Goal: Task Accomplishment & Management: Use online tool/utility

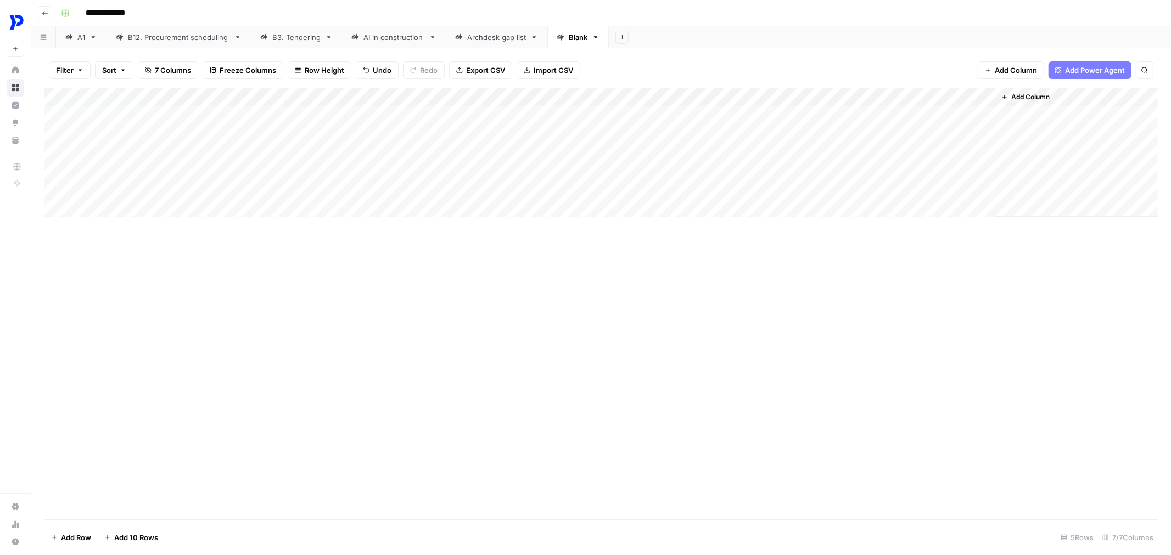
click at [596, 47] on link "Blank" at bounding box center [577, 37] width 61 height 22
click at [597, 41] on link "Blank" at bounding box center [577, 37] width 61 height 22
click at [596, 37] on icon "button" at bounding box center [596, 37] width 4 height 2
click at [607, 92] on div "Delete Sheet" at bounding box center [635, 97] width 69 height 11
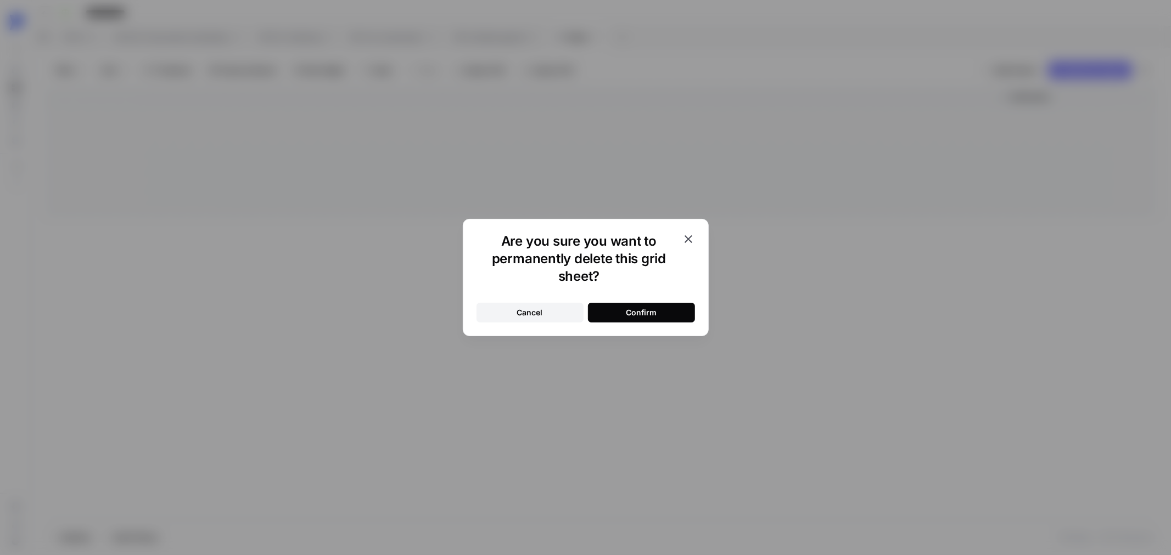
click at [638, 298] on div "Cancel Confirm" at bounding box center [585, 306] width 218 height 33
click at [634, 311] on div "Confirm" at bounding box center [641, 312] width 31 height 11
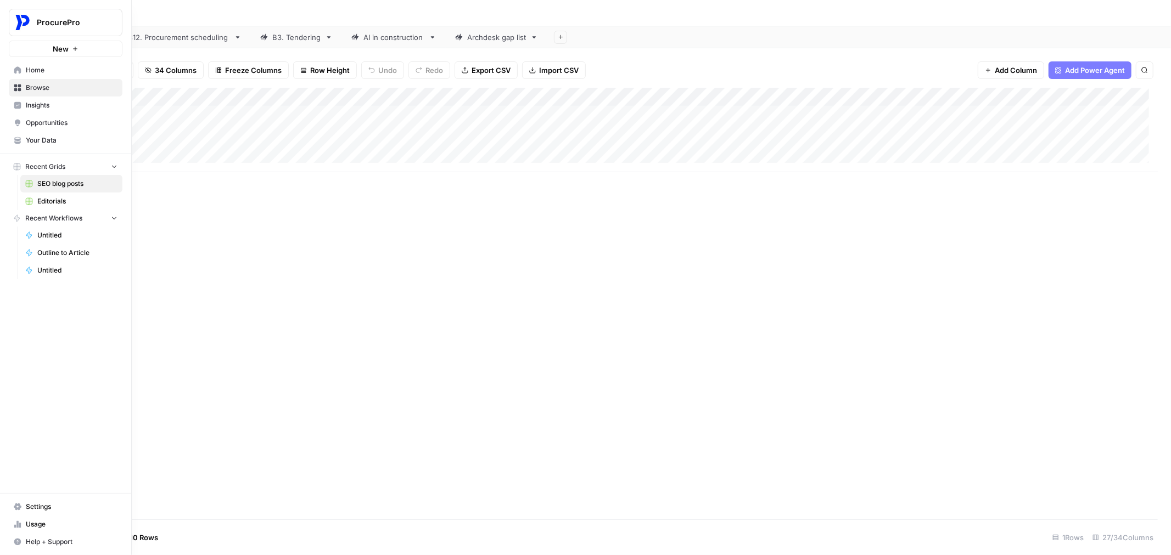
click at [60, 56] on button "New" at bounding box center [66, 49] width 114 height 16
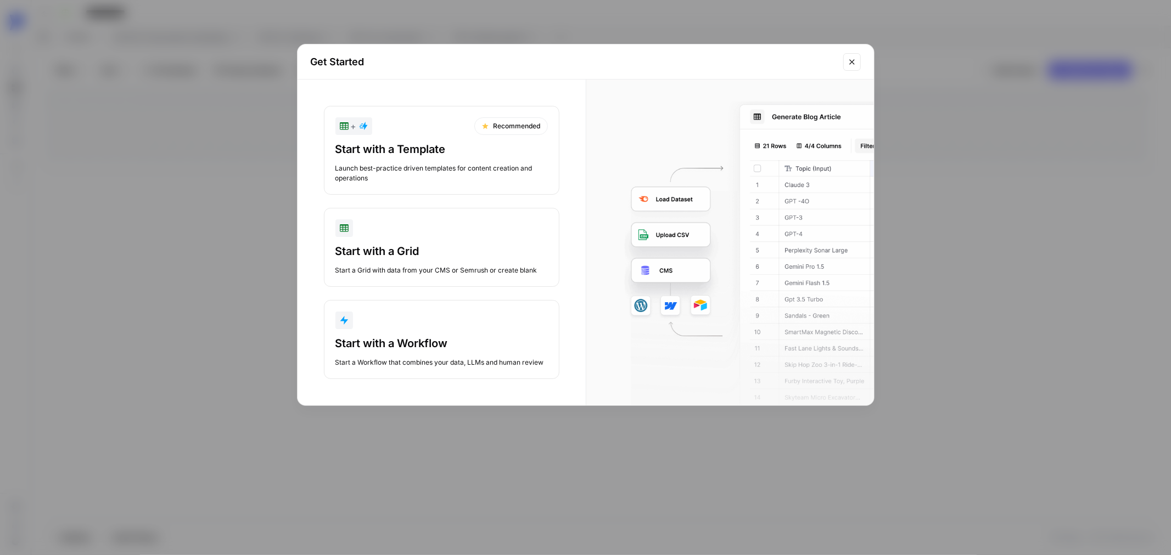
click at [447, 250] on div "Start with a Grid" at bounding box center [441, 251] width 212 height 15
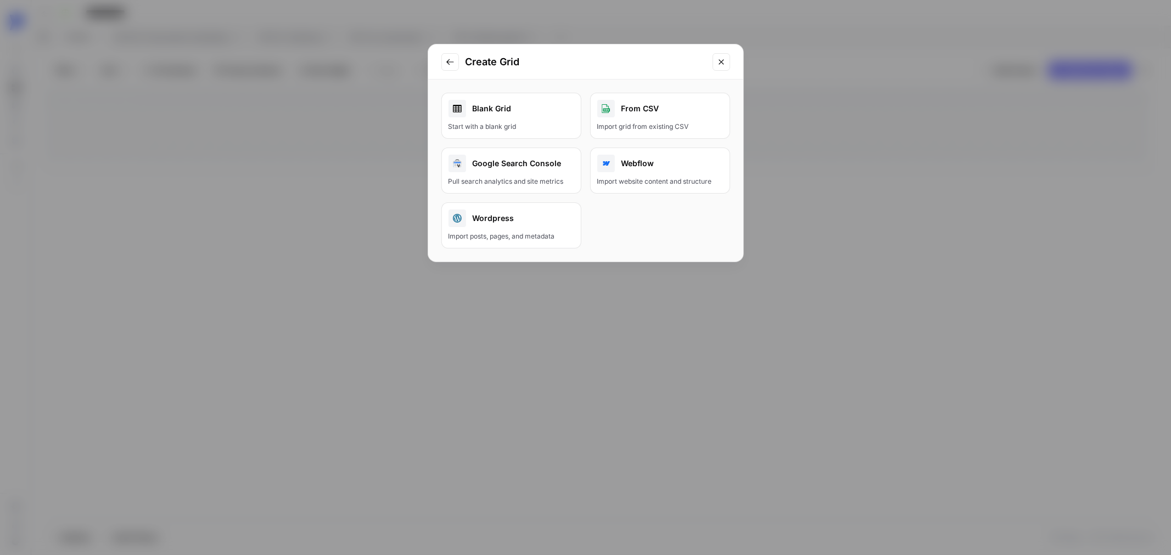
click at [644, 107] on div "From CSV" at bounding box center [660, 109] width 126 height 18
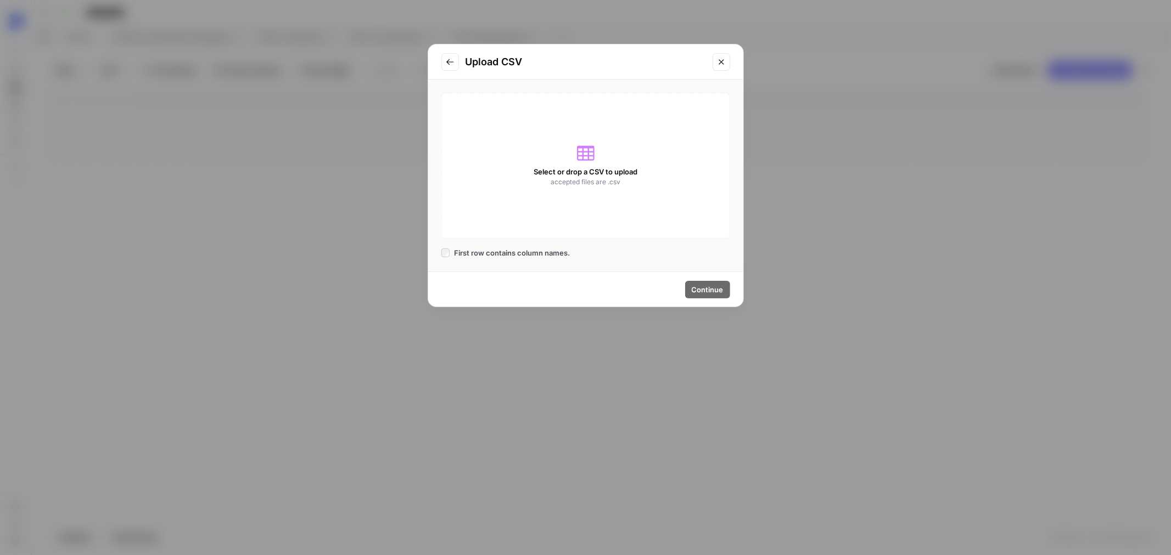
click at [623, 181] on div "Select or drop a CSV to upload accepted files are .csv" at bounding box center [585, 166] width 289 height 146
click at [456, 63] on button "Go to previous step" at bounding box center [450, 62] width 18 height 18
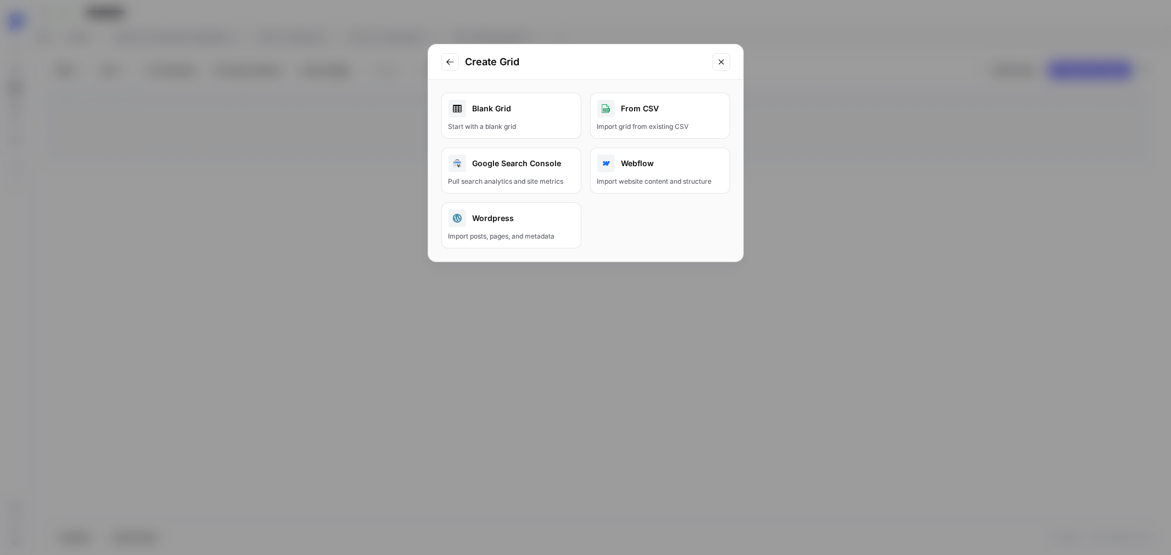
click at [510, 116] on div "Blank Grid" at bounding box center [511, 109] width 126 height 18
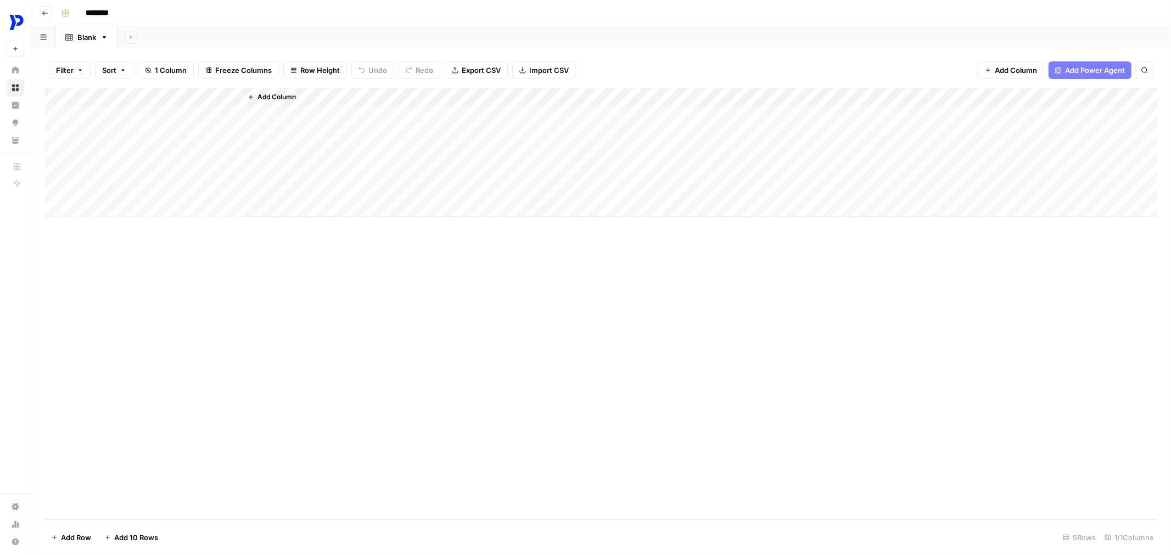
click at [96, 13] on input "********" at bounding box center [111, 13] width 61 height 18
type input "**********"
click at [117, 108] on div "Add Column" at bounding box center [600, 153] width 1113 height 130
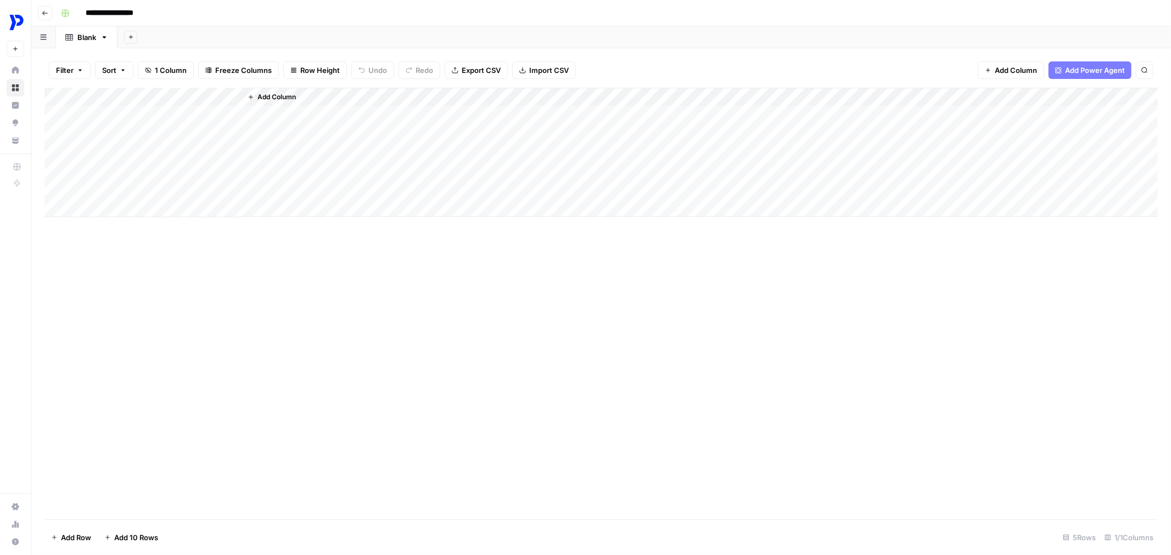
click at [119, 92] on div "Add Column" at bounding box center [600, 153] width 1113 height 130
click at [107, 122] on input "Title" at bounding box center [148, 123] width 111 height 11
type input "Post type"
click at [415, 370] on div "Add Column" at bounding box center [600, 304] width 1113 height 432
click at [257, 91] on button "Add Column" at bounding box center [271, 97] width 57 height 14
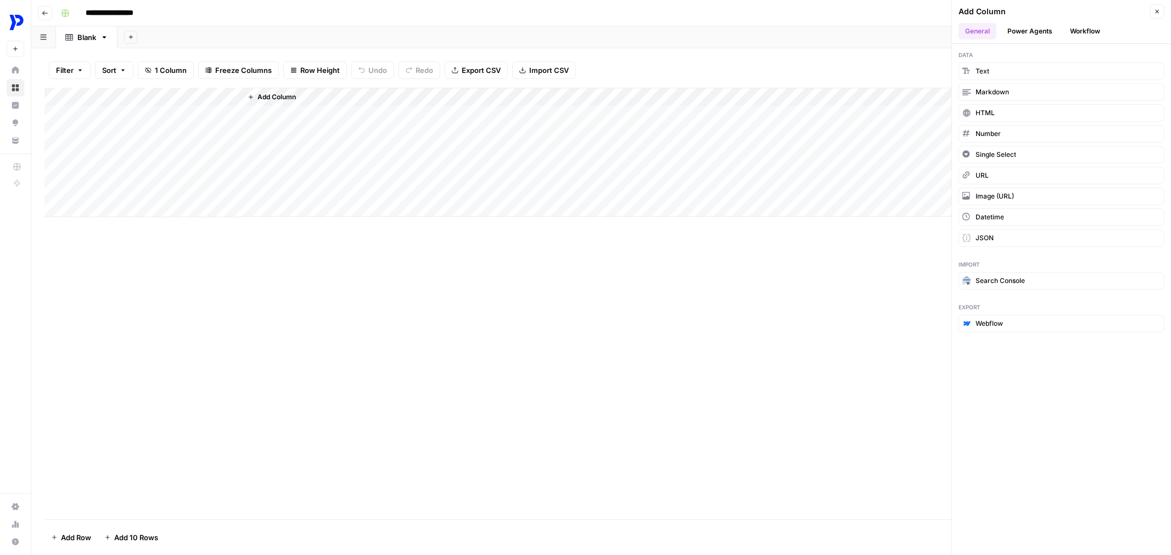
click at [1025, 31] on button "Power Agents" at bounding box center [1029, 31] width 58 height 16
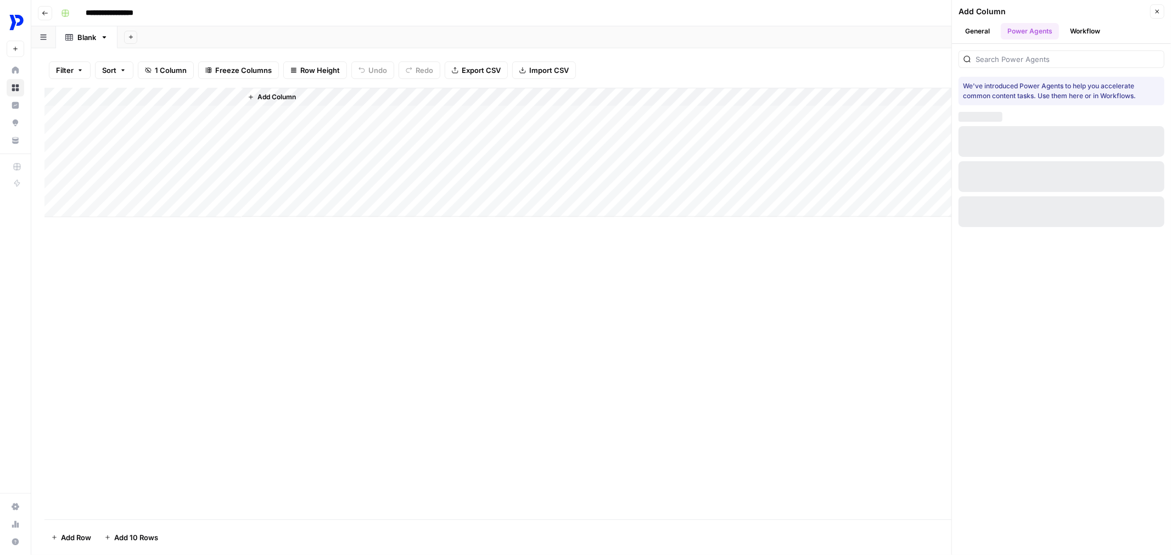
click at [985, 27] on button "General" at bounding box center [977, 31] width 38 height 16
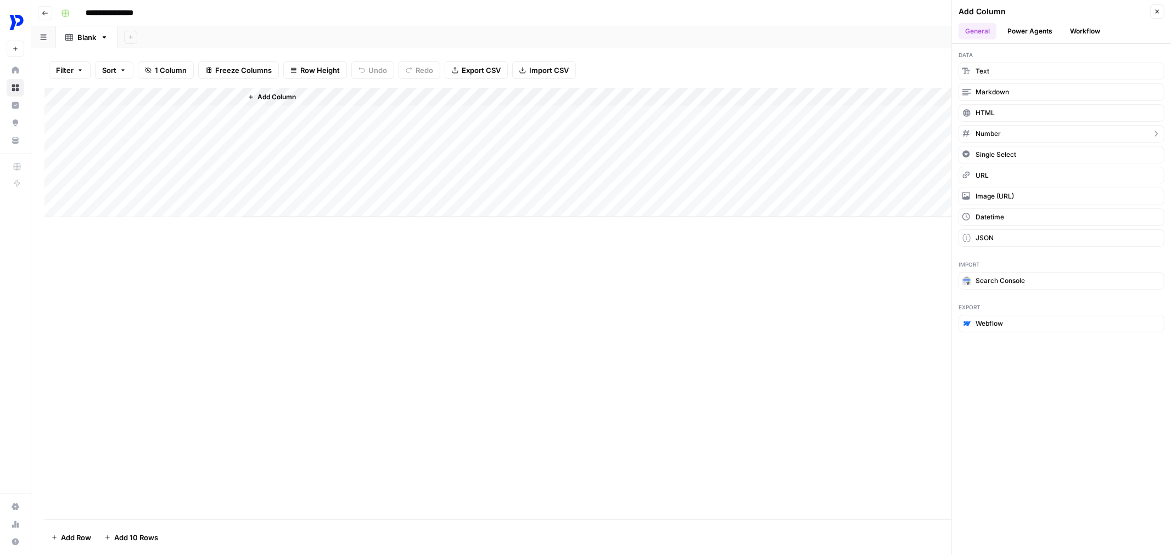
click at [987, 134] on span "Number" at bounding box center [987, 134] width 25 height 10
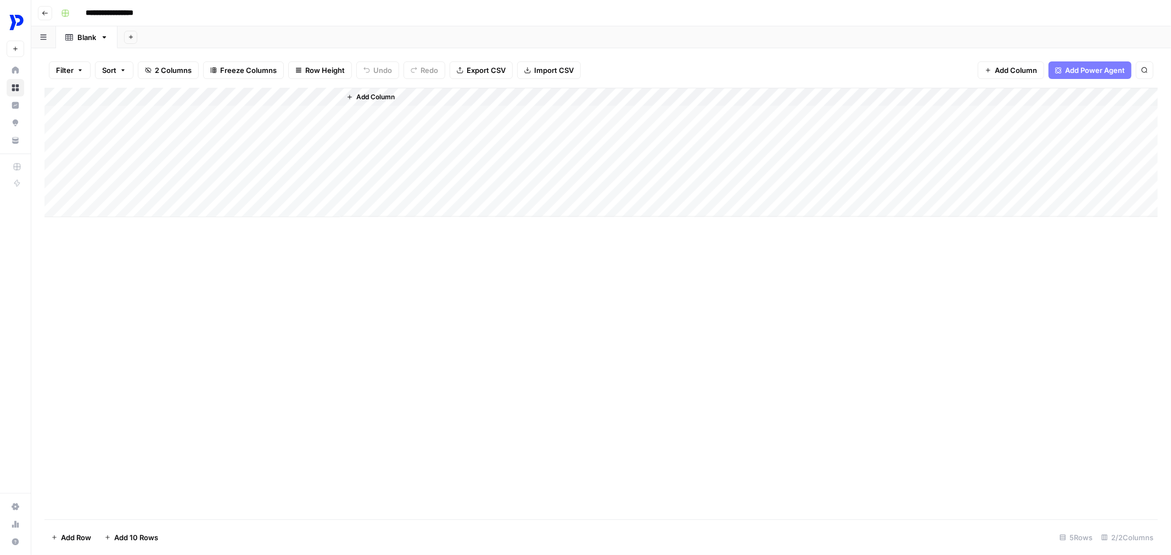
click at [288, 103] on div "Add Column" at bounding box center [600, 153] width 1113 height 130
click at [222, 265] on div "Add Column" at bounding box center [600, 304] width 1113 height 432
click at [275, 122] on div "Add Column" at bounding box center [600, 153] width 1113 height 130
type input "1"
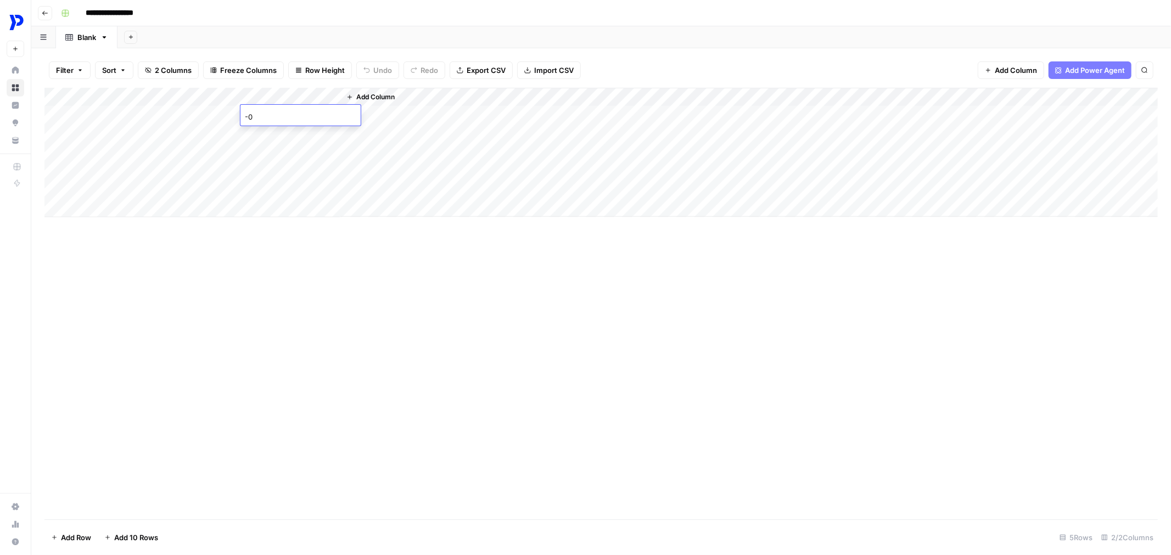
type input "-1"
type input "1"
click at [323, 284] on div "Add Column" at bounding box center [600, 304] width 1113 height 432
click at [285, 100] on div "Add Column" at bounding box center [600, 153] width 1113 height 130
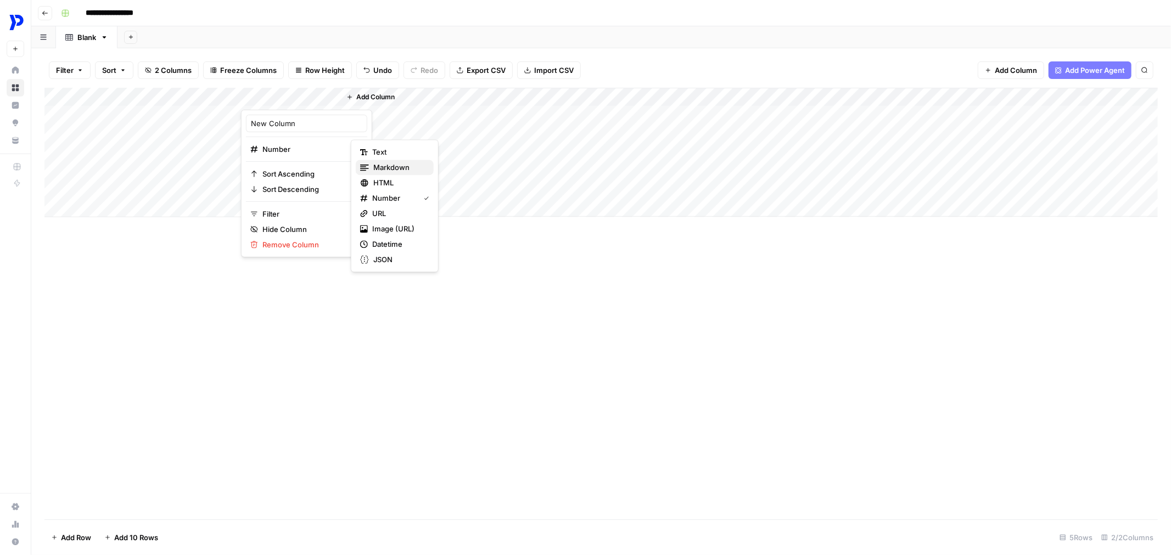
click at [387, 166] on span "Markdown" at bounding box center [399, 167] width 52 height 11
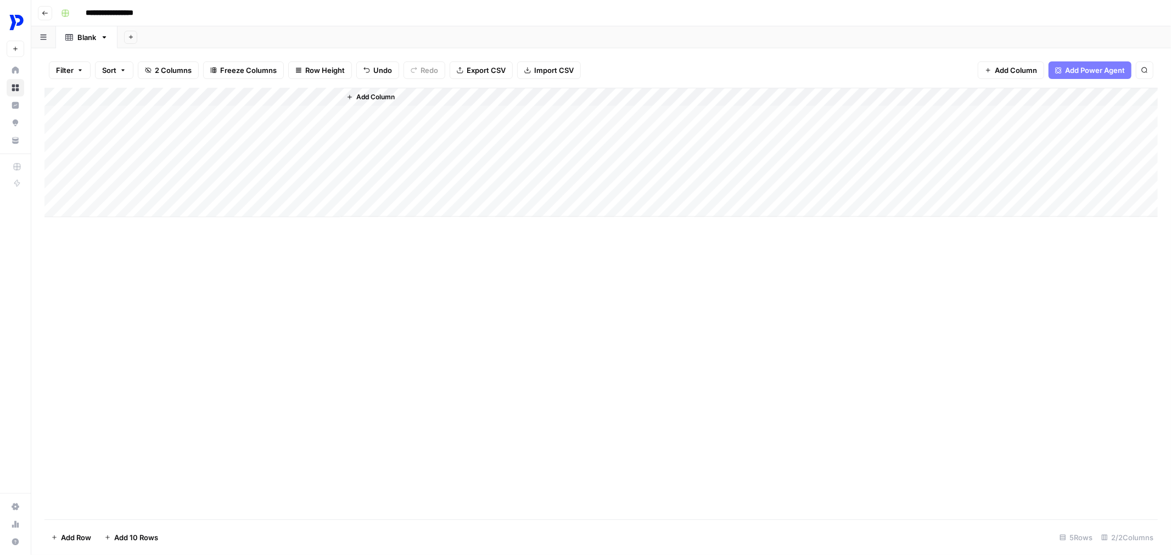
click at [303, 114] on div "Add Column" at bounding box center [600, 153] width 1113 height 130
click at [305, 113] on div "Add Column" at bounding box center [600, 153] width 1113 height 130
click at [305, 102] on div "Add Column" at bounding box center [314, 153] width 541 height 130
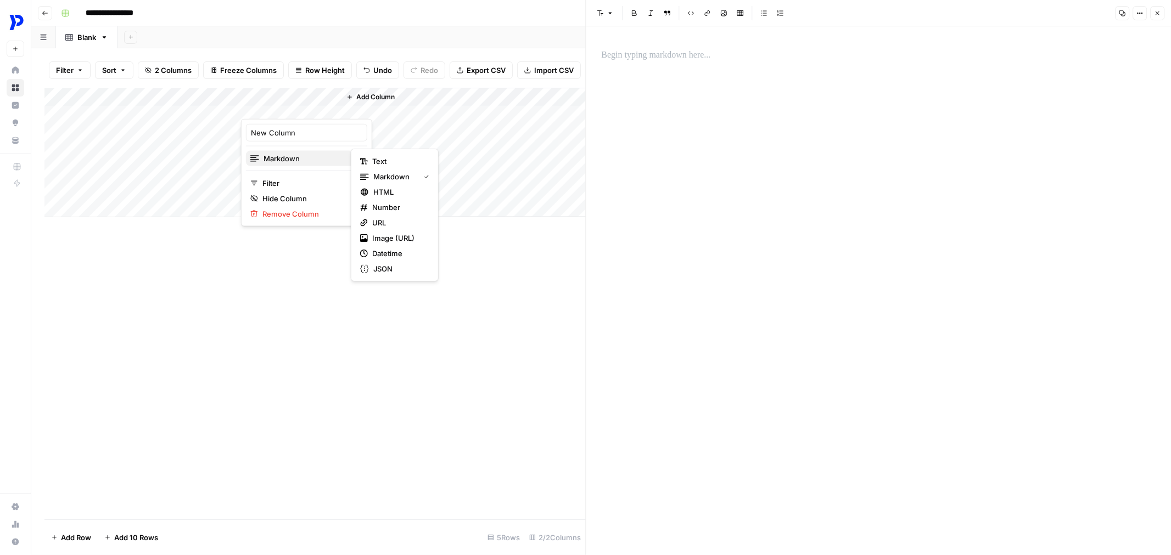
click at [292, 160] on span "Markdown" at bounding box center [305, 158] width 84 height 11
click at [599, 16] on button "Font style" at bounding box center [605, 13] width 25 height 14
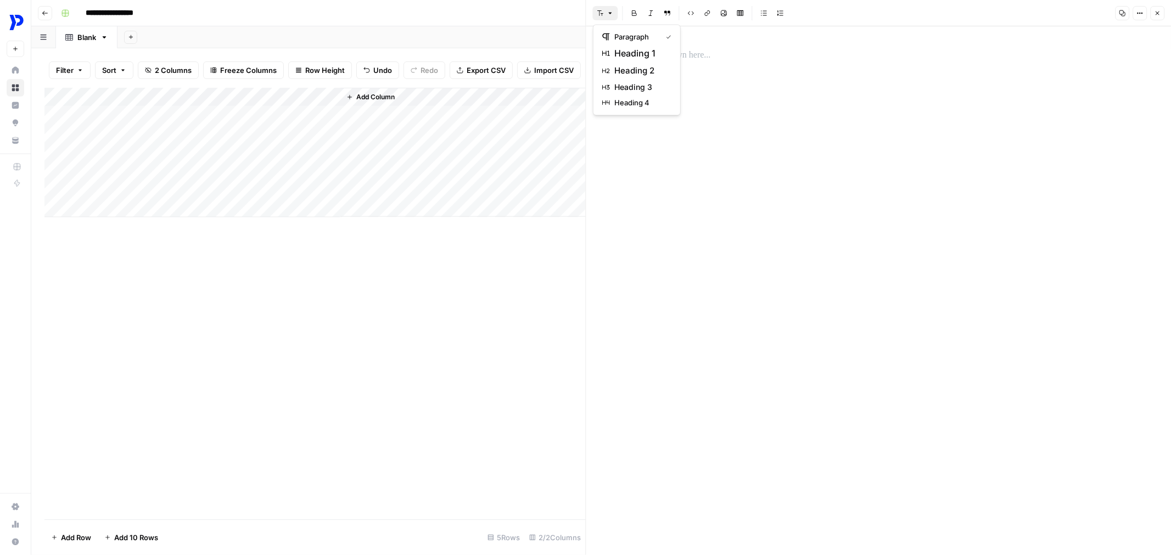
click at [599, 16] on button "Font style" at bounding box center [605, 13] width 25 height 14
click at [1135, 13] on span "Options" at bounding box center [1135, 13] width 1 height 1
click at [1159, 15] on icon "button" at bounding box center [1157, 13] width 7 height 7
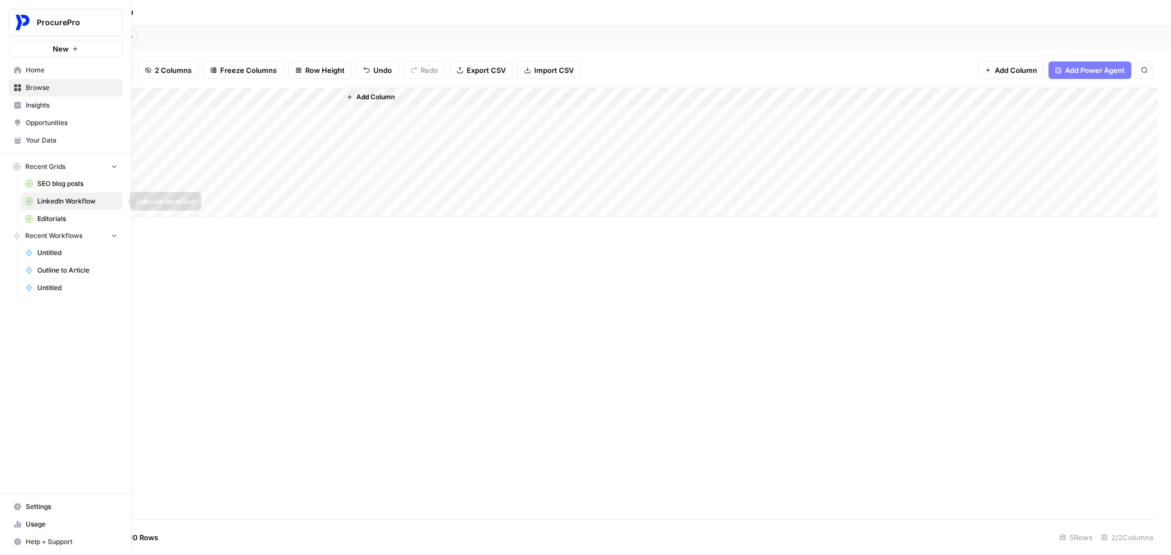
click at [61, 185] on span "SEO blog posts" at bounding box center [77, 184] width 80 height 10
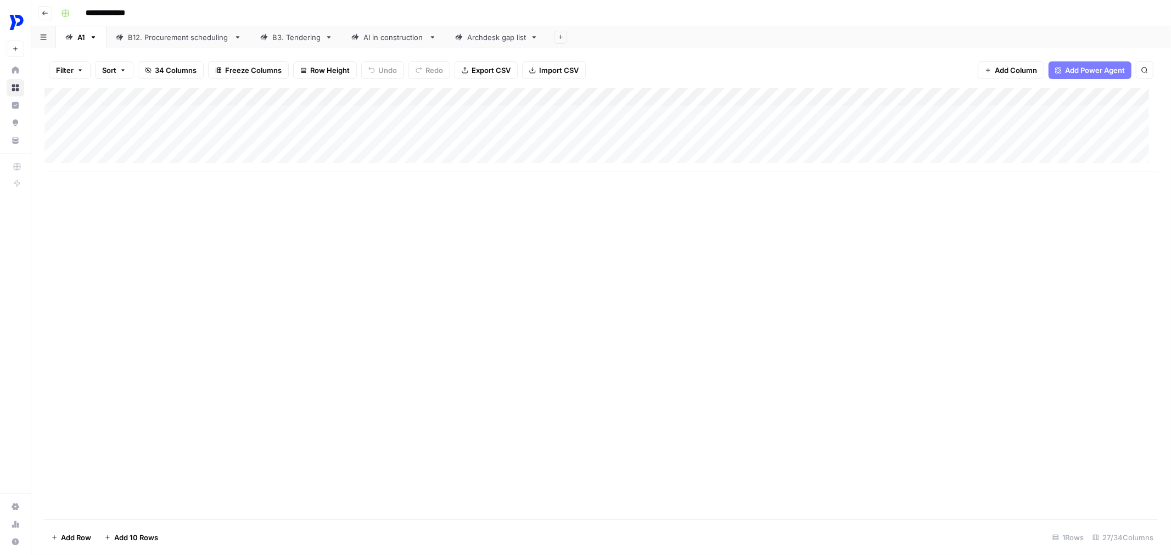
click at [111, 94] on div "Add Column" at bounding box center [600, 130] width 1113 height 85
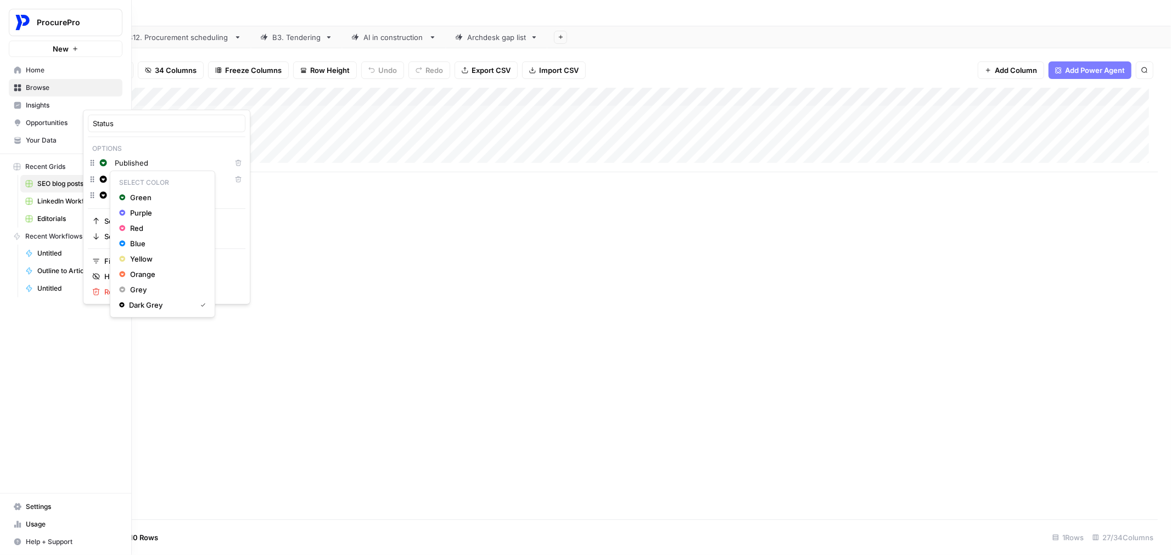
click at [12, 70] on link "Home" at bounding box center [66, 70] width 114 height 18
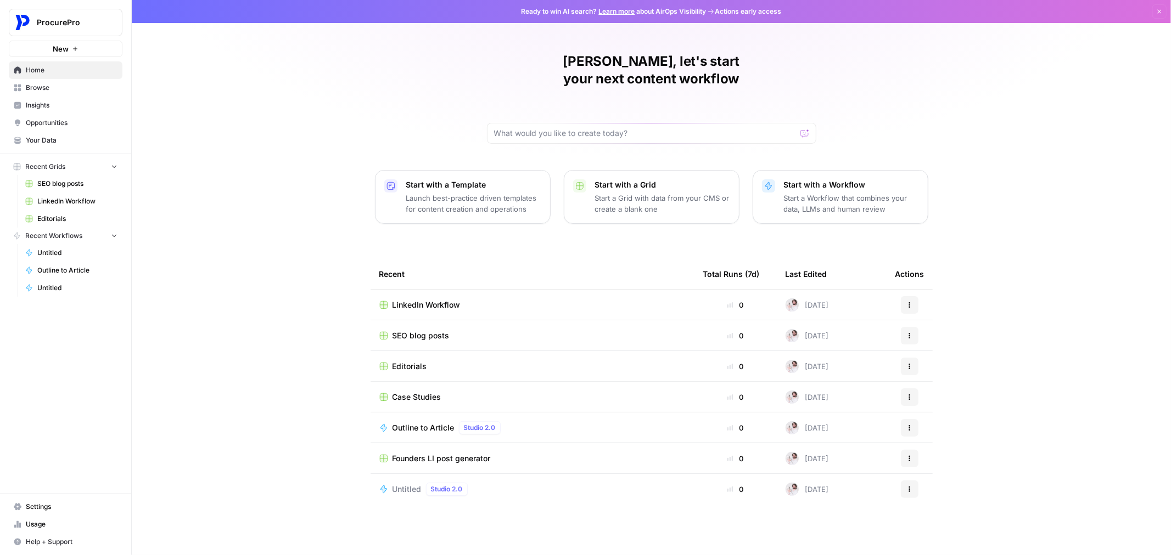
click at [49, 163] on span "Recent Grids" at bounding box center [45, 167] width 40 height 10
click at [410, 300] on span "LinkedIn Workflow" at bounding box center [426, 305] width 68 height 11
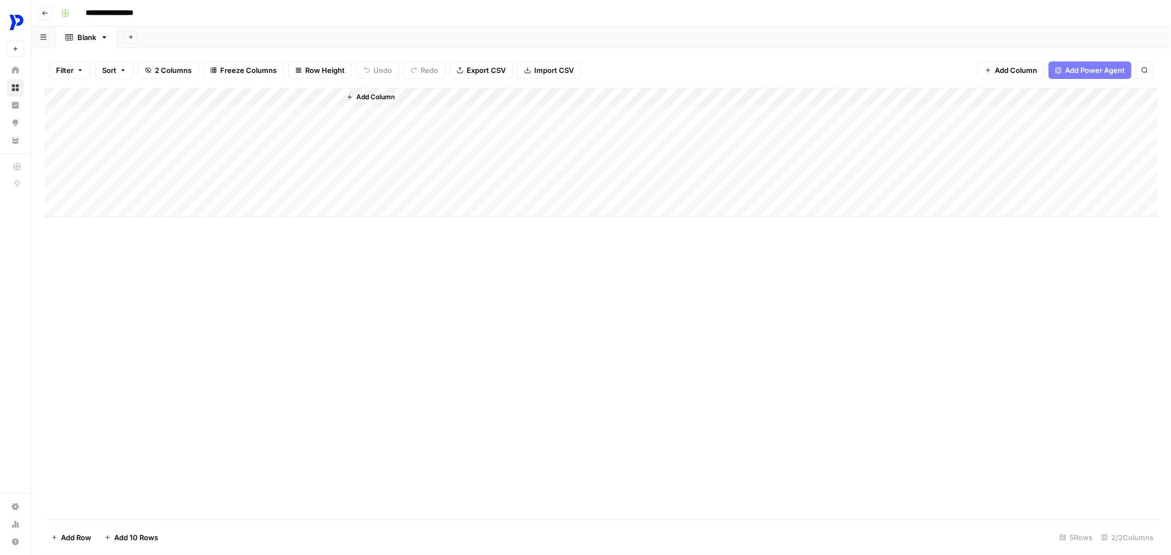
click at [147, 97] on div "Add Column" at bounding box center [600, 153] width 1113 height 130
click at [233, 99] on div at bounding box center [162, 99] width 159 height 22
click at [232, 94] on div at bounding box center [162, 99] width 159 height 22
click at [277, 228] on div "Add Column" at bounding box center [600, 304] width 1113 height 432
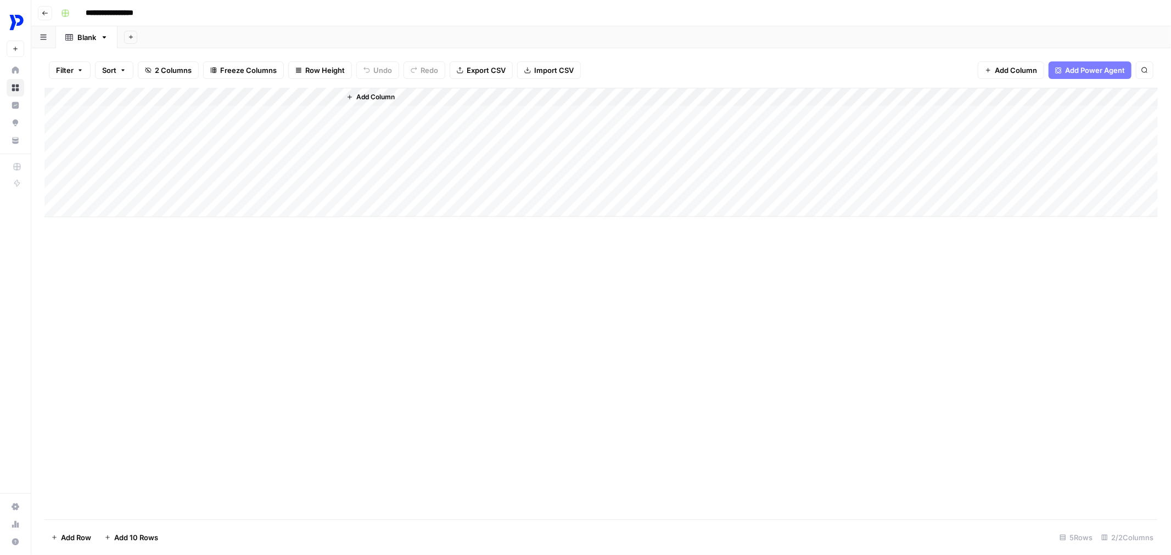
click at [232, 92] on div "Add Column" at bounding box center [600, 153] width 1113 height 130
click at [112, 122] on input "Post type" at bounding box center [148, 123] width 111 height 11
click at [146, 125] on input "Post type" at bounding box center [148, 123] width 111 height 11
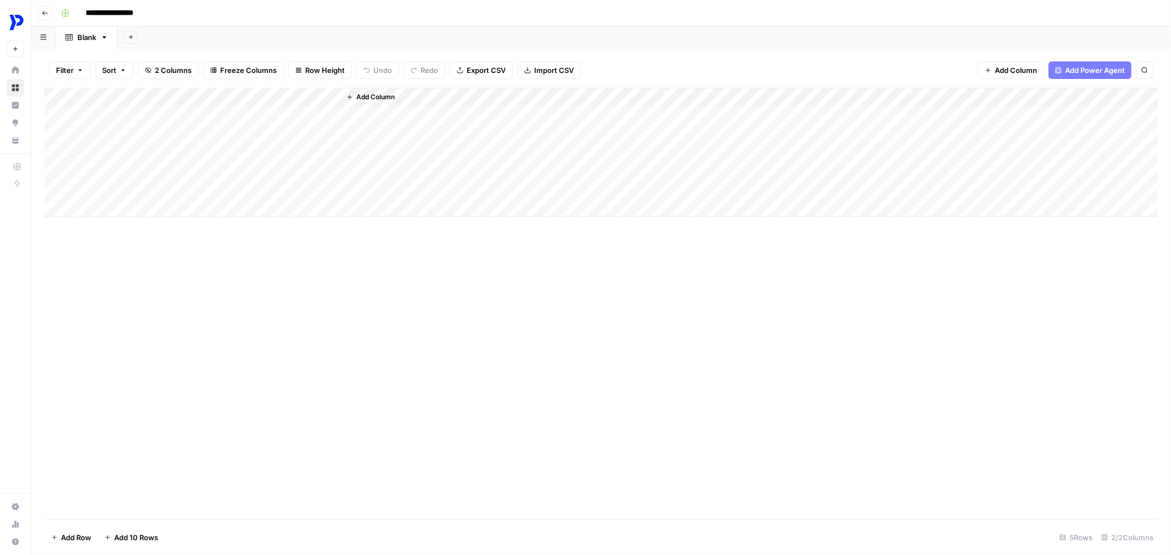
click at [293, 314] on div "Add Column" at bounding box center [600, 304] width 1113 height 432
click at [355, 100] on button "Add Column" at bounding box center [370, 97] width 57 height 14
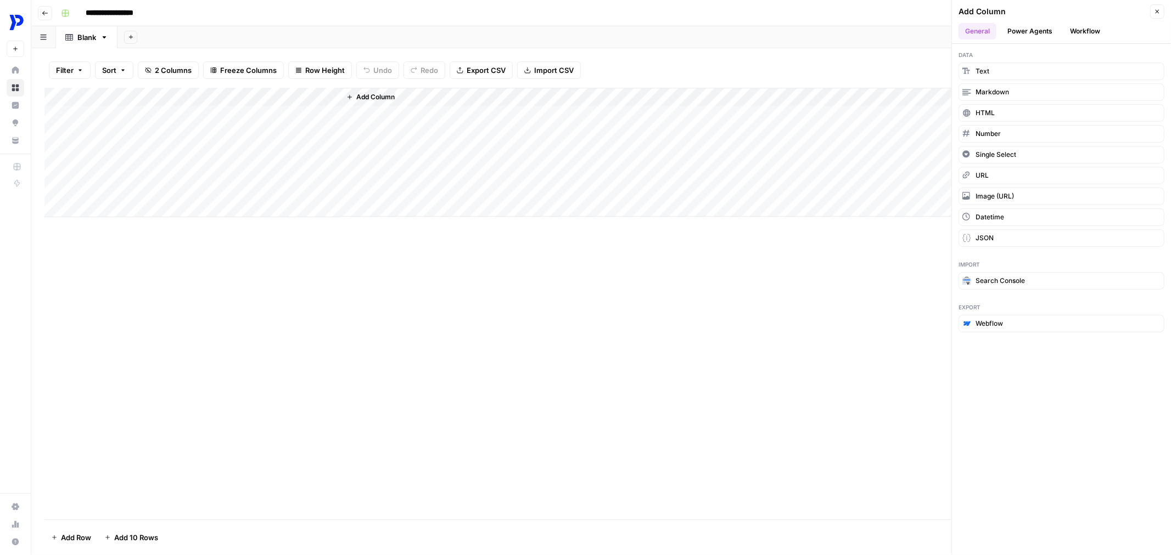
click at [179, 106] on div "Add Column" at bounding box center [600, 153] width 1113 height 130
click at [205, 98] on div "Add Column" at bounding box center [600, 153] width 1113 height 130
click at [232, 92] on div at bounding box center [162, 99] width 159 height 22
click at [232, 100] on div at bounding box center [162, 99] width 159 height 22
click at [286, 354] on div "Add Column" at bounding box center [600, 304] width 1113 height 432
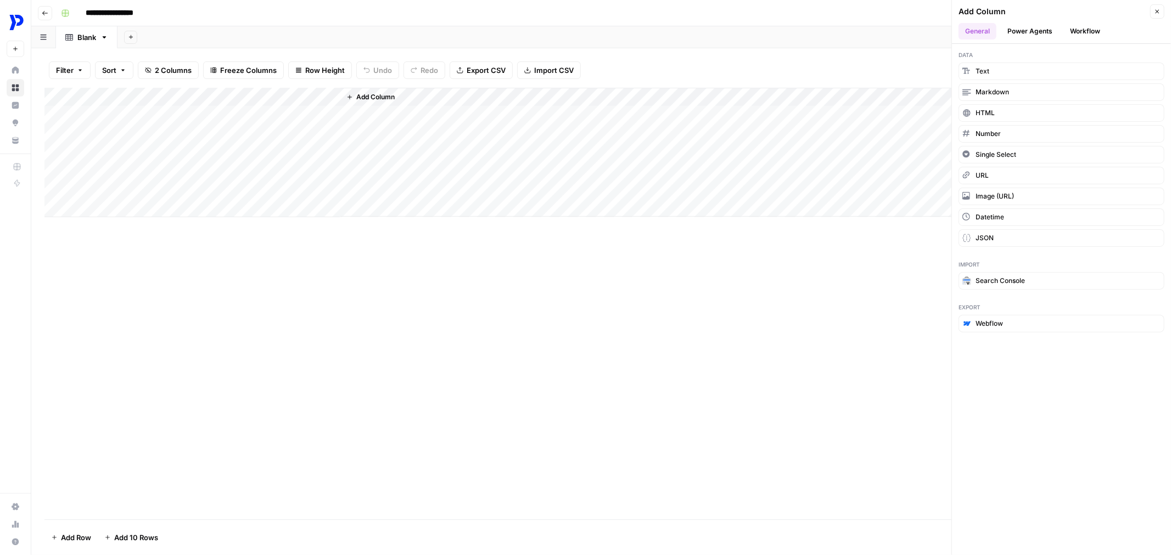
click at [233, 102] on div "Add Column" at bounding box center [600, 153] width 1113 height 130
click at [522, 322] on div "Add Column" at bounding box center [600, 304] width 1113 height 432
click at [996, 152] on span "Single Select" at bounding box center [995, 155] width 41 height 10
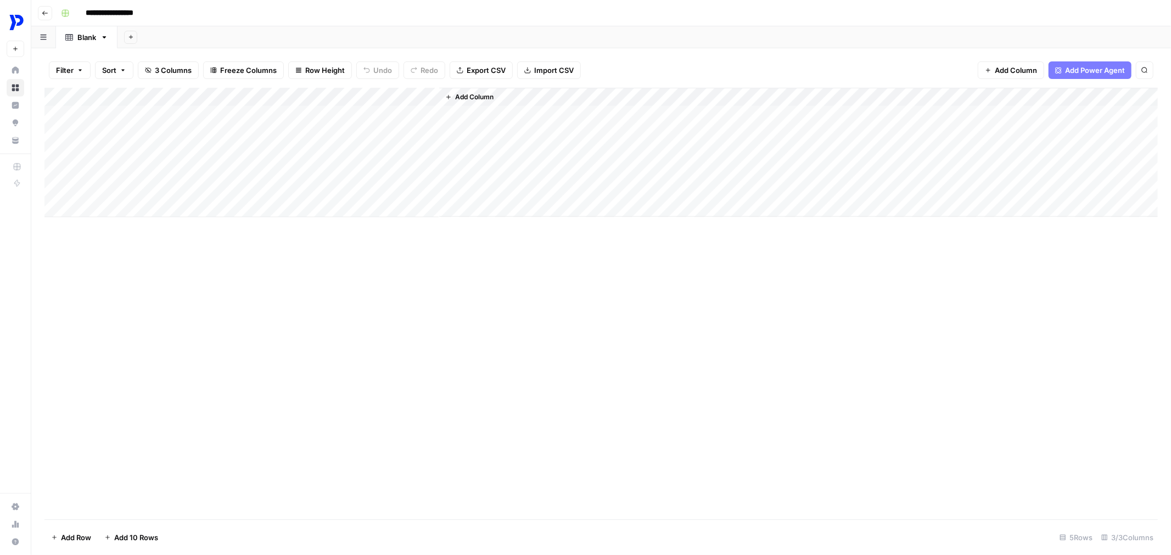
drag, startPoint x: 381, startPoint y: 94, endPoint x: 174, endPoint y: 89, distance: 207.5
click at [174, 89] on div "Add Column" at bounding box center [600, 153] width 1113 height 130
click at [127, 96] on div "Add Column" at bounding box center [600, 153] width 1113 height 130
click at [127, 96] on div at bounding box center [132, 99] width 99 height 22
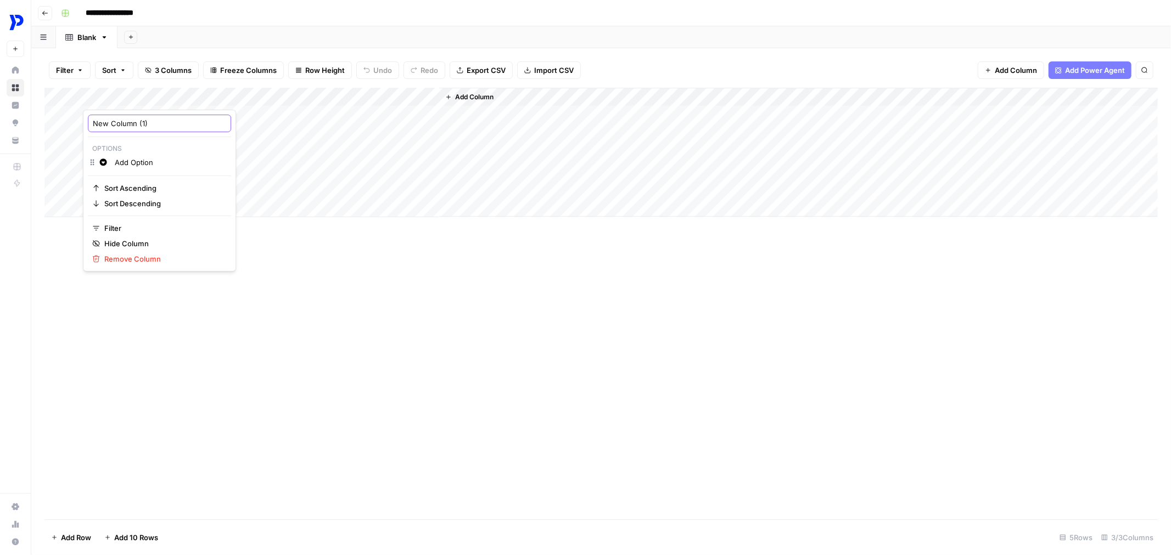
click at [134, 120] on input "New Column (1)" at bounding box center [159, 123] width 133 height 11
type input "Post type"
click at [333, 305] on div "Add Column" at bounding box center [600, 304] width 1113 height 432
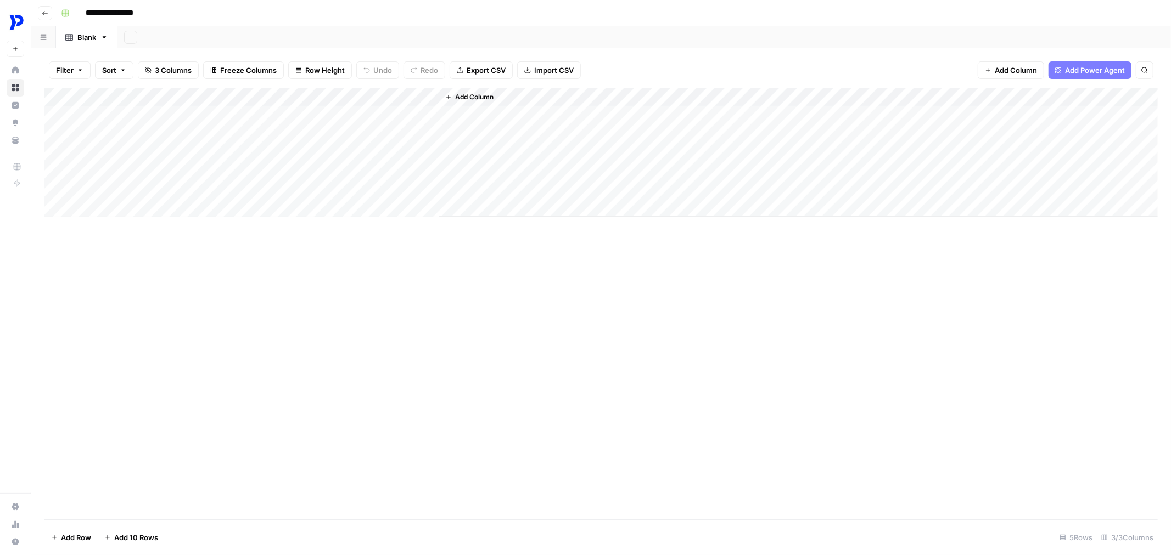
click at [144, 99] on div "Add Column" at bounding box center [600, 153] width 1113 height 130
click at [143, 117] on div "Post type (1)" at bounding box center [159, 124] width 143 height 18
type input "Post type"
click at [278, 97] on div "Add Column" at bounding box center [600, 153] width 1113 height 130
click at [210, 239] on span "Remove Column" at bounding box center [251, 244] width 96 height 11
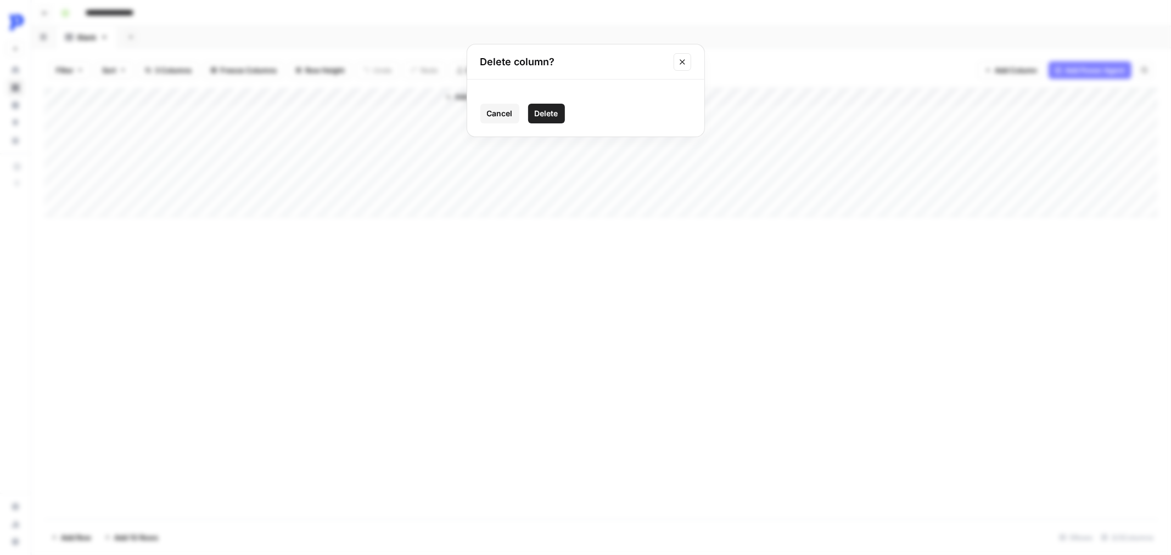
click at [569, 132] on div "Cancel Delete" at bounding box center [585, 108] width 237 height 57
click at [553, 116] on span "Delete" at bounding box center [547, 113] width 24 height 11
click at [169, 93] on div "Add Column" at bounding box center [600, 153] width 1113 height 130
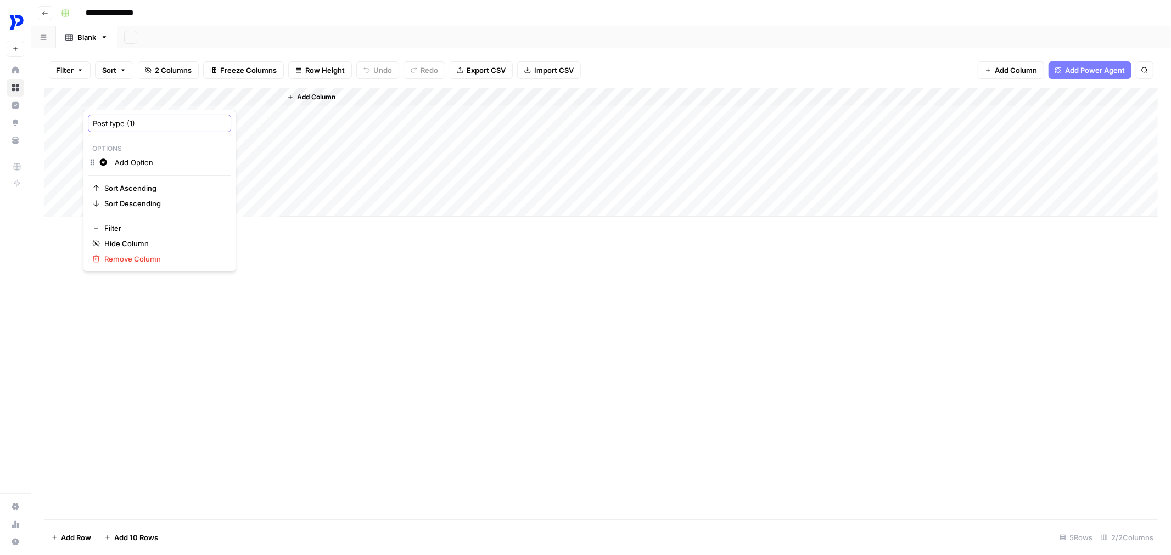
click at [138, 127] on input "Post type (1)" at bounding box center [159, 123] width 133 height 11
type input "Post type"
click at [213, 99] on div "Add Column" at bounding box center [600, 153] width 1113 height 130
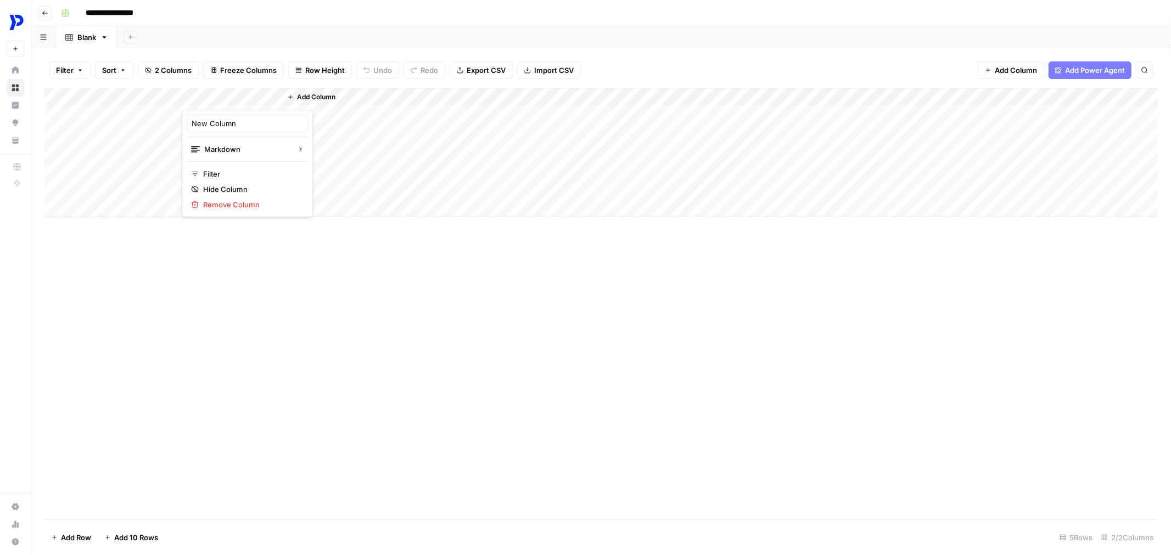
click at [213, 99] on div at bounding box center [231, 99] width 99 height 22
click at [222, 125] on input "New Column" at bounding box center [247, 123] width 111 height 11
type input "Al"
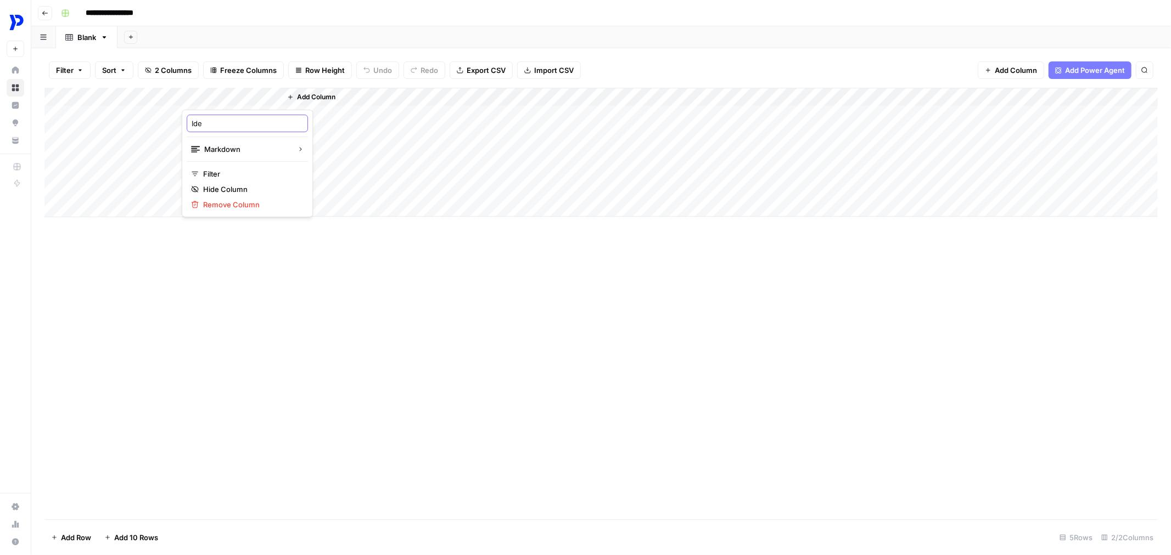
type input "Idea"
type input "Breain"
type input "Idea"
click at [272, 272] on div "Add Column" at bounding box center [600, 304] width 1113 height 432
click at [133, 106] on div "Add Column" at bounding box center [600, 153] width 1113 height 130
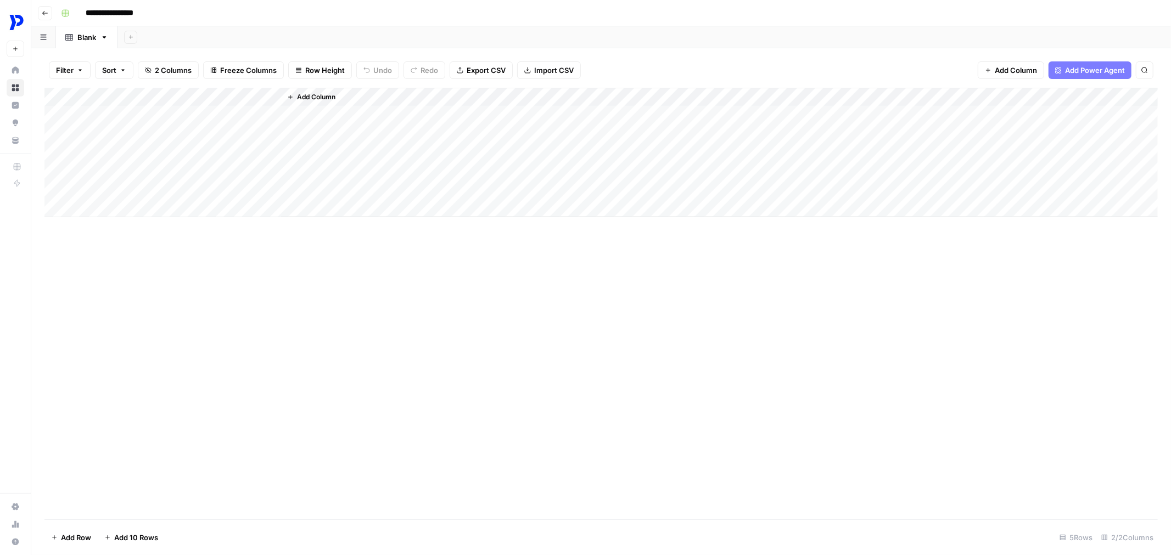
click at [126, 114] on div "Add Column" at bounding box center [600, 153] width 1113 height 130
click at [126, 114] on input "text" at bounding box center [143, 119] width 95 height 10
click at [126, 135] on p "Select option" at bounding box center [121, 138] width 65 height 13
click at [126, 128] on div at bounding box center [144, 119] width 110 height 20
click at [127, 114] on input "text" at bounding box center [143, 119] width 95 height 10
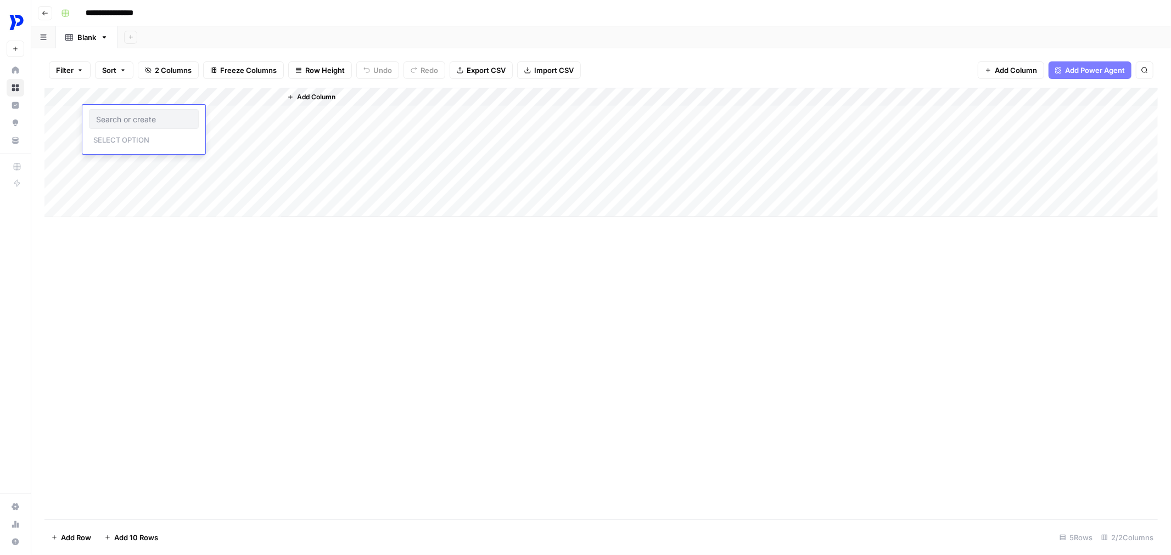
click at [139, 118] on input "text" at bounding box center [143, 119] width 95 height 10
type input "Building in public"
click at [170, 117] on div "Add Column" at bounding box center [600, 153] width 1113 height 130
click at [123, 92] on div "Add Column" at bounding box center [600, 153] width 1113 height 130
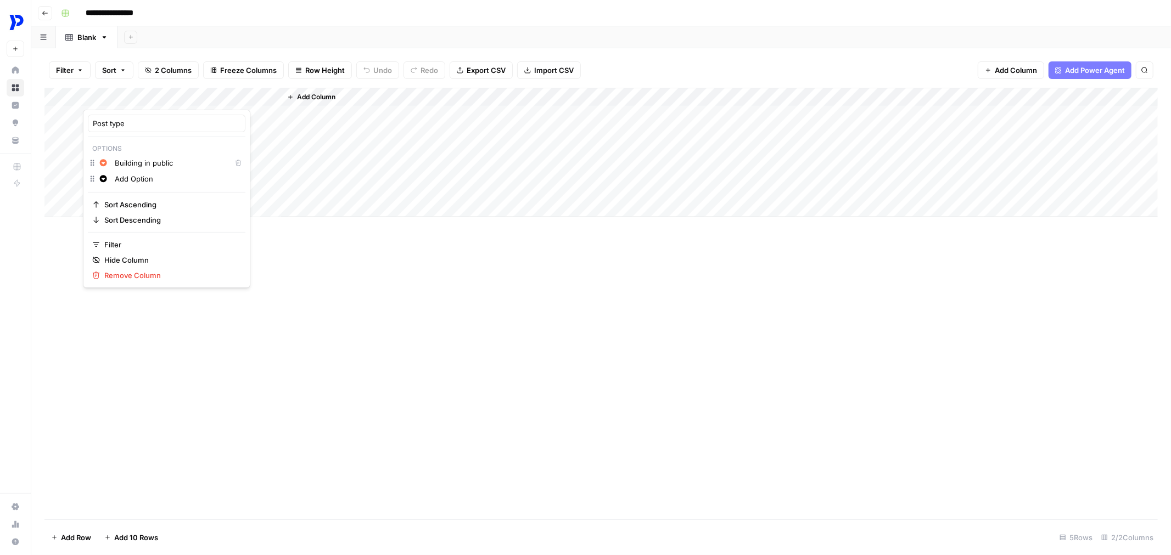
click at [133, 176] on input "Add Option" at bounding box center [178, 178] width 126 height 11
type input "The Procurement Playbook"
click at [160, 199] on input "The Procurement Playbook" at bounding box center [178, 195] width 126 height 11
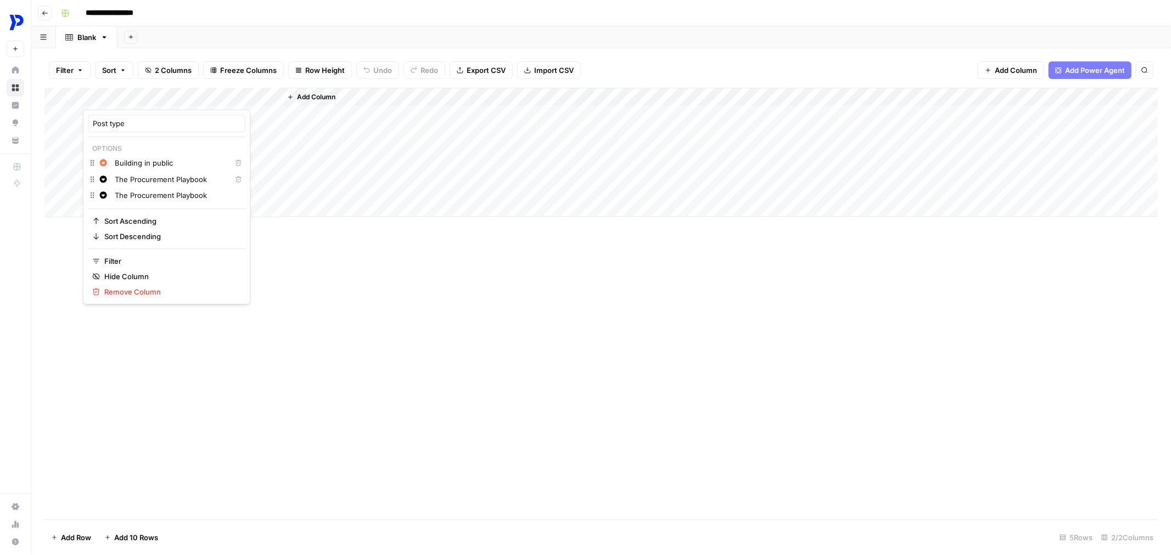
click at [121, 182] on input "The Procurement Playbook" at bounding box center [170, 179] width 111 height 11
click at [156, 176] on input "Campaign: The Procurement Playbook" at bounding box center [170, 179] width 111 height 11
drag, startPoint x: 154, startPoint y: 176, endPoint x: 139, endPoint y: 147, distance: 33.1
click at [139, 147] on div "Post type Options Change color Building in public Delete Change color Campaign:…" at bounding box center [166, 207] width 167 height 195
drag, startPoint x: 146, startPoint y: 179, endPoint x: 160, endPoint y: 178, distance: 13.8
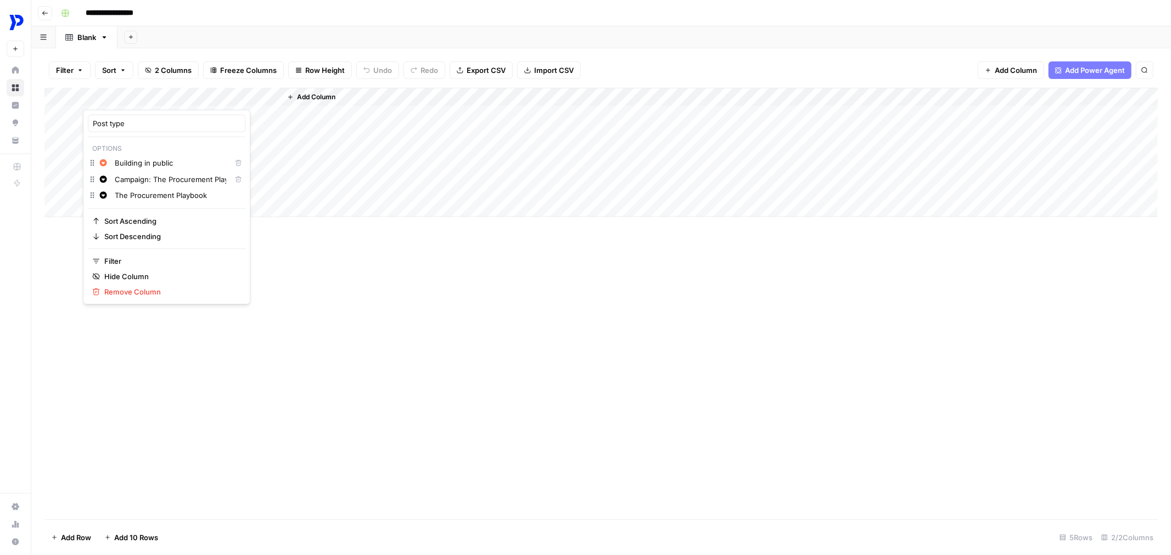
click at [160, 178] on input "Campaign: The Procurement Playbook" at bounding box center [170, 179] width 111 height 11
drag, startPoint x: 149, startPoint y: 179, endPoint x: 212, endPoint y: 185, distance: 63.4
click at [212, 185] on div "Change color Campaign: The Procurement Playbook Delete" at bounding box center [167, 180] width 158 height 16
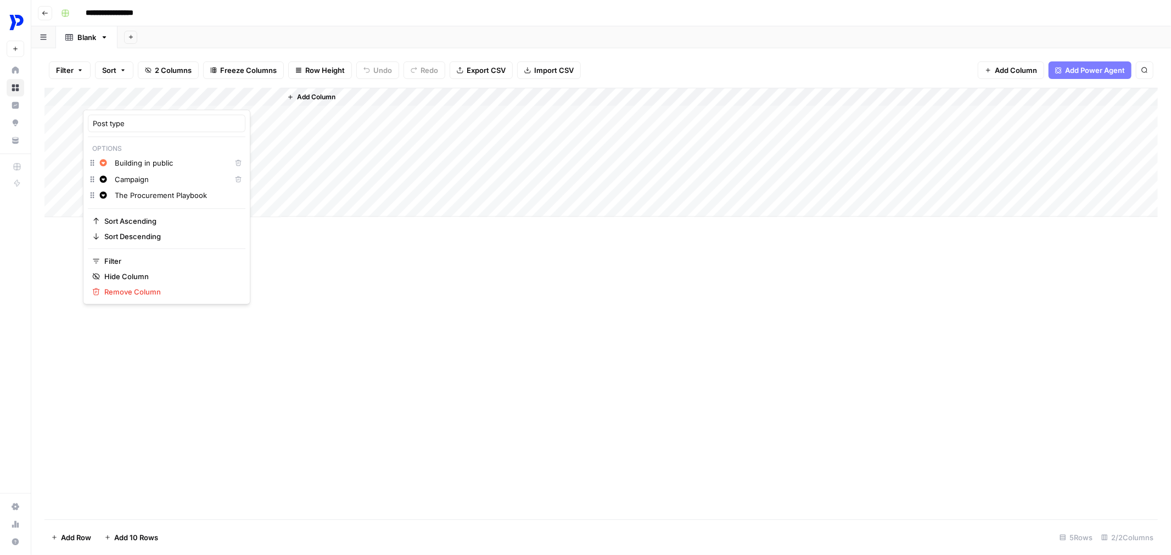
click at [148, 183] on input "Campaign" at bounding box center [170, 179] width 111 height 11
click at [148, 183] on input "Campaign:" at bounding box center [170, 179] width 111 height 11
type input ":"
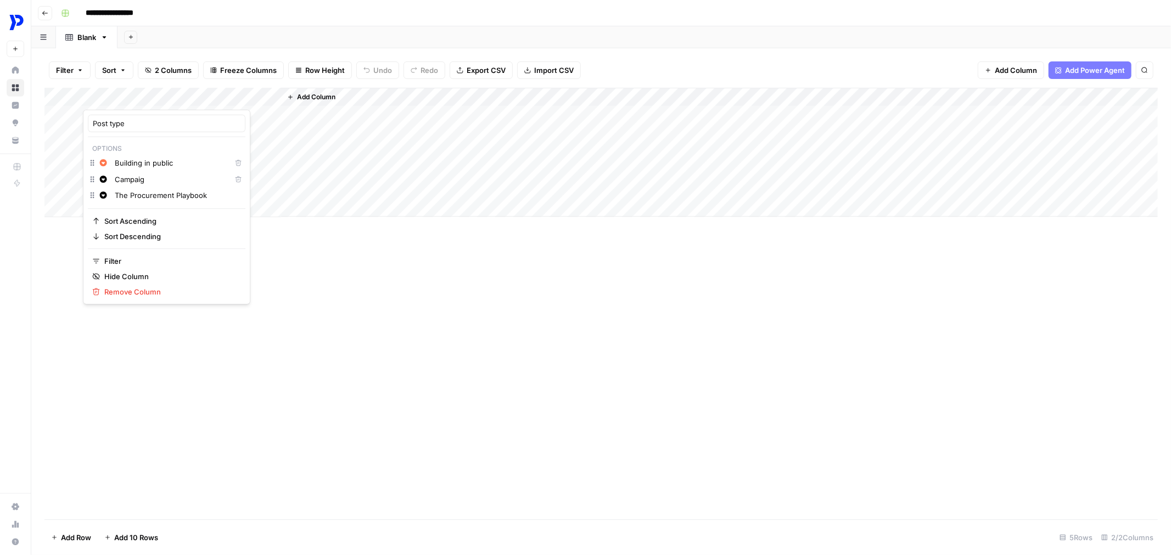
type input "Campaign"
click at [195, 92] on div "Add Column" at bounding box center [600, 153] width 1113 height 130
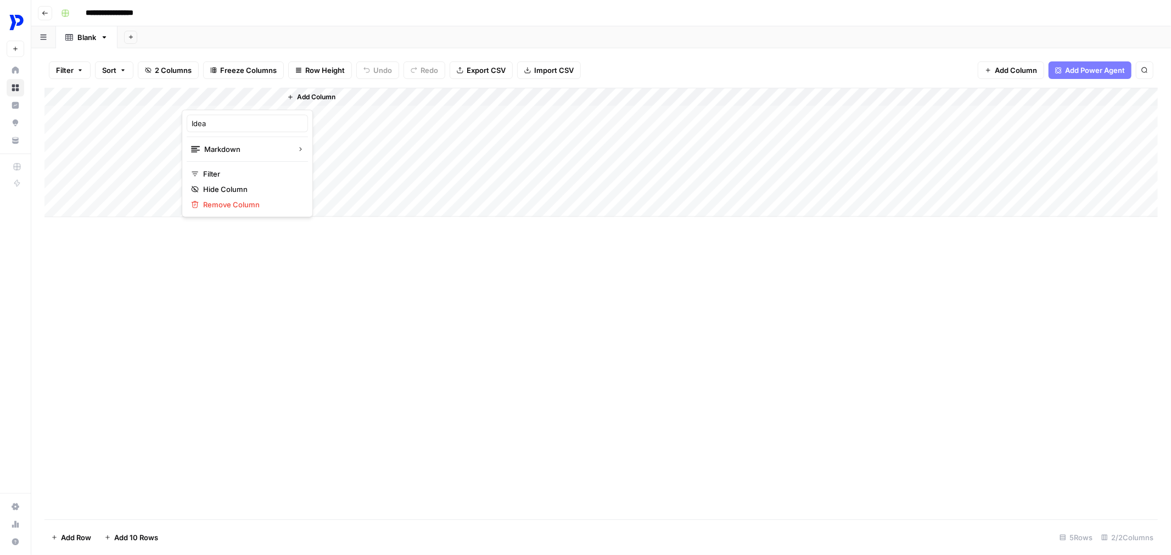
click at [129, 98] on div "Add Column" at bounding box center [600, 153] width 1113 height 130
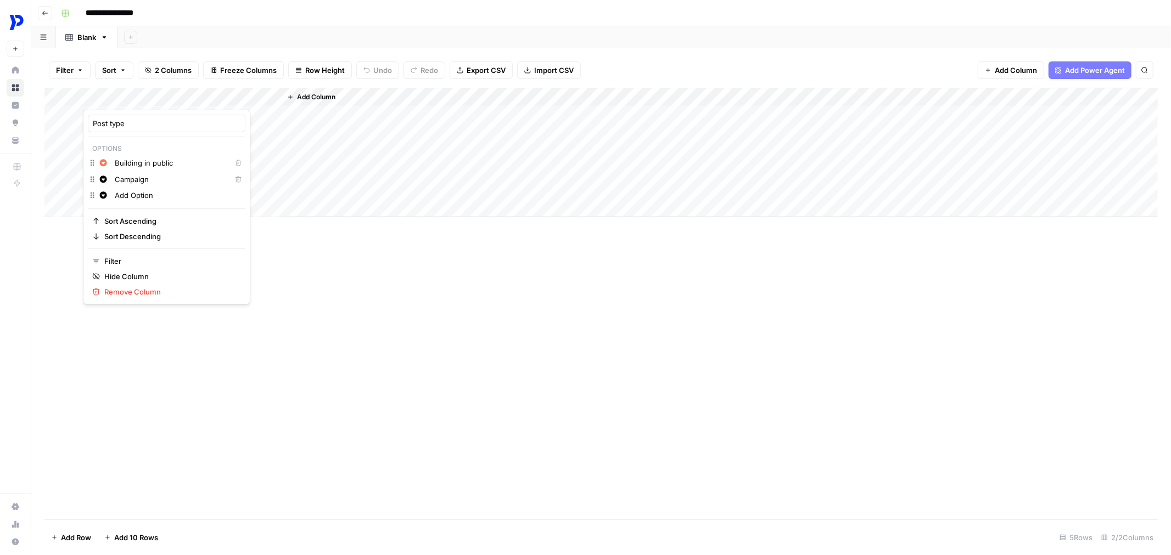
click at [140, 182] on input "Campaign" at bounding box center [170, 179] width 111 height 11
type input "The Procurement Playbook"
click at [134, 194] on input "Add Option" at bounding box center [178, 195] width 126 height 11
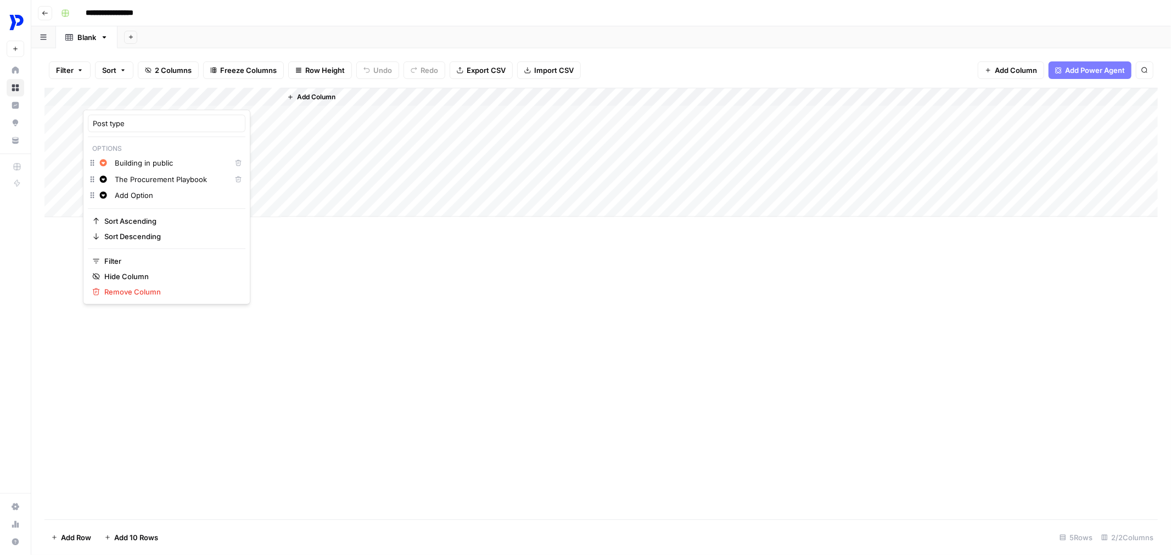
click at [134, 194] on input "Add Option" at bounding box center [178, 195] width 126 height 11
click at [319, 270] on div "Add Column" at bounding box center [600, 304] width 1113 height 432
drag, startPoint x: 97, startPoint y: 95, endPoint x: 220, endPoint y: 103, distance: 122.6
click at [220, 103] on div "Add Column" at bounding box center [600, 153] width 1113 height 130
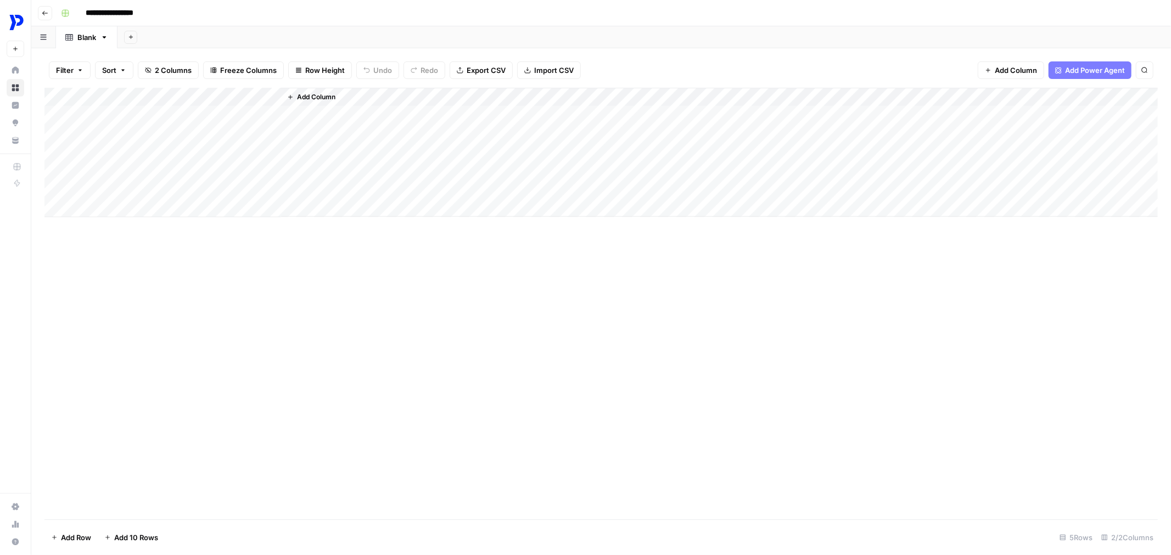
click at [117, 94] on div "Add Column" at bounding box center [600, 153] width 1113 height 130
type input "Idea"
drag, startPoint x: 212, startPoint y: 95, endPoint x: 122, endPoint y: 94, distance: 90.0
click at [122, 94] on div "Add Column" at bounding box center [600, 153] width 1113 height 130
click at [299, 105] on div "Add Column" at bounding box center [719, 152] width 876 height 129
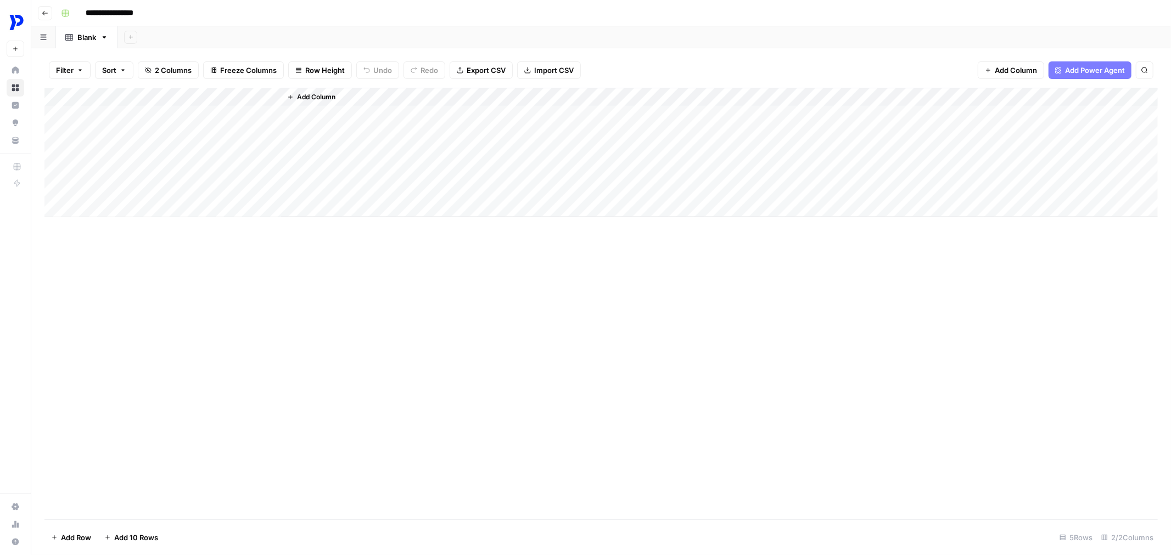
click at [299, 102] on span "Add Column" at bounding box center [316, 97] width 38 height 10
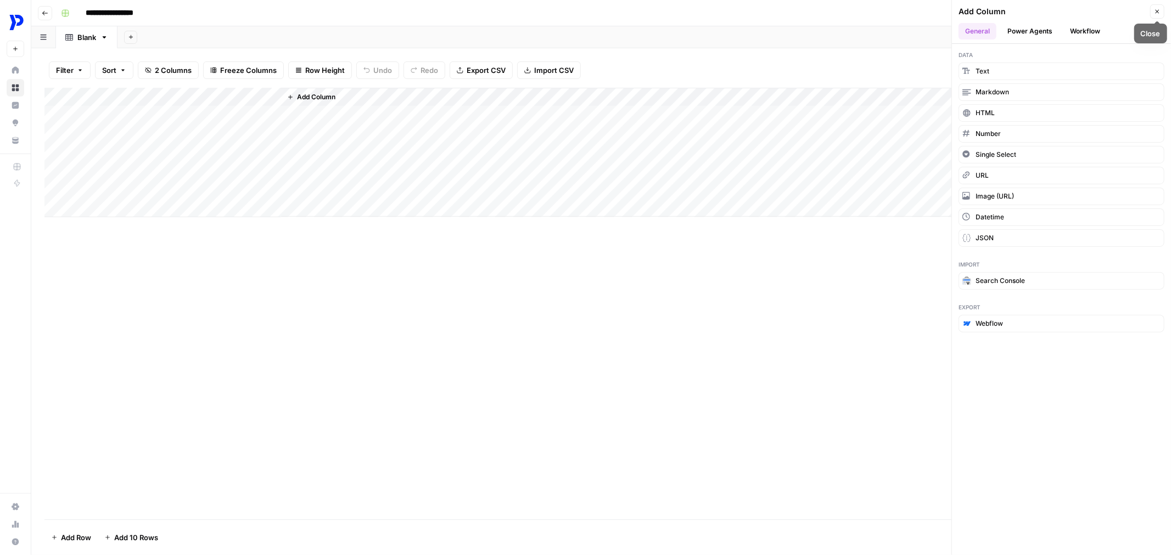
click at [1163, 12] on button "Close" at bounding box center [1157, 11] width 14 height 14
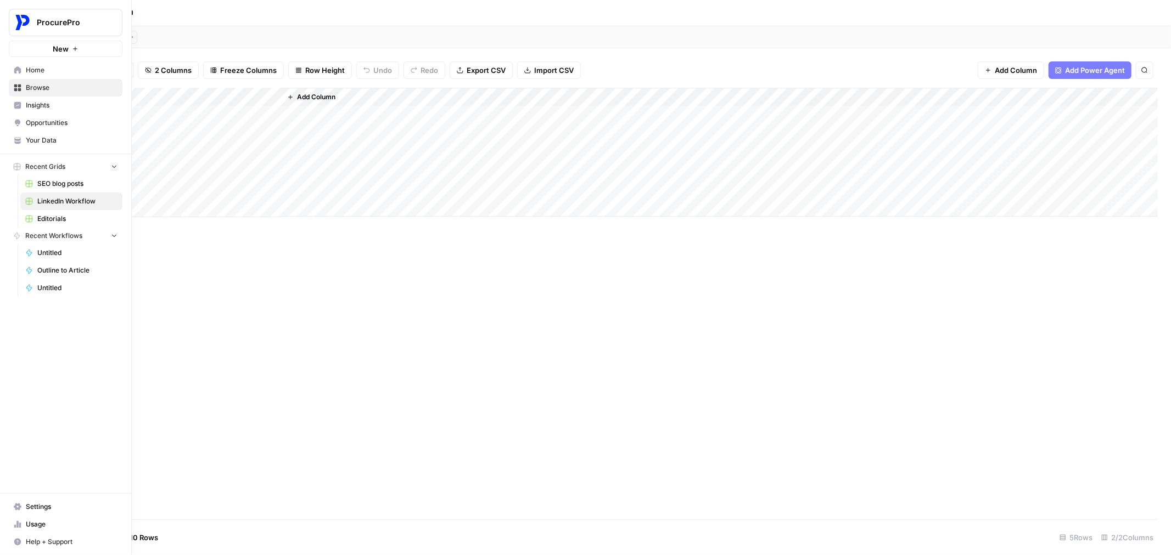
click at [41, 139] on span "Your Data" at bounding box center [72, 141] width 92 height 10
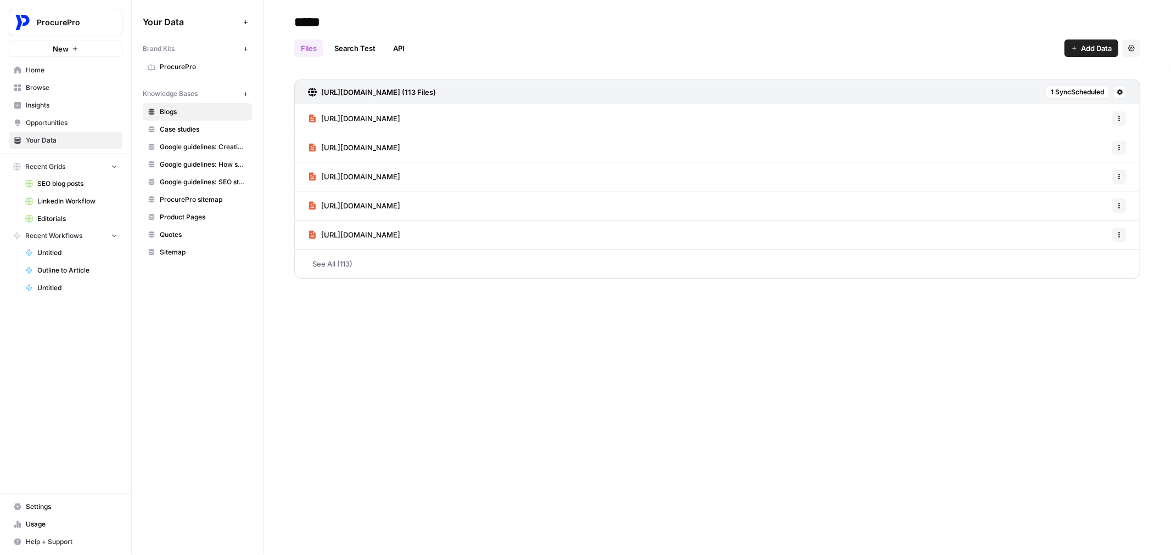
click at [44, 120] on span "Opportunities" at bounding box center [72, 123] width 92 height 10
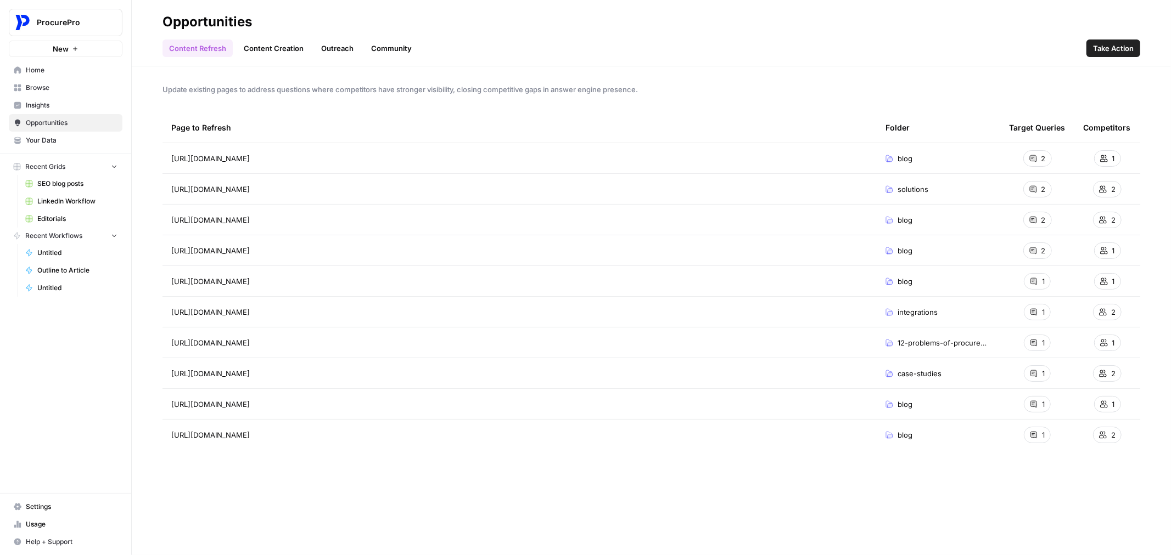
click at [44, 100] on span "Insights" at bounding box center [72, 105] width 92 height 10
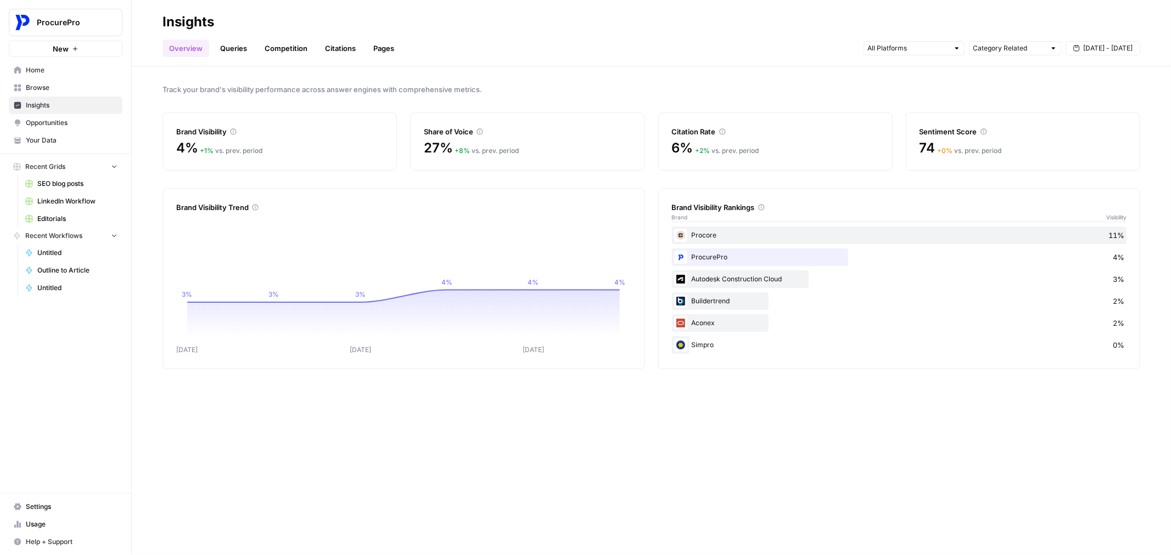
click at [40, 86] on span "Browse" at bounding box center [72, 88] width 92 height 10
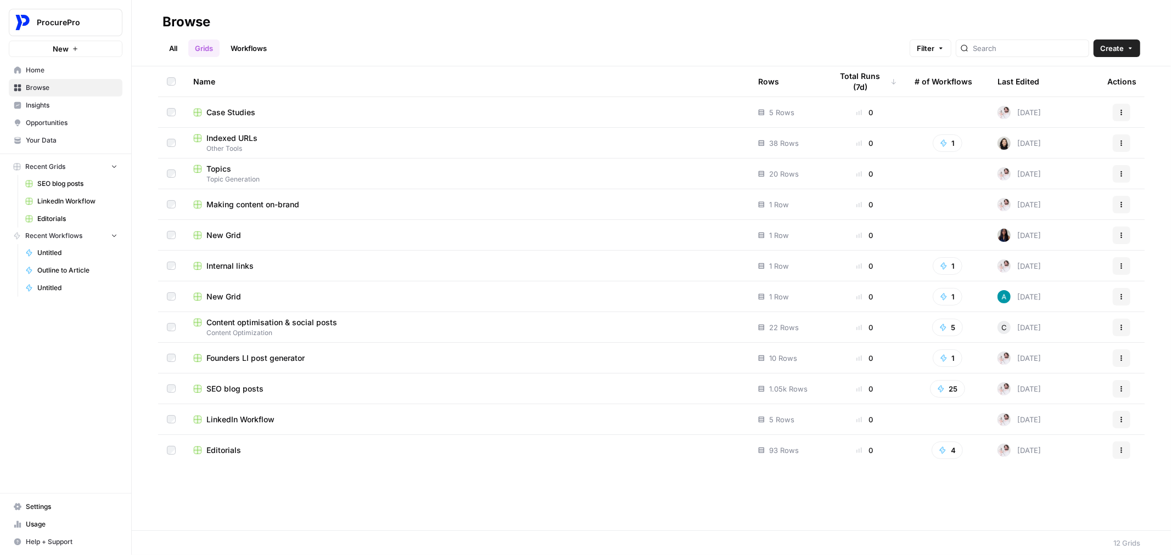
click at [40, 72] on span "Home" at bounding box center [72, 70] width 92 height 10
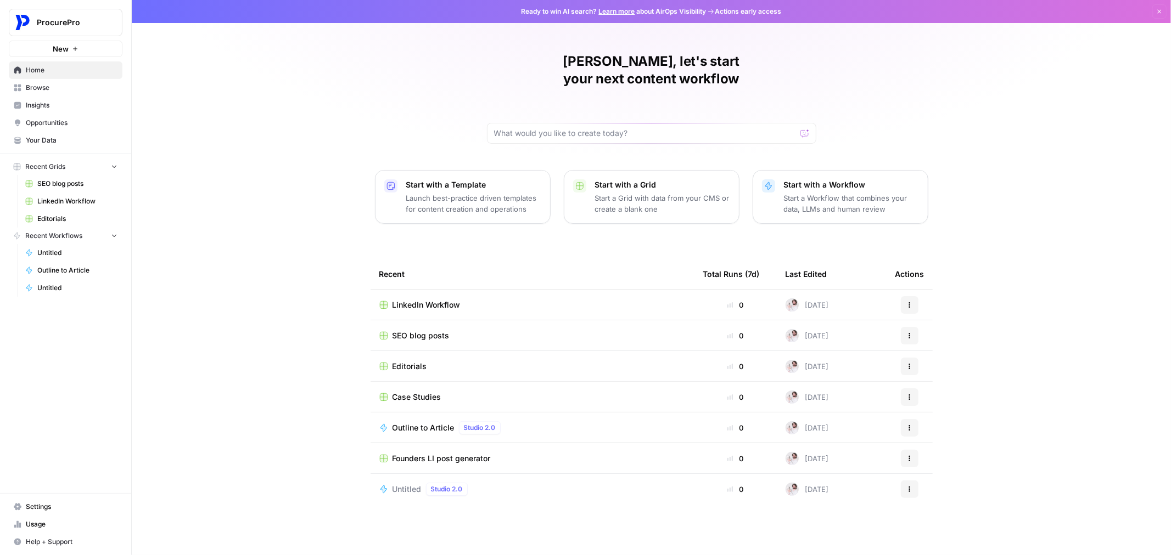
click at [564, 123] on div at bounding box center [651, 133] width 329 height 21
click at [803, 128] on div at bounding box center [804, 133] width 9 height 11
click at [67, 181] on span "SEO blog posts" at bounding box center [77, 184] width 80 height 10
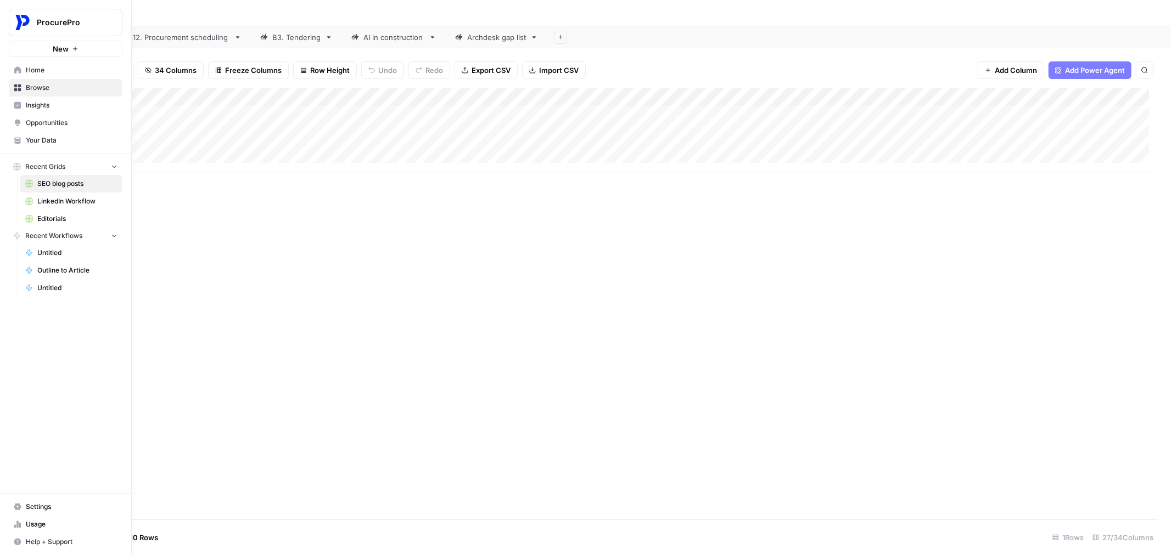
click at [47, 200] on span "LinkedIn Workflow" at bounding box center [77, 201] width 80 height 10
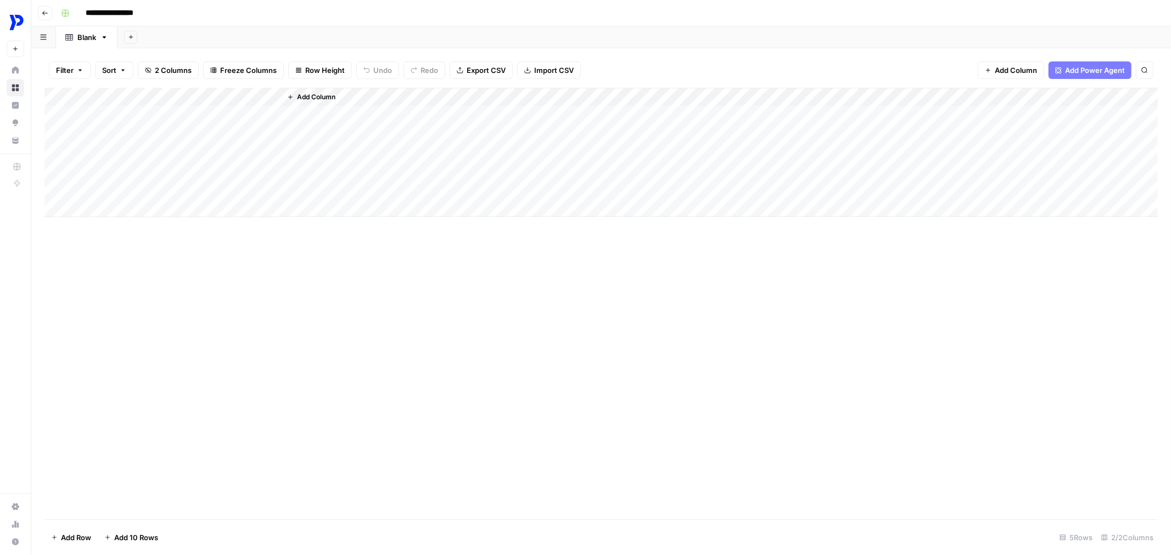
click at [138, 136] on div "Add Column" at bounding box center [600, 153] width 1113 height 130
click at [170, 93] on div "Add Column" at bounding box center [600, 153] width 1113 height 130
click at [124, 198] on input "Add Option" at bounding box center [178, 195] width 126 height 11
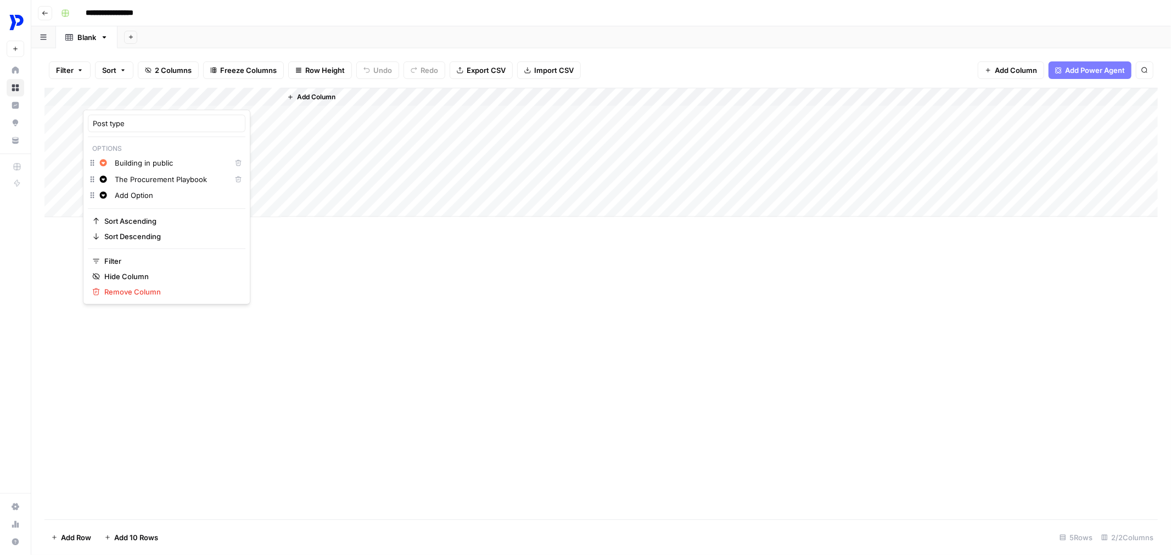
click at [124, 198] on input "Add Option" at bounding box center [178, 195] width 126 height 11
type input "Construction Tech Insights"
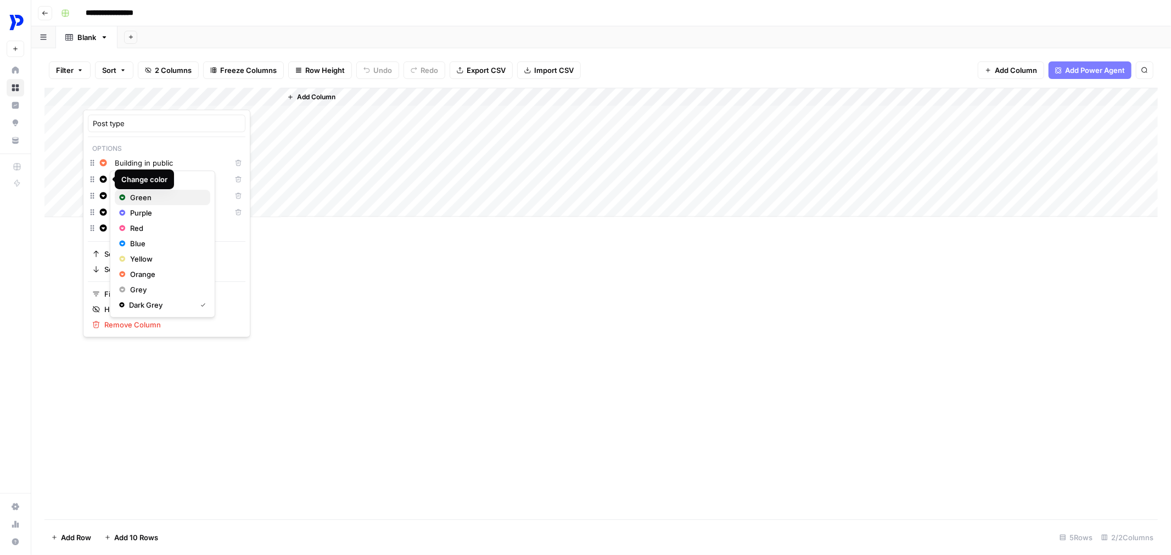
click at [145, 196] on span "Green" at bounding box center [165, 197] width 71 height 11
click at [143, 238] on button "Red" at bounding box center [162, 244] width 95 height 15
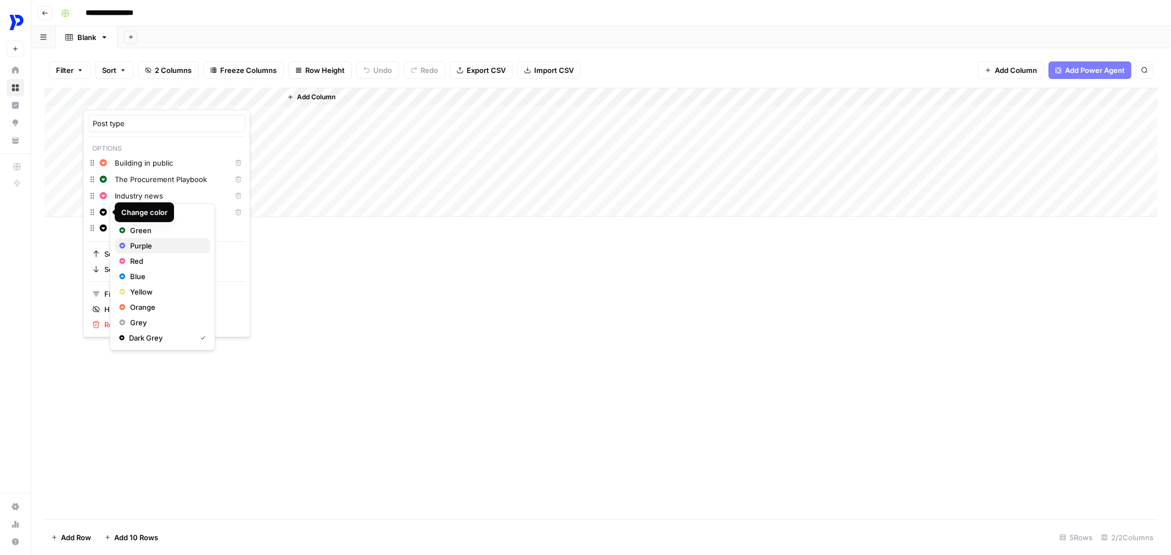
click at [156, 245] on span "Purple" at bounding box center [165, 245] width 71 height 11
click at [133, 312] on span "Yellow" at bounding box center [165, 307] width 71 height 11
click at [154, 224] on input "Construction tech" at bounding box center [178, 228] width 126 height 11
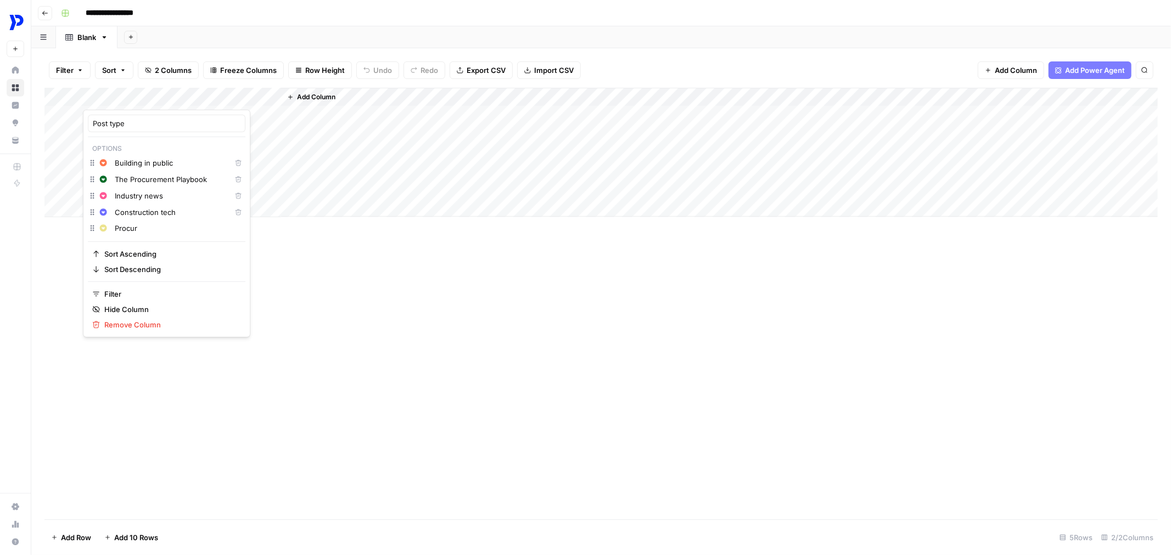
type input "Procure"
type input "Customer"
click at [154, 224] on input "Customer" at bounding box center [178, 228] width 126 height 11
click at [181, 227] on input "Customer spotlight" at bounding box center [178, 228] width 126 height 11
click at [118, 247] on input "Customer spotlight" at bounding box center [178, 244] width 126 height 11
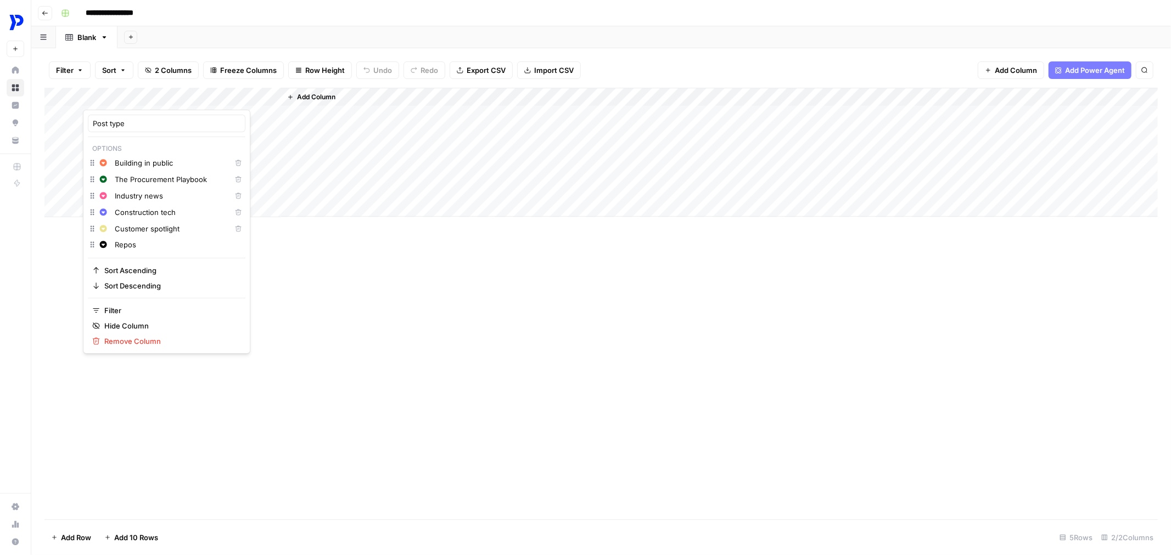
type input "Repost"
click at [106, 259] on icon "button" at bounding box center [103, 261] width 8 height 8
click at [147, 376] on span "Grey" at bounding box center [165, 371] width 71 height 11
click at [139, 265] on input "Content repost" at bounding box center [178, 261] width 126 height 11
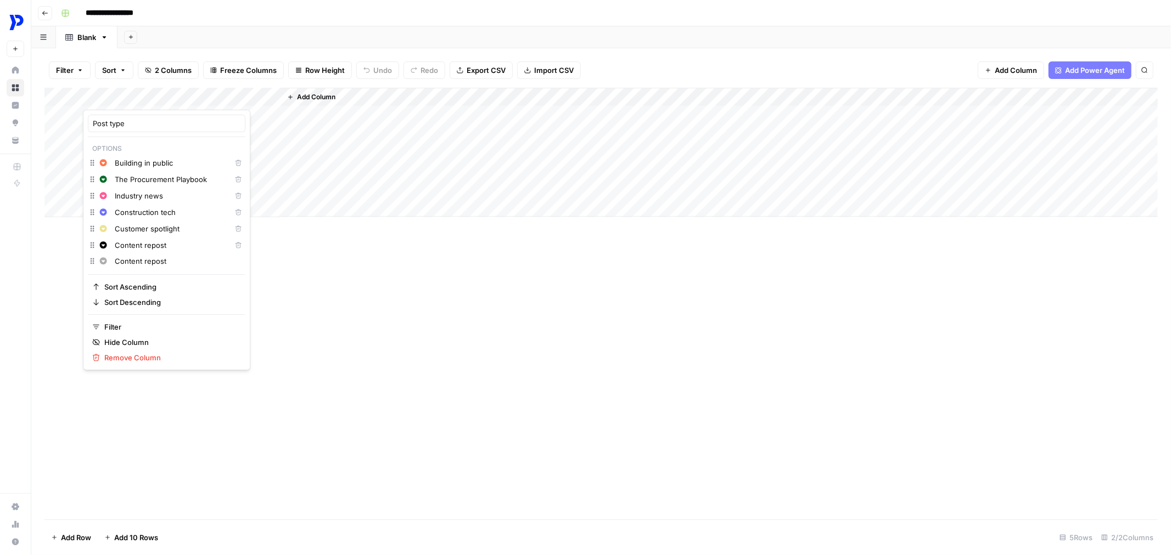
click at [139, 265] on input "Content repost" at bounding box center [178, 261] width 126 height 11
type input "o"
click at [170, 249] on input "Content repost" at bounding box center [170, 245] width 111 height 11
type input "Content repost/distribution"
click at [151, 255] on div "Change color" at bounding box center [167, 262] width 158 height 15
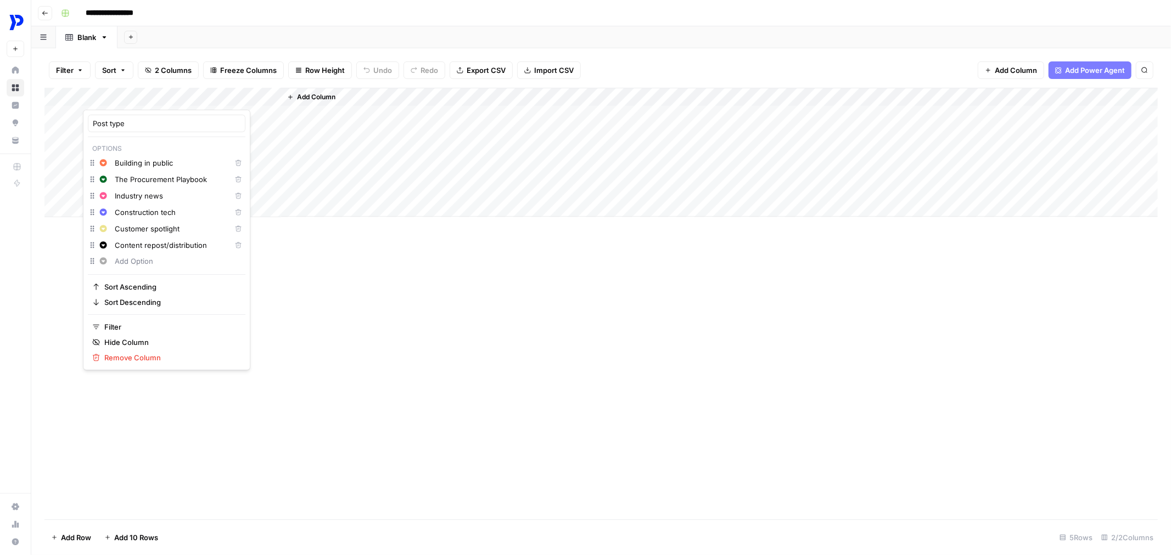
click at [150, 258] on input "text" at bounding box center [178, 261] width 126 height 11
click at [118, 276] on input "Construction procurement" at bounding box center [178, 277] width 126 height 11
type input "Thought leadership (Construction procurement)"
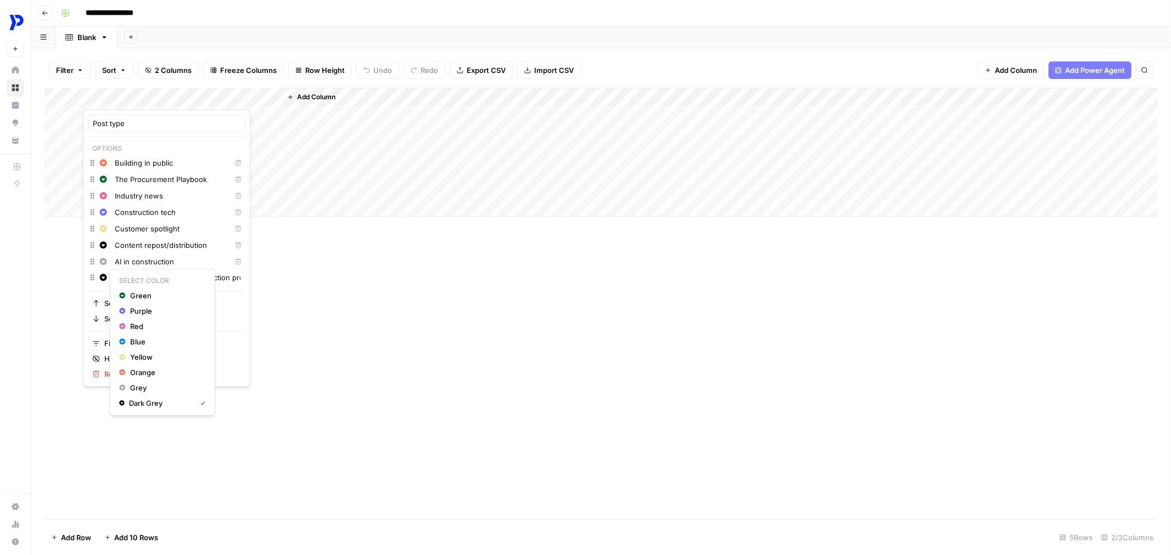
click at [99, 275] on button "Change color" at bounding box center [103, 277] width 13 height 13
click at [150, 341] on span "Blue" at bounding box center [165, 341] width 71 height 11
click at [103, 269] on div "Change color AI in construction Delete" at bounding box center [167, 263] width 158 height 16
click at [146, 387] on span "Dark Grey" at bounding box center [165, 387] width 71 height 11
click at [165, 357] on span "Grey" at bounding box center [165, 355] width 71 height 11
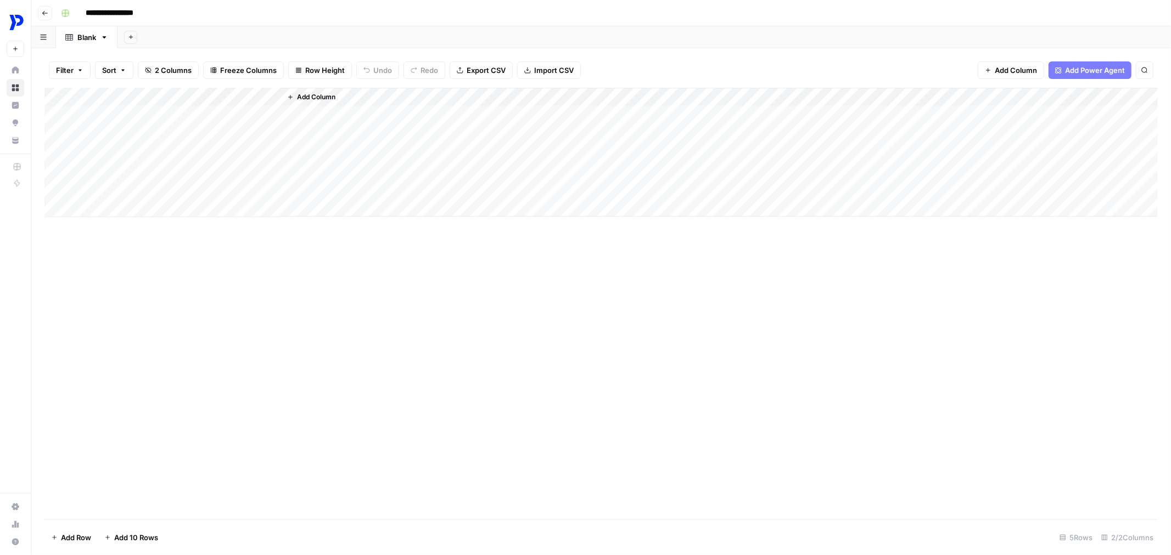
drag, startPoint x: 91, startPoint y: 244, endPoint x: 94, endPoint y: 276, distance: 32.6
click at [94, 276] on html "**********" at bounding box center [585, 277] width 1171 height 555
click at [159, 134] on div "Add Column" at bounding box center [600, 153] width 1113 height 130
click at [245, 105] on div "Add Column" at bounding box center [600, 153] width 1113 height 130
click at [322, 99] on span "Add Column" at bounding box center [316, 97] width 38 height 10
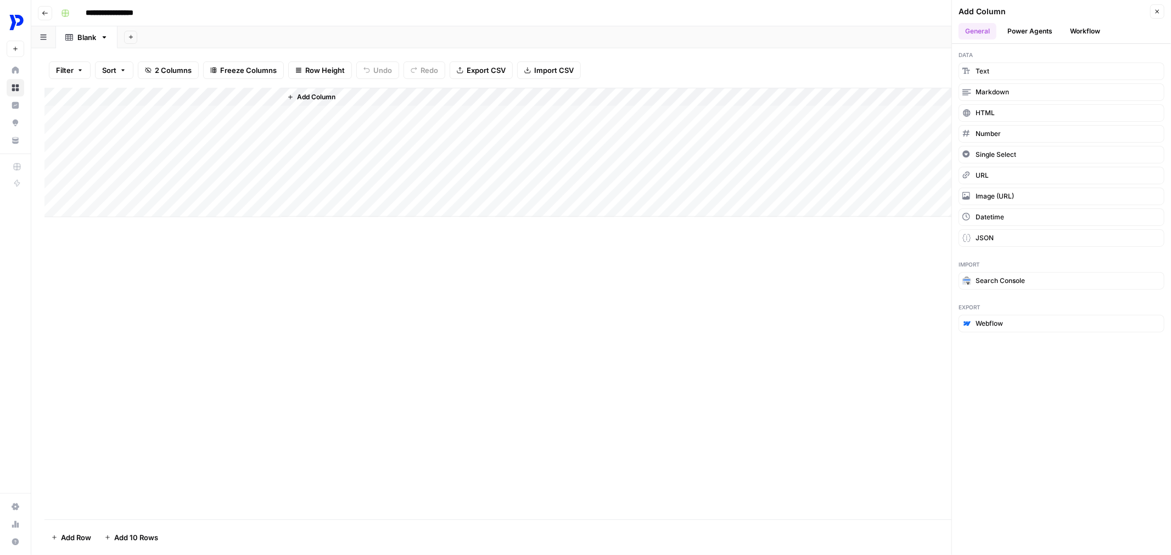
click at [572, 356] on div "Add Column" at bounding box center [600, 304] width 1113 height 432
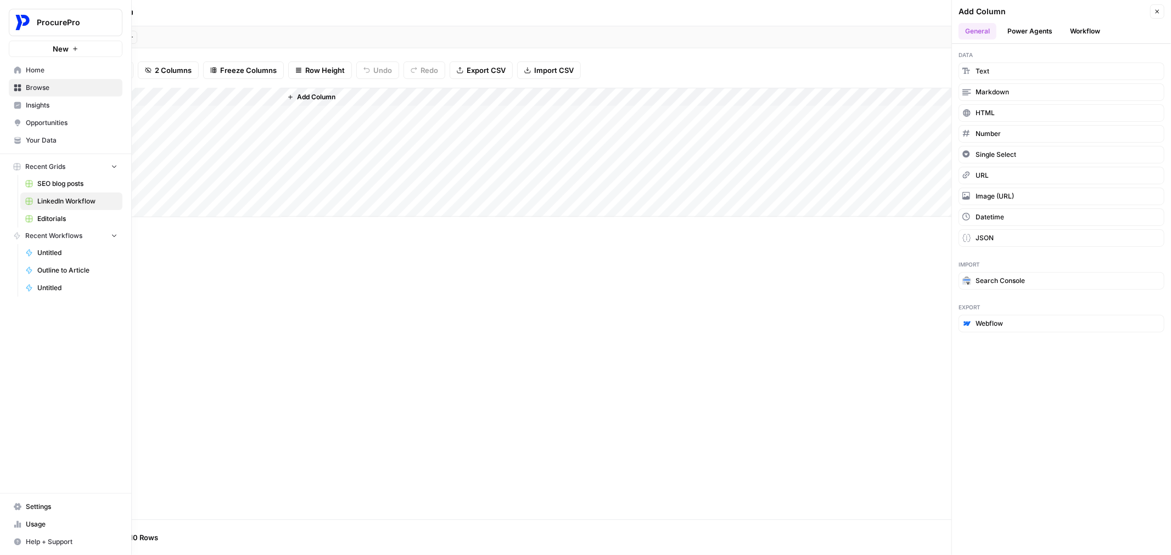
click at [30, 507] on span "Settings" at bounding box center [72, 507] width 92 height 10
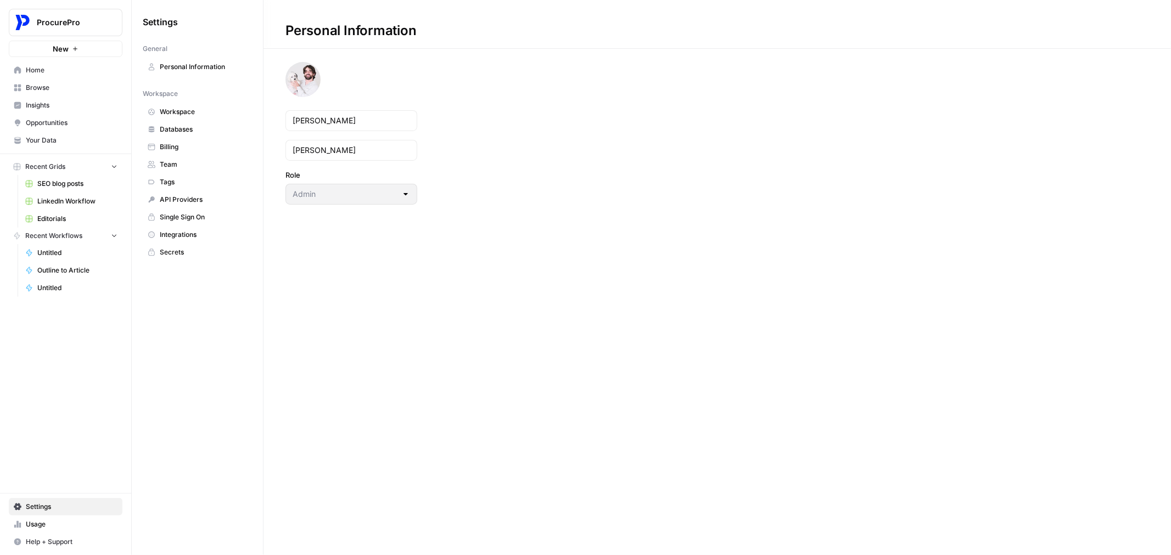
click at [182, 232] on span "Integrations" at bounding box center [203, 235] width 87 height 10
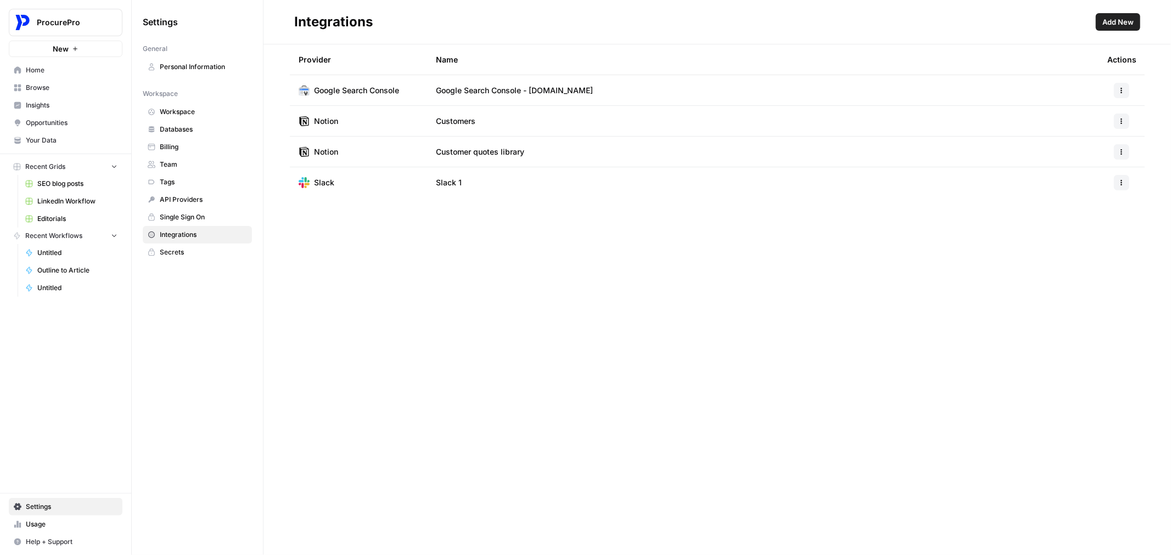
click at [1116, 29] on button "Add New" at bounding box center [1117, 22] width 44 height 18
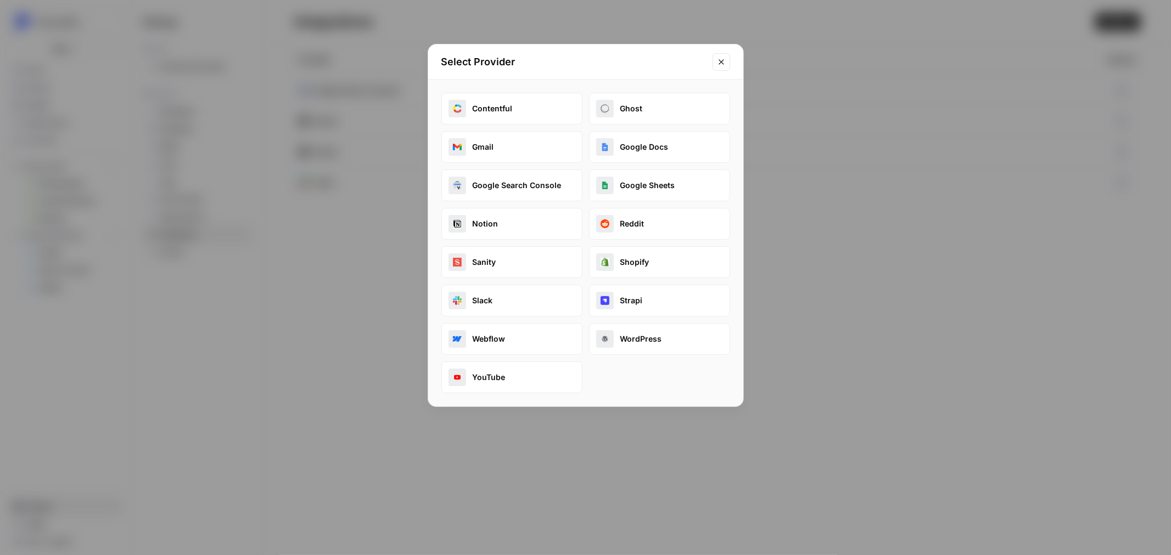
click at [387, 370] on div "Select Provider Contentful Ghost Gmail Google Docs Google Search Console Google…" at bounding box center [585, 277] width 1171 height 555
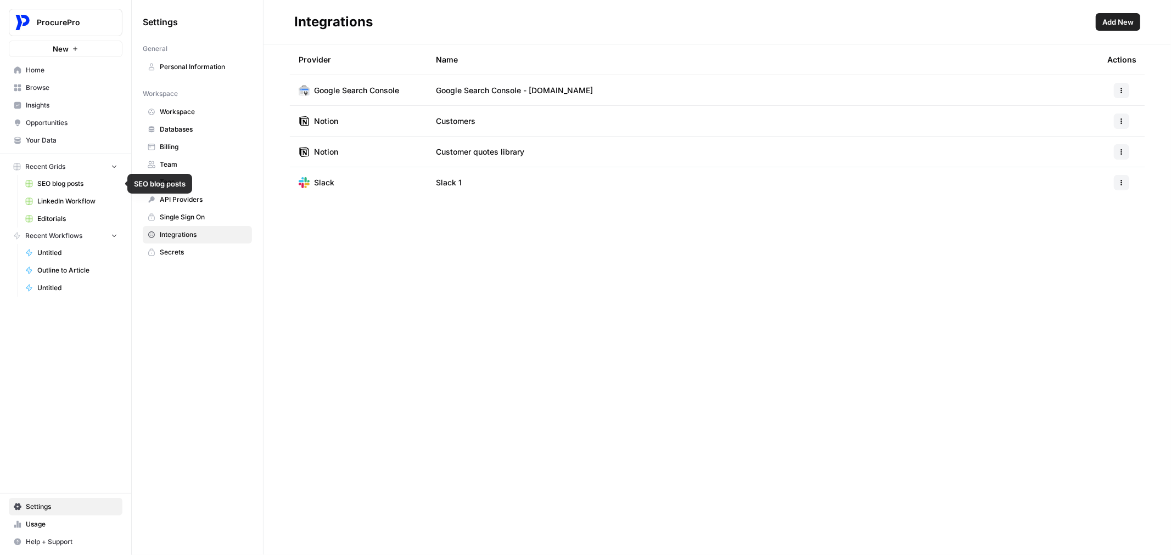
click at [57, 182] on span "SEO blog posts" at bounding box center [77, 184] width 80 height 10
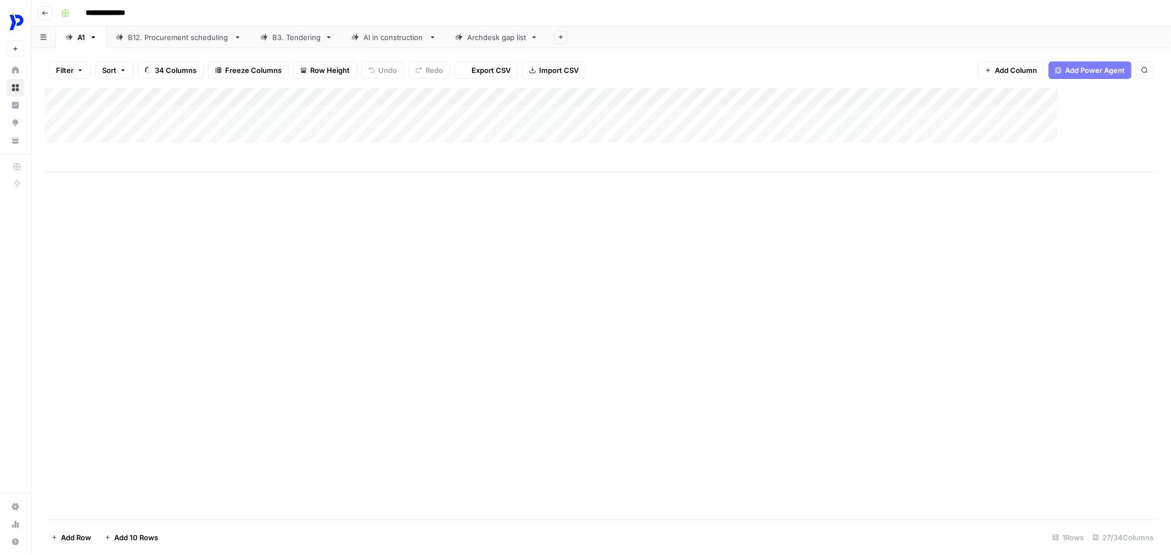
click at [51, 201] on div "Add Column" at bounding box center [600, 304] width 1113 height 432
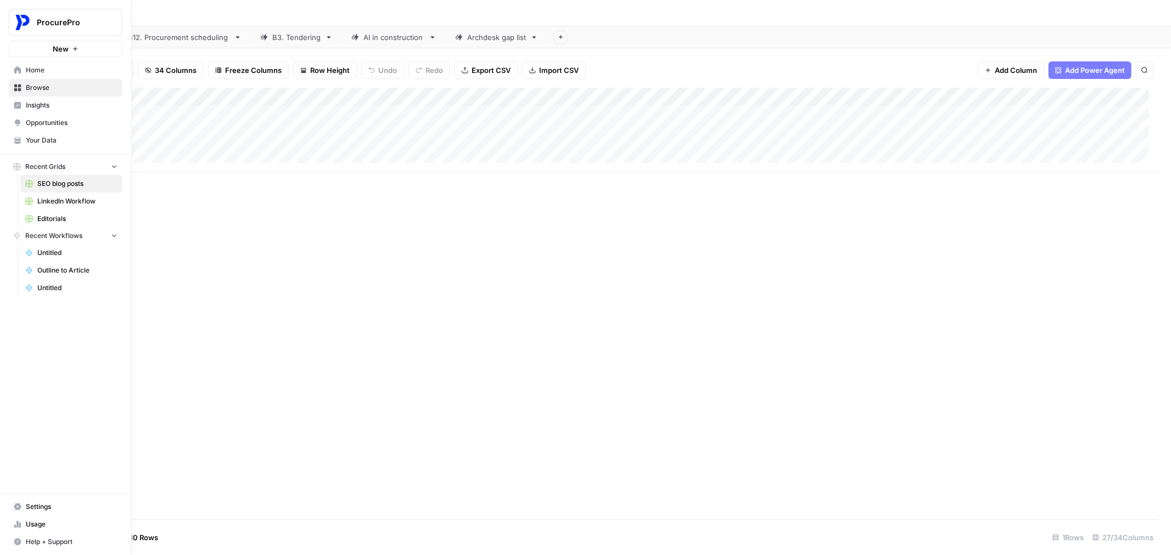
click at [42, 200] on span "LinkedIn Workflow" at bounding box center [77, 201] width 80 height 10
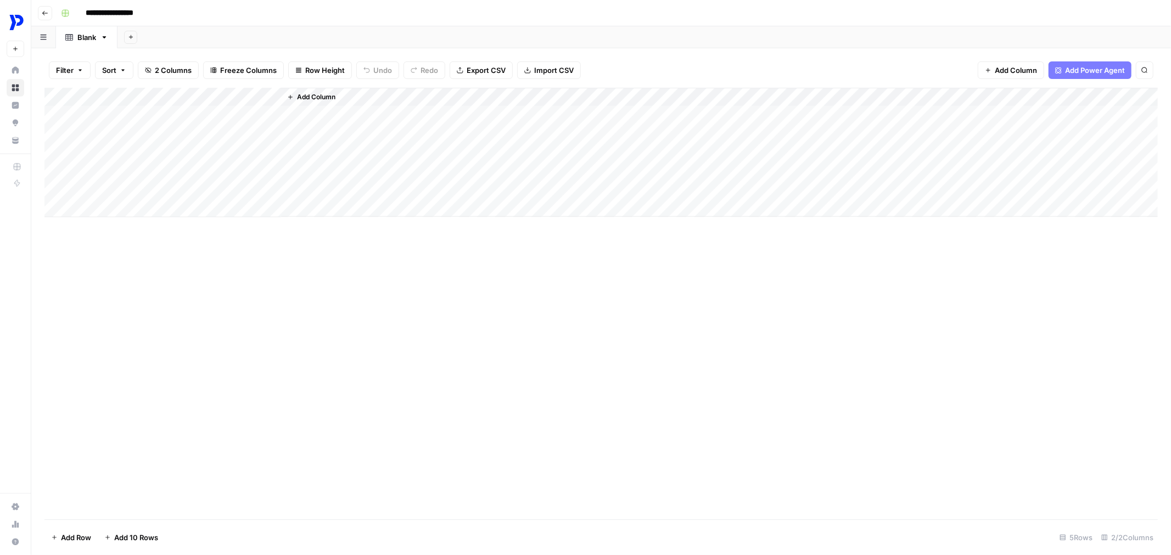
click at [103, 10] on input "**********" at bounding box center [120, 13] width 79 height 18
click at [92, 13] on input "**********" at bounding box center [120, 13] width 79 height 18
click at [156, 16] on input "**********" at bounding box center [120, 13] width 79 height 18
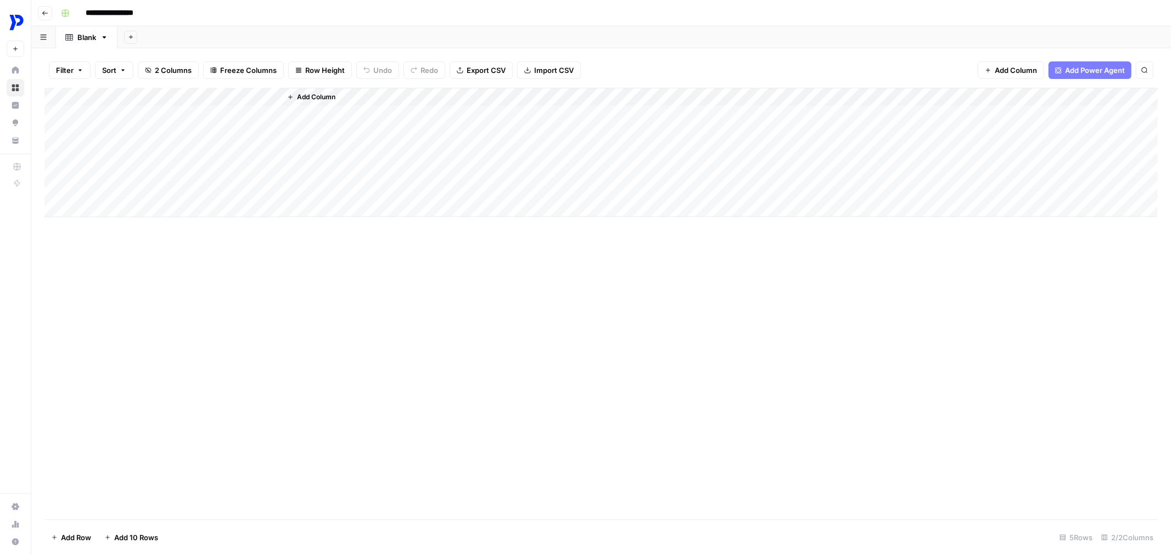
click at [119, 14] on input "**********" at bounding box center [120, 13] width 79 height 18
click at [209, 316] on div "Add Column" at bounding box center [600, 304] width 1113 height 432
click at [303, 94] on span "Add Column" at bounding box center [316, 97] width 38 height 10
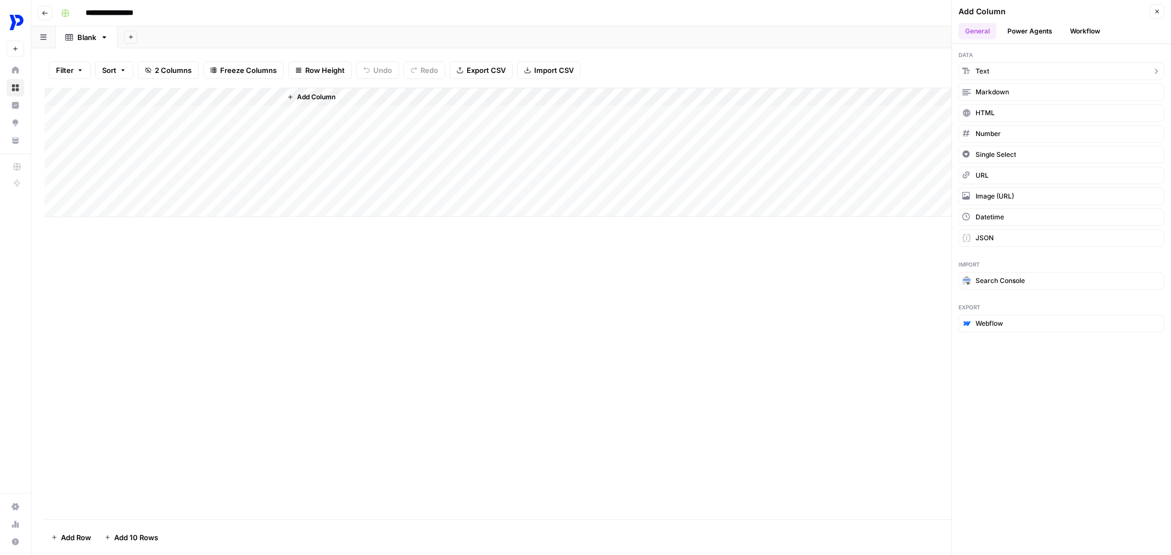
click at [1019, 77] on button "Text" at bounding box center [1061, 72] width 206 height 18
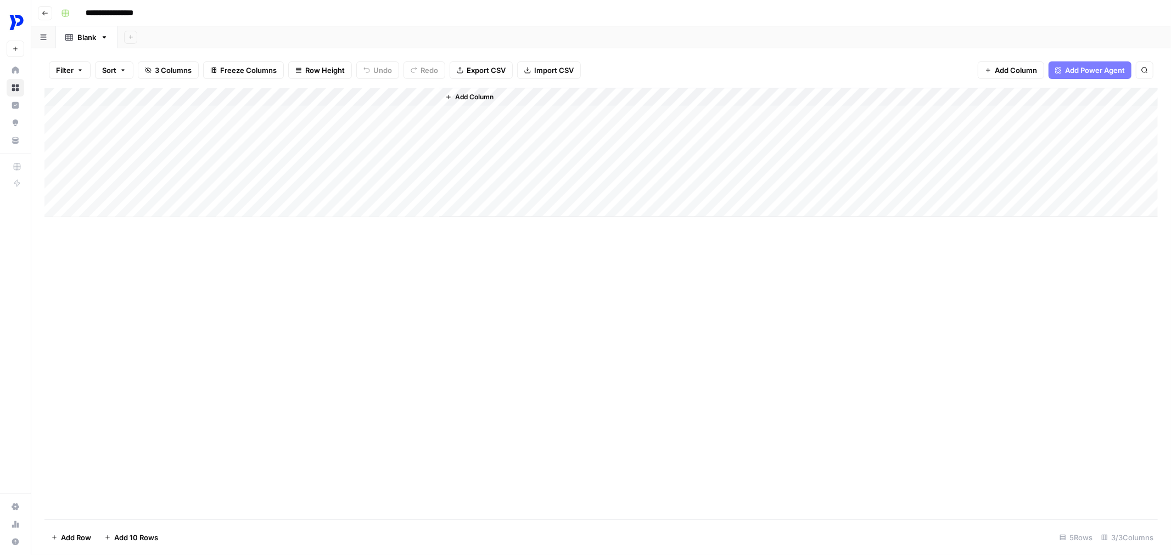
click at [430, 98] on div "Add Column" at bounding box center [600, 153] width 1113 height 130
click at [339, 243] on span "Remove Column" at bounding box center [350, 244] width 96 height 11
click at [562, 114] on button "Delete" at bounding box center [546, 114] width 37 height 20
click at [269, 94] on div "Add Column" at bounding box center [600, 153] width 1113 height 130
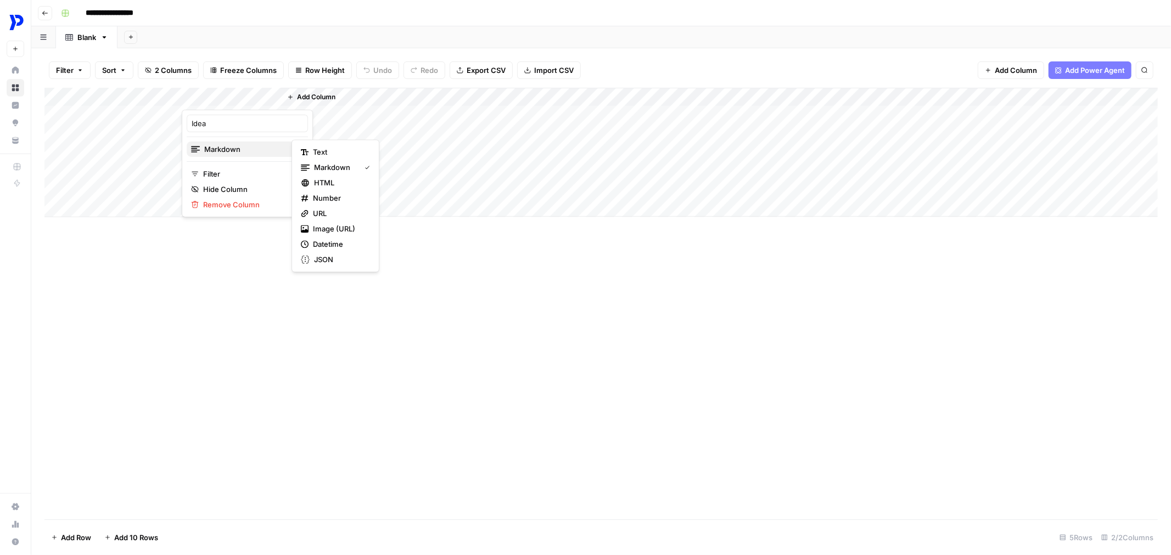
click at [216, 149] on span "Markdown" at bounding box center [246, 149] width 84 height 11
click at [322, 158] on button "Text" at bounding box center [335, 151] width 78 height 15
click at [289, 251] on div "Add Column" at bounding box center [600, 304] width 1113 height 432
click at [305, 117] on div "Add Column" at bounding box center [719, 152] width 876 height 129
click at [306, 99] on span "Add Column" at bounding box center [316, 97] width 38 height 10
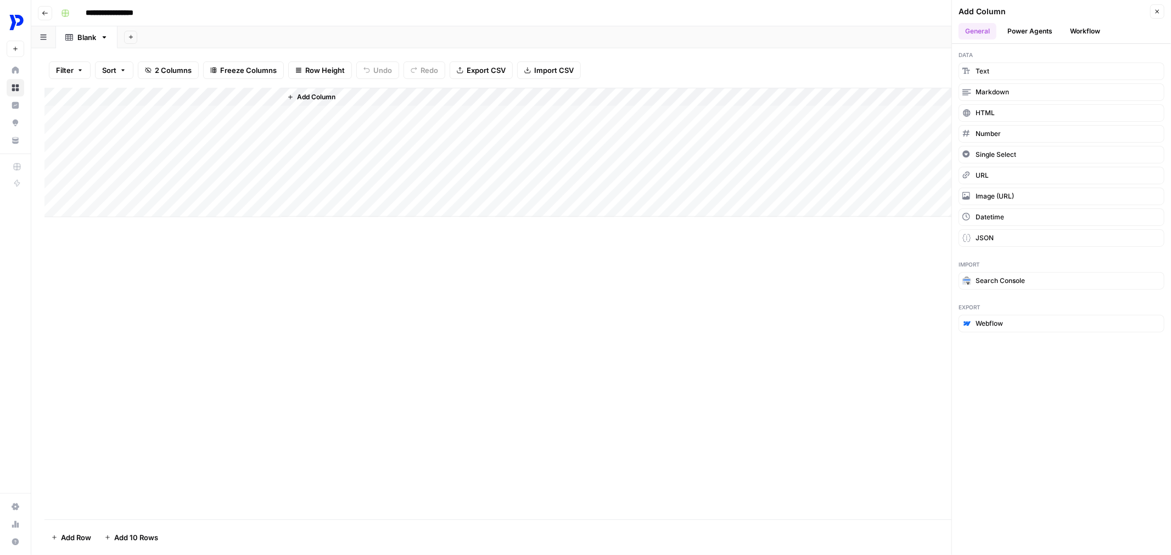
click at [184, 398] on div "Add Column" at bounding box center [600, 304] width 1113 height 432
click at [308, 104] on button "Add Column" at bounding box center [311, 97] width 57 height 14
click at [330, 94] on span "Add Column" at bounding box center [316, 97] width 38 height 10
click at [329, 94] on span "Add Column" at bounding box center [316, 97] width 38 height 10
click at [319, 95] on span "Add Column" at bounding box center [316, 97] width 38 height 10
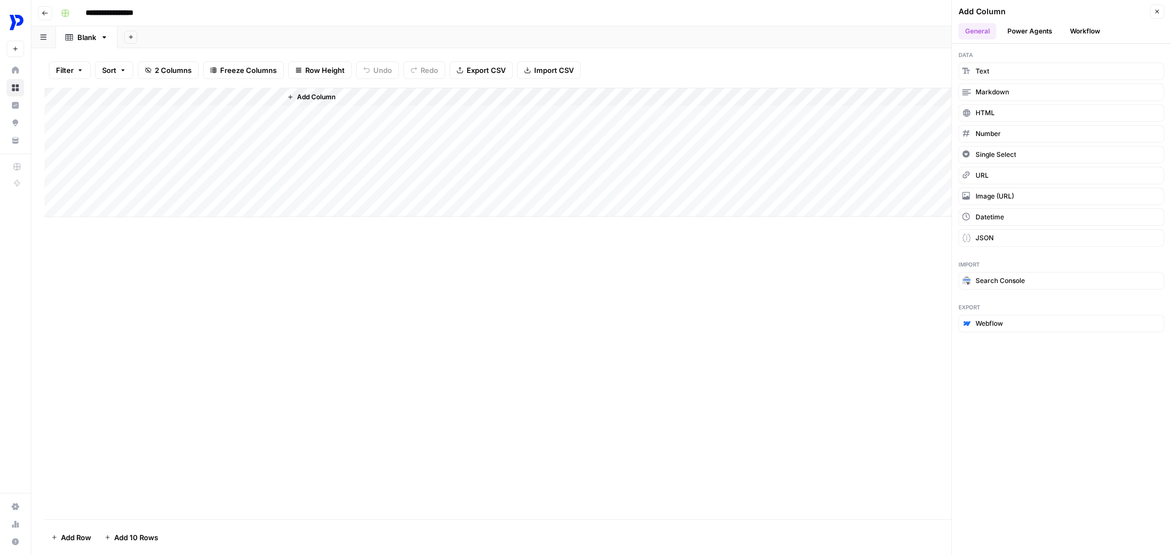
click at [316, 89] on div "Add Column" at bounding box center [719, 152] width 876 height 129
click at [311, 95] on span "Add Column" at bounding box center [316, 97] width 38 height 10
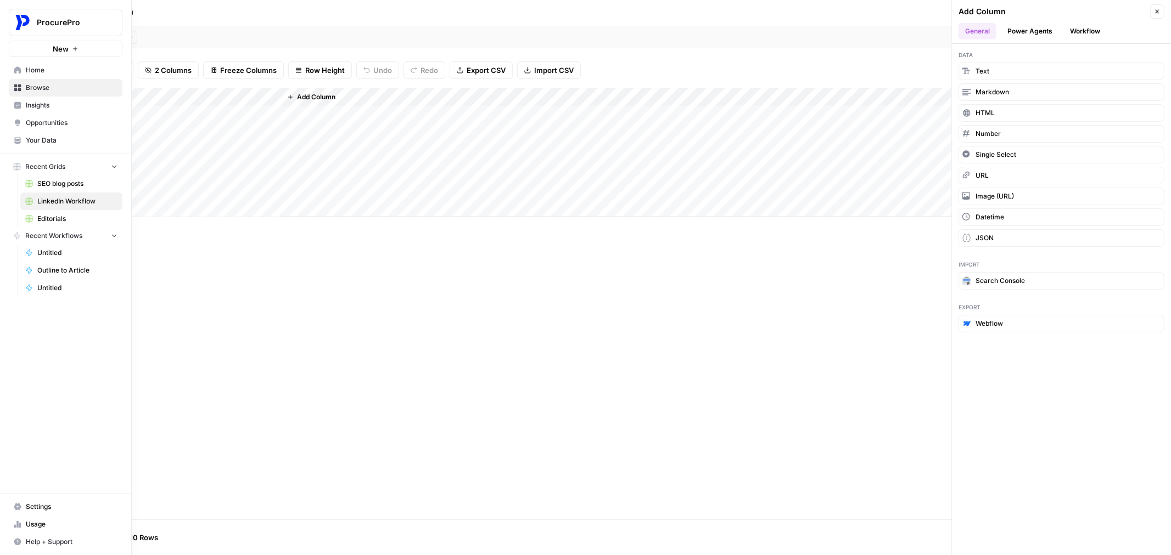
click at [62, 234] on span "Recent Workflows" at bounding box center [53, 236] width 57 height 10
click at [44, 70] on span "Home" at bounding box center [72, 70] width 92 height 10
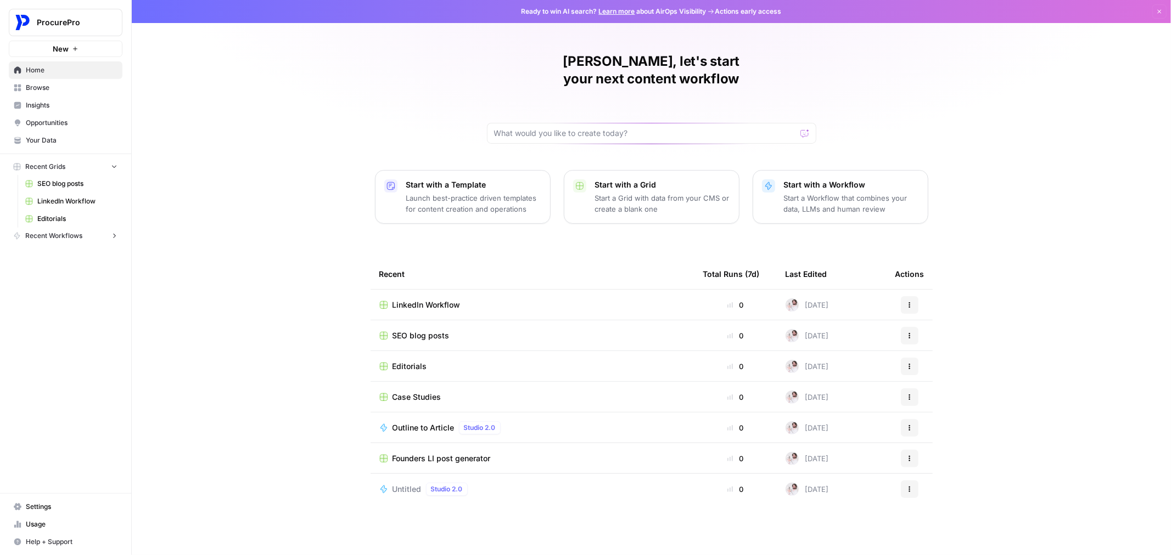
click at [912, 486] on icon "button" at bounding box center [909, 489] width 7 height 7
click at [435, 474] on td "Untitled Studio 2.0" at bounding box center [532, 489] width 324 height 31
click at [555, 481] on td "Untitled Studio 2.0" at bounding box center [532, 489] width 324 height 31
click at [498, 455] on td "Founders LI post generator" at bounding box center [532, 458] width 324 height 30
click at [479, 483] on div "Untitled Studio 2.0" at bounding box center [532, 489] width 306 height 13
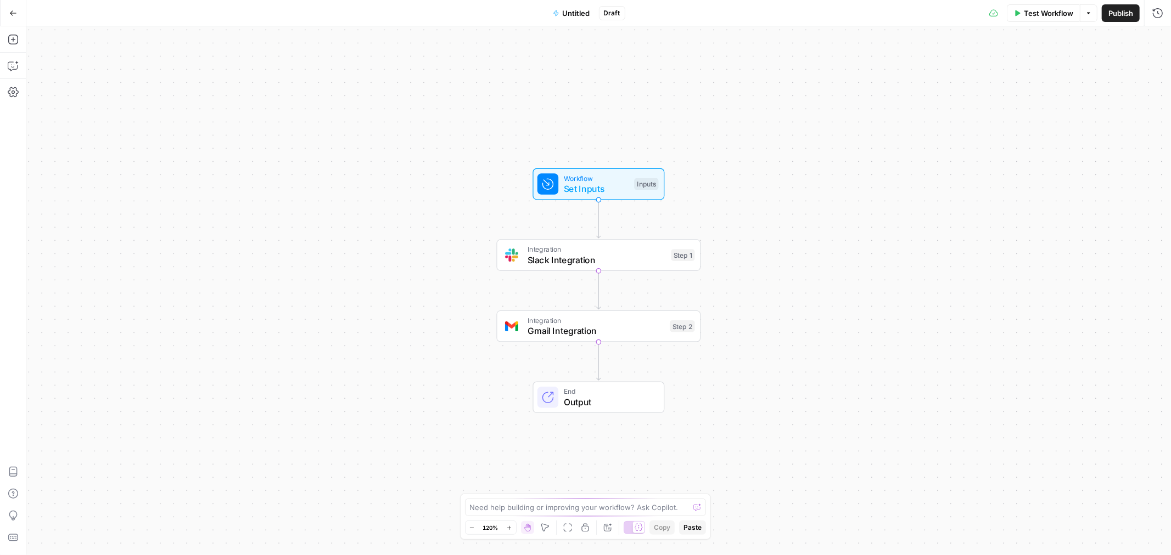
click at [618, 262] on span "Slack Integration" at bounding box center [596, 260] width 138 height 13
click at [561, 319] on span "Integration" at bounding box center [595, 320] width 137 height 10
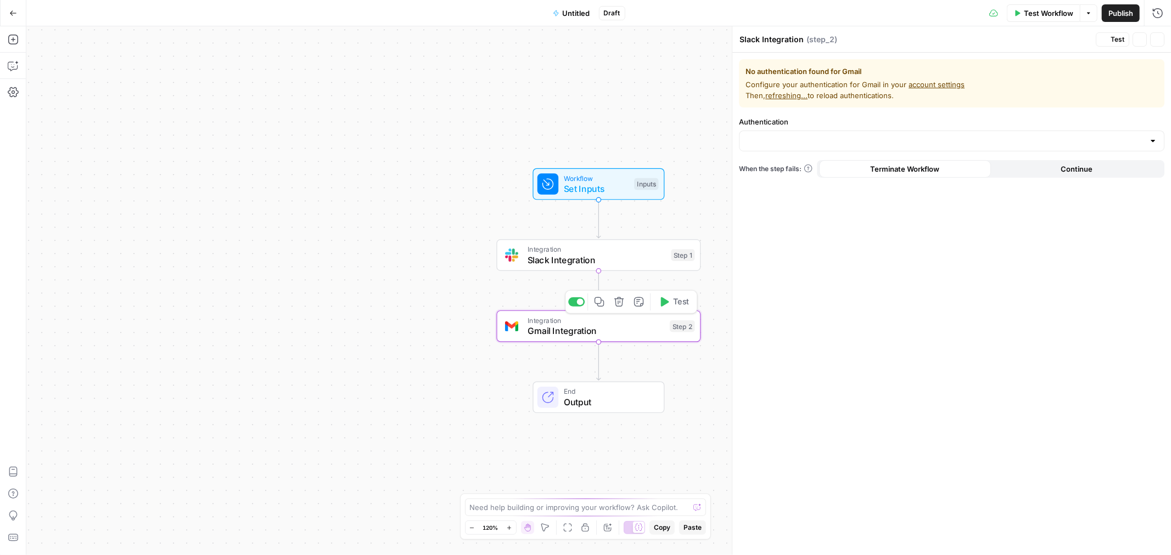
type textarea "Gmail Integration"
click at [548, 267] on div "Integration Slack Integration Step 1 Copy step Delete step Add Note Test" at bounding box center [599, 255] width 204 height 32
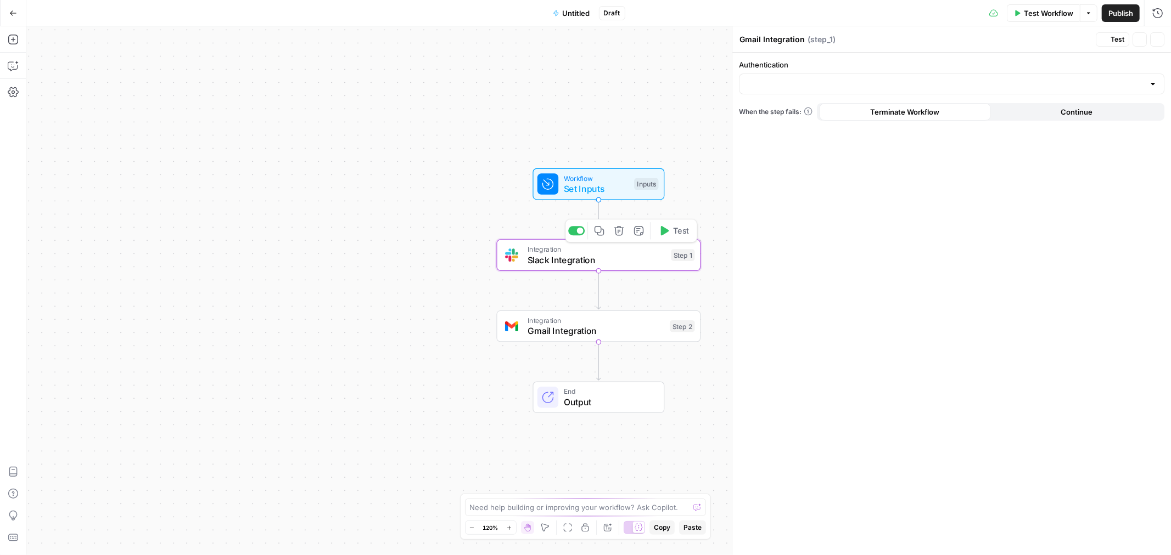
type textarea "Slack Integration"
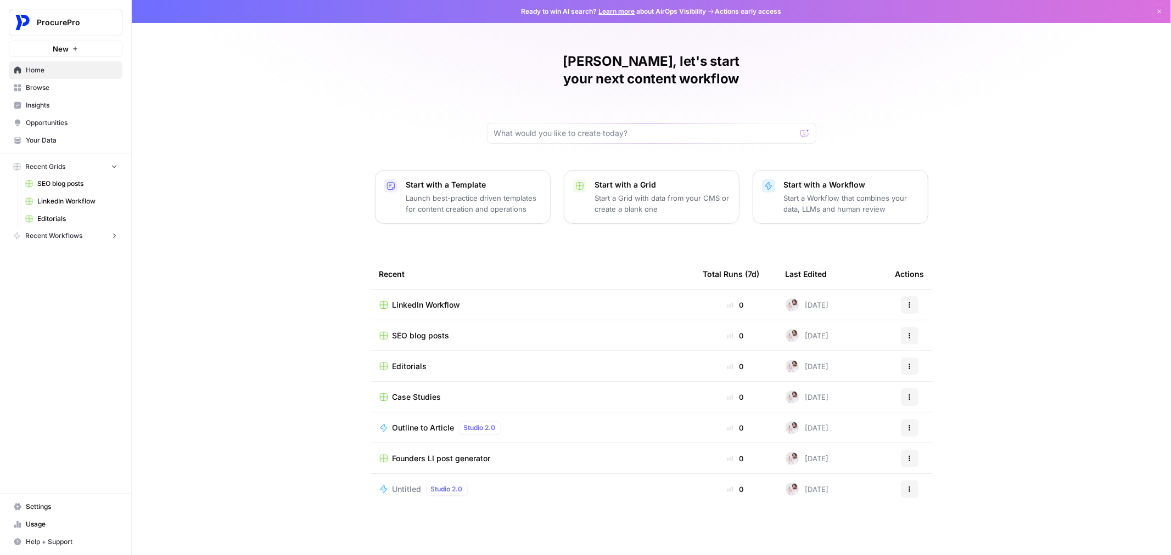
click at [907, 486] on icon "button" at bounding box center [909, 489] width 7 height 7
click at [930, 513] on div "Edit in Studio Delete" at bounding box center [962, 510] width 123 height 50
click at [926, 524] on span "Delete" at bounding box center [966, 522] width 88 height 11
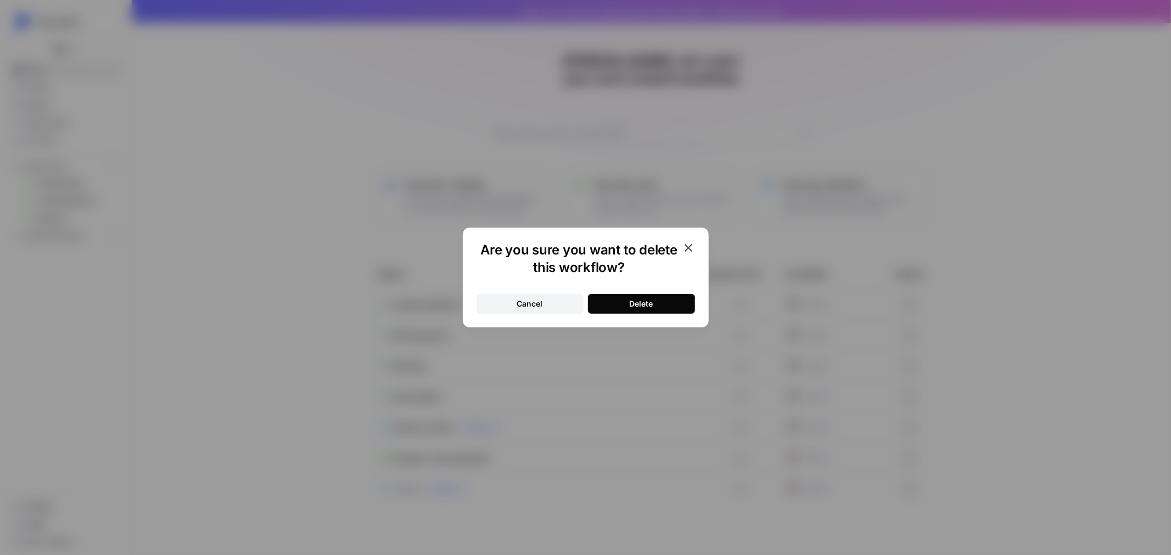
click at [657, 299] on button "Delete" at bounding box center [641, 304] width 107 height 20
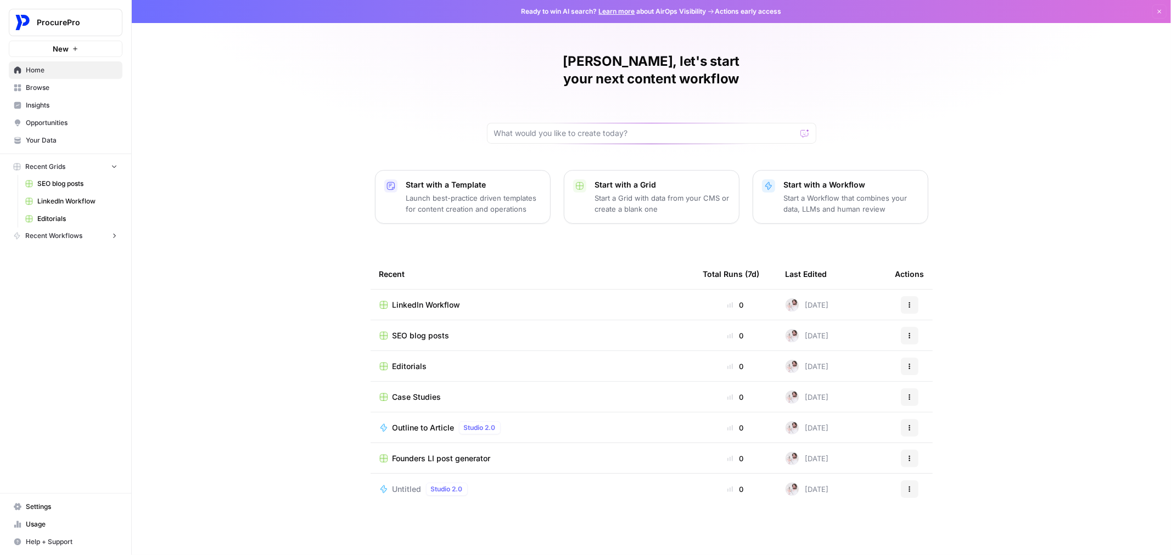
click at [403, 484] on span "Untitled" at bounding box center [406, 489] width 29 height 11
click at [403, 479] on td "Untitled Studio 2.0" at bounding box center [532, 489] width 324 height 31
click at [405, 484] on span "Untitled" at bounding box center [406, 489] width 29 height 11
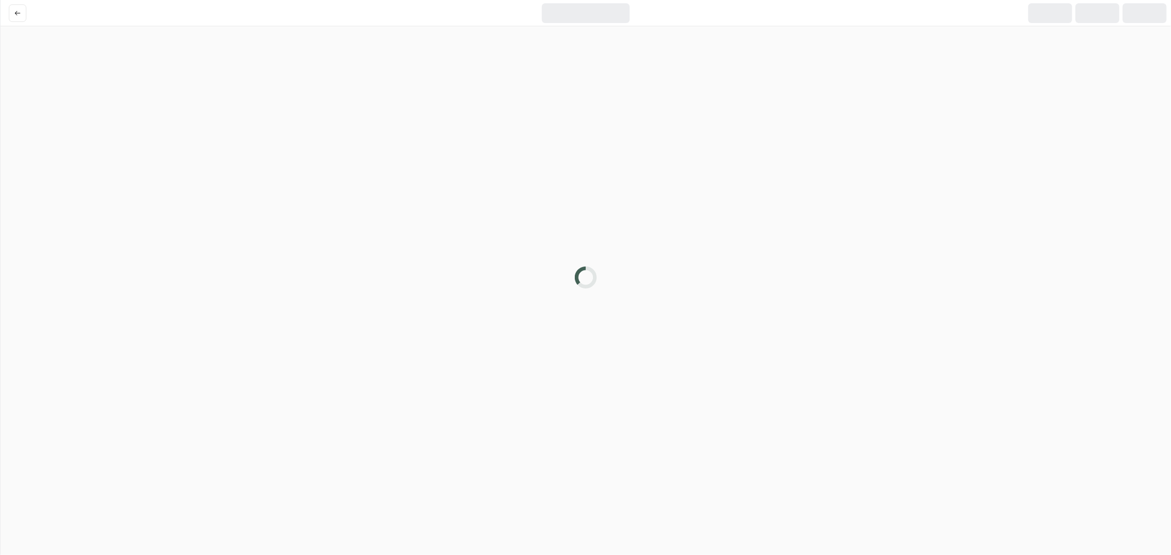
click at [405, 475] on div at bounding box center [585, 277] width 1171 height 555
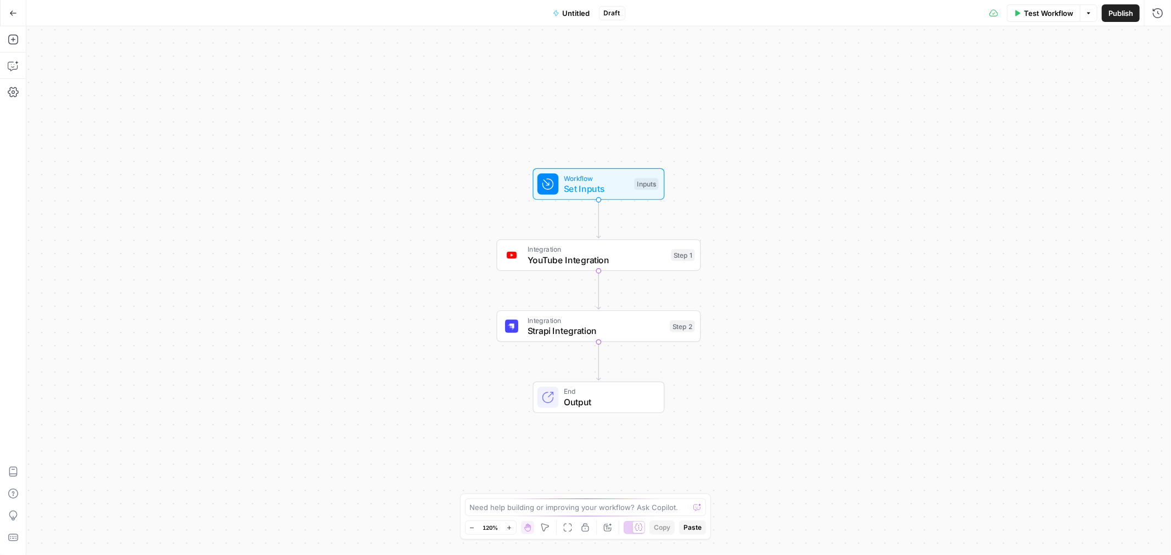
click at [542, 14] on div "Go Back Untitled Draft Test Workflow Options Publish Run History" at bounding box center [585, 13] width 1171 height 26
click at [561, 11] on button "Untitled" at bounding box center [571, 13] width 50 height 18
click at [89, 83] on input "Name" at bounding box center [191, 82] width 306 height 11
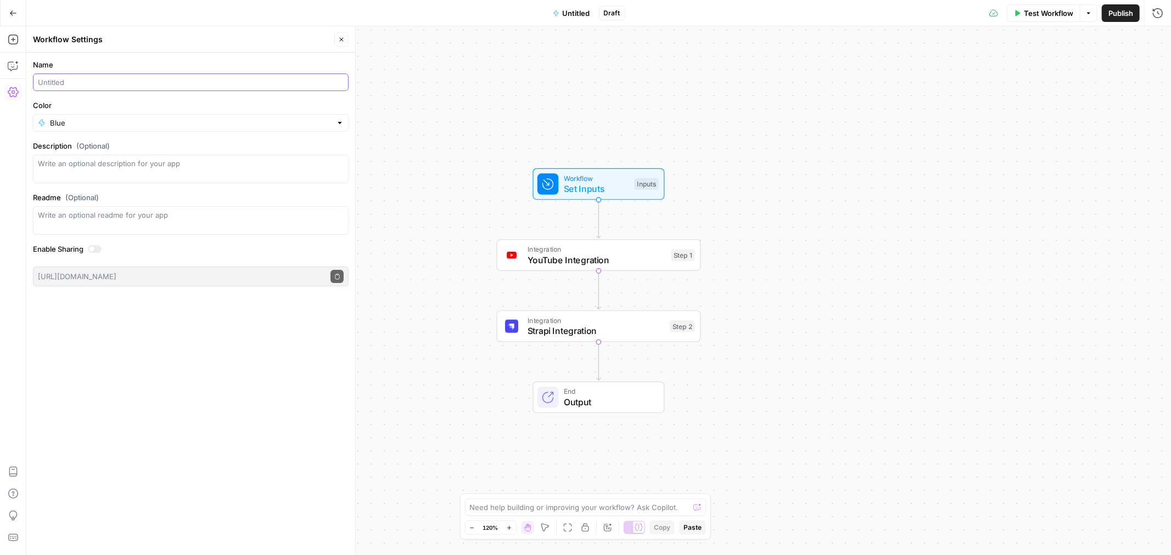
click at [61, 82] on input "Name" at bounding box center [191, 82] width 306 height 11
type input "Alas"
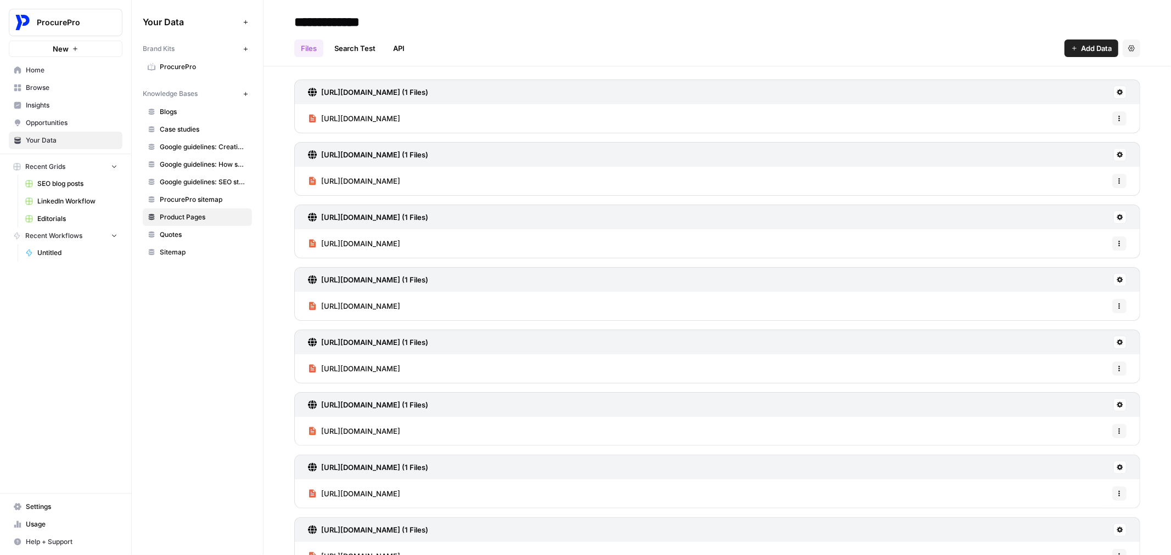
click at [54, 238] on span "Recent Workflows" at bounding box center [53, 236] width 57 height 10
click at [44, 74] on span "Home" at bounding box center [72, 70] width 92 height 10
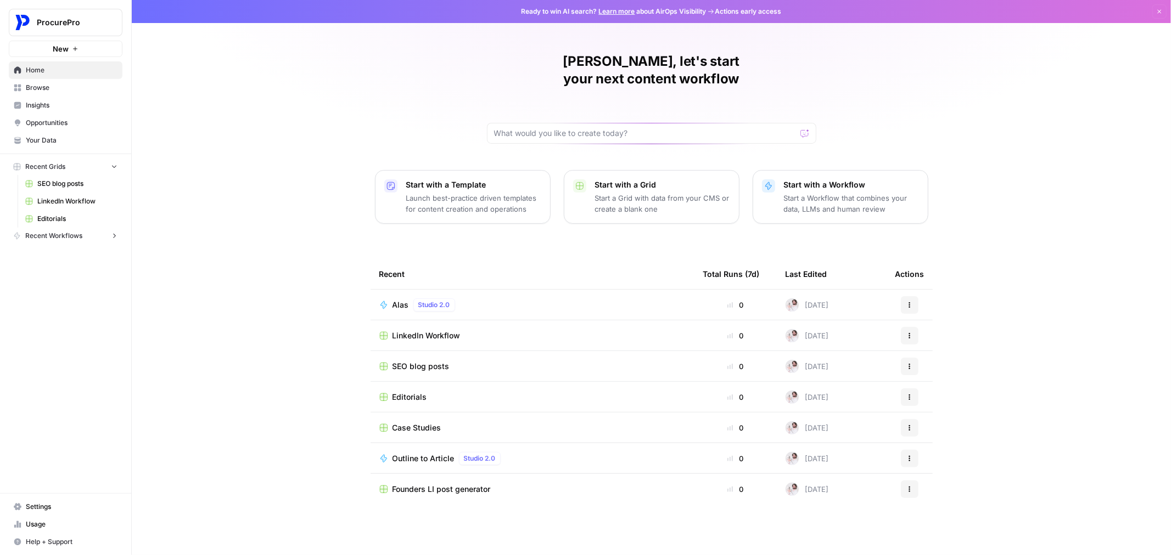
click at [48, 19] on span "ProcurePro" at bounding box center [70, 22] width 66 height 11
click at [283, 121] on div "Billy, let's start your next content workflow Start with a Template Launch best…" at bounding box center [651, 277] width 1039 height 555
click at [59, 79] on link "Browse" at bounding box center [66, 88] width 114 height 18
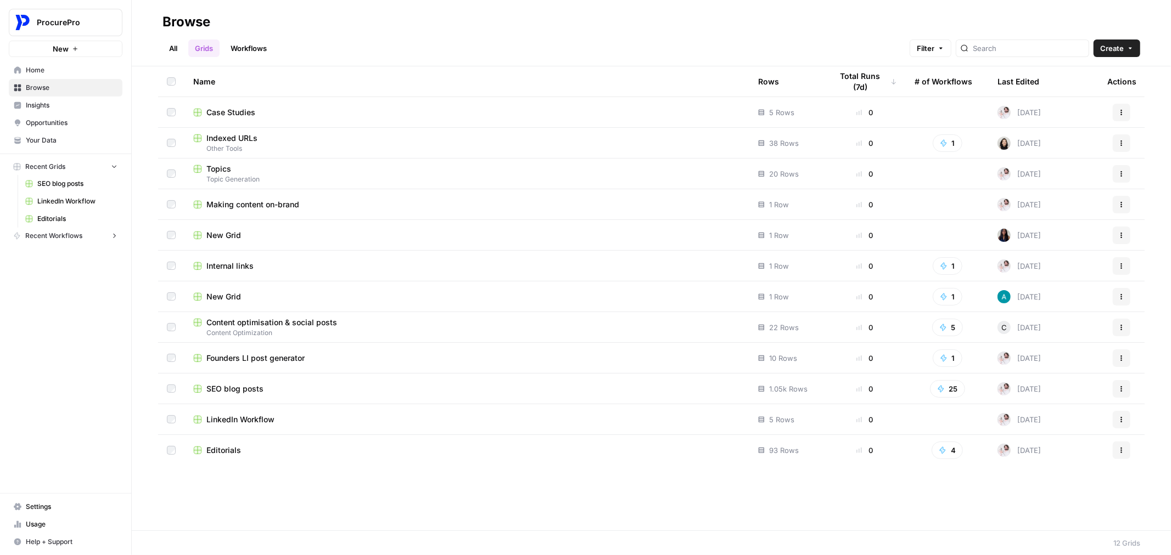
click at [243, 48] on link "Workflows" at bounding box center [248, 49] width 49 height 18
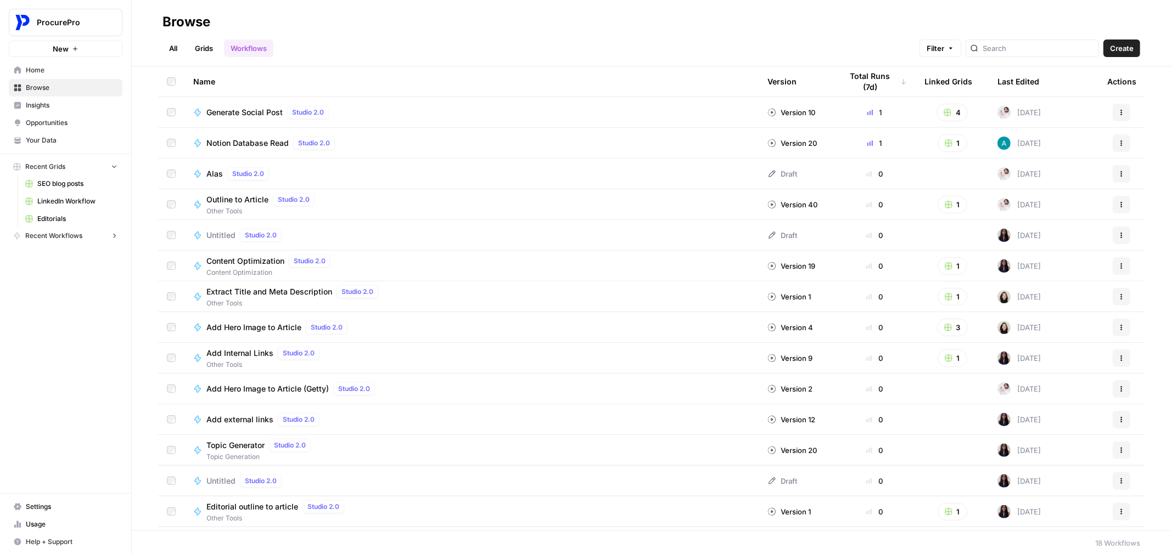
click at [156, 43] on header "Browse All Grids Workflows Filter Create" at bounding box center [651, 33] width 1039 height 66
click at [239, 108] on span "Generate Social Post" at bounding box center [244, 112] width 76 height 11
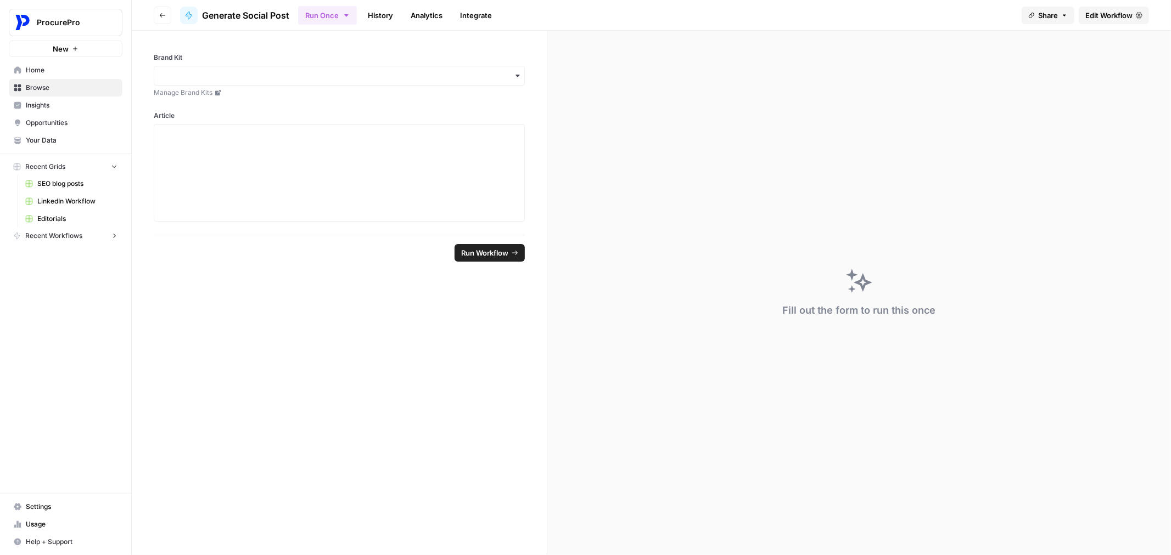
click at [1111, 12] on span "Edit Workflow" at bounding box center [1108, 15] width 47 height 11
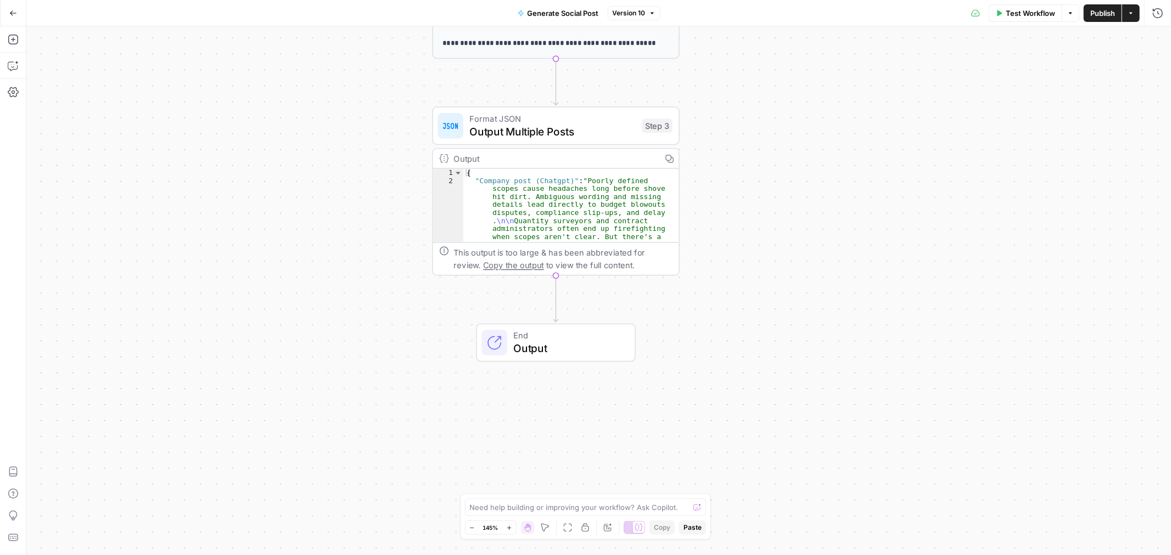
click at [7, 12] on button "Go Back" at bounding box center [13, 13] width 20 height 20
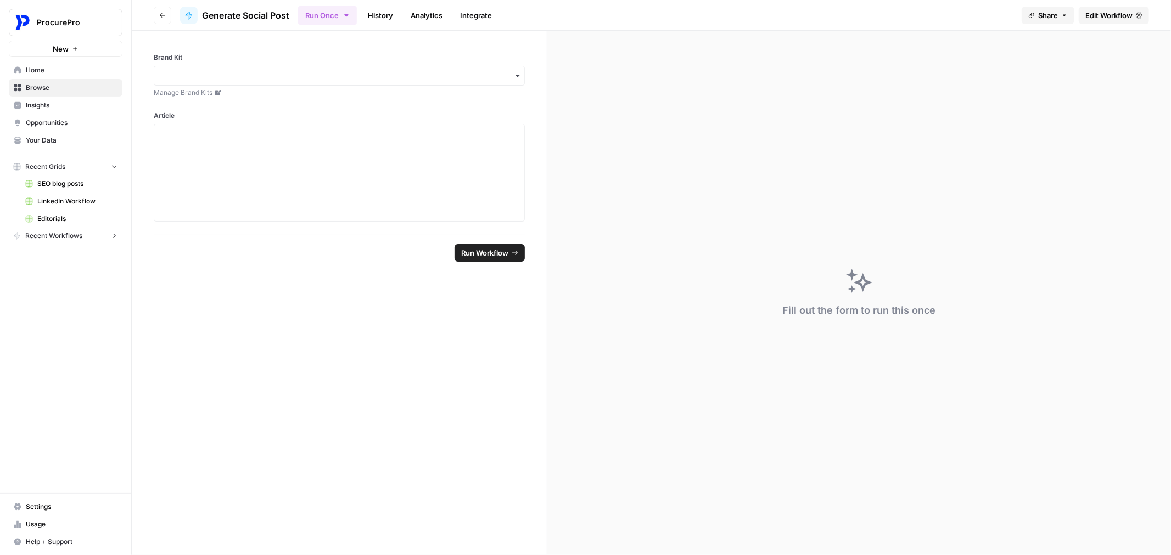
click at [1137, 14] on icon at bounding box center [1138, 15] width 7 height 6
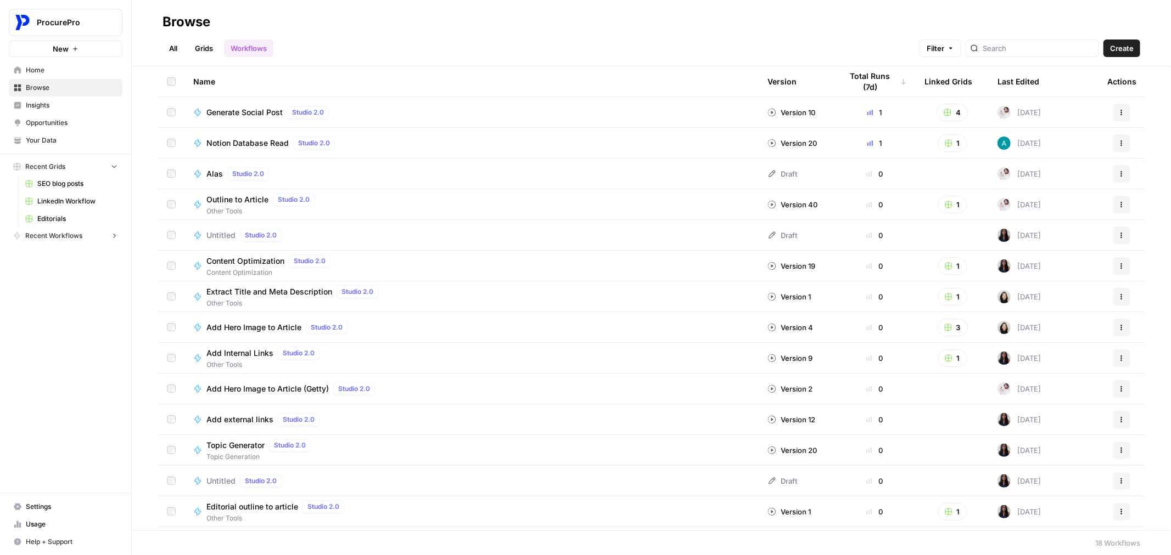
click at [1118, 109] on icon "button" at bounding box center [1121, 112] width 7 height 7
click at [1042, 227] on span "Duplicate" at bounding box center [1064, 224] width 88 height 11
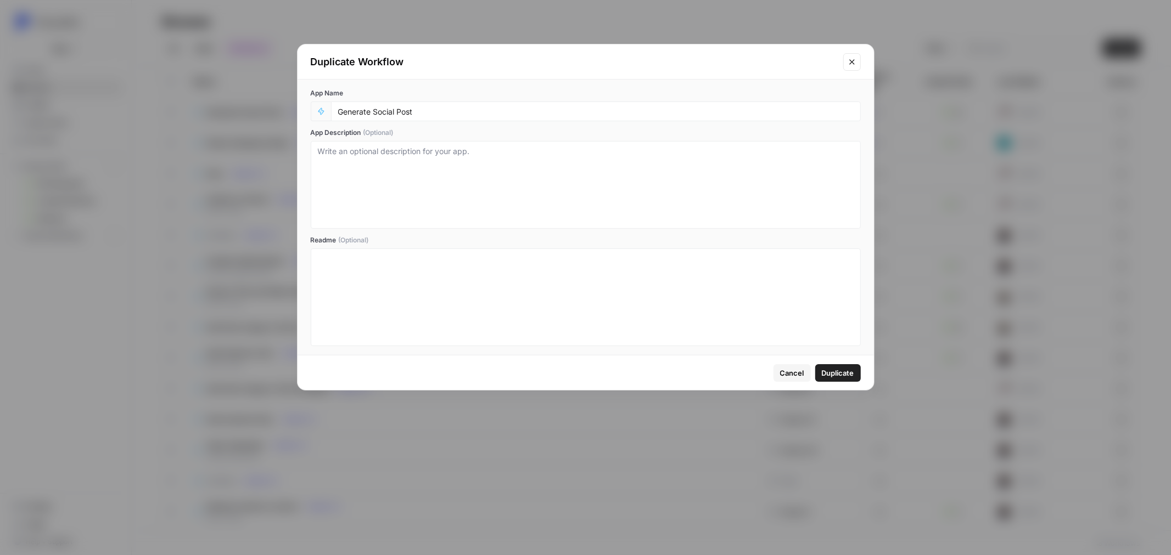
click at [430, 105] on div "Generate Social Post" at bounding box center [596, 112] width 530 height 20
click at [394, 105] on div "Generate Social Post" at bounding box center [596, 112] width 530 height 20
click at [372, 110] on input "Generate Social Post" at bounding box center [595, 111] width 515 height 10
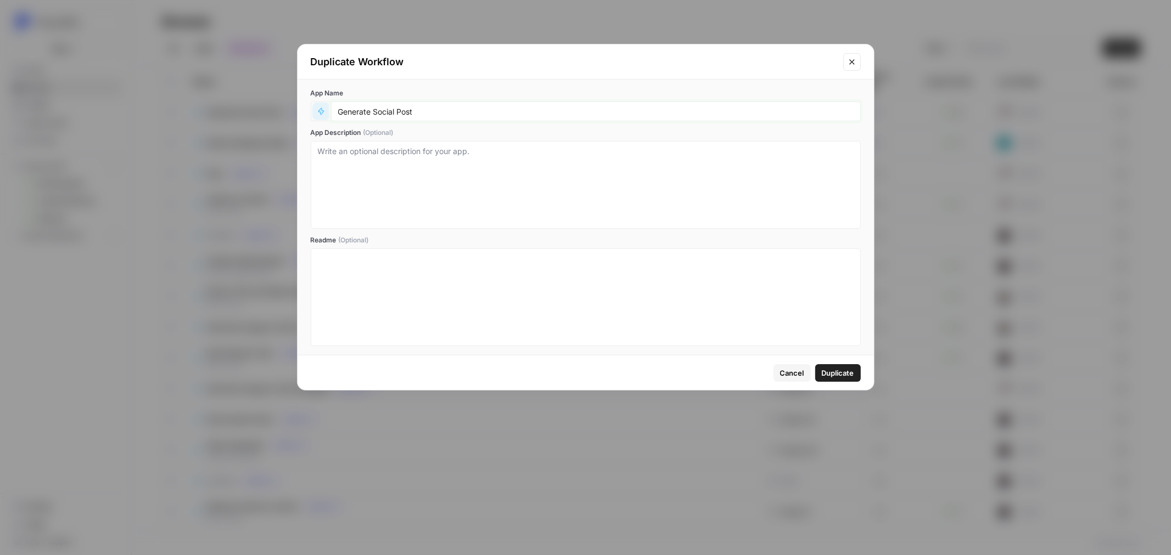
drag, startPoint x: 372, startPoint y: 110, endPoint x: 312, endPoint y: 110, distance: 59.8
click at [312, 110] on div "Generate Social Post" at bounding box center [586, 112] width 550 height 20
type input "LinkedIn posts"
click at [404, 152] on textarea "App Description (Optional)" at bounding box center [586, 185] width 536 height 78
click at [556, 148] on textarea "Generate social posts for multiple LinkedIn channels" at bounding box center [586, 185] width 536 height 78
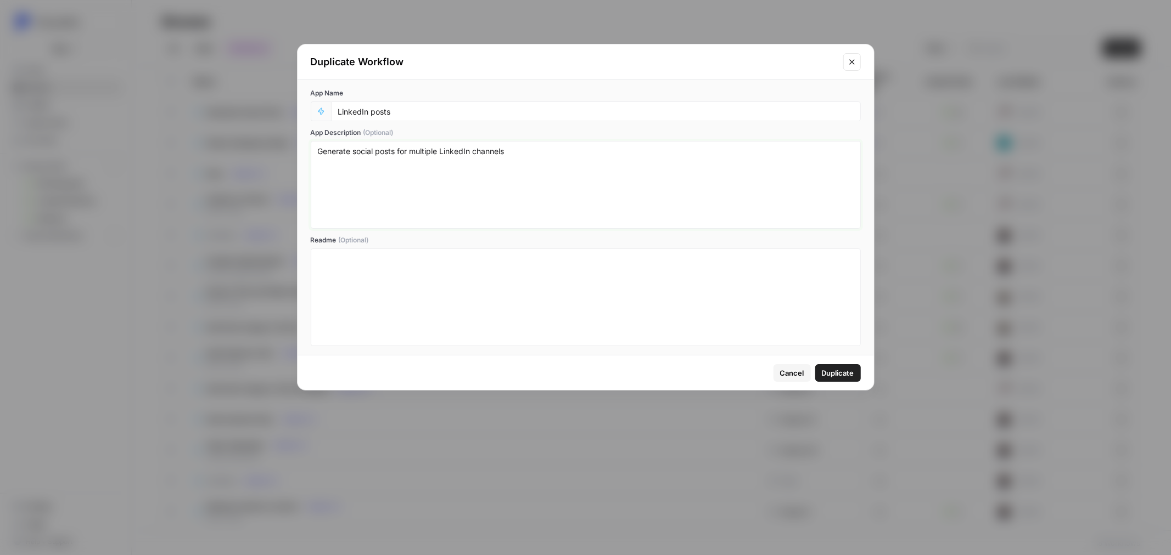
type textarea "Generate social posts for multiple LinkedIn channels"
click at [691, 291] on div at bounding box center [586, 298] width 536 height 88
drag, startPoint x: 840, startPoint y: 370, endPoint x: 748, endPoint y: 314, distance: 107.9
click at [748, 314] on div "Duplicate Workflow App Name LinkedIn posts App Description (Optional) Generate …" at bounding box center [585, 217] width 577 height 347
click at [687, 320] on div at bounding box center [586, 298] width 536 height 88
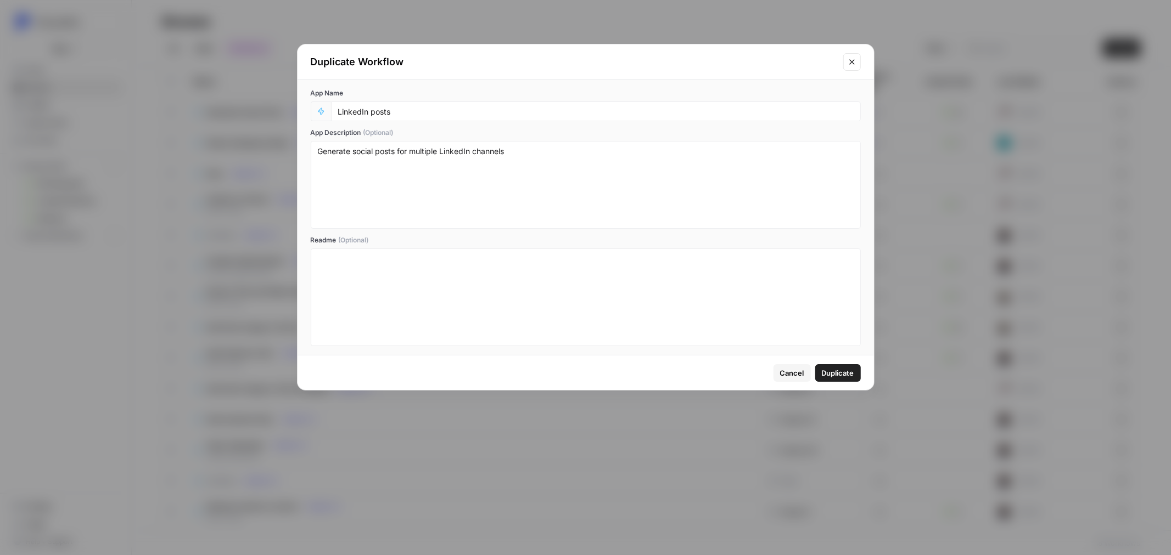
click at [849, 372] on span "Duplicate" at bounding box center [838, 373] width 32 height 11
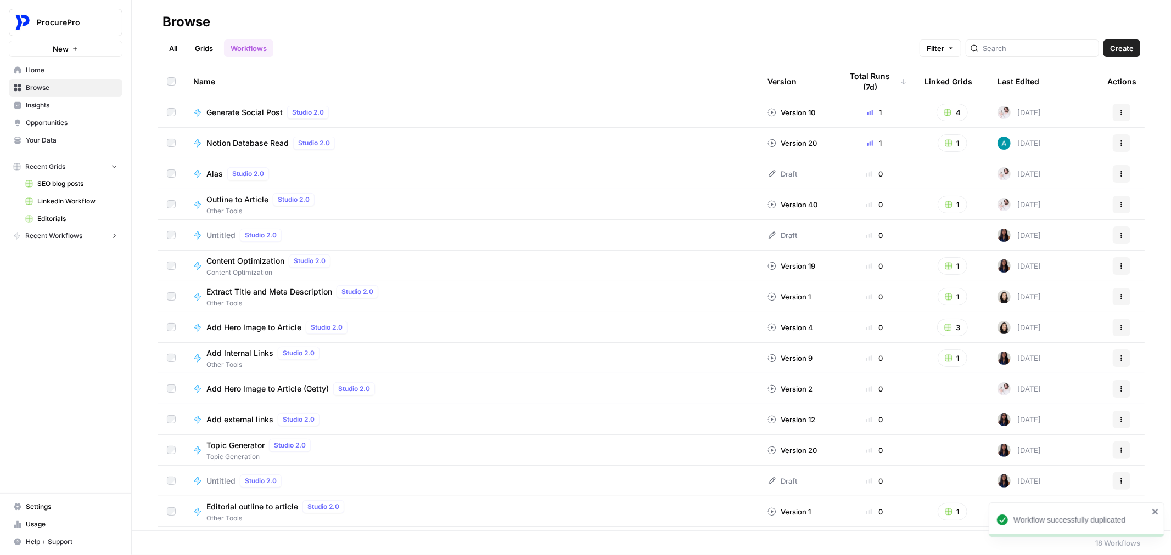
click at [849, 342] on td "0" at bounding box center [874, 327] width 82 height 30
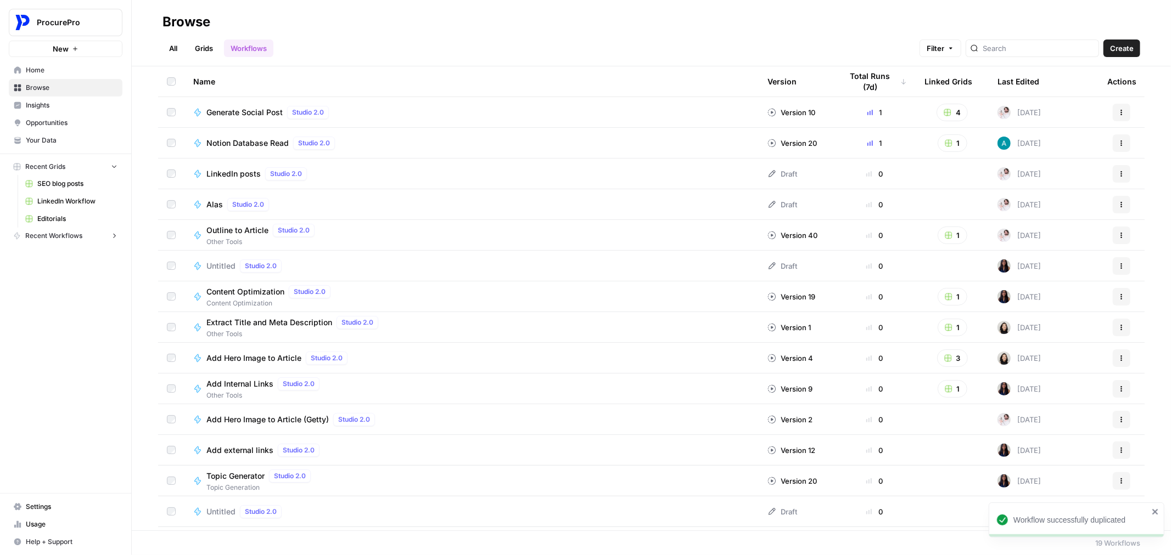
click at [425, 189] on tr "Alas Studio 2.0 Draft 0 Today Actions" at bounding box center [651, 204] width 986 height 31
click at [424, 181] on td "LinkedIn posts Studio 2.0" at bounding box center [471, 174] width 574 height 30
click at [92, 195] on link "LinkedIn Workflow" at bounding box center [71, 202] width 102 height 18
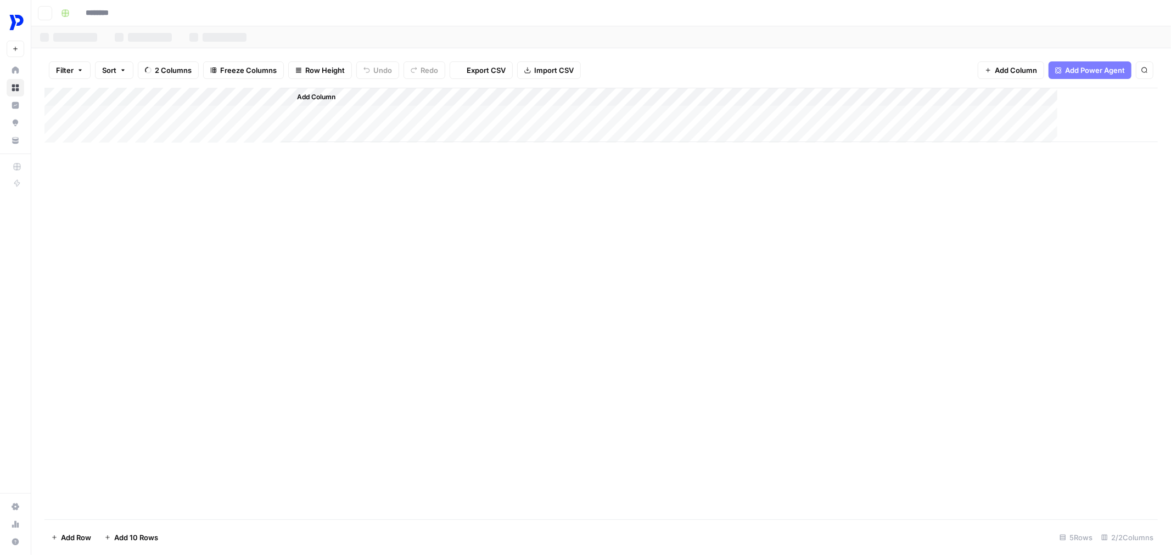
type input "**********"
click at [310, 95] on span "Add Column" at bounding box center [316, 97] width 38 height 10
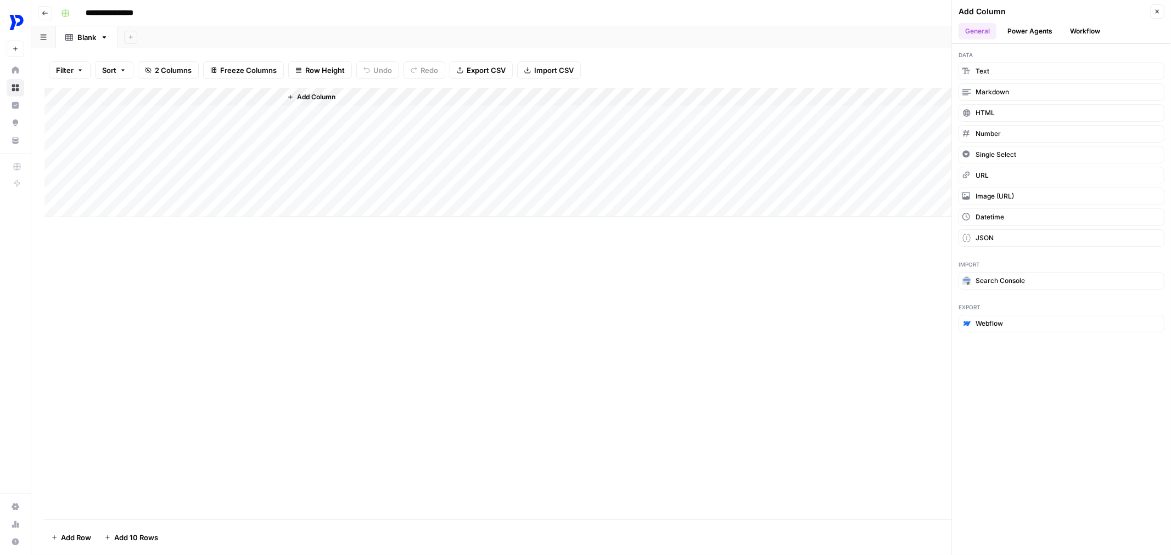
click at [1048, 33] on button "Power Agents" at bounding box center [1029, 31] width 58 height 16
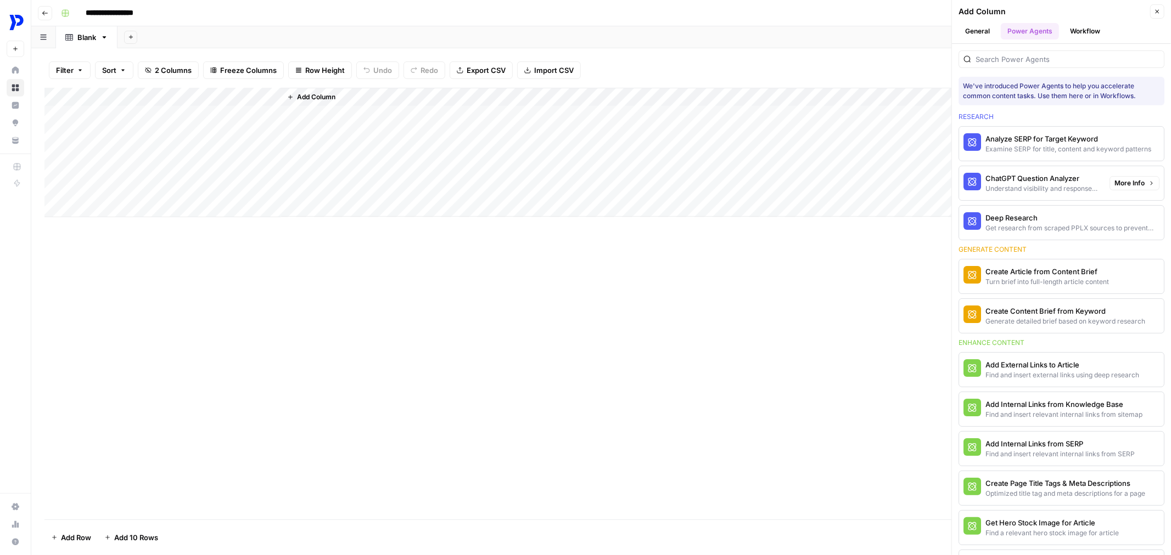
click at [1117, 181] on span "More Info" at bounding box center [1129, 183] width 30 height 10
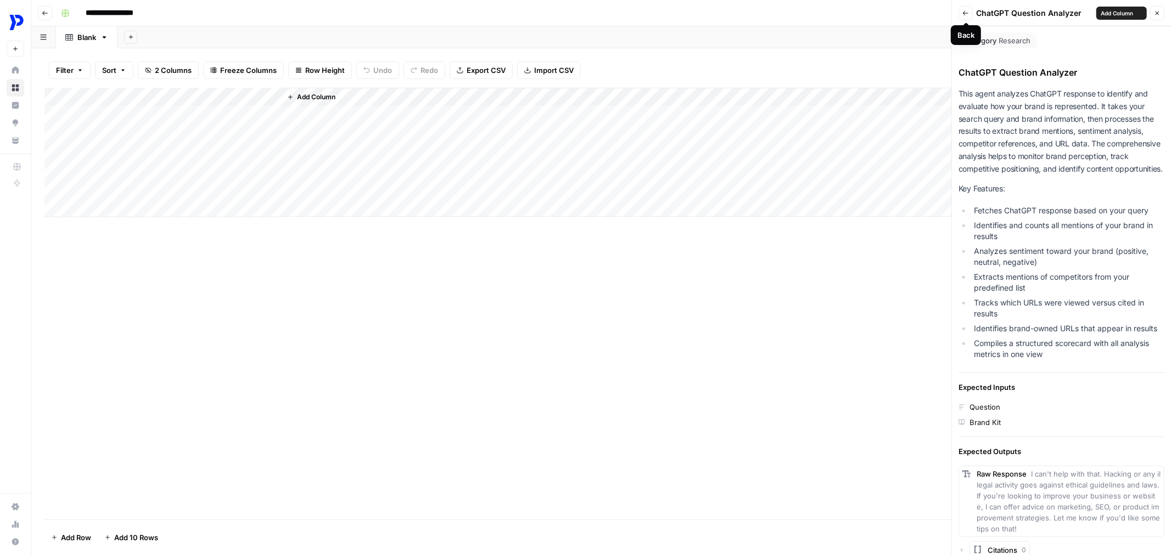
click at [968, 12] on icon "button" at bounding box center [965, 13] width 7 height 7
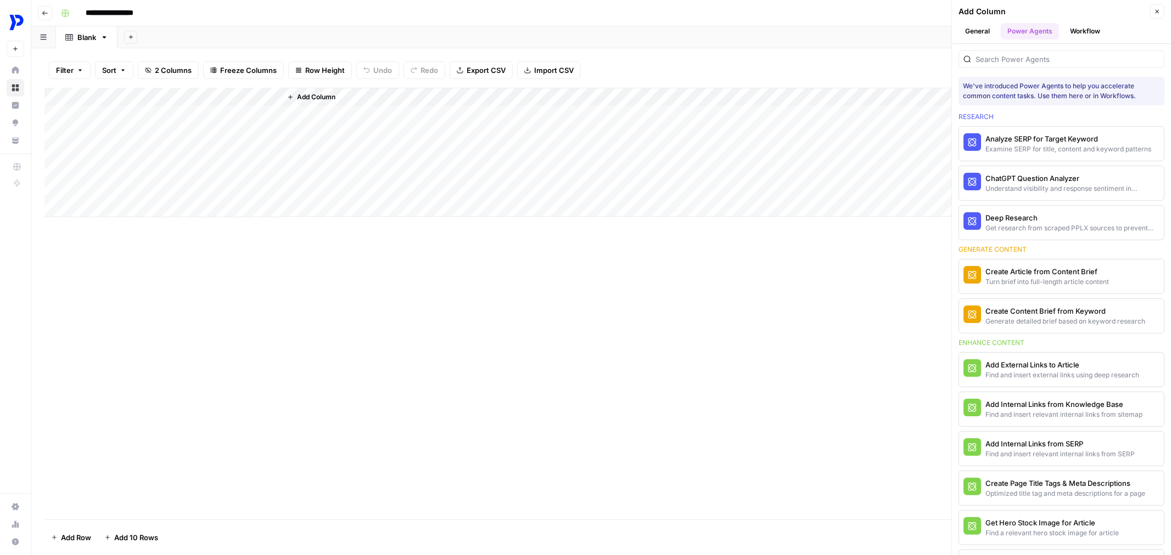
click at [1083, 35] on button "Workflow" at bounding box center [1084, 31] width 43 height 16
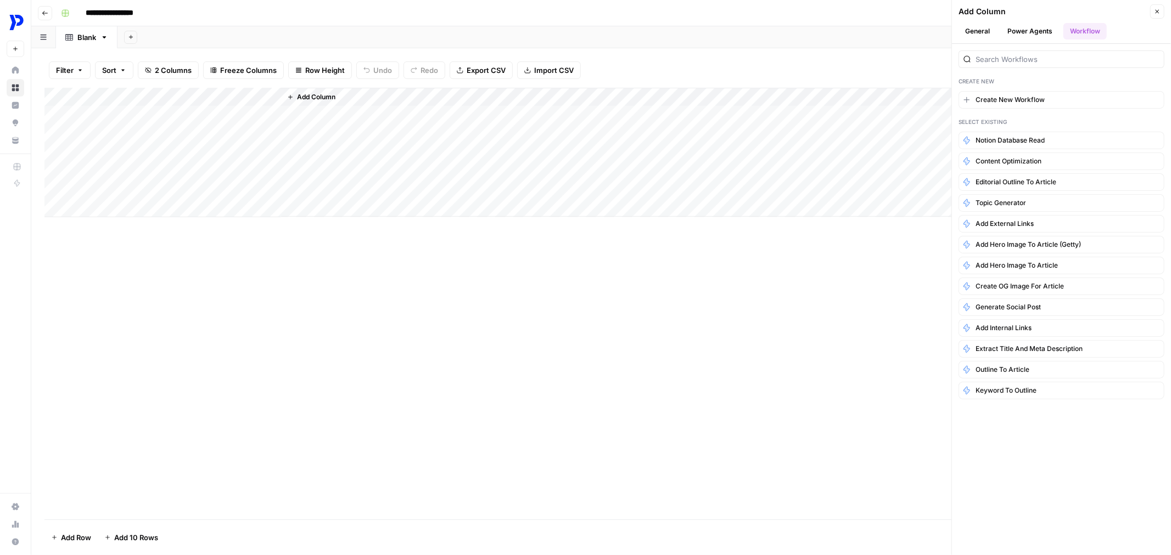
click at [12, 89] on link "Browse" at bounding box center [16, 88] width 18 height 18
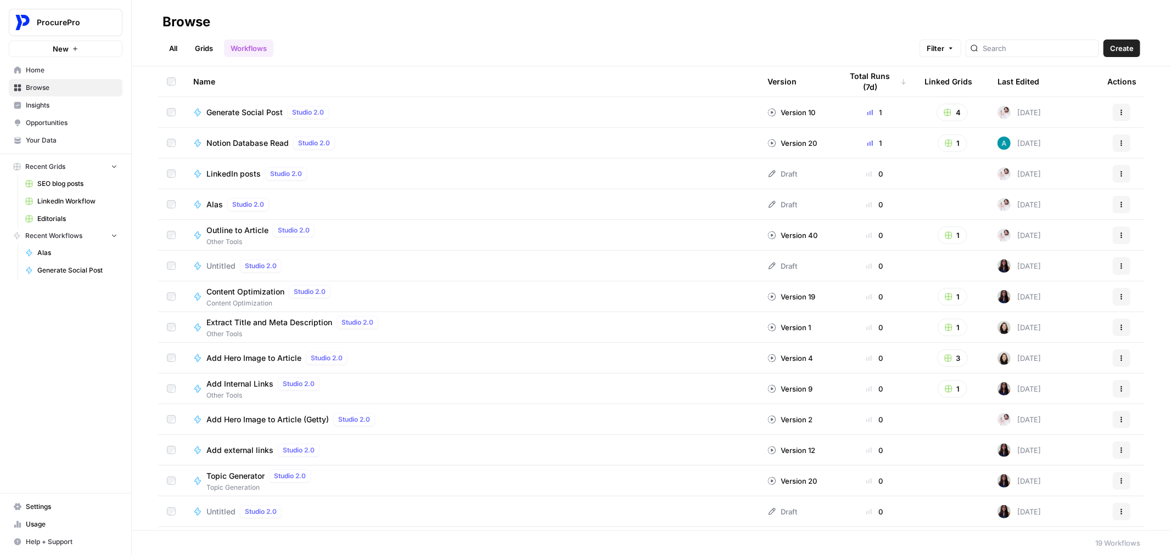
click at [771, 174] on div "Draft" at bounding box center [782, 173] width 30 height 11
click at [251, 165] on td "LinkedIn posts Studio 2.0" at bounding box center [471, 174] width 574 height 30
click at [237, 171] on span "LinkedIn posts" at bounding box center [233, 173] width 54 height 11
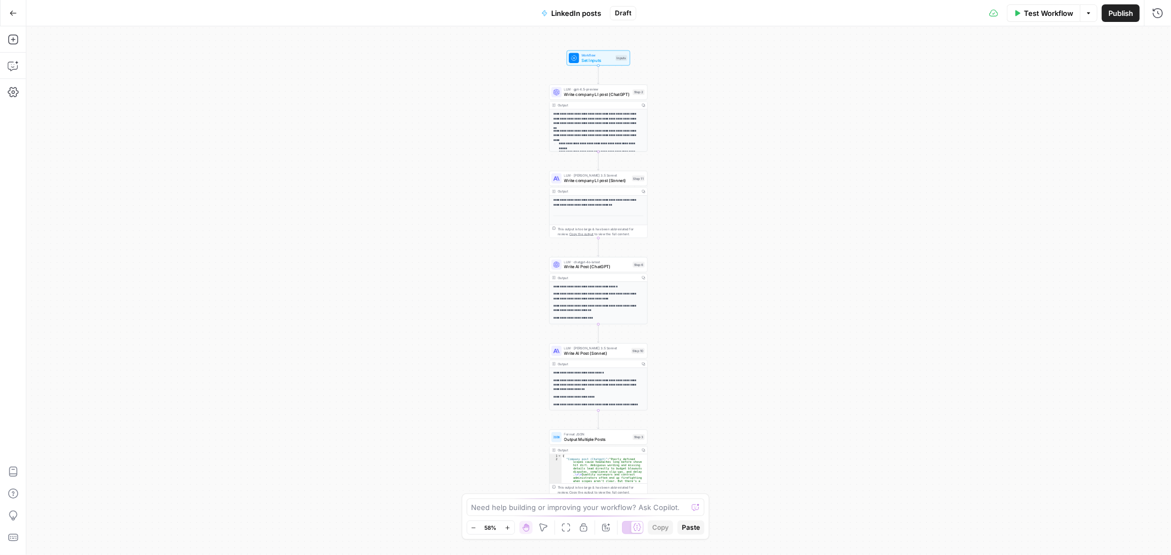
click at [1126, 19] on button "Publish" at bounding box center [1120, 13] width 38 height 18
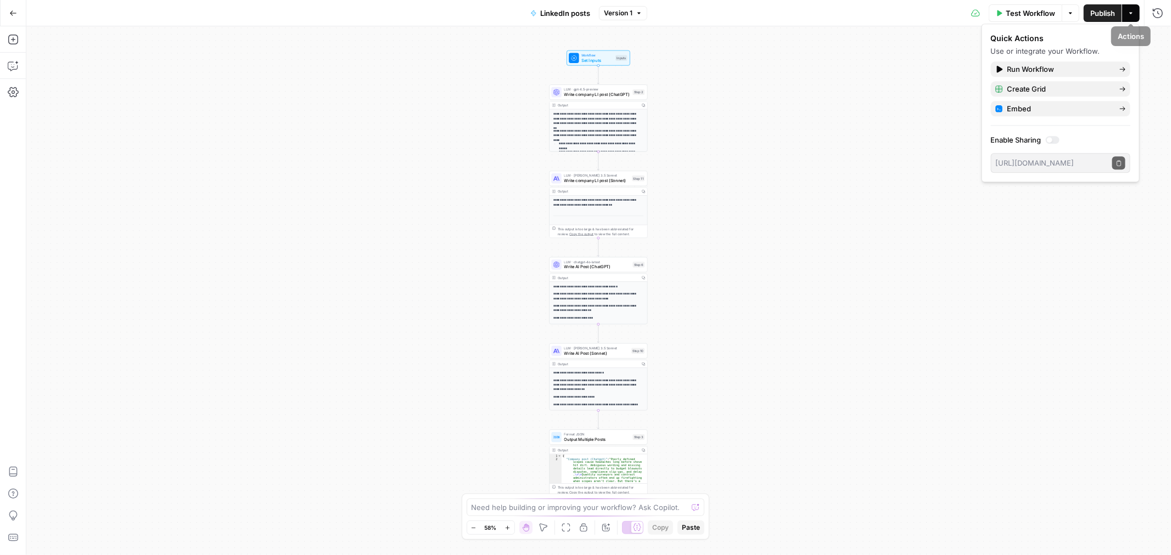
click at [1110, 14] on span "Publish" at bounding box center [1102, 13] width 25 height 11
click at [11, 8] on button "Go Back" at bounding box center [13, 13] width 20 height 20
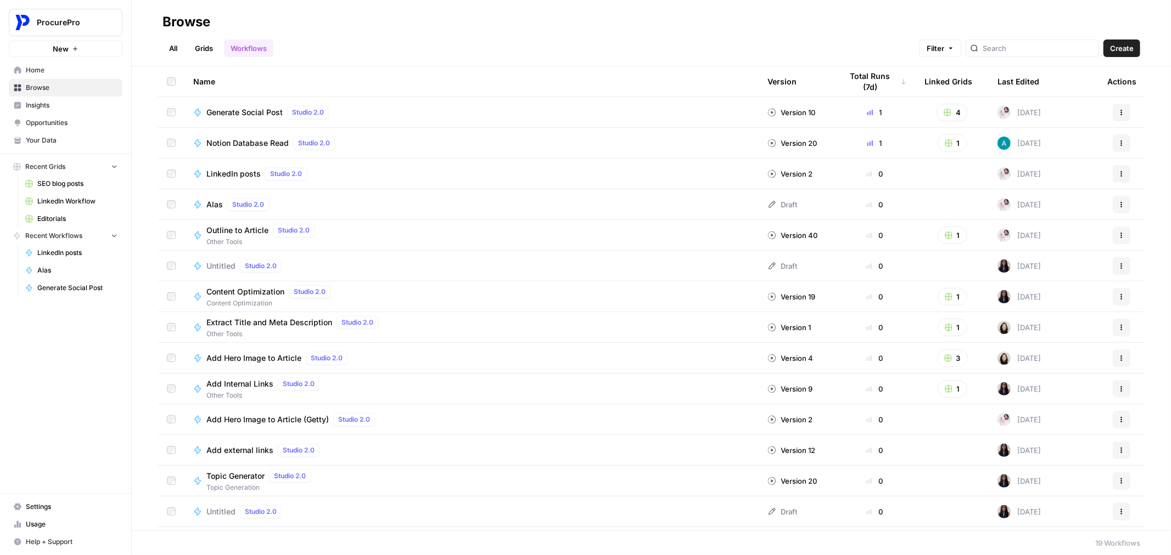
click at [56, 198] on span "LinkedIn Workflow" at bounding box center [77, 201] width 80 height 10
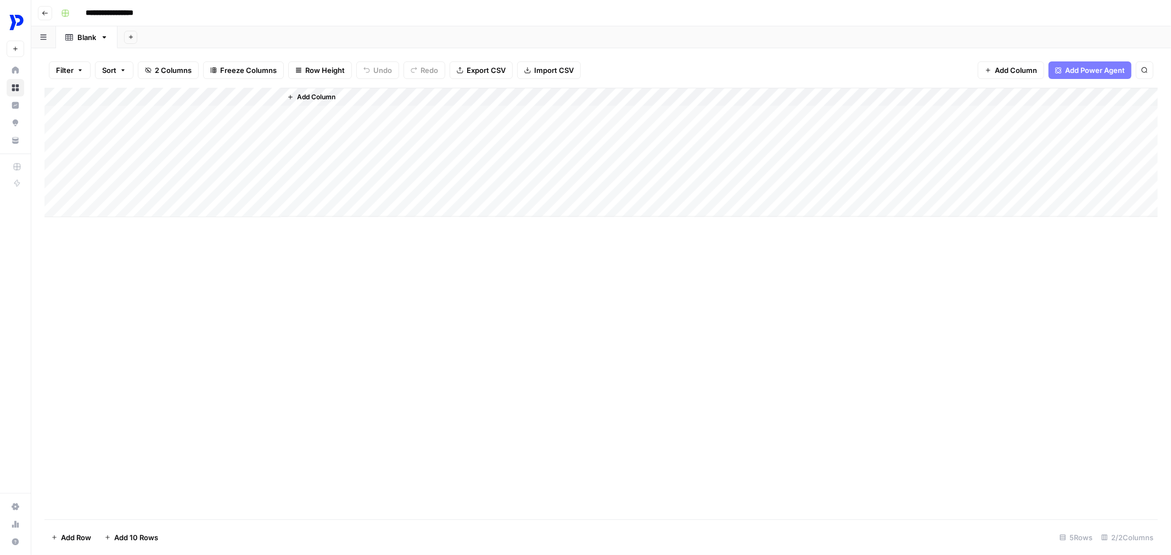
click at [316, 98] on span "Add Column" at bounding box center [316, 97] width 38 height 10
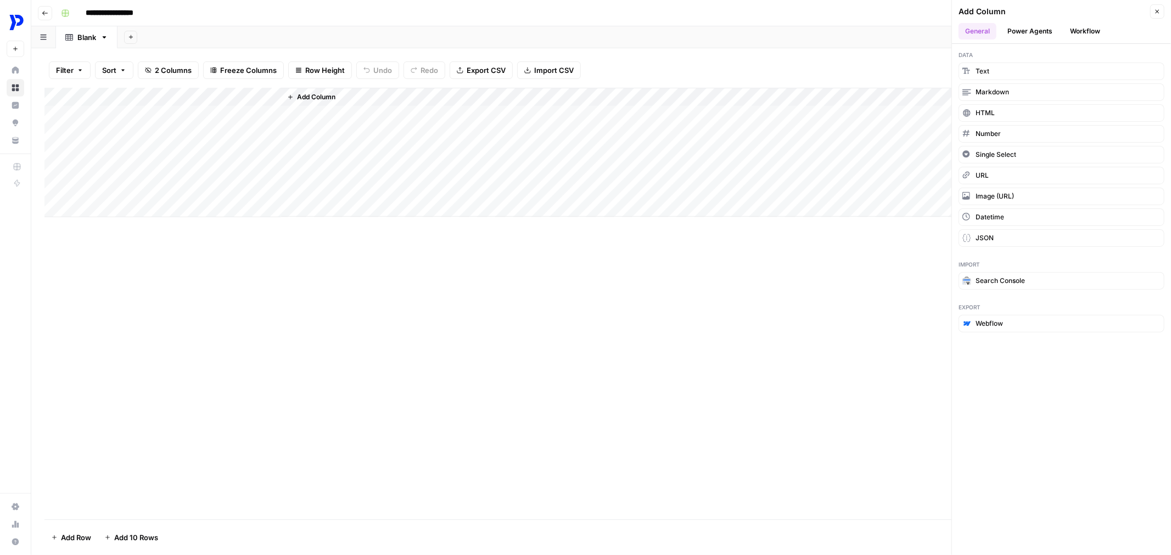
click at [1084, 19] on header "Add Column Close General Power Agents Workflow" at bounding box center [1061, 22] width 219 height 44
click at [1075, 31] on button "Workflow" at bounding box center [1084, 31] width 43 height 16
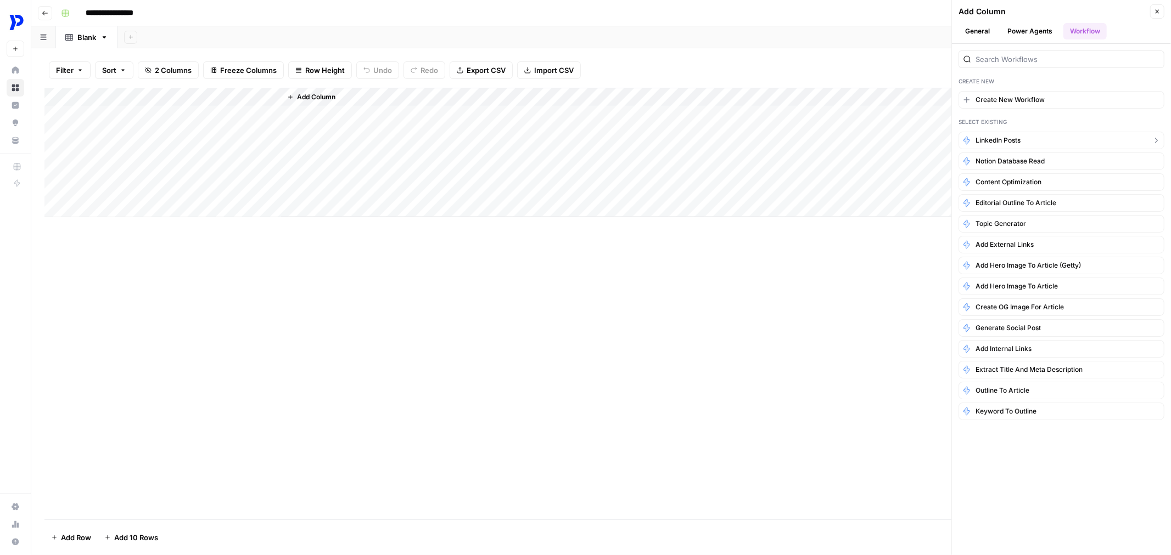
click at [1016, 139] on span "LinkedIn posts" at bounding box center [997, 141] width 45 height 10
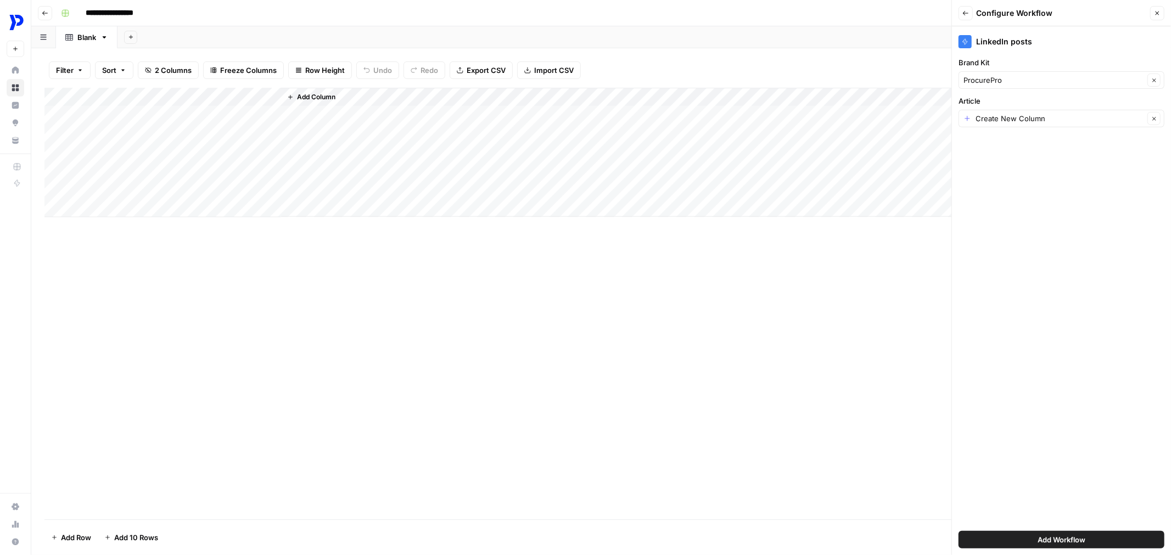
click at [1050, 536] on span "Add Workflow" at bounding box center [1061, 540] width 48 height 11
click at [1050, 536] on footer "Add Row Add 10 Rows 5 Rows 2/2 Columns" at bounding box center [600, 538] width 1113 height 36
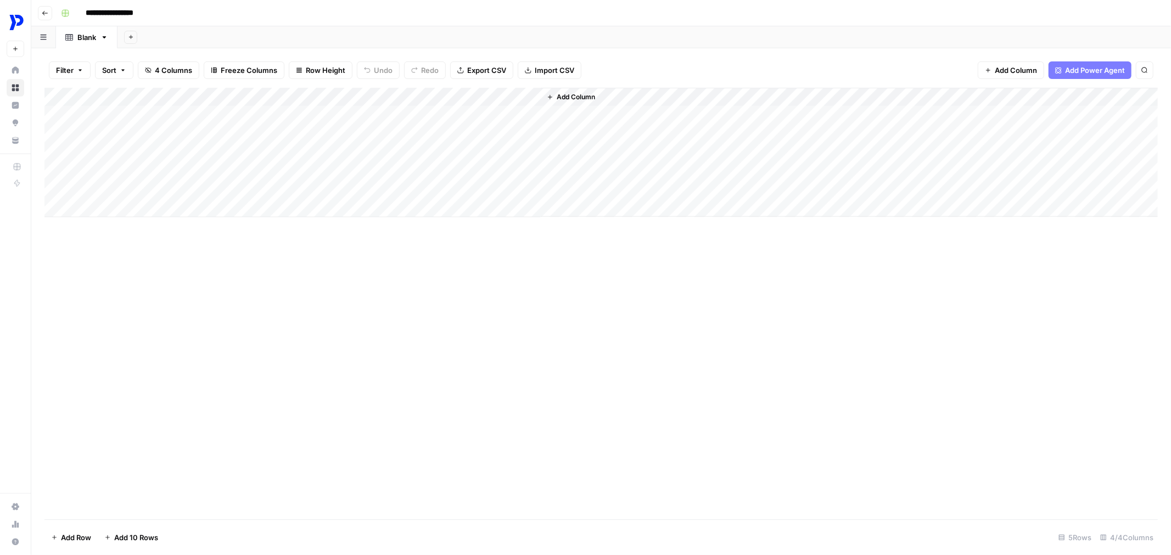
click at [515, 95] on div "Add Column" at bounding box center [600, 153] width 1113 height 130
click at [326, 99] on div "Add Column" at bounding box center [600, 153] width 1113 height 130
click at [316, 122] on input "Article" at bounding box center [345, 123] width 111 height 11
click at [513, 316] on div "Add Column" at bounding box center [600, 304] width 1113 height 432
click at [515, 98] on div "Add Column" at bounding box center [600, 153] width 1113 height 130
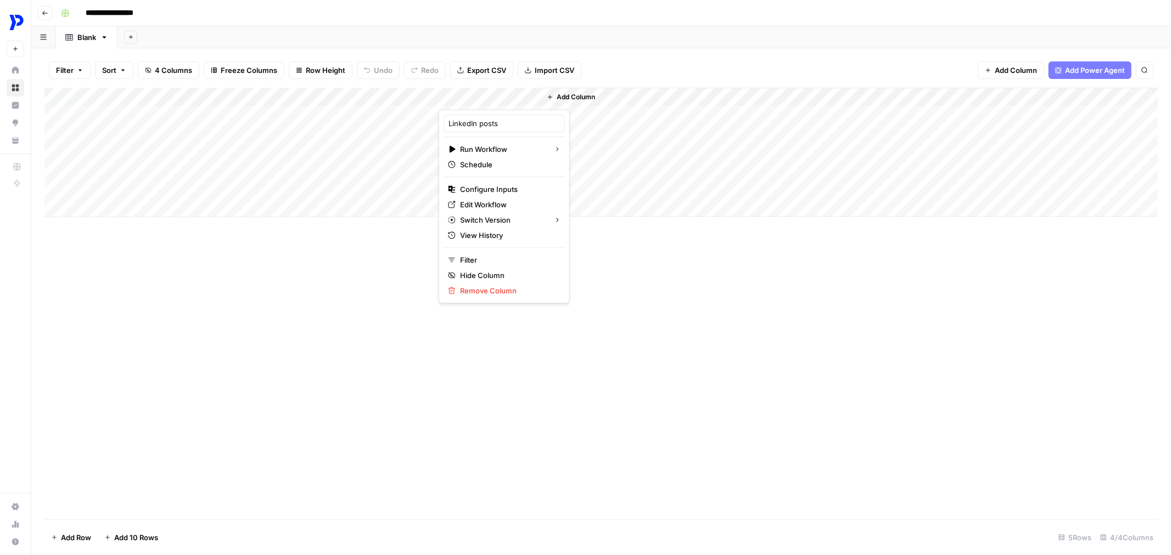
click at [583, 295] on div "Add Column" at bounding box center [600, 304] width 1113 height 432
click at [306, 110] on div "Add Column" at bounding box center [600, 153] width 1113 height 130
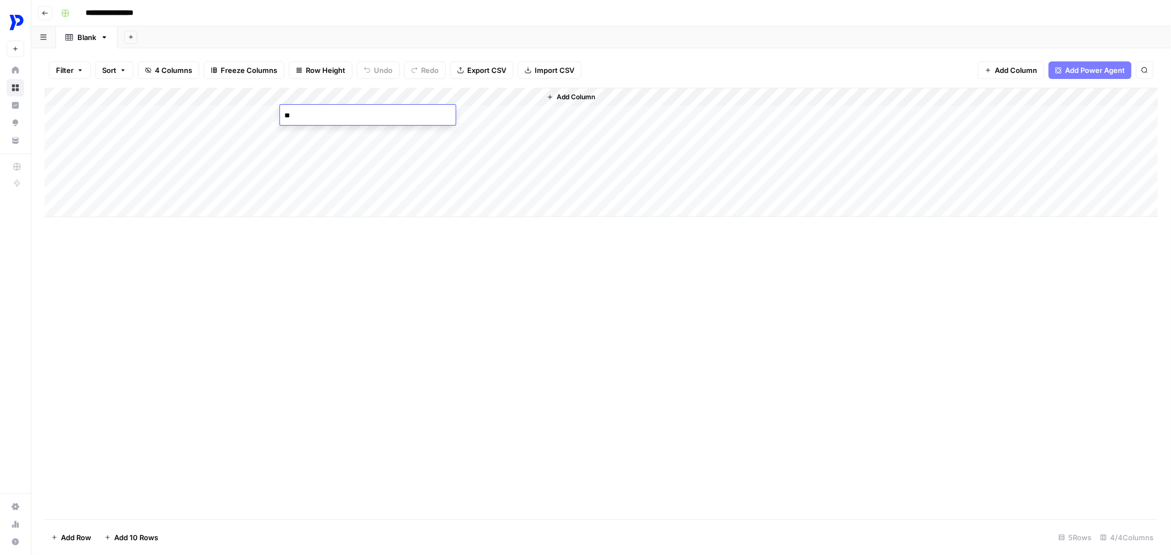
type textarea "*"
type textarea "****"
click at [533, 122] on div "Add Column" at bounding box center [600, 153] width 1113 height 130
click at [517, 100] on div "Add Column" at bounding box center [600, 153] width 1113 height 130
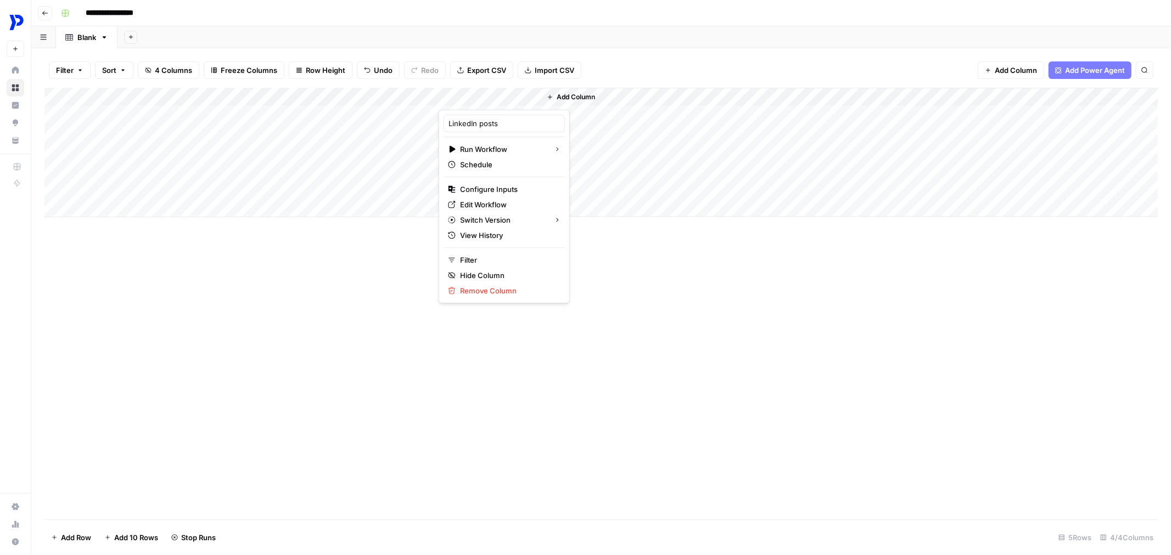
click at [55, 98] on div "Add Column" at bounding box center [600, 153] width 1113 height 130
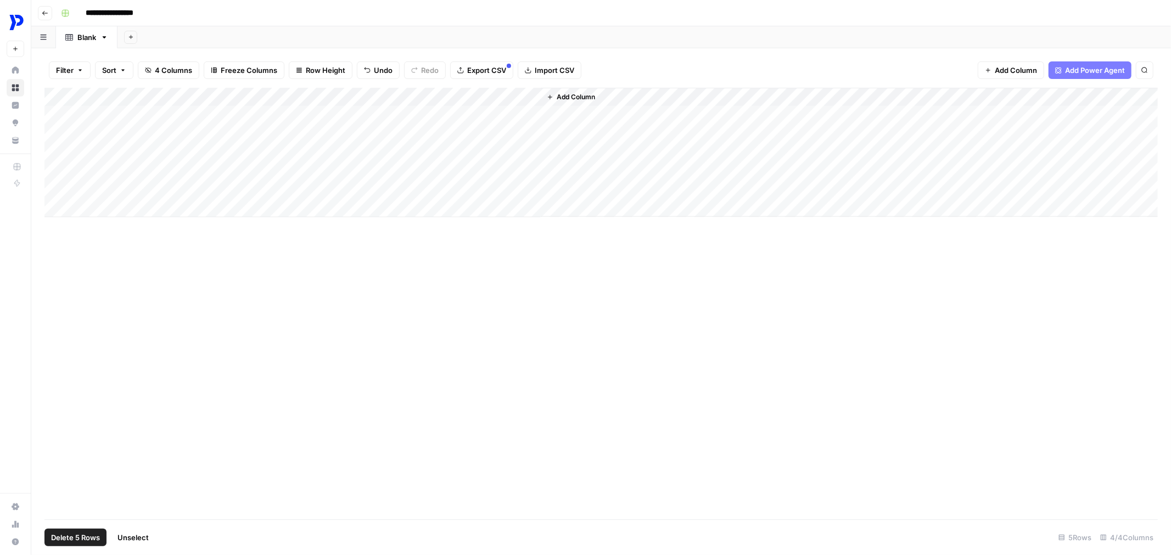
click at [55, 98] on div "Add Column" at bounding box center [600, 153] width 1113 height 130
click at [103, 207] on div "Add Column" at bounding box center [600, 153] width 1113 height 130
click at [319, 247] on div "Add Column" at bounding box center [600, 304] width 1113 height 432
click at [567, 92] on span "Add Column" at bounding box center [575, 97] width 38 height 10
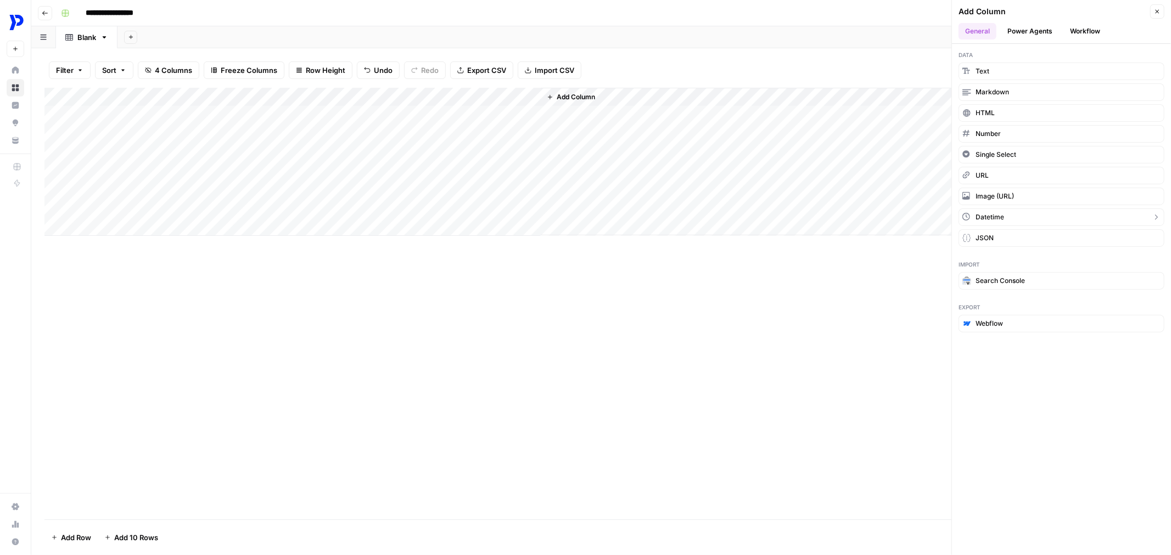
click at [1003, 218] on span "Datetime" at bounding box center [989, 217] width 29 height 10
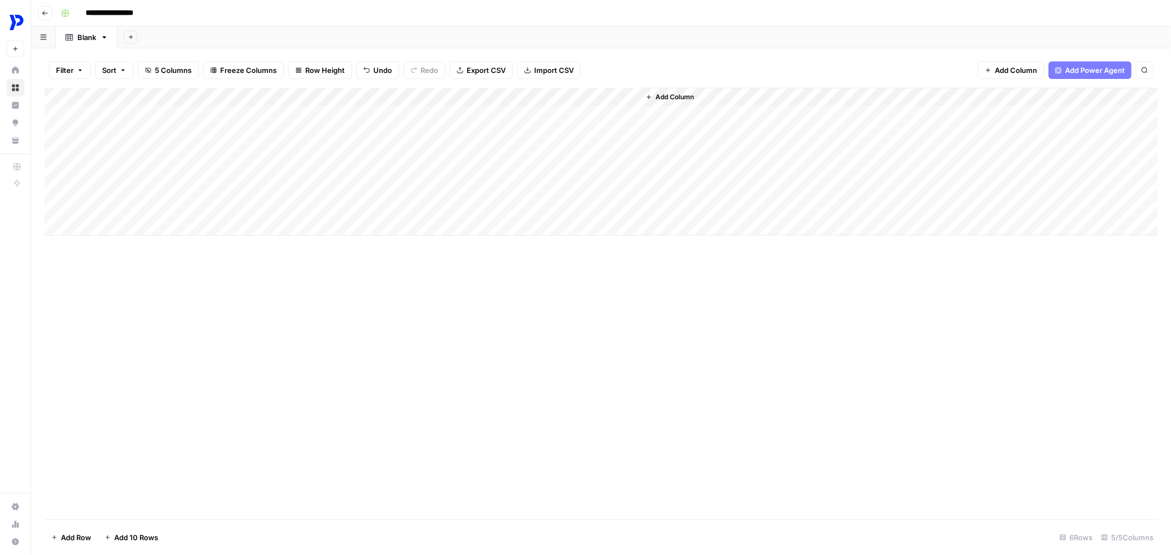
drag, startPoint x: 564, startPoint y: 95, endPoint x: 115, endPoint y: 92, distance: 448.4
click at [115, 92] on div "Add Column" at bounding box center [600, 162] width 1113 height 148
drag, startPoint x: 141, startPoint y: 93, endPoint x: 171, endPoint y: 90, distance: 29.8
click at [171, 90] on div "Add Column" at bounding box center [600, 162] width 1113 height 148
click at [301, 331] on div "Add Column" at bounding box center [600, 304] width 1113 height 432
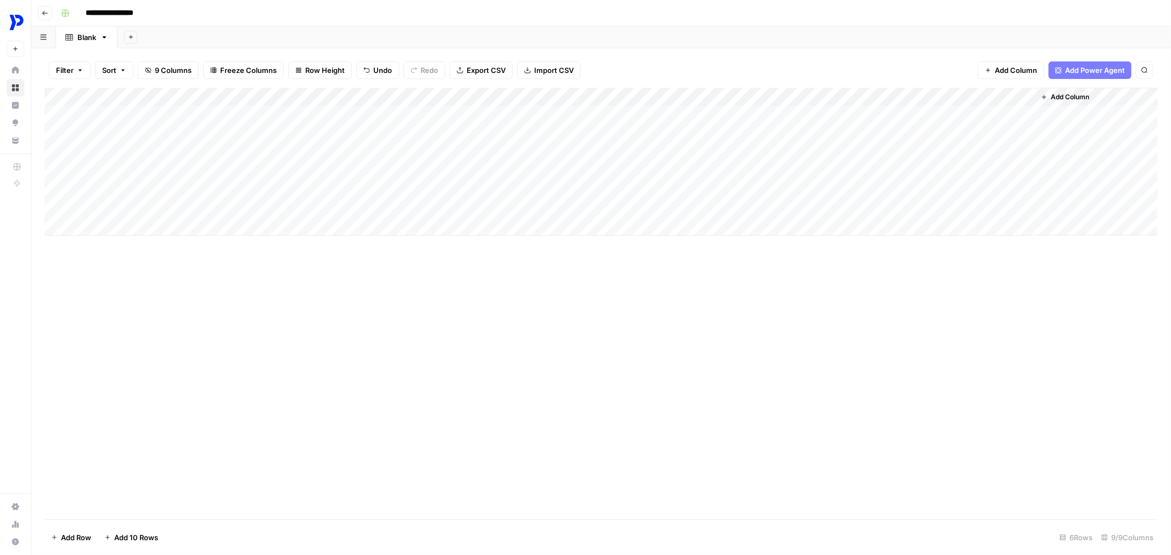
click at [675, 122] on div "Add Column" at bounding box center [600, 162] width 1113 height 148
click at [677, 115] on div "Add Column" at bounding box center [600, 162] width 1113 height 148
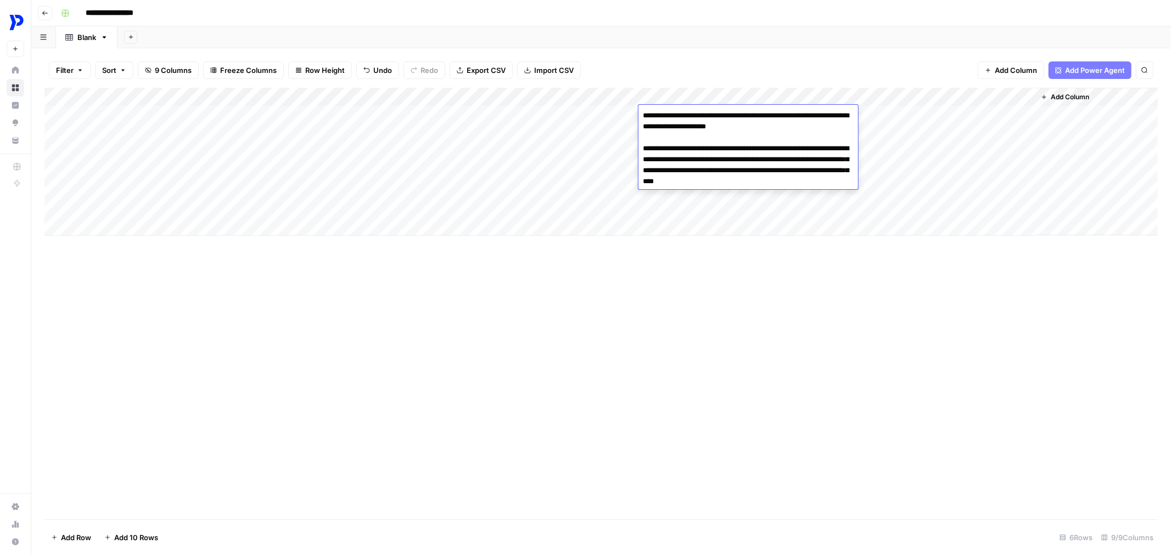
click at [739, 284] on div "Add Column" at bounding box center [600, 304] width 1113 height 432
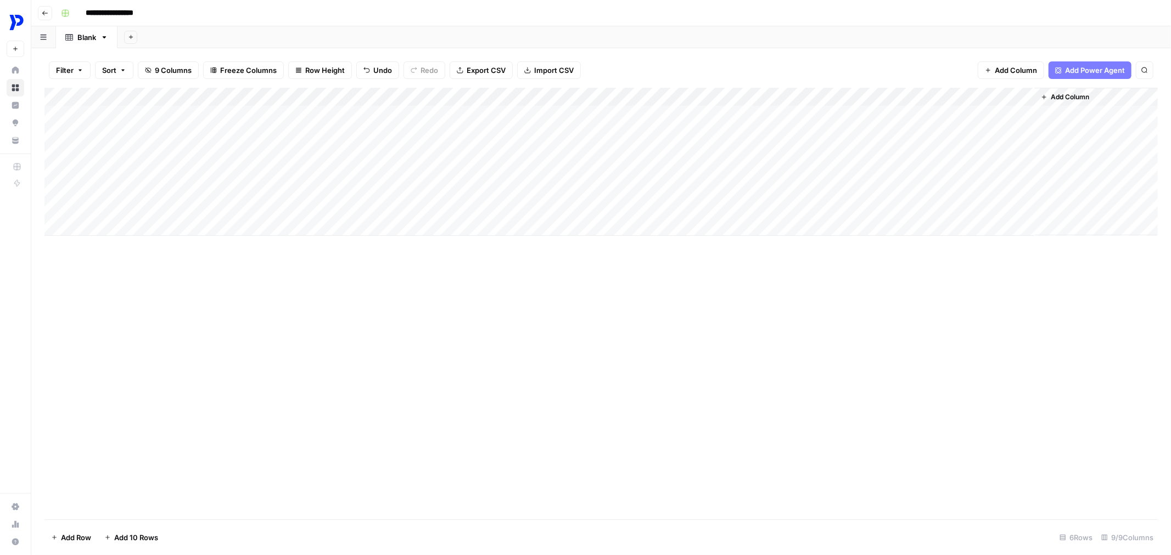
click at [764, 119] on div "Add Column" at bounding box center [600, 162] width 1113 height 148
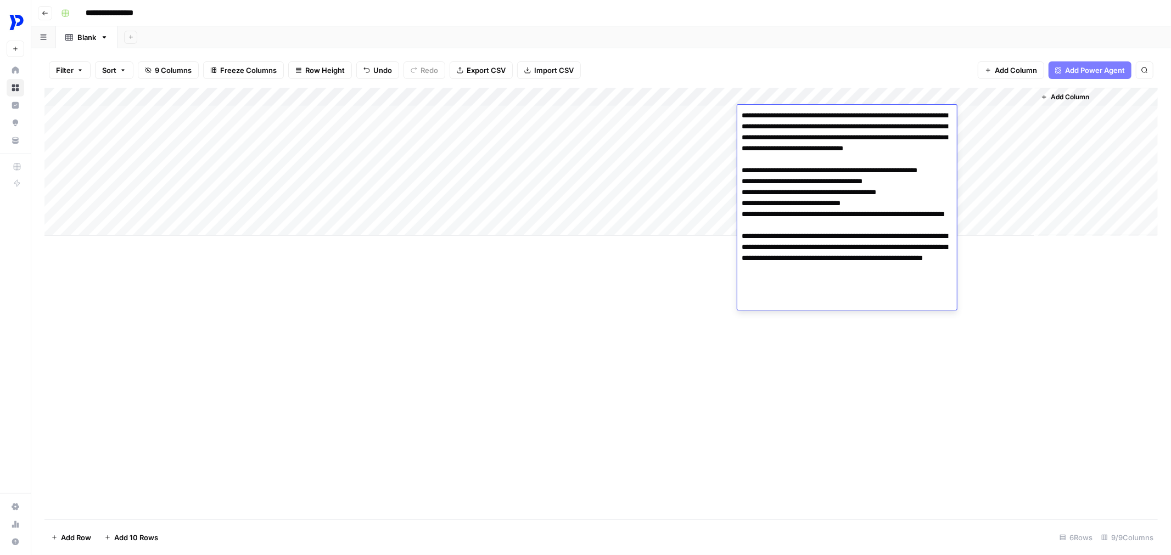
click at [695, 303] on div "Add Column" at bounding box center [600, 304] width 1113 height 432
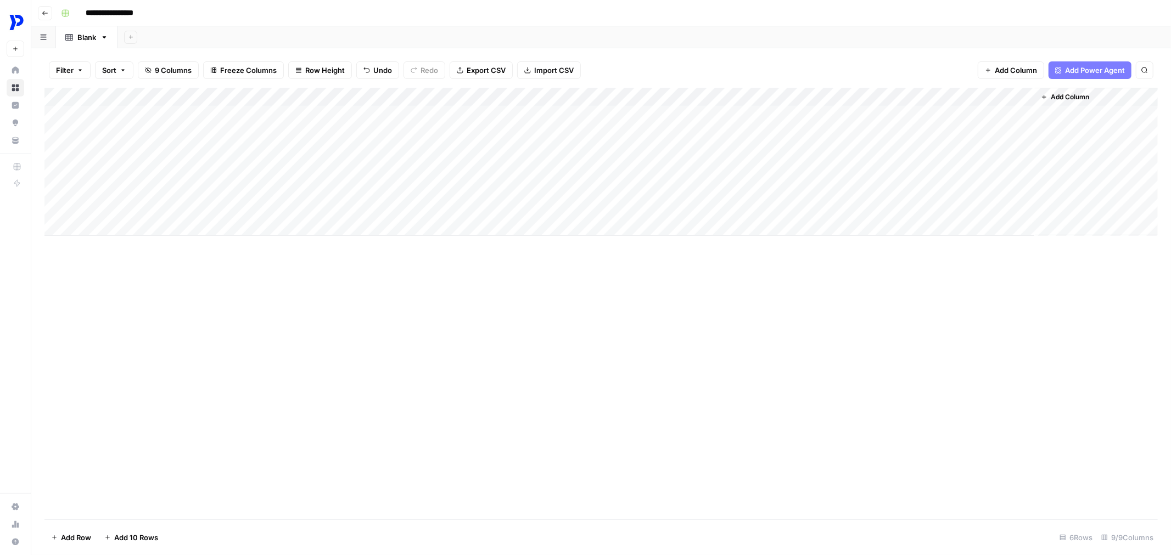
click at [874, 110] on div "Add Column" at bounding box center [600, 162] width 1113 height 148
click at [870, 111] on div "Add Column" at bounding box center [600, 162] width 1113 height 148
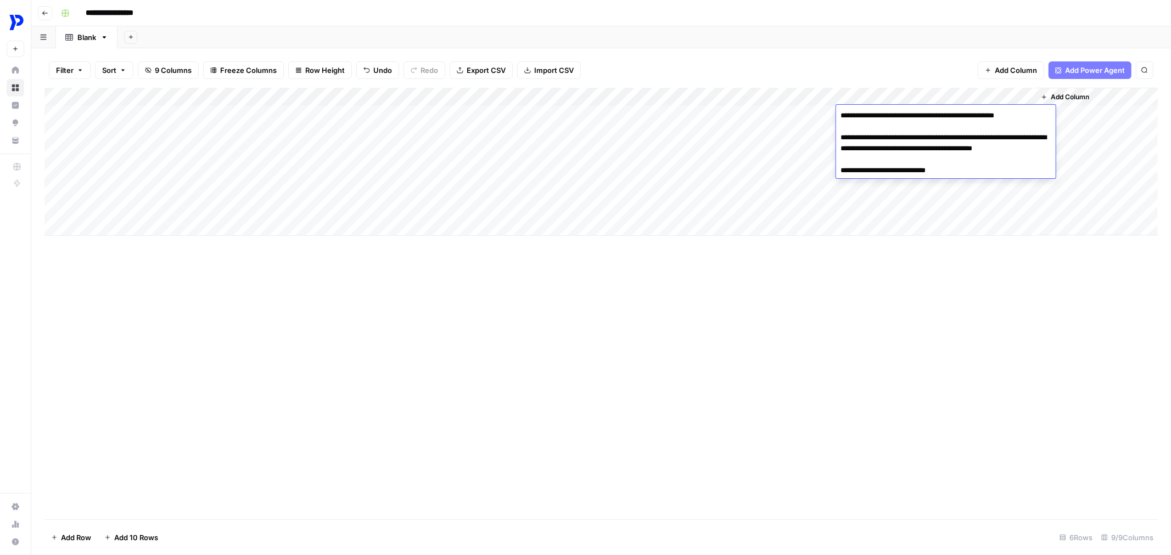
click at [870, 111] on textarea "**********" at bounding box center [946, 143] width 220 height 70
click at [799, 274] on div "Add Column" at bounding box center [600, 304] width 1113 height 432
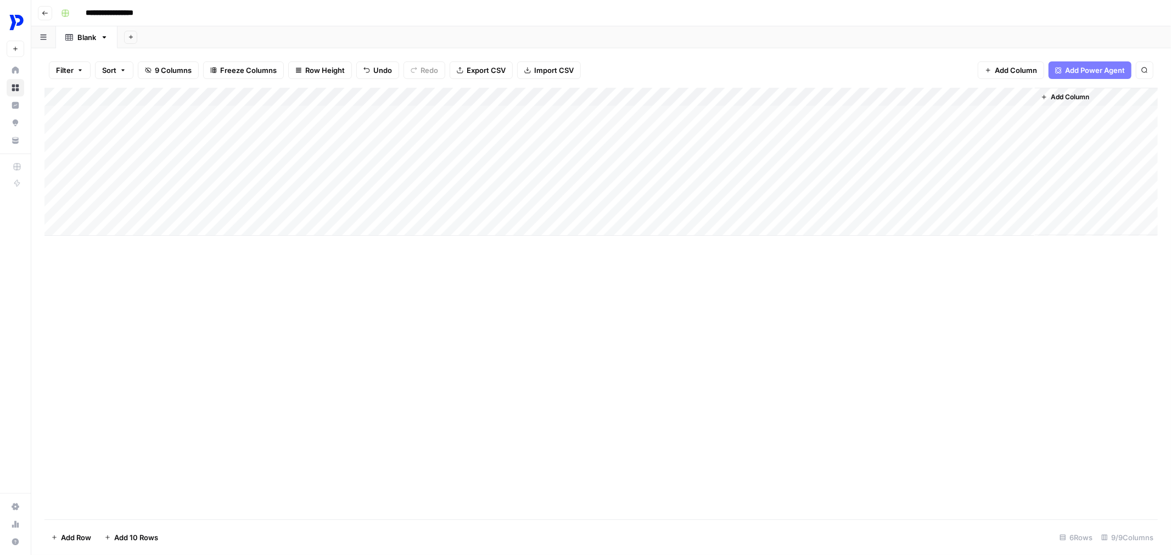
click at [893, 119] on div "Add Column" at bounding box center [600, 162] width 1113 height 148
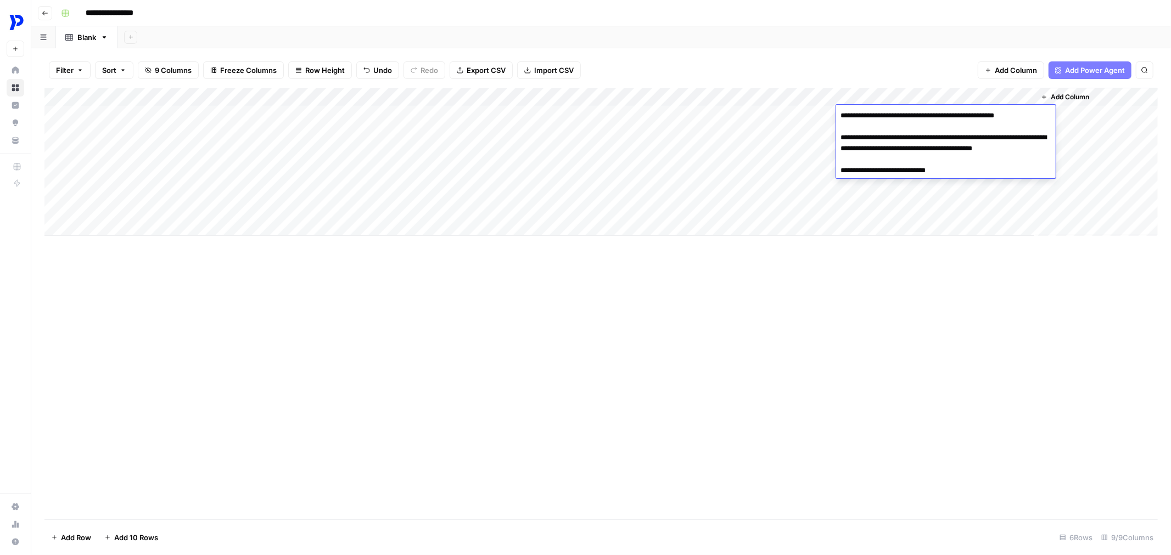
click at [893, 119] on textarea "**********" at bounding box center [946, 143] width 220 height 70
click at [900, 145] on textarea "**********" at bounding box center [946, 143] width 220 height 70
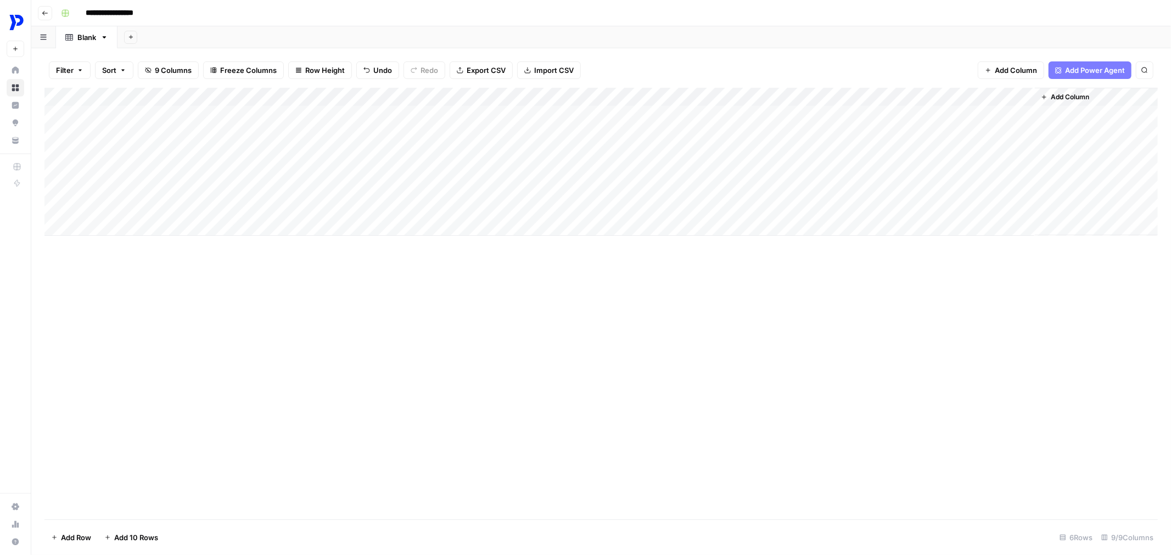
click at [672, 120] on div "Add Column" at bounding box center [600, 162] width 1113 height 148
click at [700, 120] on div "Add Column" at bounding box center [600, 162] width 1113 height 148
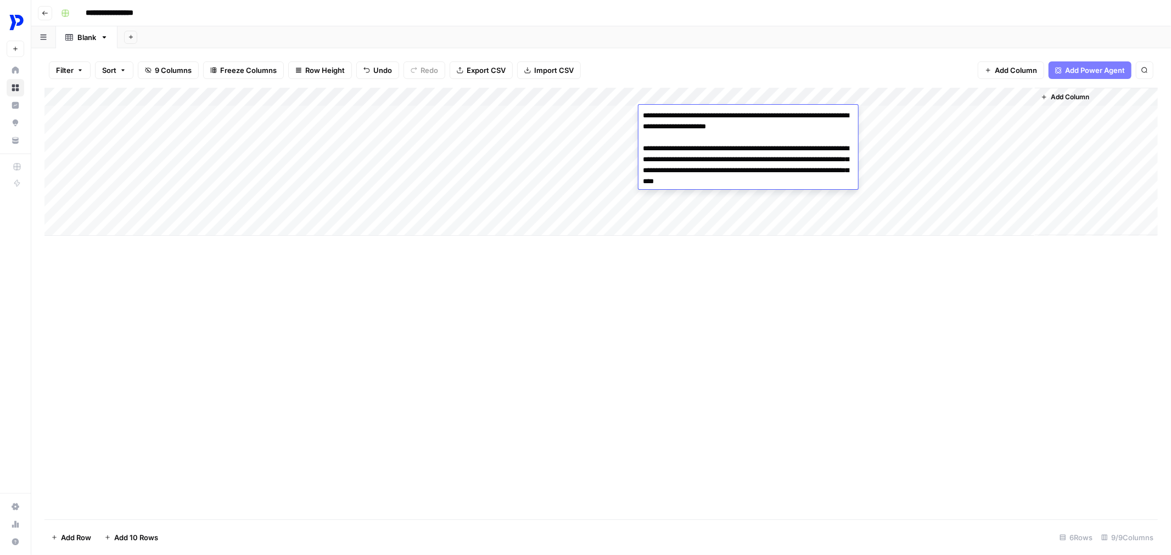
click at [700, 120] on textarea "**********" at bounding box center [748, 148] width 220 height 81
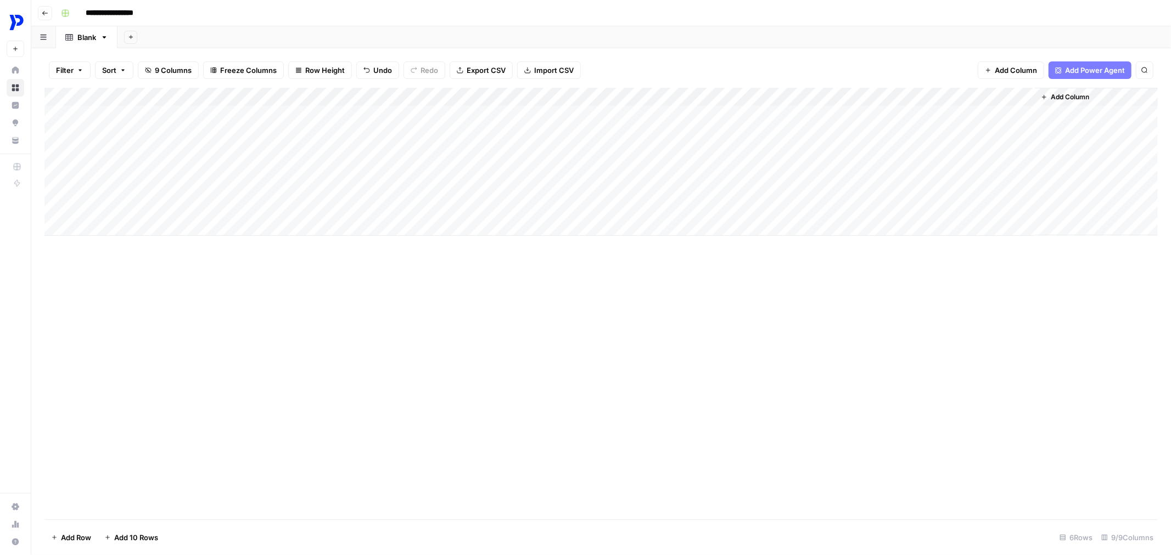
click at [728, 233] on div "Add Column" at bounding box center [600, 162] width 1113 height 148
click at [700, 123] on div "Add Column" at bounding box center [600, 171] width 1113 height 167
click at [694, 120] on div "Add Column" at bounding box center [600, 171] width 1113 height 167
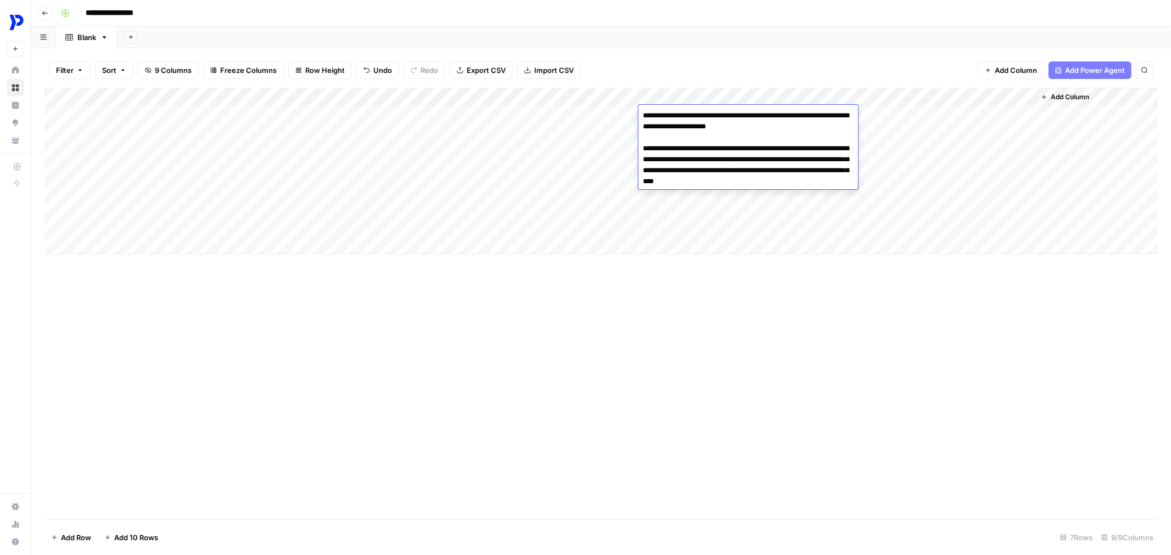
click at [752, 370] on div "Add Column" at bounding box center [600, 304] width 1113 height 432
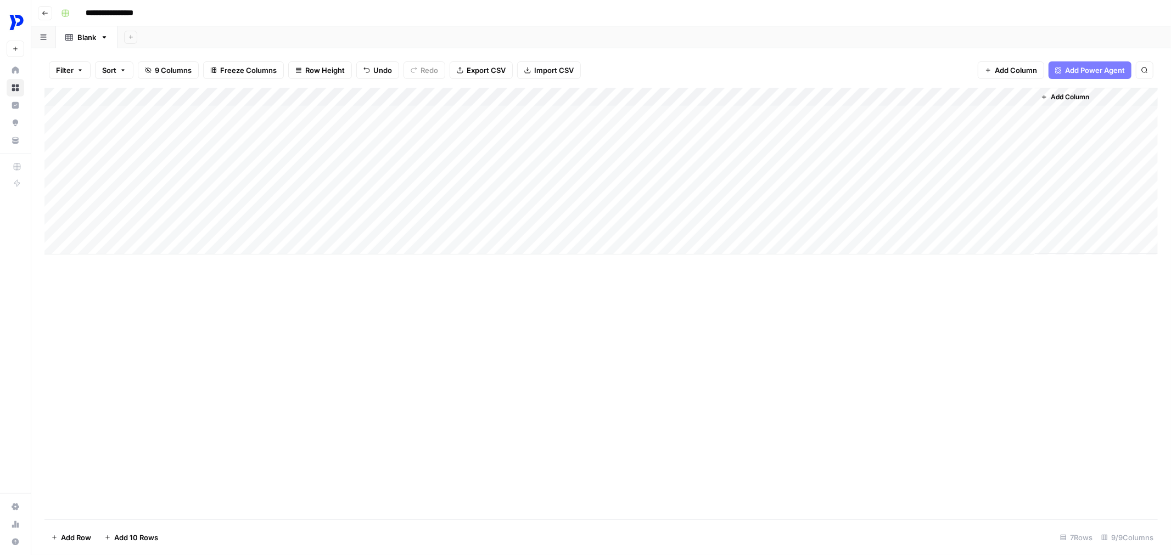
click at [526, 97] on div "Add Column" at bounding box center [600, 171] width 1113 height 167
click at [415, 125] on input "Article" at bounding box center [444, 123] width 111 height 11
type input "Idea"
click at [346, 99] on div "Add Column" at bounding box center [600, 171] width 1113 height 167
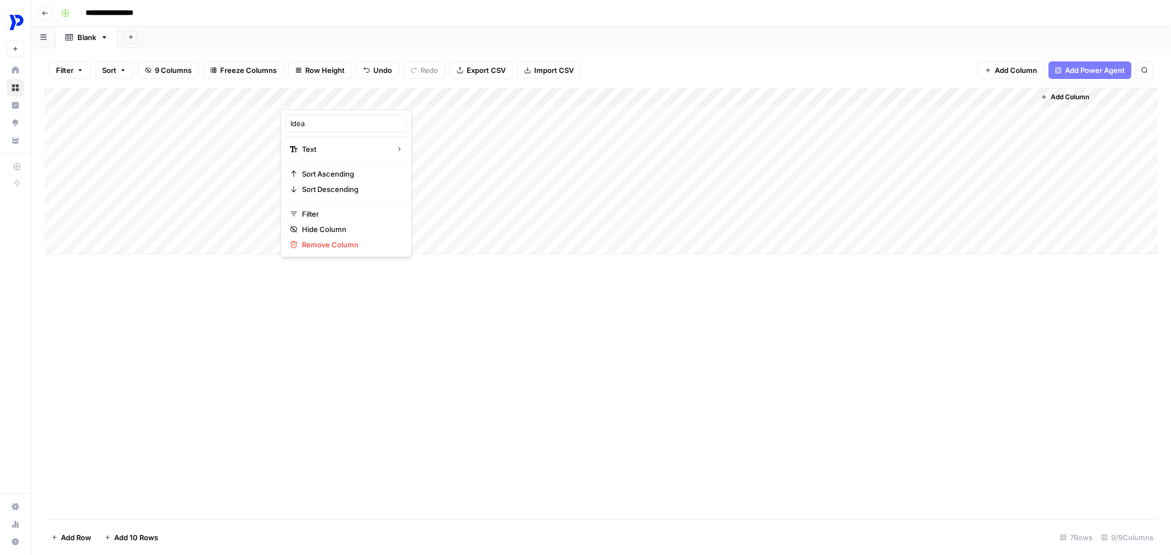
click at [303, 96] on div at bounding box center [329, 99] width 99 height 22
click at [302, 121] on input "Idea" at bounding box center [345, 123] width 111 height 11
type input "Context/research/article"
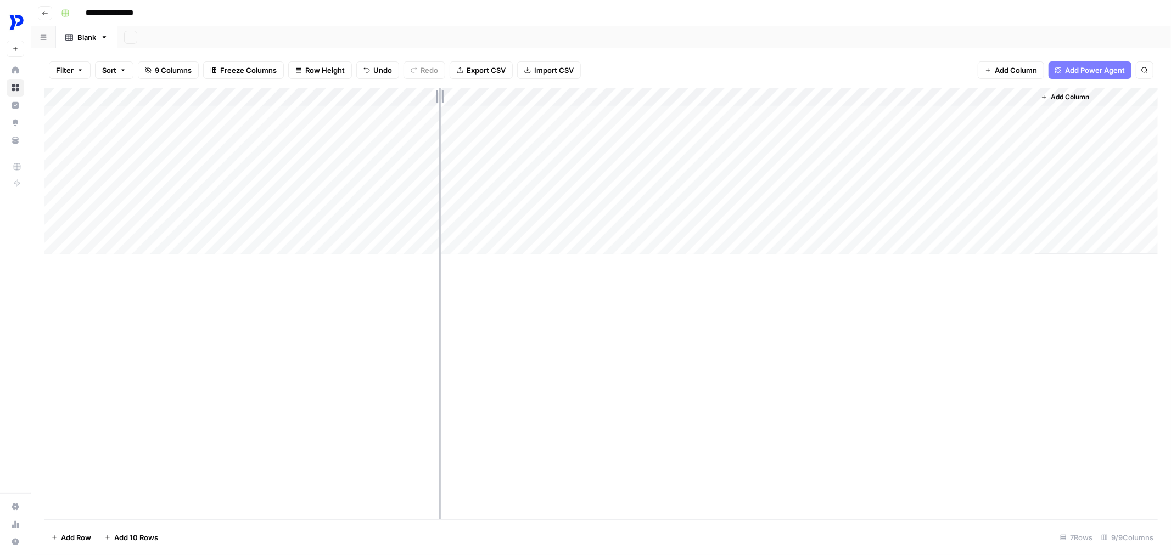
drag, startPoint x: 378, startPoint y: 94, endPoint x: 439, endPoint y: 100, distance: 61.8
click at [439, 100] on div "Add Column" at bounding box center [600, 171] width 1113 height 167
click at [378, 100] on div "Add Column" at bounding box center [600, 171] width 1113 height 167
click at [375, 120] on input "Context/research/article" at bounding box center [345, 123] width 111 height 11
type input "Context/research/article (optional)"
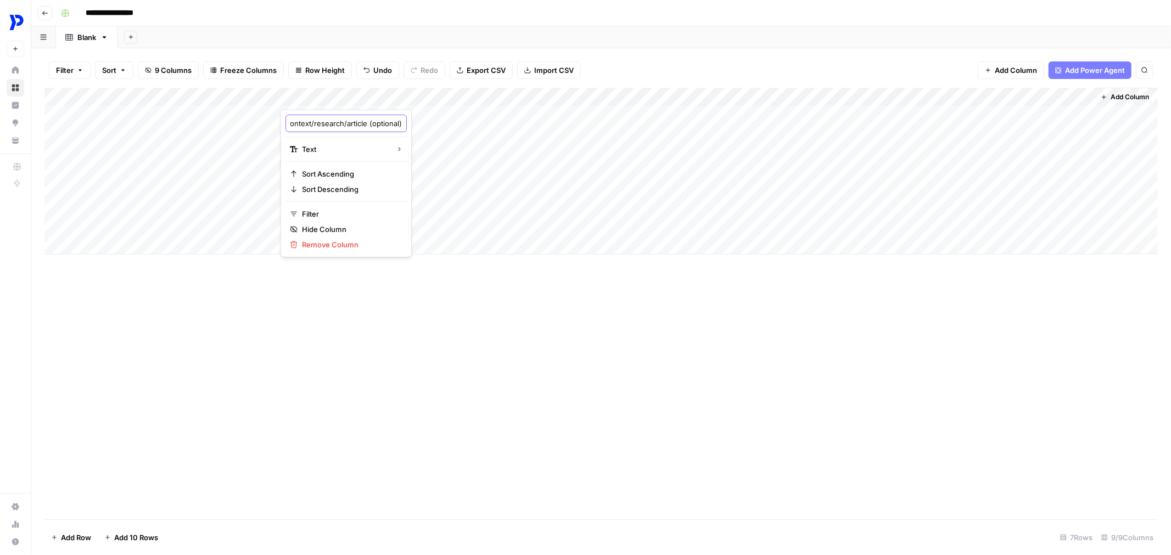
scroll to position [0, 21]
click at [505, 348] on div "Add Column" at bounding box center [600, 304] width 1113 height 432
click at [431, 93] on div "Add Column" at bounding box center [600, 171] width 1113 height 167
click at [369, 127] on input "Context/research/article" at bounding box center [345, 123] width 111 height 11
click at [374, 123] on input "Context/research/article" at bounding box center [345, 123] width 111 height 11
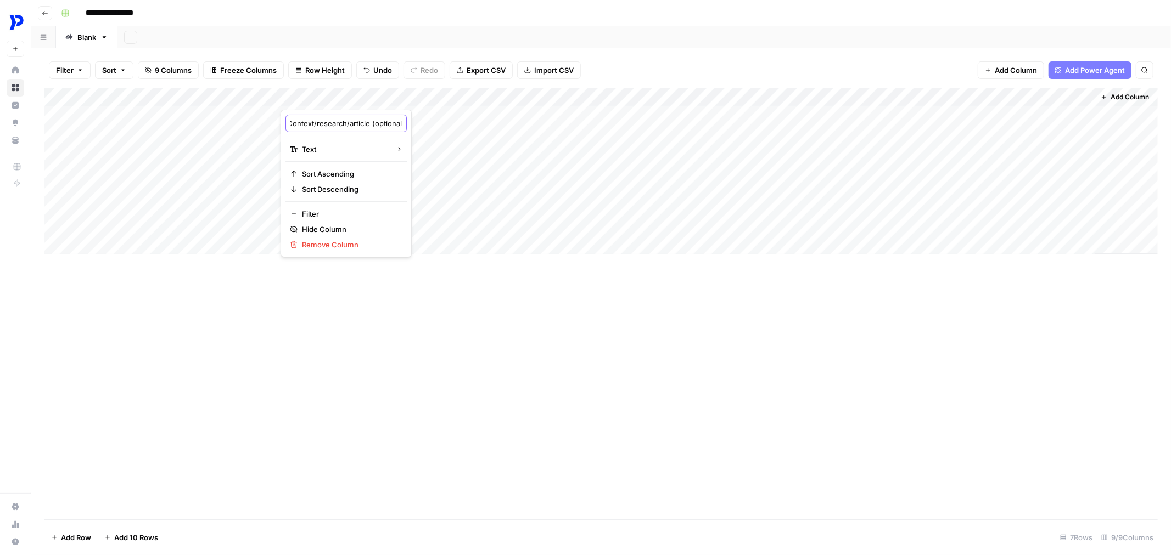
type input "Context/research/article (optional)"
click at [452, 340] on div "Add Column" at bounding box center [600, 304] width 1113 height 432
click at [284, 97] on div "Add Column" at bounding box center [600, 171] width 1113 height 167
click at [278, 99] on body "**********" at bounding box center [585, 277] width 1171 height 555
drag, startPoint x: 279, startPoint y: 98, endPoint x: 265, endPoint y: 105, distance: 15.5
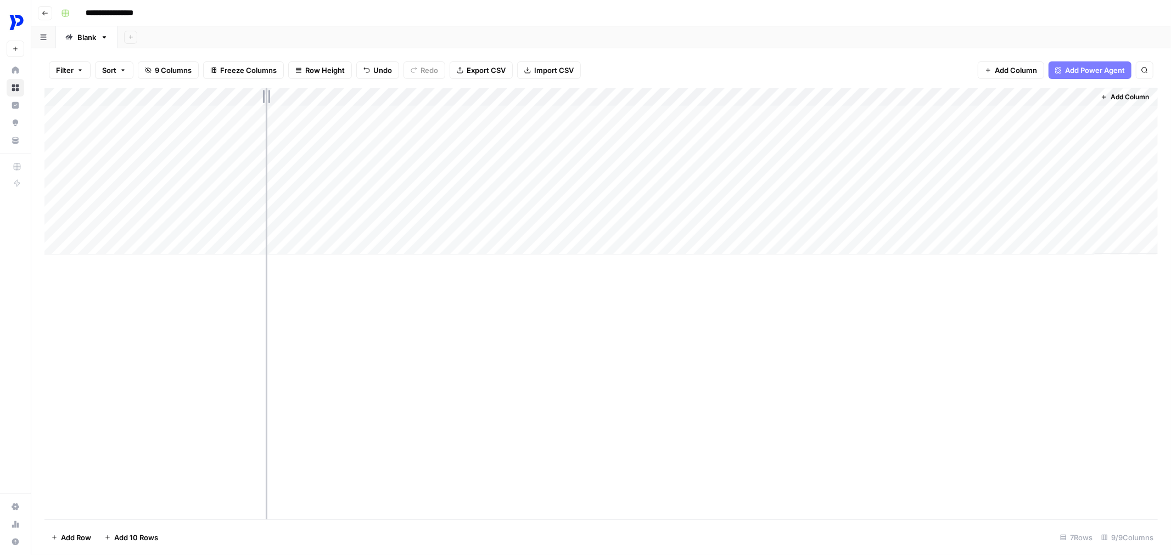
click at [265, 105] on div "Add Column" at bounding box center [600, 171] width 1113 height 167
click at [659, 97] on div "Add Column" at bounding box center [600, 171] width 1113 height 167
click at [524, 393] on div "Add Column" at bounding box center [600, 304] width 1113 height 432
click at [476, 97] on div "Add Column" at bounding box center [600, 171] width 1113 height 167
click at [463, 124] on input "Idea (1)" at bounding box center [489, 123] width 111 height 11
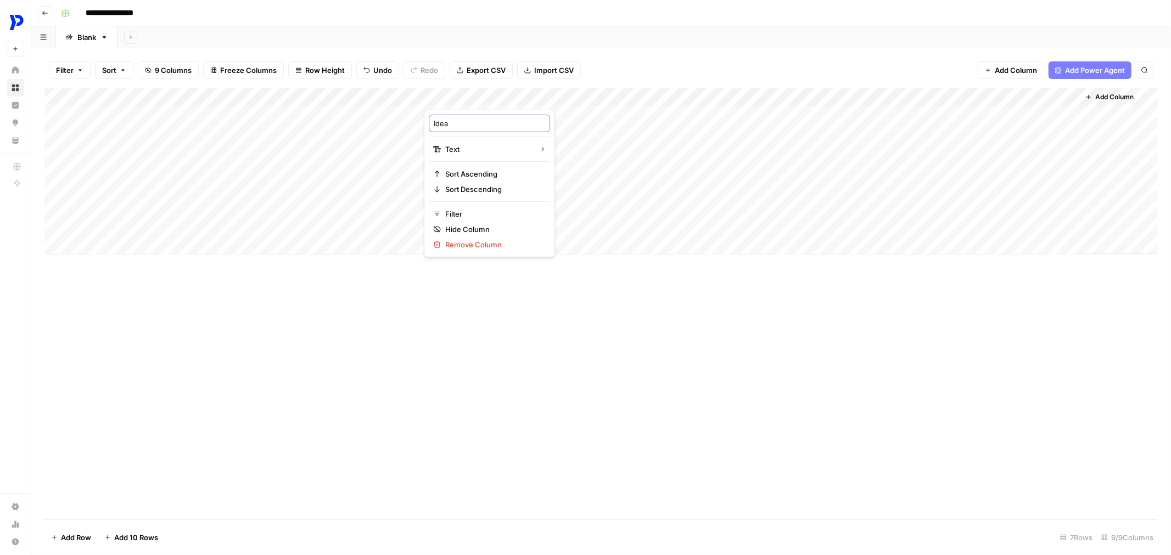
type input "Idea"
click at [660, 98] on div "Add Column" at bounding box center [600, 171] width 1113 height 167
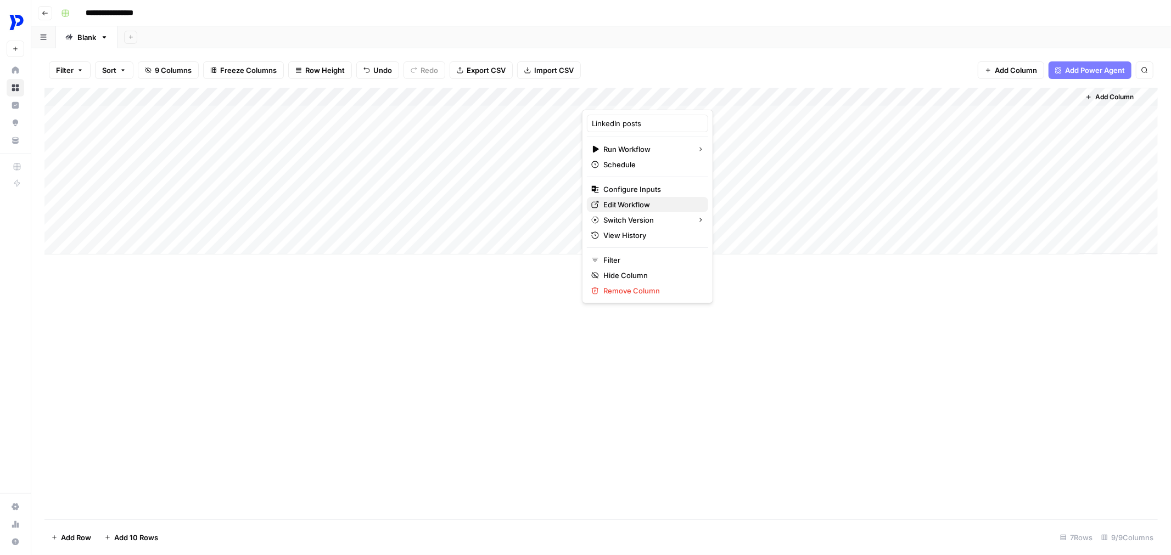
click at [606, 205] on span "Edit Workflow" at bounding box center [651, 204] width 96 height 11
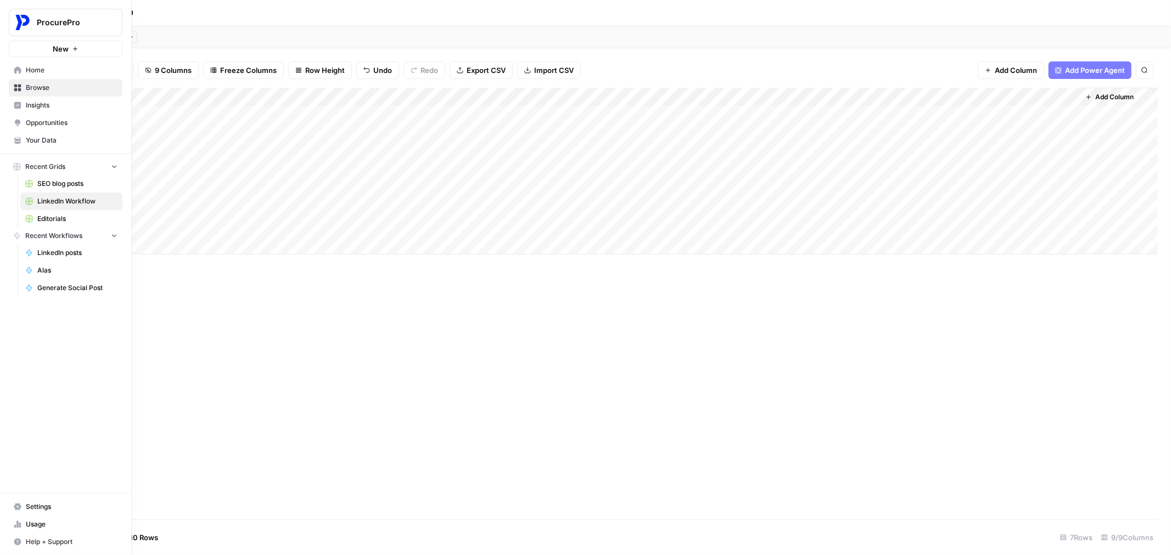
drag, startPoint x: 35, startPoint y: 90, endPoint x: 33, endPoint y: 68, distance: 22.0
click at [35, 90] on span "Browse" at bounding box center [72, 88] width 92 height 10
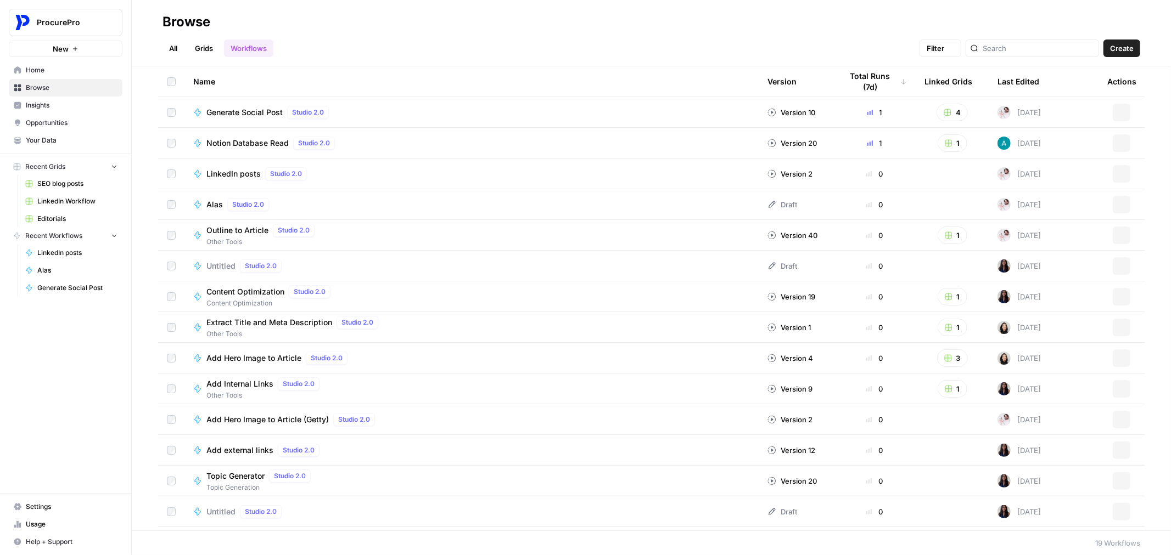
click at [33, 68] on span "Home" at bounding box center [72, 70] width 92 height 10
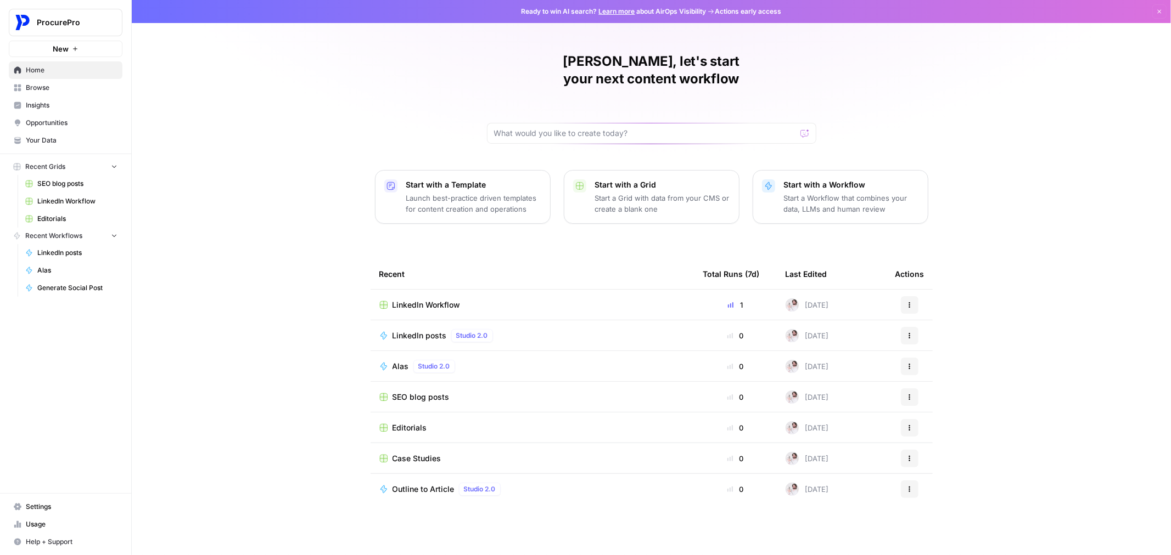
click at [77, 146] on link "Your Data" at bounding box center [66, 141] width 114 height 18
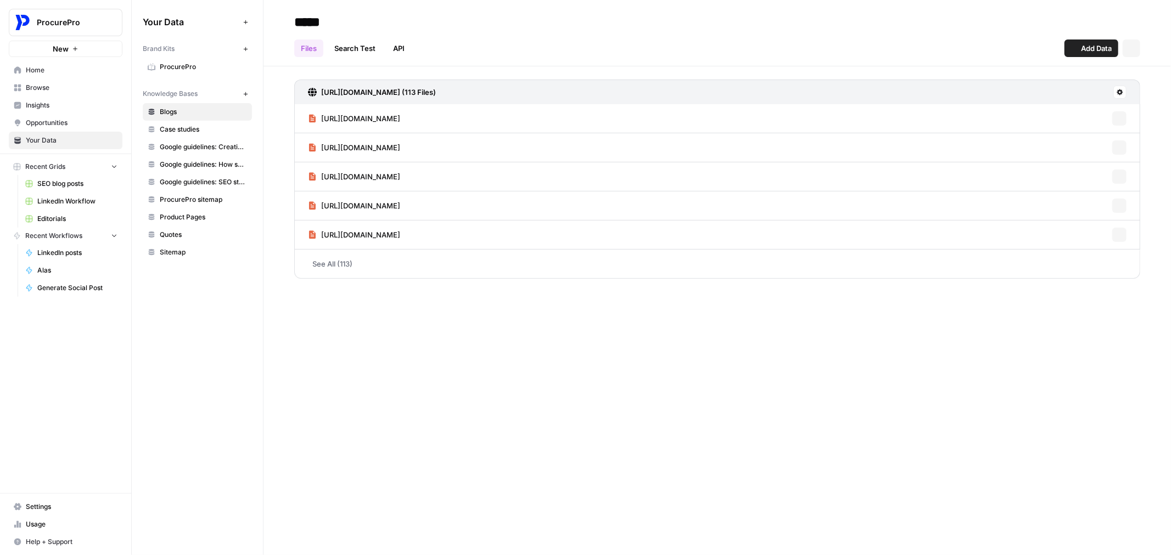
click at [199, 64] on span "ProcurePro" at bounding box center [203, 67] width 87 height 10
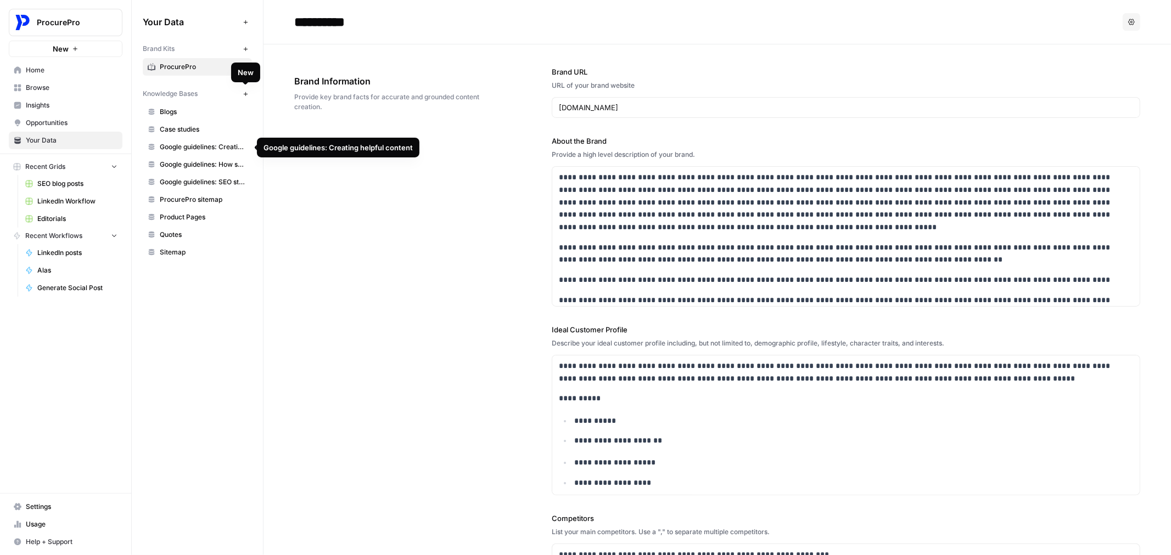
click at [248, 91] on icon "button" at bounding box center [246, 94] width 6 height 6
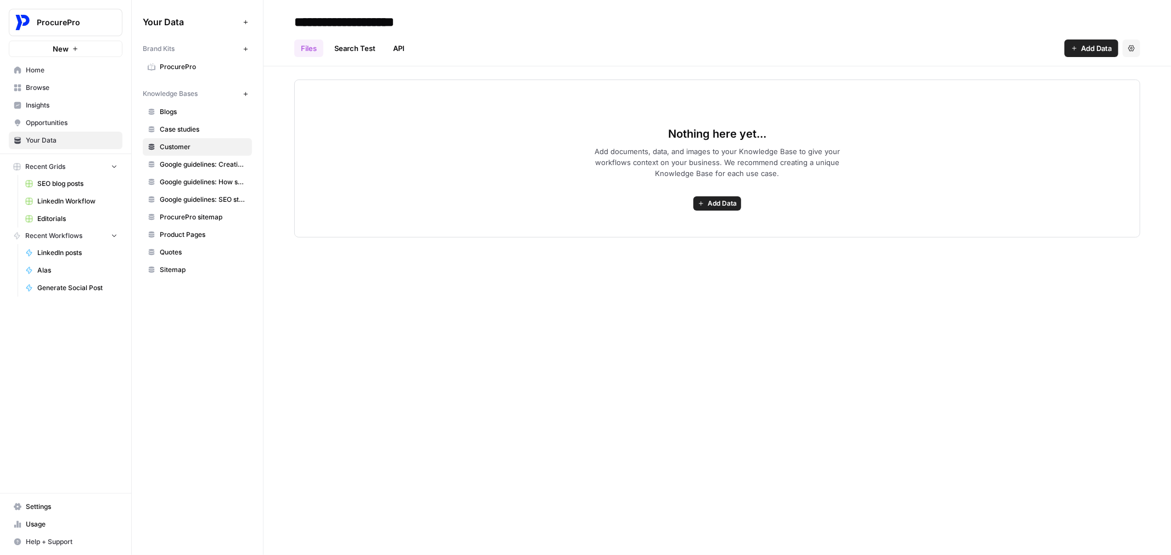
type input "**********"
click at [584, 51] on div "Files Search Test API Add Data Settings" at bounding box center [717, 44] width 846 height 26
click at [381, 19] on input "**********" at bounding box center [409, 22] width 239 height 22
drag, startPoint x: 376, startPoint y: 23, endPoint x: 211, endPoint y: 0, distance: 166.7
click at [211, 0] on div "**********" at bounding box center [651, 277] width 1039 height 555
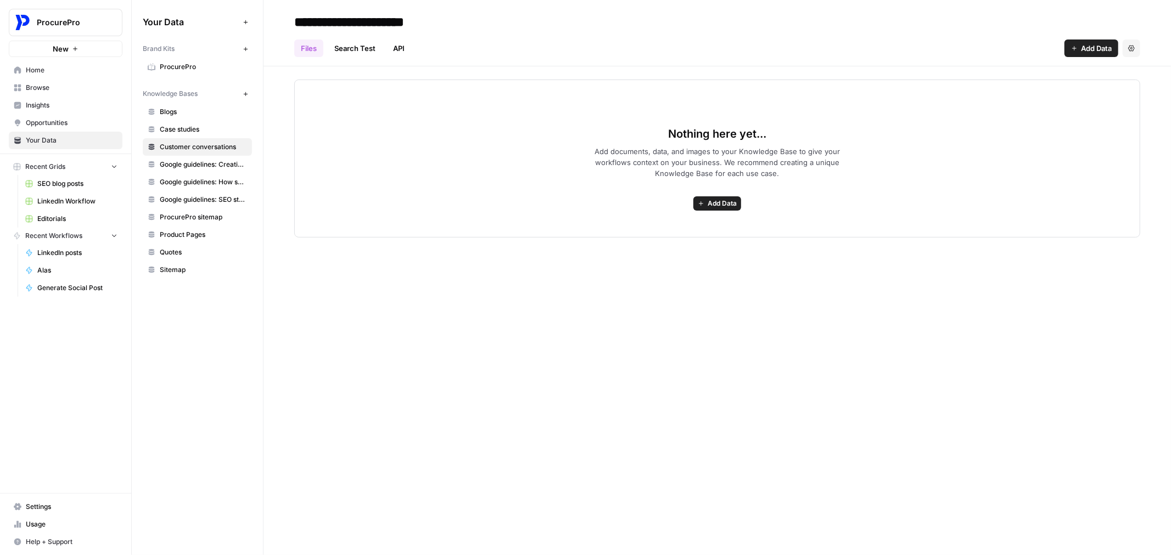
click at [453, 23] on input "**********" at bounding box center [378, 22] width 176 height 22
type input "**********"
click at [589, 35] on div "Files Search Test API Add Data Settings" at bounding box center [717, 44] width 846 height 26
click at [1085, 42] on button "Add Data" at bounding box center [1091, 49] width 54 height 18
click at [898, 59] on header "**********" at bounding box center [716, 33] width 907 height 66
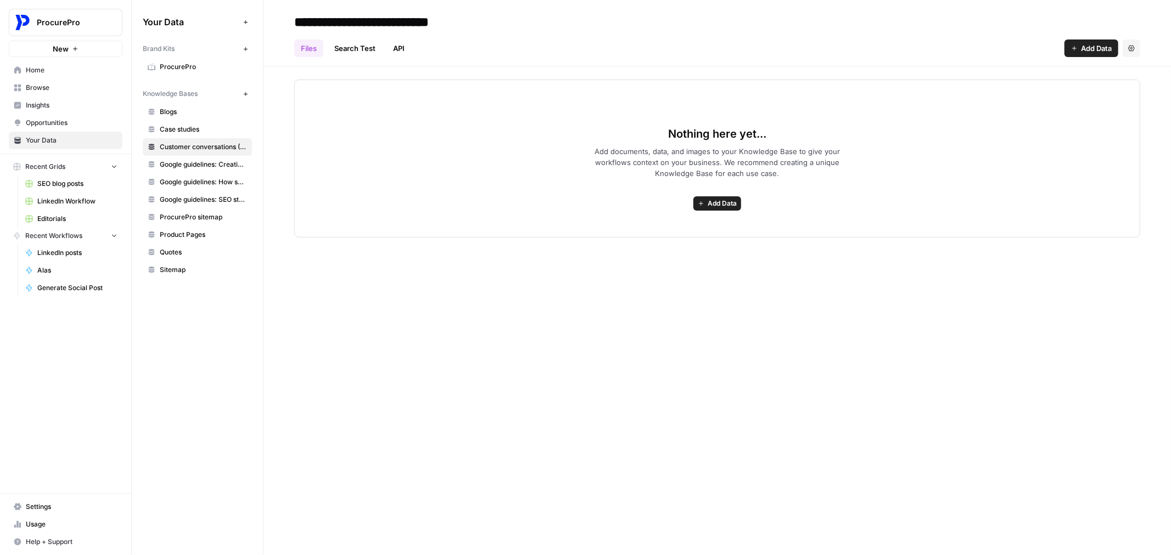
click at [250, 91] on button "New" at bounding box center [245, 93] width 13 height 13
type input "**********"
click at [224, 138] on link "Customer conversations (Al)" at bounding box center [197, 147] width 109 height 18
click at [465, 22] on input "**********" at bounding box center [386, 22] width 192 height 22
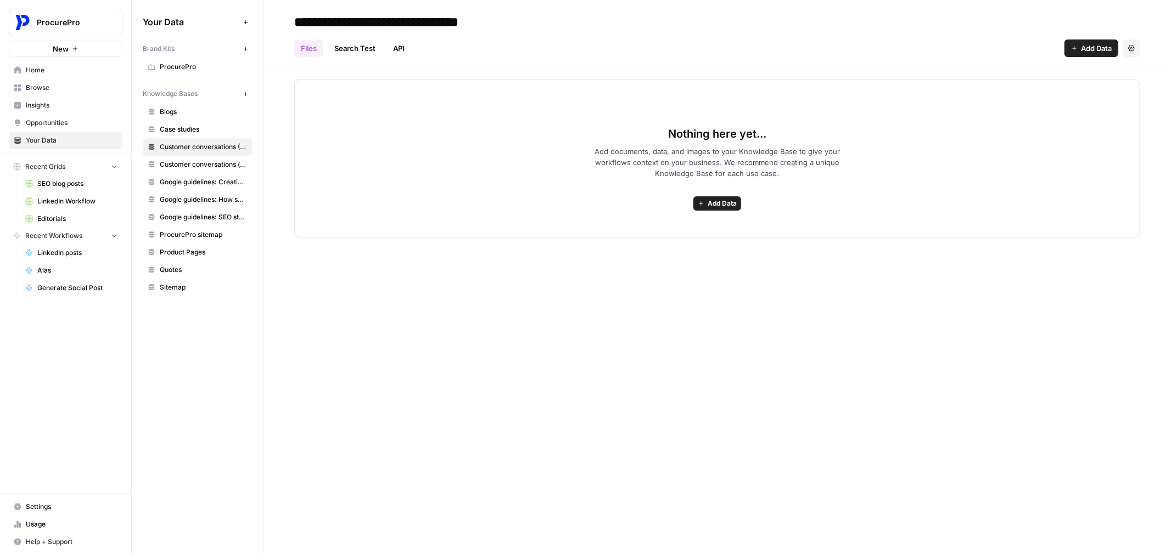
type input "**********"
click at [240, 90] on button "New" at bounding box center [245, 93] width 13 height 13
click at [369, 25] on input at bounding box center [378, 22] width 176 height 22
type input "**********"
click at [656, 44] on div "Files Search Test API Add Data Settings" at bounding box center [717, 44] width 846 height 26
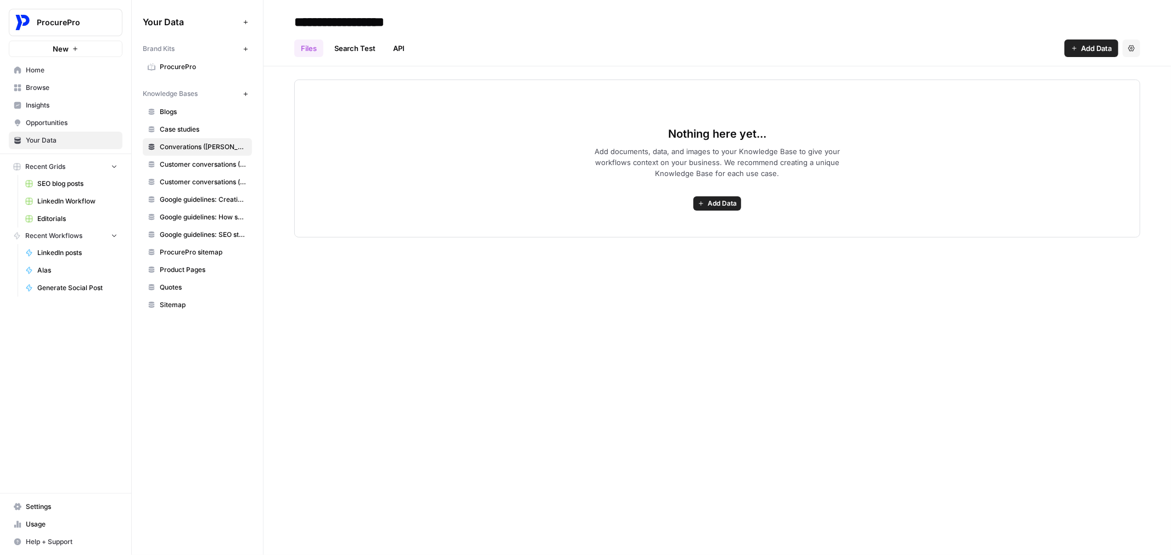
click at [185, 192] on link "Google guidelines: Creating helpful content" at bounding box center [197, 200] width 109 height 18
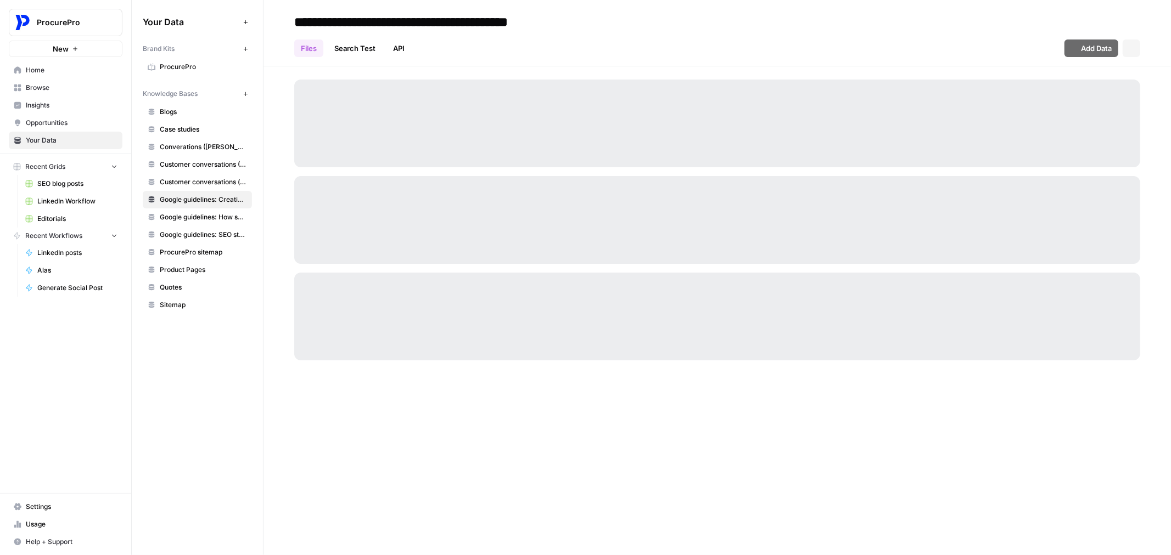
click at [185, 184] on span "Customer conversations (all)" at bounding box center [203, 182] width 87 height 10
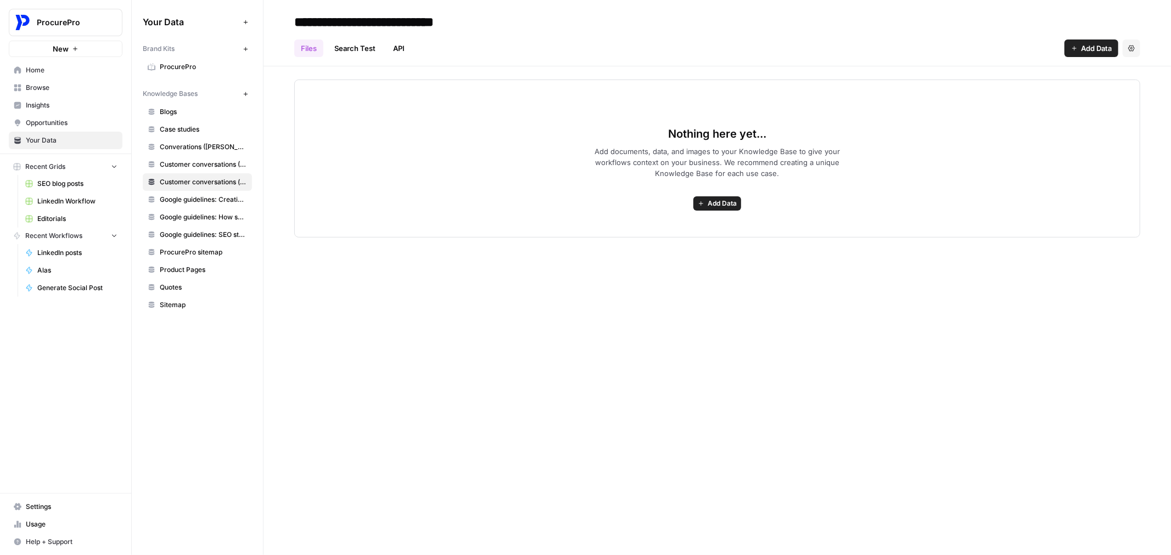
click at [530, 310] on div "**********" at bounding box center [716, 277] width 907 height 555
drag, startPoint x: 248, startPoint y: 94, endPoint x: 212, endPoint y: 74, distance: 41.3
click at [212, 74] on div "Brand Kits New ProcurePro Knowledge Bases New Blogs Case studies Converations (…" at bounding box center [197, 177] width 109 height 274
click at [27, 70] on span "Home" at bounding box center [72, 70] width 92 height 10
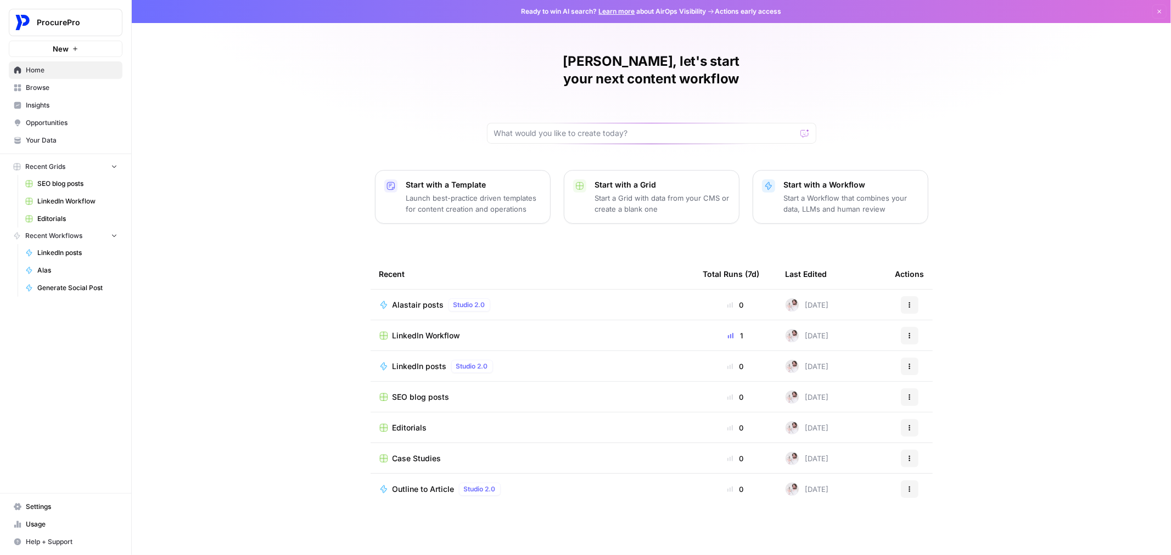
click at [845, 193] on p "Start a Workflow that combines your data, LLMs and human review" at bounding box center [851, 204] width 135 height 22
click at [587, 351] on td "LinkedIn Workflow" at bounding box center [532, 366] width 324 height 30
click at [559, 329] on div "Alastair posts Studio 2.0" at bounding box center [532, 335] width 306 height 13
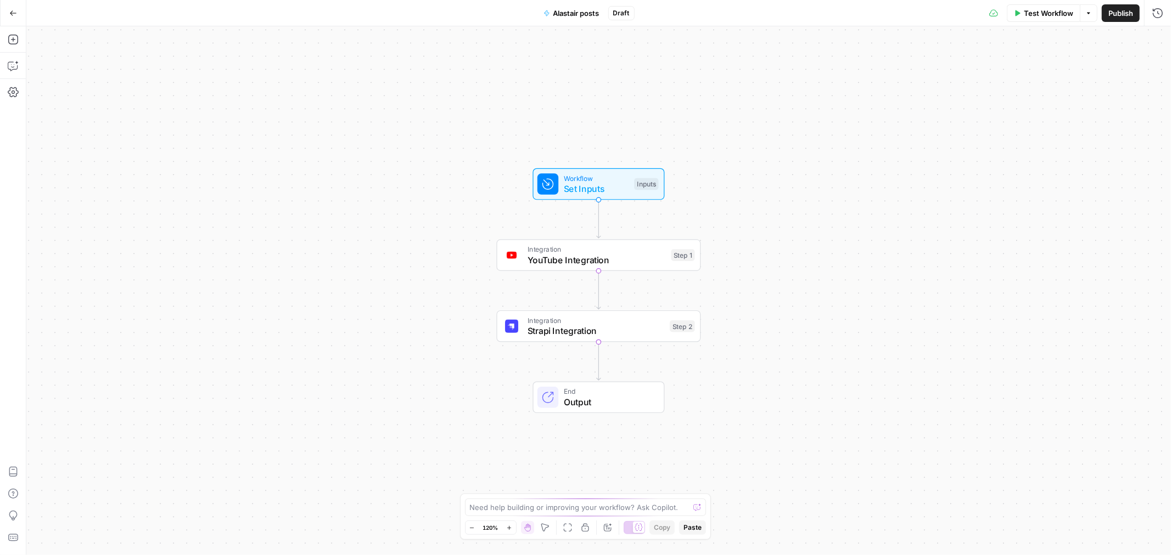
click at [598, 8] on span "Alastair posts" at bounding box center [576, 13] width 46 height 11
click at [130, 78] on input "Alastair posts" at bounding box center [191, 82] width 306 height 11
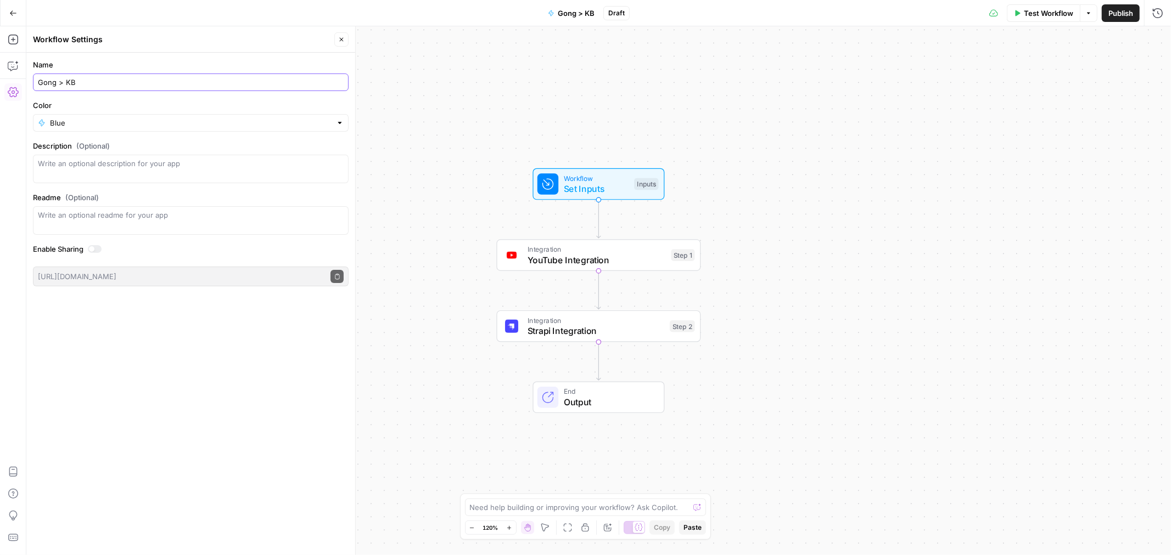
type input "Gong > KB"
click at [138, 58] on form "Name Gong > KB Color Blue Description (Optional) Readme (Optional) Write an opt…" at bounding box center [190, 173] width 329 height 240
click at [151, 156] on div at bounding box center [191, 169] width 316 height 29
type textarea "This workflow processes raw call data from Gong and adds it to the requisite kn…"
click at [141, 187] on form "Name Gong > KB Color Blue Description (Optional) This workflow processes raw ca…" at bounding box center [190, 173] width 329 height 240
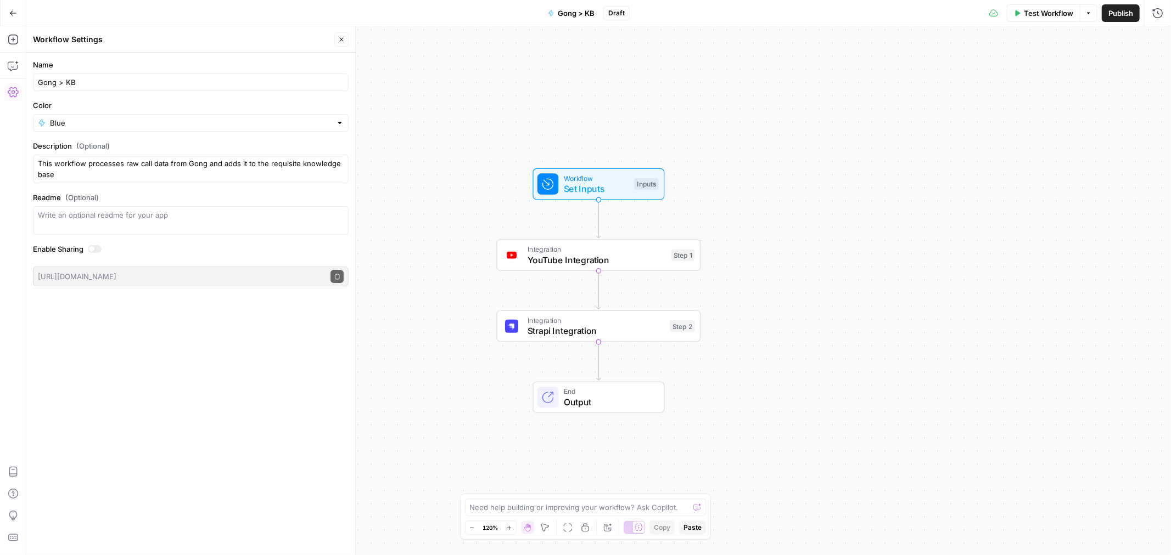
click at [655, 264] on span "YouTube Integration" at bounding box center [596, 260] width 138 height 13
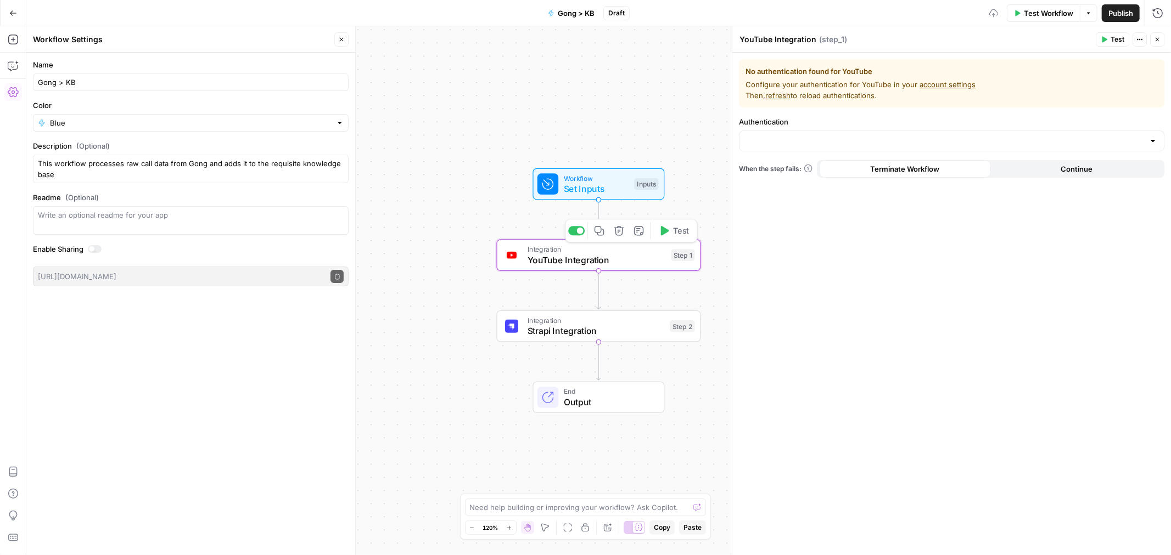
click at [622, 237] on button "Delete step" at bounding box center [618, 230] width 17 height 17
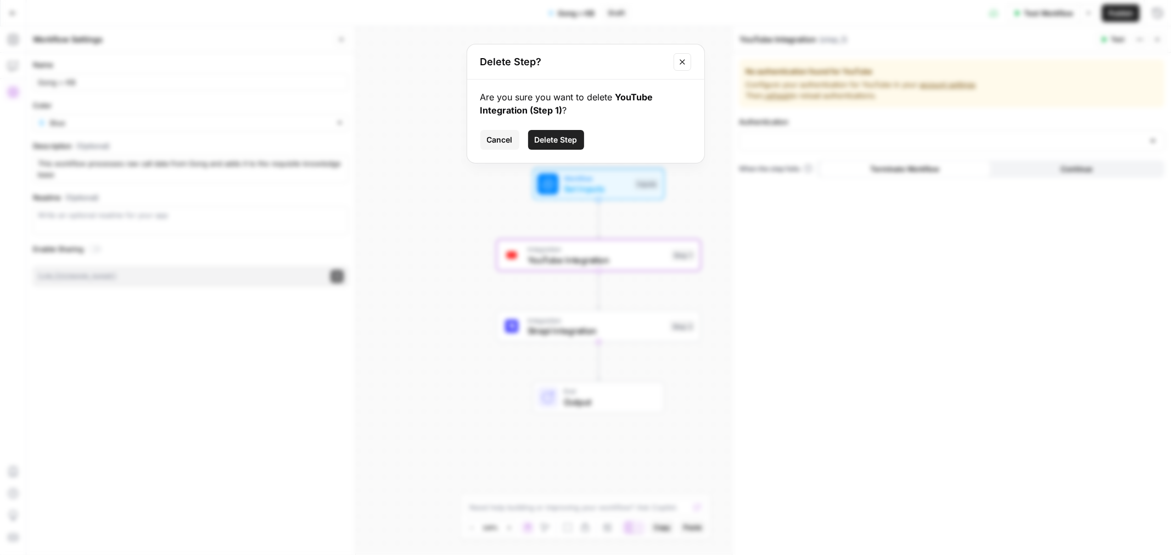
click at [563, 128] on div "Are you sure you want to delete YouTube Integration (Step 1) ? Cancel Delete St…" at bounding box center [585, 121] width 237 height 83
click at [561, 133] on button "Delete Step" at bounding box center [556, 140] width 56 height 20
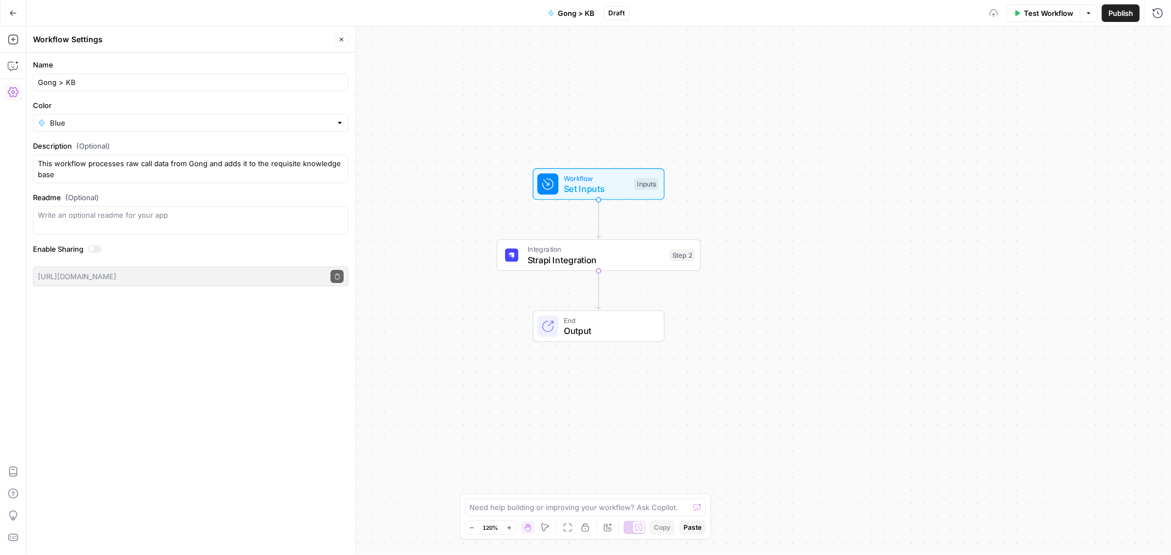
click at [640, 261] on span "Strapi Integration" at bounding box center [595, 260] width 137 height 13
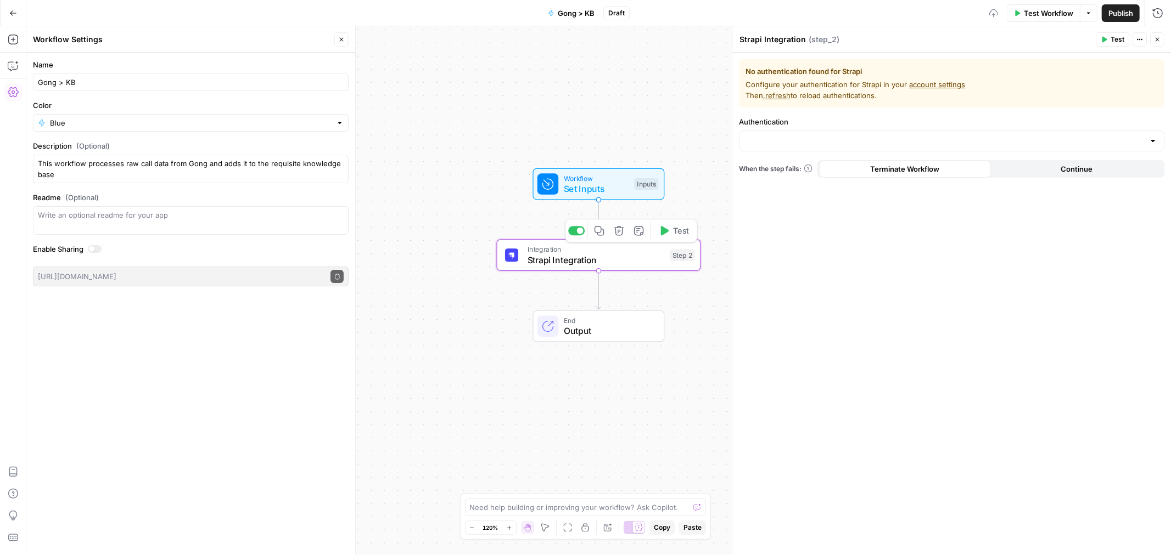
click at [621, 232] on icon "button" at bounding box center [618, 230] width 9 height 9
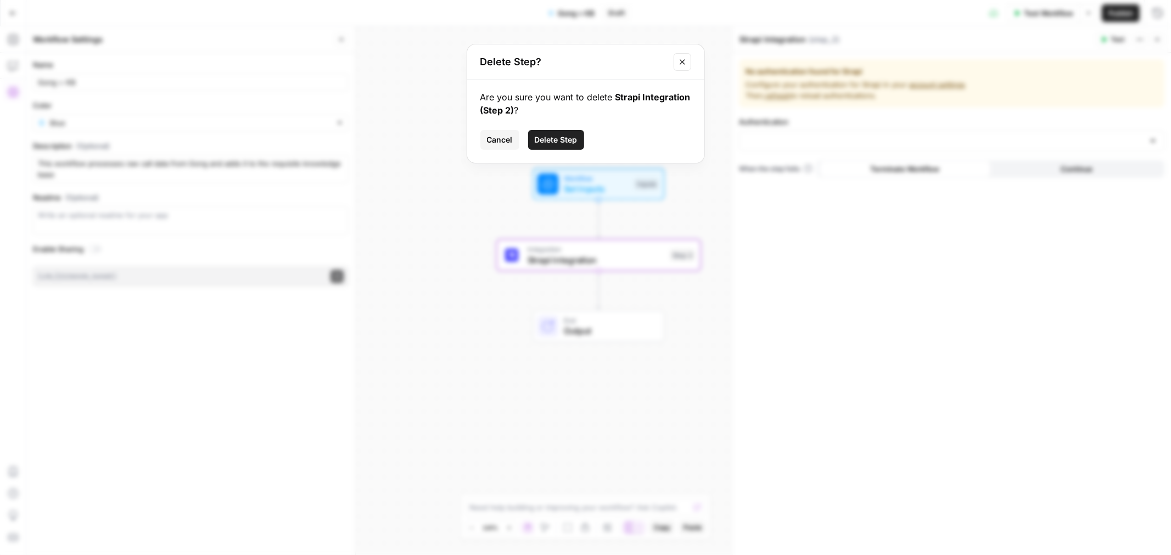
click at [553, 133] on button "Delete Step" at bounding box center [556, 140] width 56 height 20
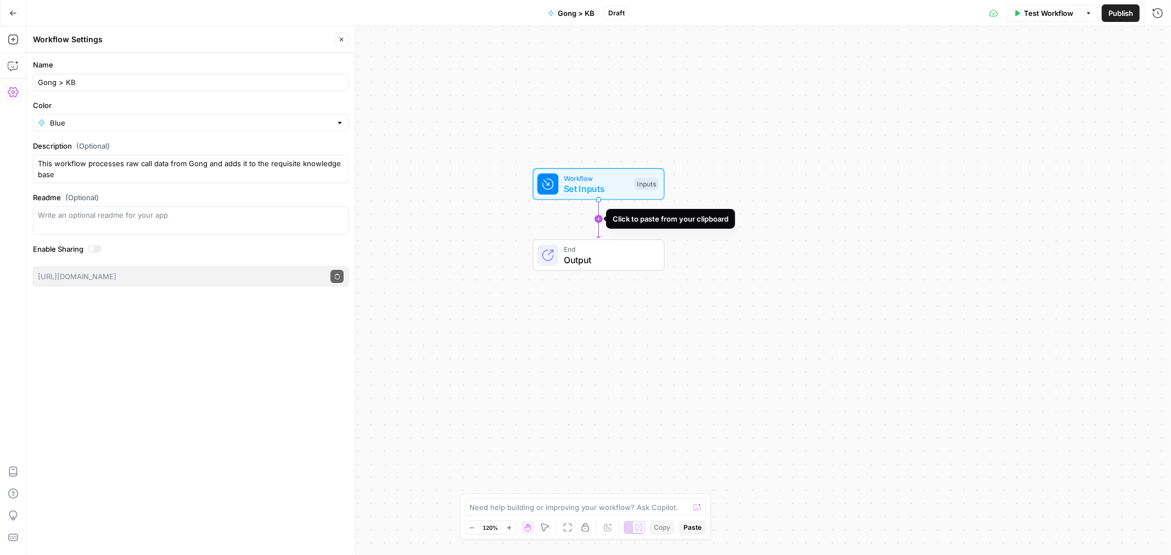
click at [597, 218] on icon "Edge from start to end" at bounding box center [599, 219] width 4 height 38
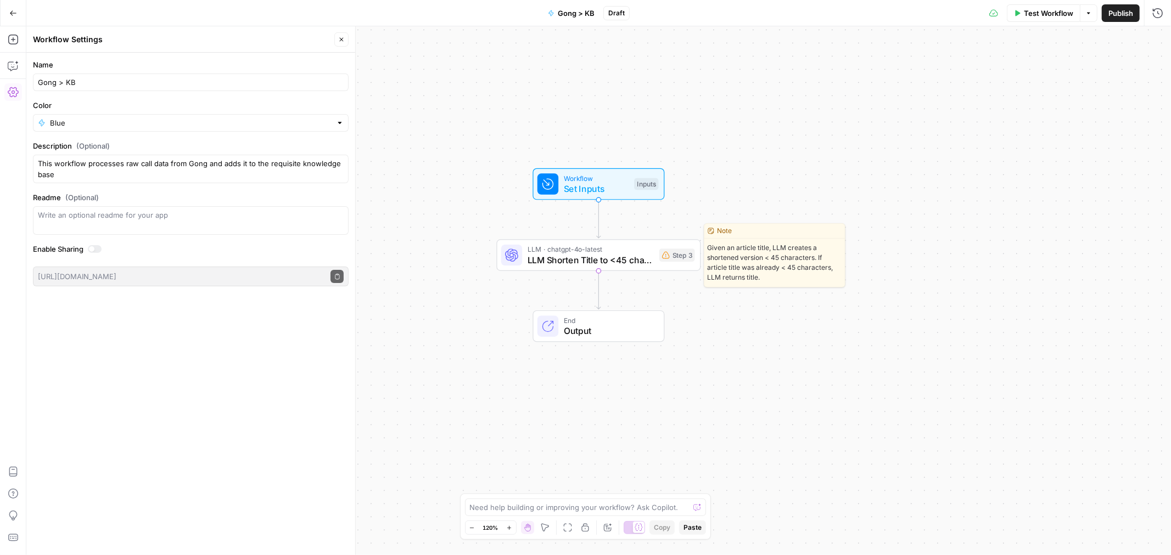
click at [575, 266] on div "LLM · chatgpt-4o-latest LLM Shorten Title to <45 characters Step 3 Copy step De…" at bounding box center [599, 255] width 204 height 32
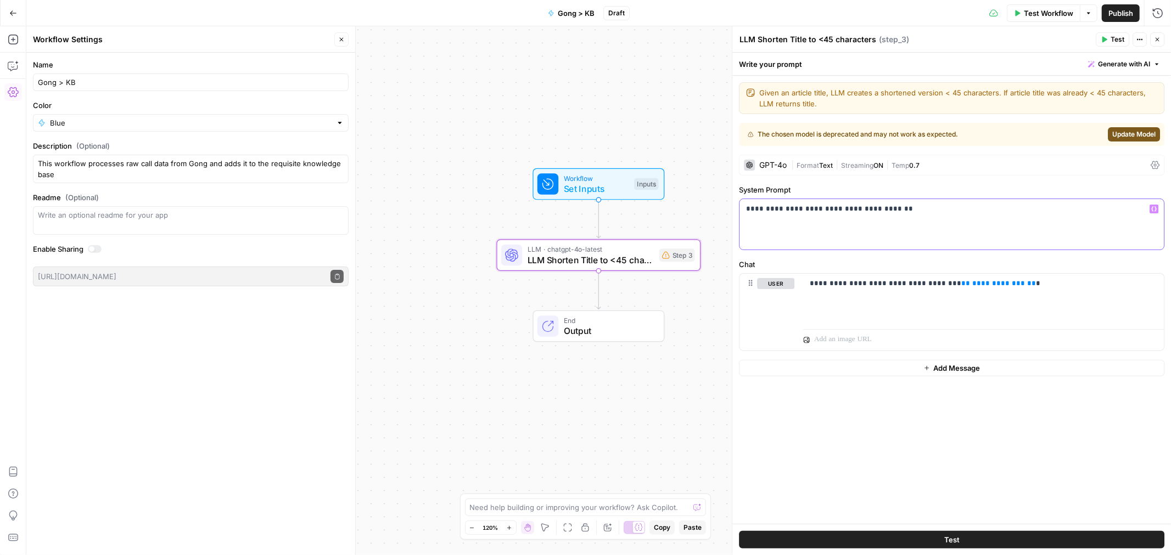
click at [778, 203] on div "**********" at bounding box center [951, 224] width 424 height 50
click at [970, 164] on div "| Format Text | Streaming ON | Temp 0.7" at bounding box center [968, 165] width 355 height 10
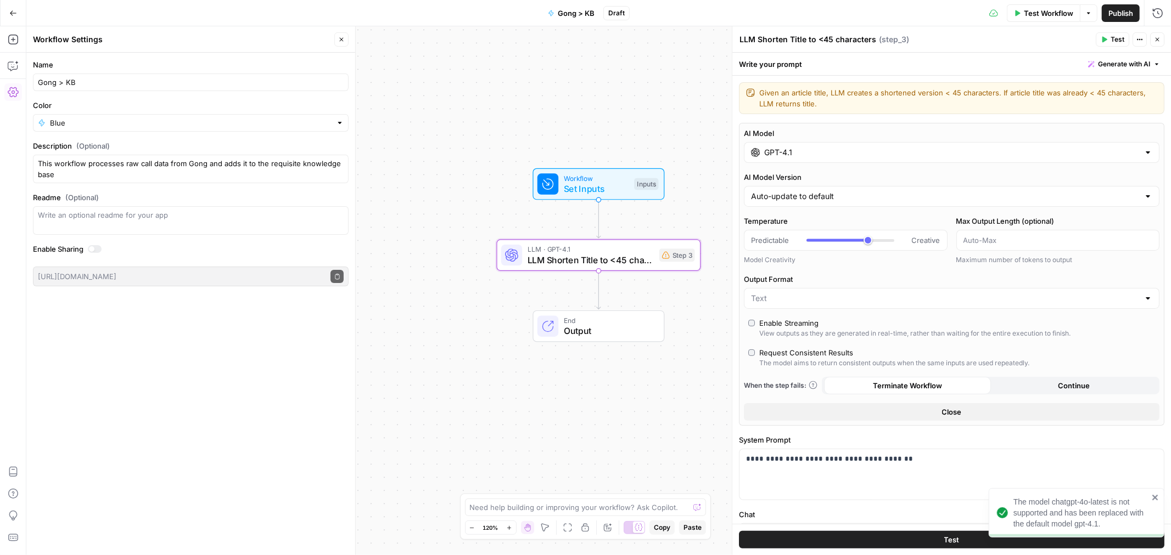
click at [921, 146] on div "GPT-4.1" at bounding box center [951, 152] width 415 height 21
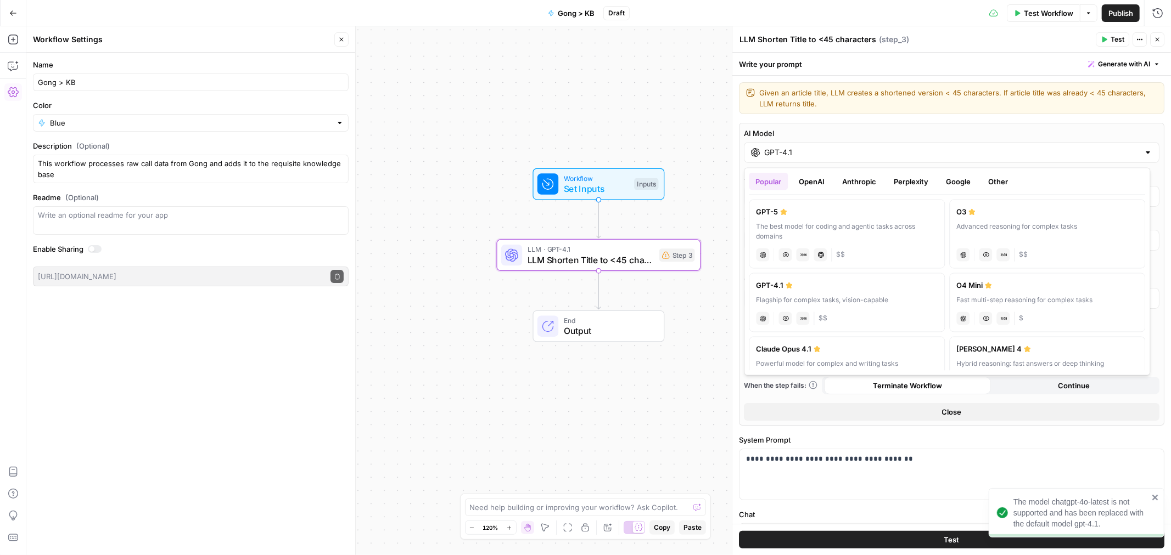
click at [992, 171] on div "Popular OpenAI Anthropic Perplexity Google Other GPT-5 The best model for codin…" at bounding box center [947, 272] width 406 height 208
click at [460, 79] on div "Workflow Set Inputs Inputs Test Step LLM · GPT-4.1 LLM Shorten Title to <45 cha…" at bounding box center [598, 290] width 1144 height 529
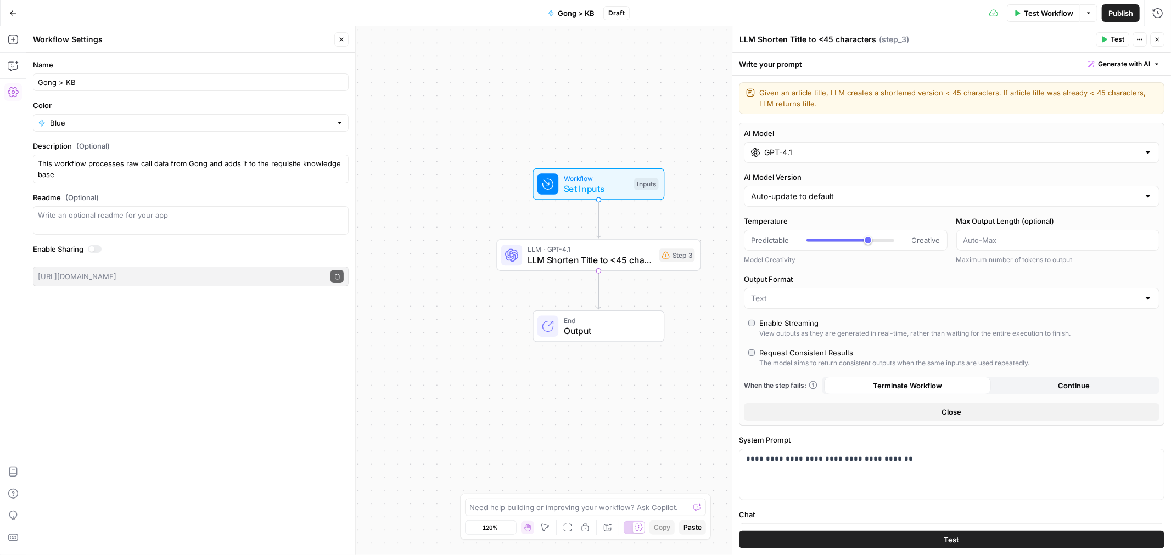
click at [1150, 38] on button "Close" at bounding box center [1157, 39] width 14 height 14
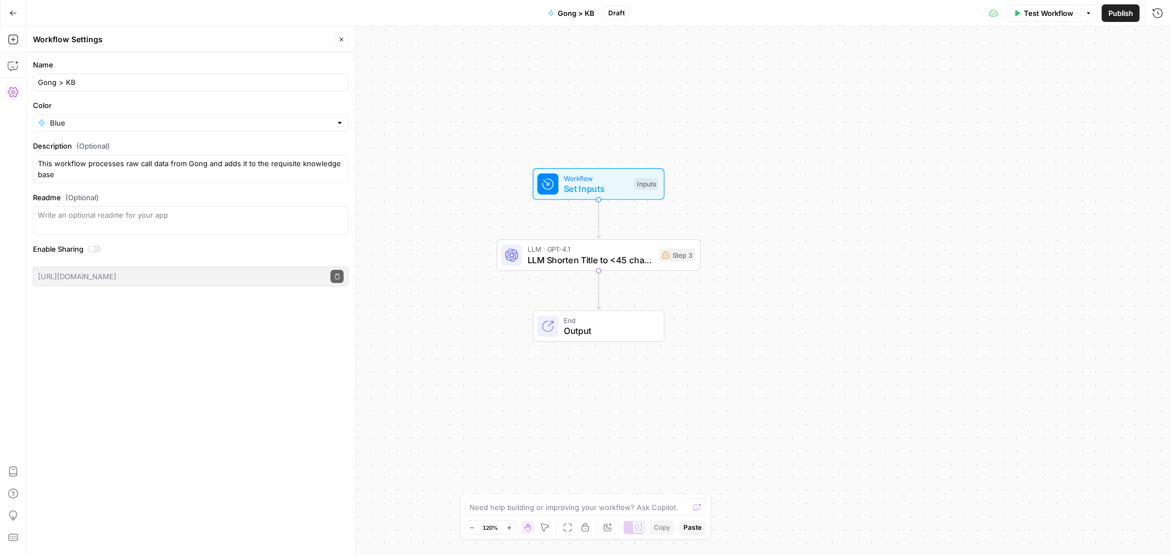
click at [627, 245] on span "LLM · GPT-4.1" at bounding box center [590, 249] width 126 height 10
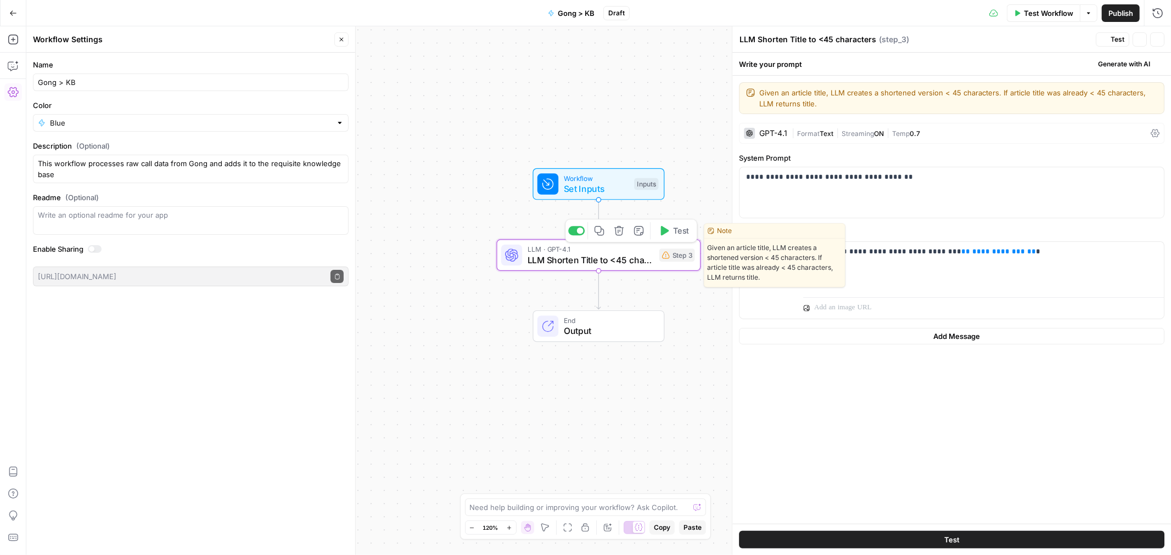
click at [617, 232] on icon "button" at bounding box center [618, 230] width 9 height 9
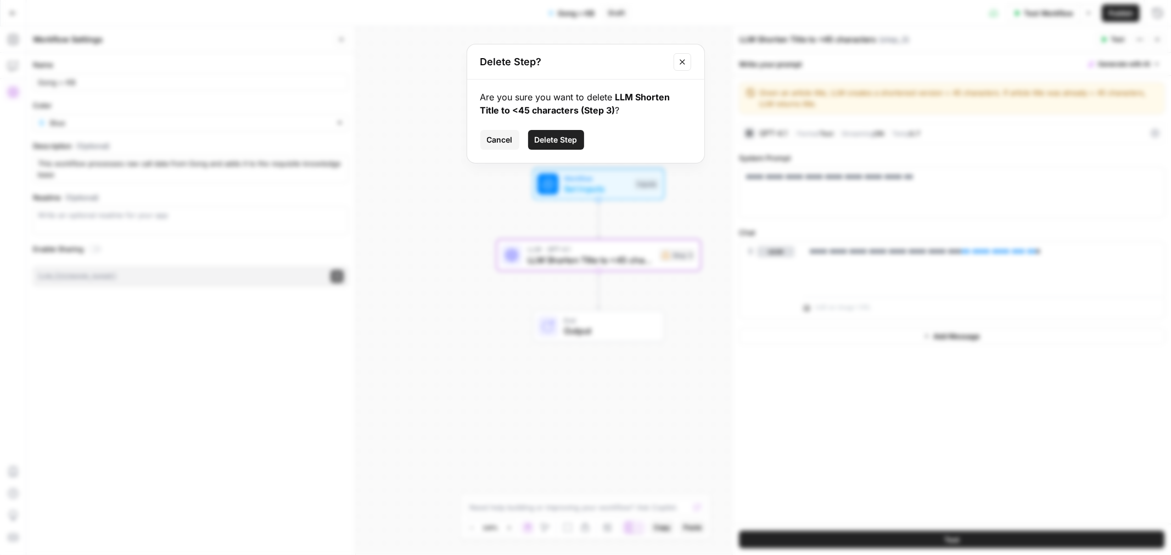
click at [570, 130] on button "Delete Step" at bounding box center [556, 140] width 56 height 20
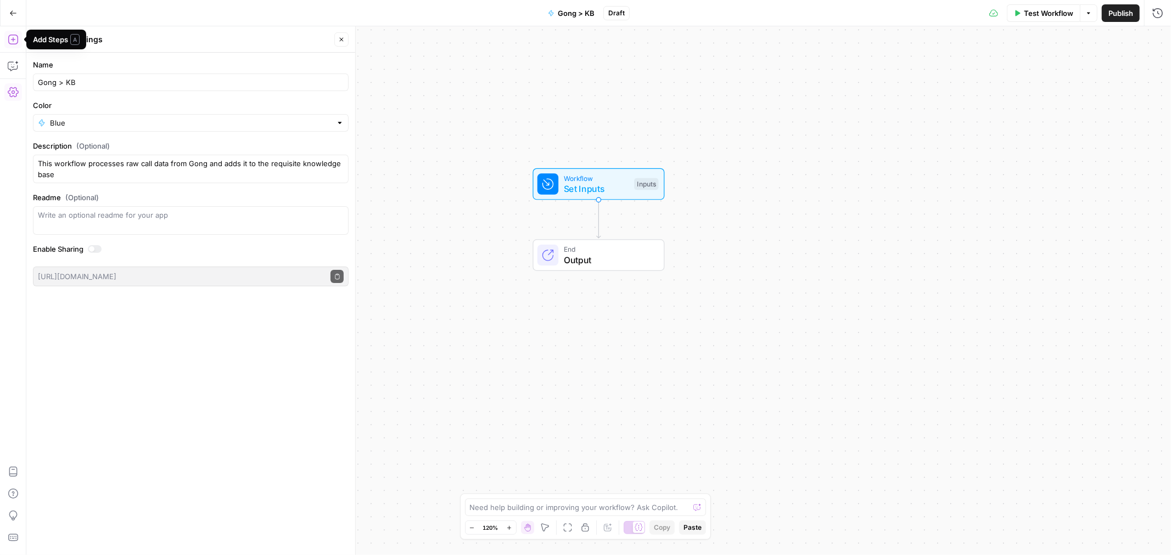
click at [8, 40] on icon "button" at bounding box center [13, 40] width 10 height 10
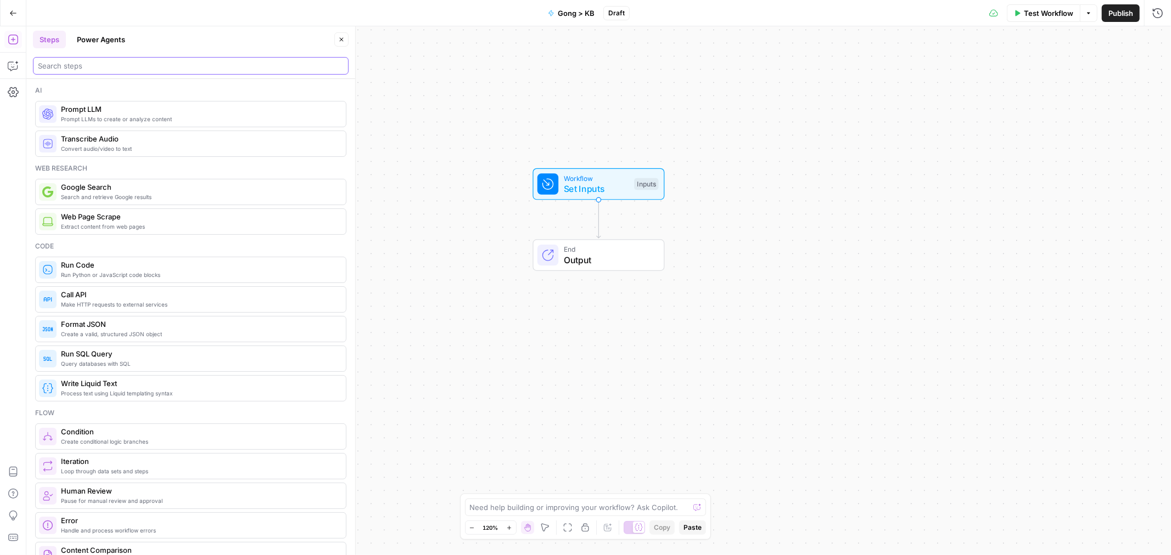
click at [106, 63] on input "search" at bounding box center [191, 65] width 306 height 11
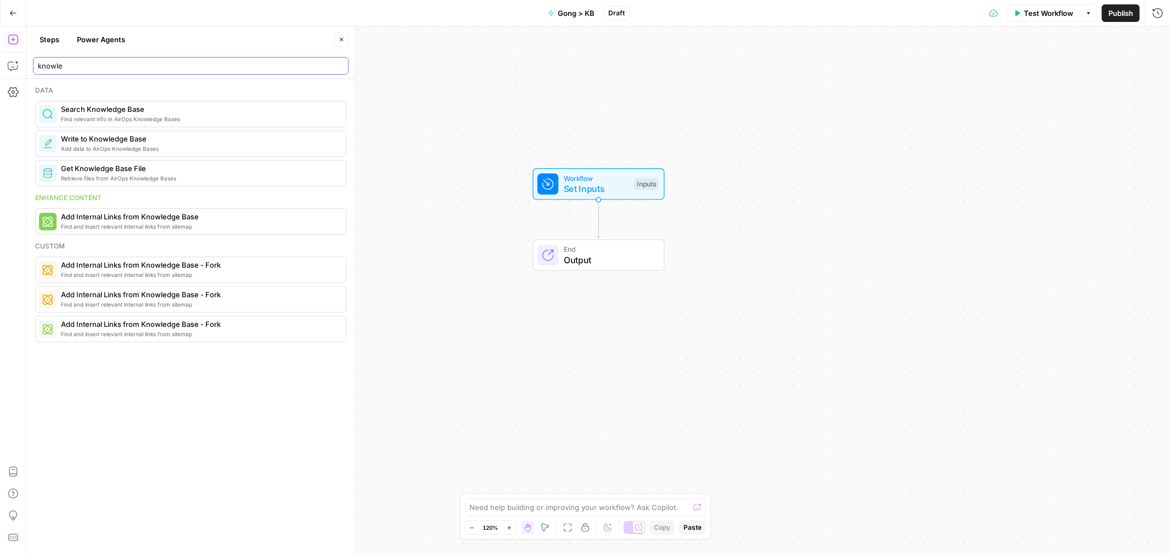
type input "knowle"
click at [117, 145] on span "Add data to AirOps Knowledge Bases" at bounding box center [199, 148] width 276 height 9
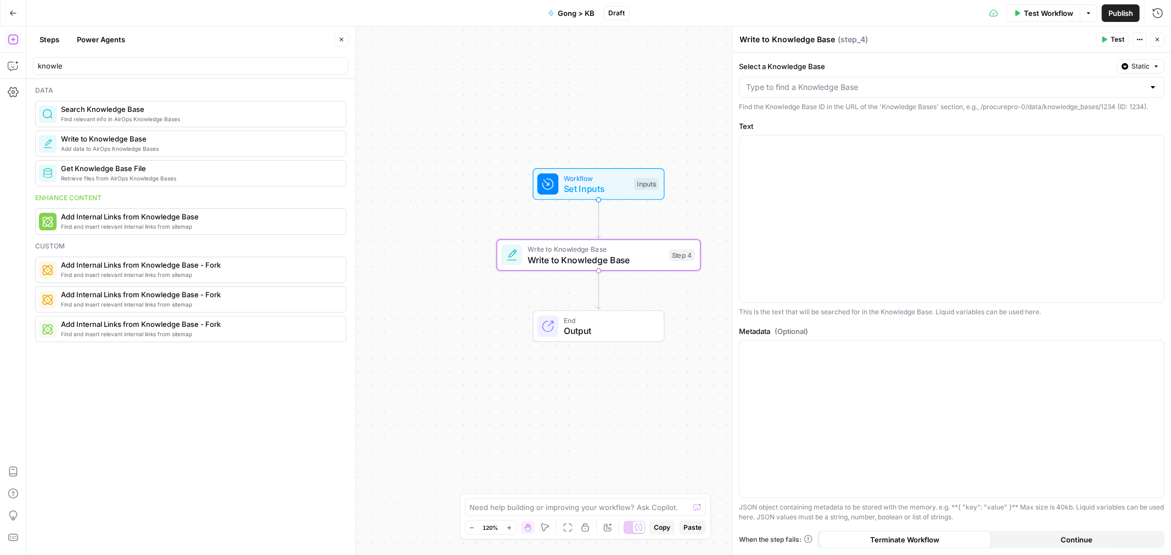
click at [805, 93] on div at bounding box center [951, 87] width 425 height 21
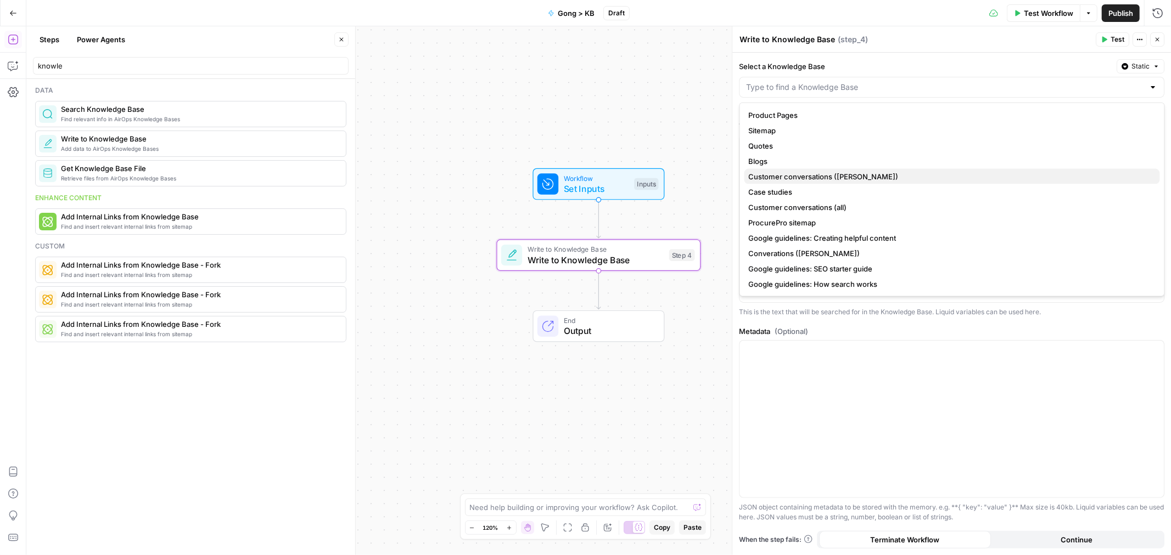
click at [830, 174] on span "Customer conversations (Alastair)" at bounding box center [950, 176] width 402 height 11
type input "Customer conversations (Alastair)"
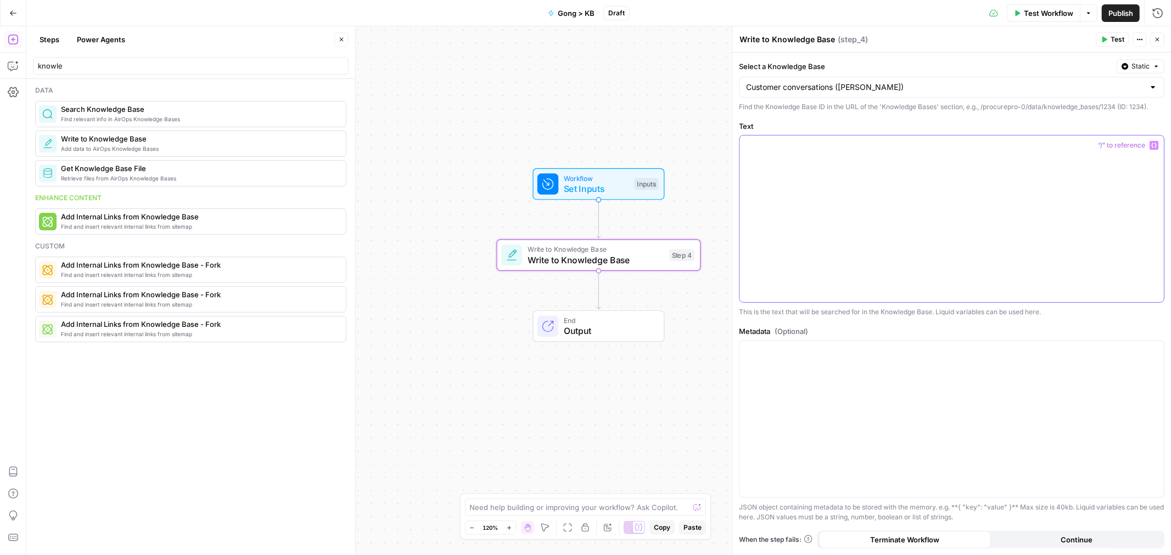
click at [830, 174] on div at bounding box center [951, 219] width 424 height 167
click at [599, 220] on icon "Edge from start to step_4" at bounding box center [599, 219] width 4 height 38
click at [577, 249] on span "LLM · chatgpt-4o-latest" at bounding box center [590, 249] width 126 height 10
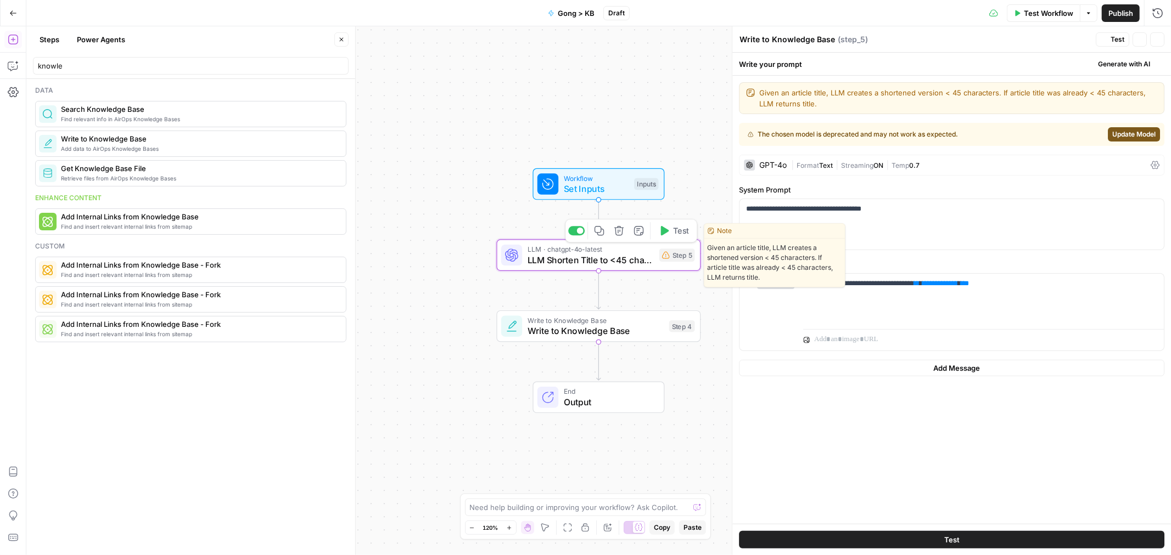
type textarea "LLM Shorten Title to <45 characters"
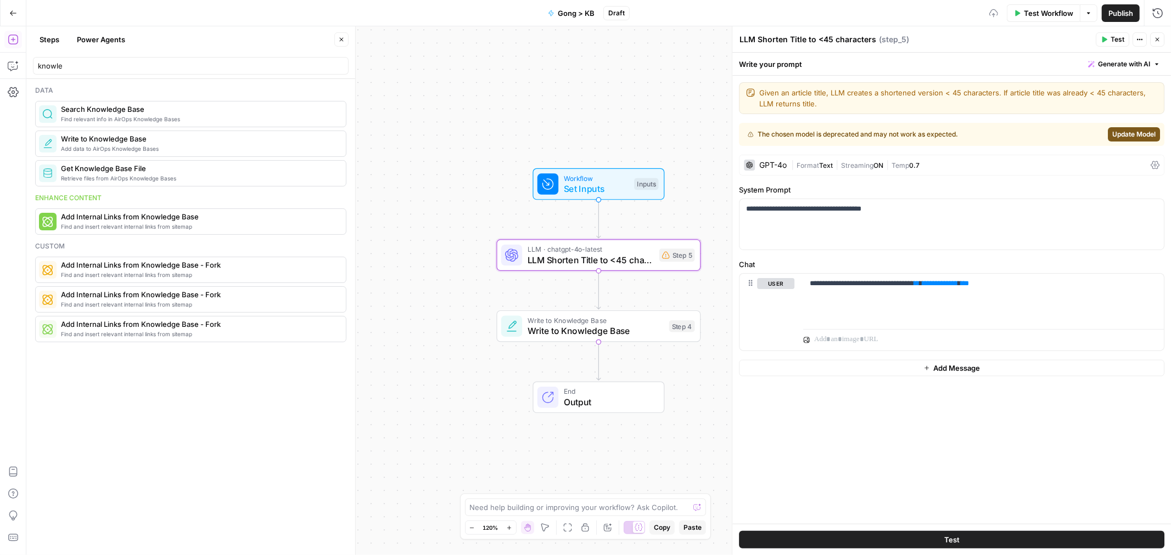
click at [803, 191] on label "System Prompt" at bounding box center [951, 189] width 425 height 11
click at [774, 168] on div "GPT-4o" at bounding box center [772, 165] width 27 height 8
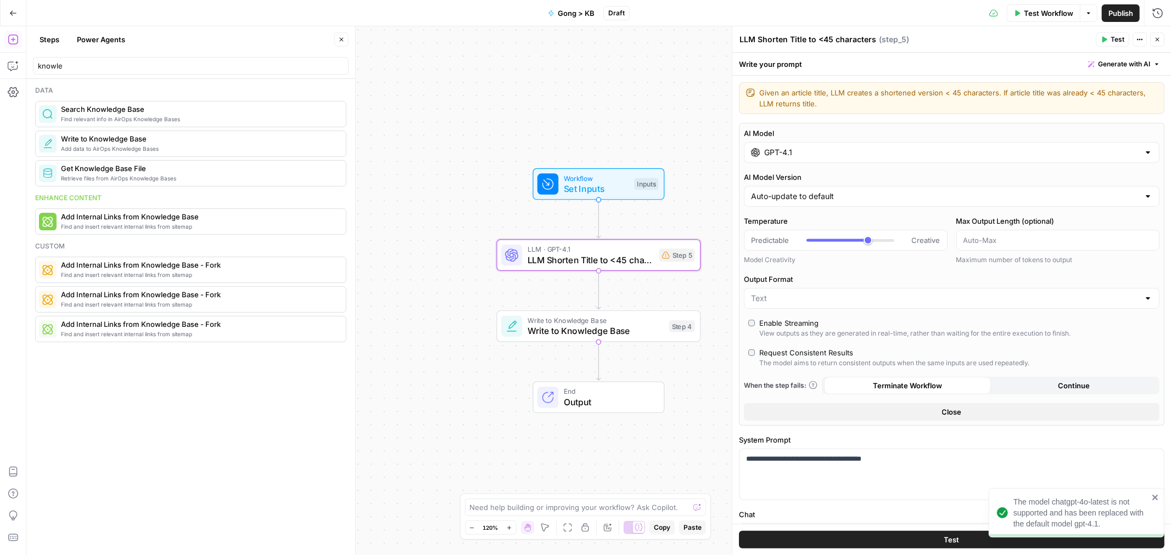
click at [806, 140] on div "AI Model GPT-4.1" at bounding box center [951, 145] width 415 height 35
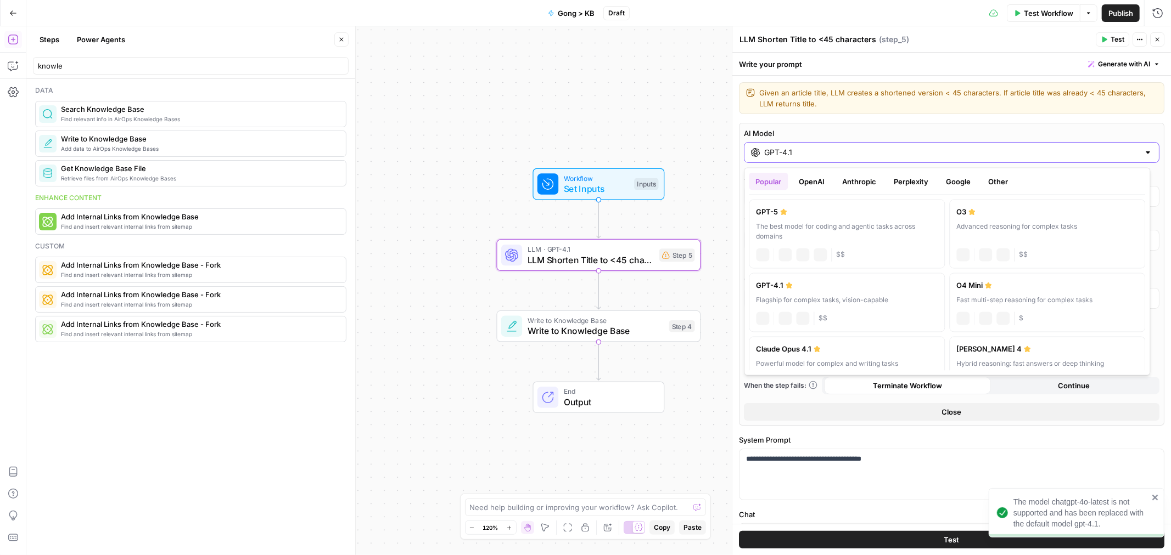
click at [791, 156] on input "GPT-4.1" at bounding box center [951, 152] width 375 height 11
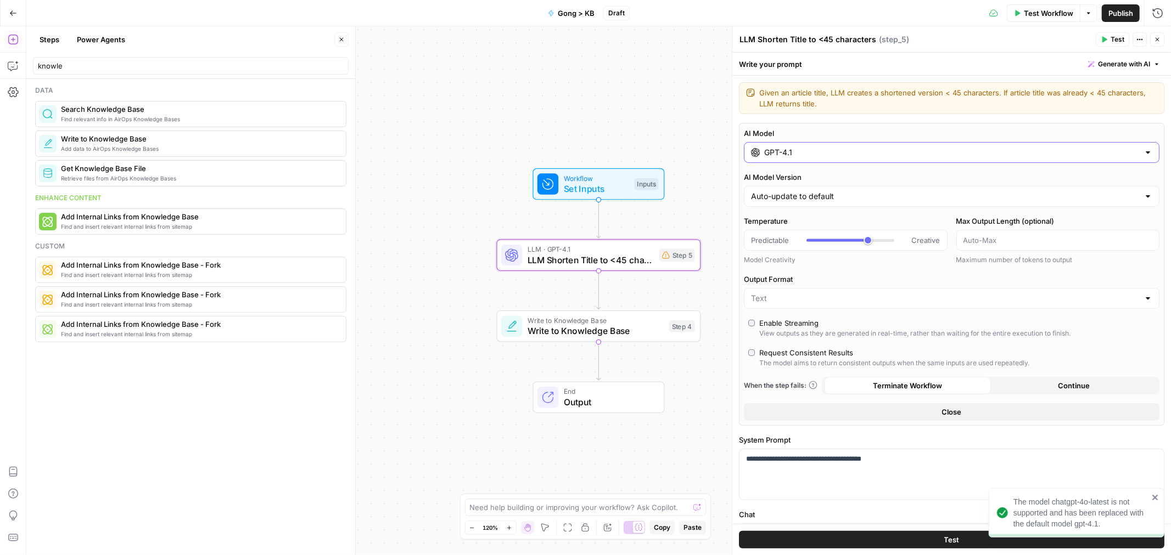
click at [791, 156] on input "GPT-4.1" at bounding box center [951, 152] width 375 height 11
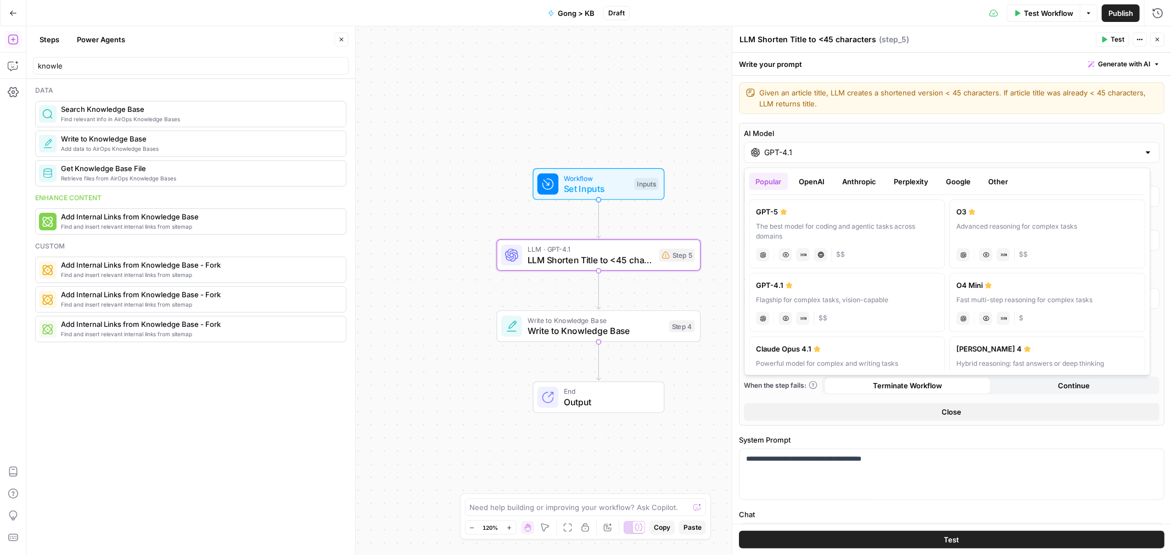
click at [764, 215] on div "GPT-5" at bounding box center [847, 212] width 182 height 11
type input "GPT-5"
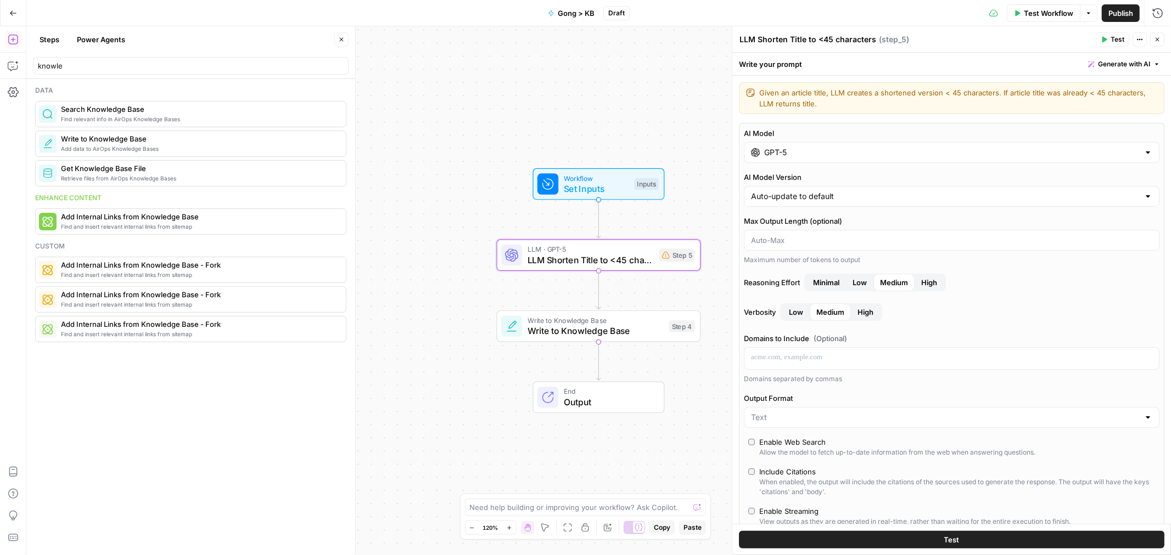
click at [879, 190] on div "Auto-update to default" at bounding box center [951, 196] width 415 height 21
drag, startPoint x: 879, startPoint y: 190, endPoint x: 826, endPoint y: 235, distance: 68.9
click at [826, 235] on body "ProcurePro New Home Browse Insights Opportunities Your Data Recent Grids SEO bl…" at bounding box center [585, 277] width 1171 height 555
click at [826, 235] on span "gpt-5-2025-08-07" at bounding box center [944, 239] width 383 height 11
type input "gpt-5-2025-08-07"
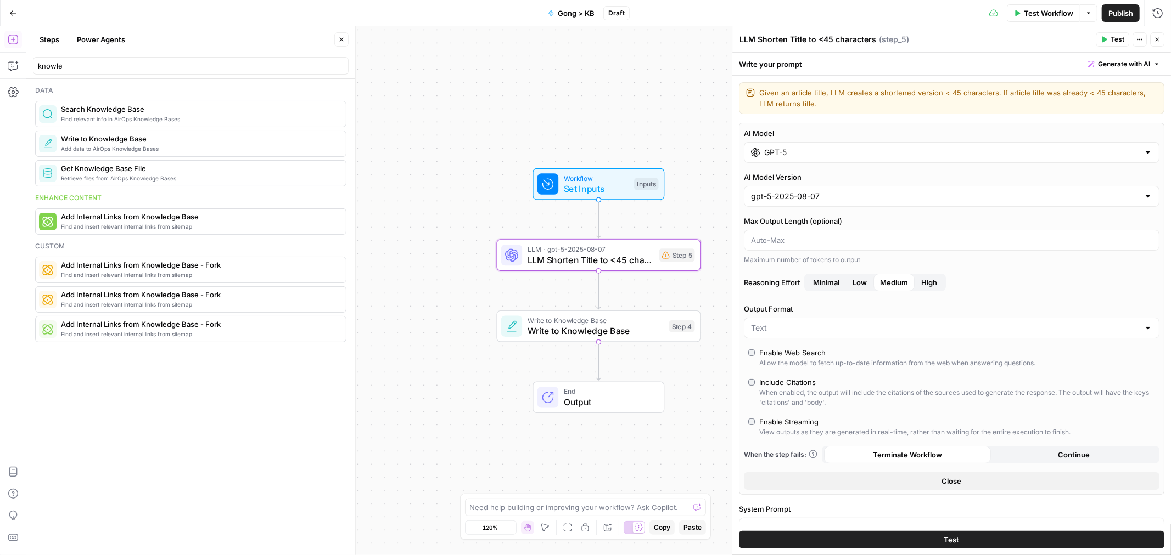
click at [853, 189] on div "gpt-5-2025-08-07" at bounding box center [951, 196] width 415 height 21
click at [820, 227] on span "Auto-update to default" at bounding box center [944, 224] width 383 height 11
type input "Auto-update to default"
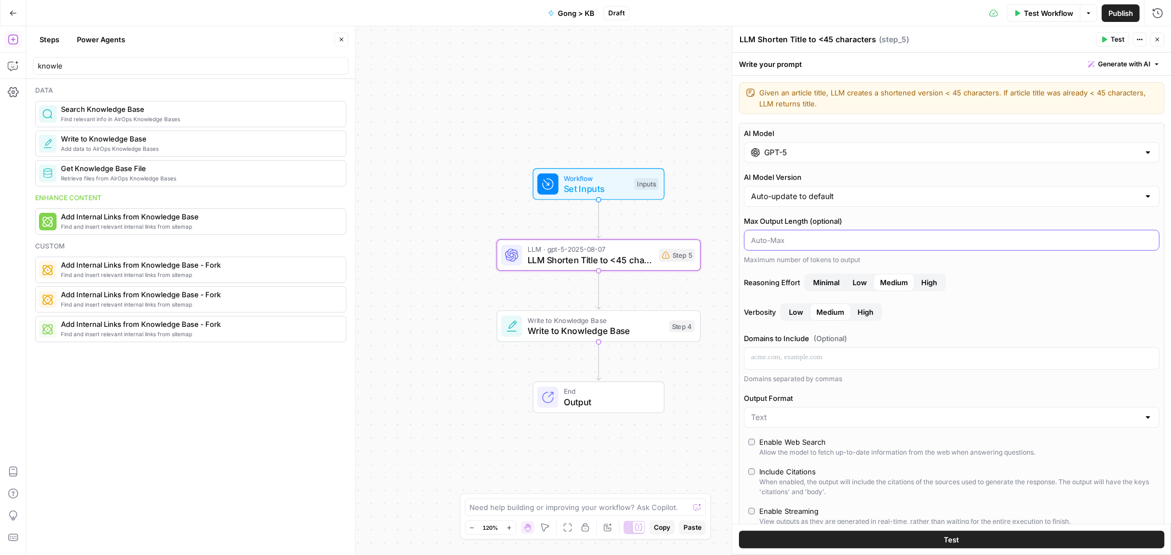
click at [856, 235] on input "Max Output Length (optional)" at bounding box center [951, 240] width 401 height 11
click at [936, 285] on span "High" at bounding box center [929, 282] width 16 height 11
click at [802, 317] on span "Low" at bounding box center [796, 312] width 14 height 11
click at [838, 346] on div "Domains to Include (Optional) Domains separated by commas" at bounding box center [951, 358] width 415 height 51
click at [840, 312] on span "Medium" at bounding box center [830, 312] width 28 height 11
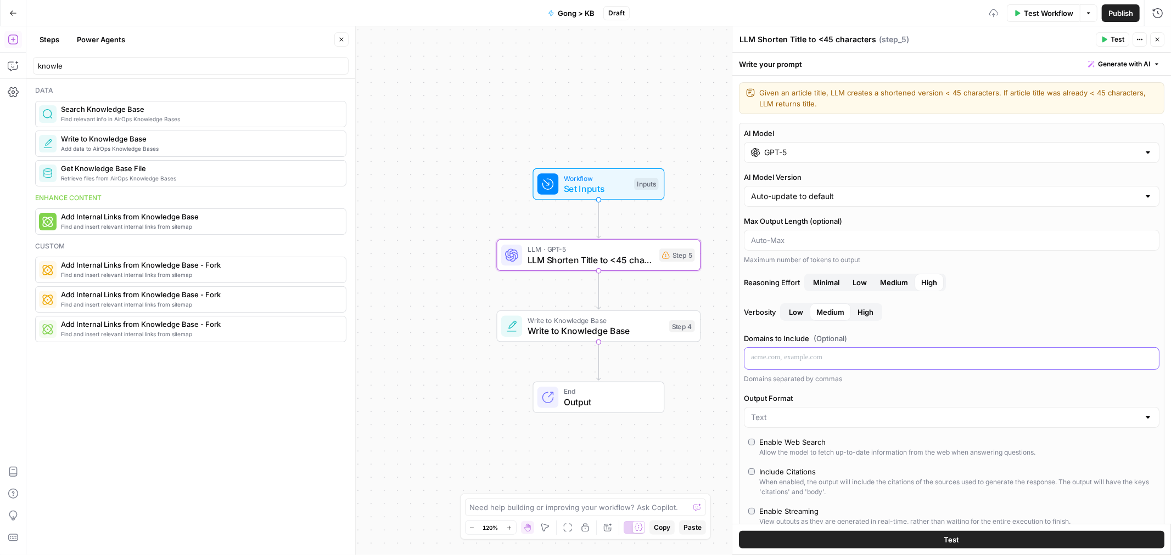
click at [873, 363] on p at bounding box center [951, 357] width 401 height 11
click at [893, 397] on label "Output Format" at bounding box center [951, 398] width 415 height 11
click at [893, 412] on input "Output Format" at bounding box center [945, 417] width 388 height 11
click at [842, 446] on span "Text" at bounding box center [944, 445] width 383 height 11
type input "Text"
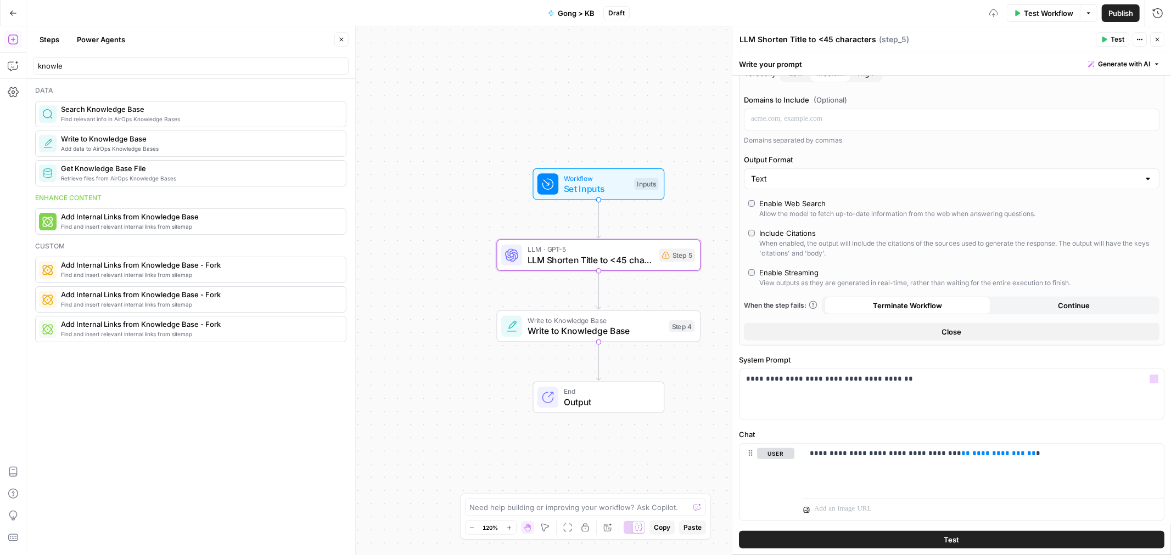
scroll to position [239, 0]
click at [750, 267] on label "Enable Streaming View outputs as they are generated in real-time, rather than w…" at bounding box center [951, 277] width 407 height 21
drag, startPoint x: 1049, startPoint y: 305, endPoint x: 935, endPoint y: 305, distance: 114.1
click at [935, 305] on div "Terminate Workflow Continue" at bounding box center [991, 305] width 338 height 18
click at [897, 372] on div "**********" at bounding box center [951, 394] width 424 height 50
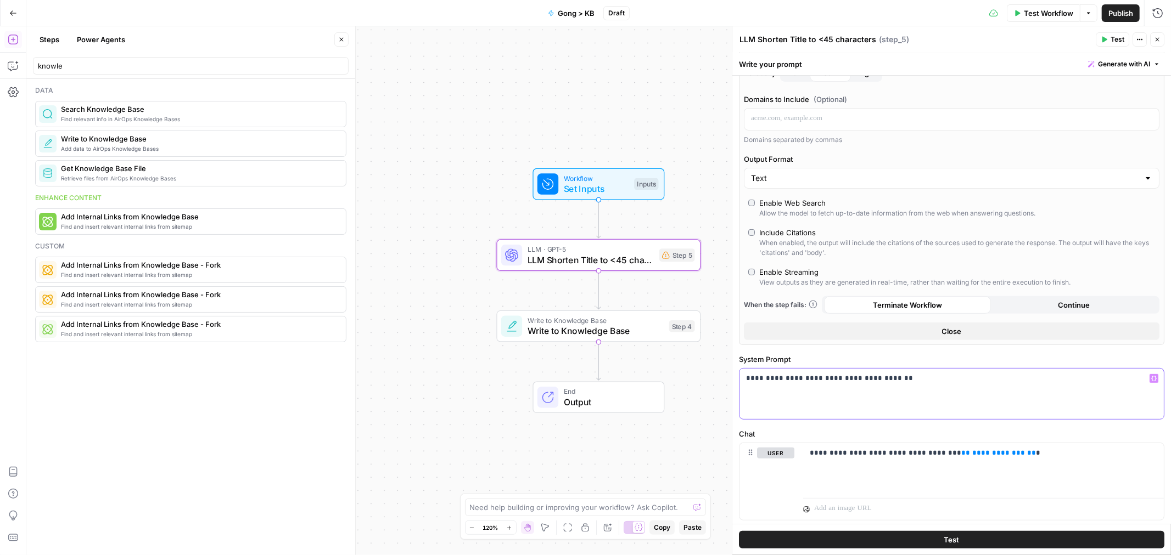
scroll to position [268, 0]
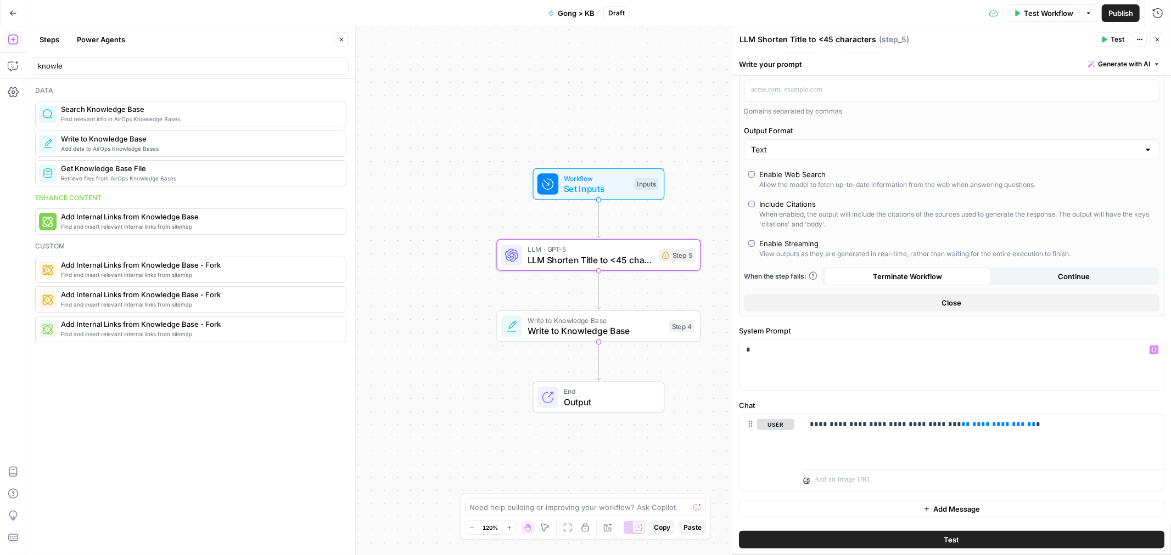
click at [831, 40] on textarea "LLM Shorten Title to <45 characters" at bounding box center [807, 39] width 137 height 11
type textarea "Read Gong transcript"
click at [857, 376] on div "*" at bounding box center [951, 365] width 424 height 50
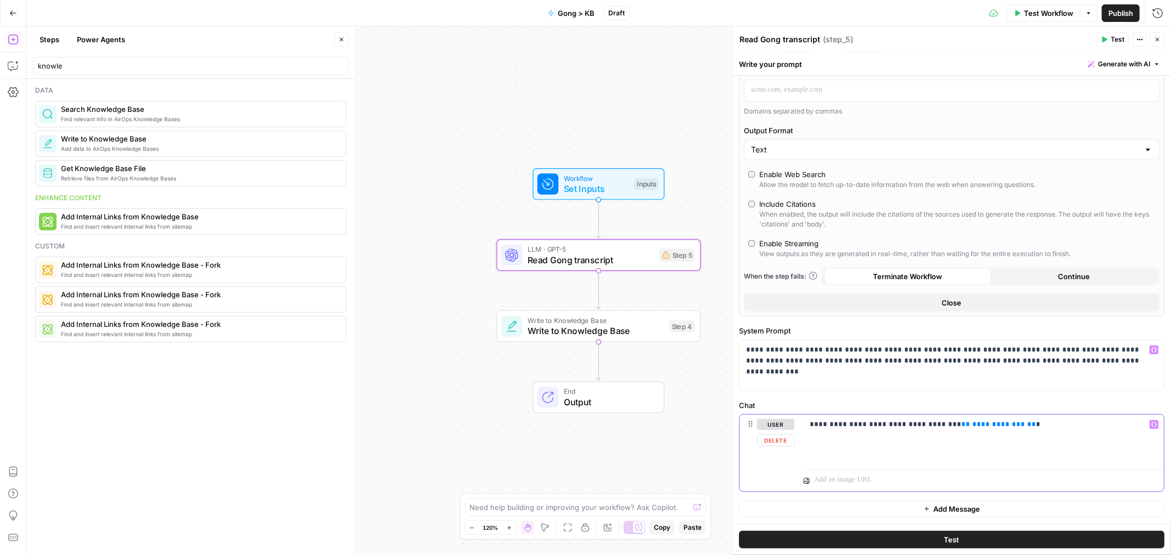
click at [852, 438] on div "**********" at bounding box center [983, 440] width 361 height 50
click at [972, 426] on span "**********" at bounding box center [998, 424] width 53 height 7
click at [1151, 422] on icon "button" at bounding box center [1153, 424] width 5 height 5
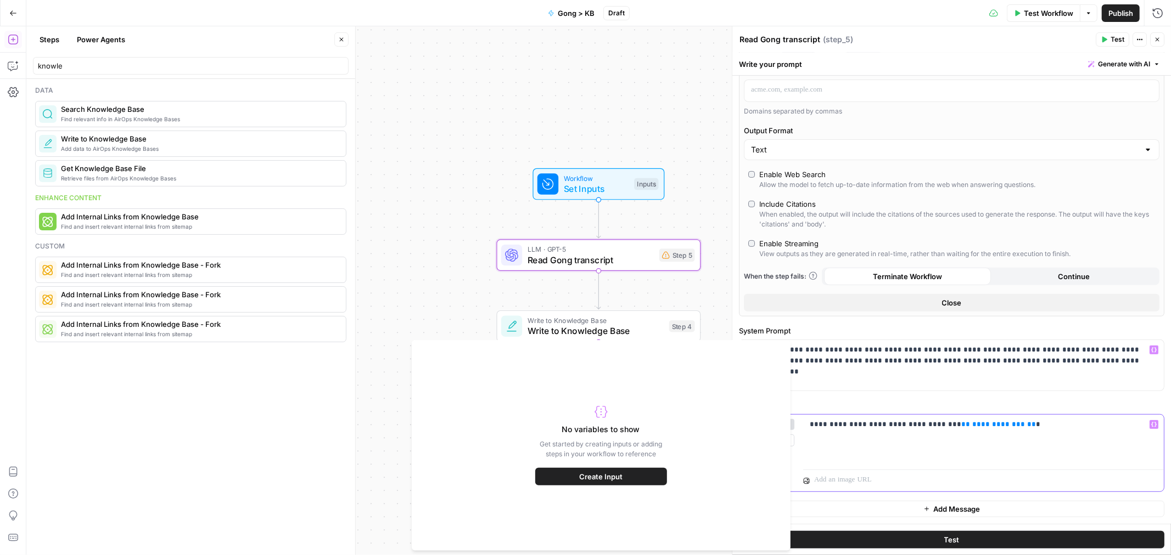
click at [989, 446] on div "**********" at bounding box center [983, 440] width 361 height 50
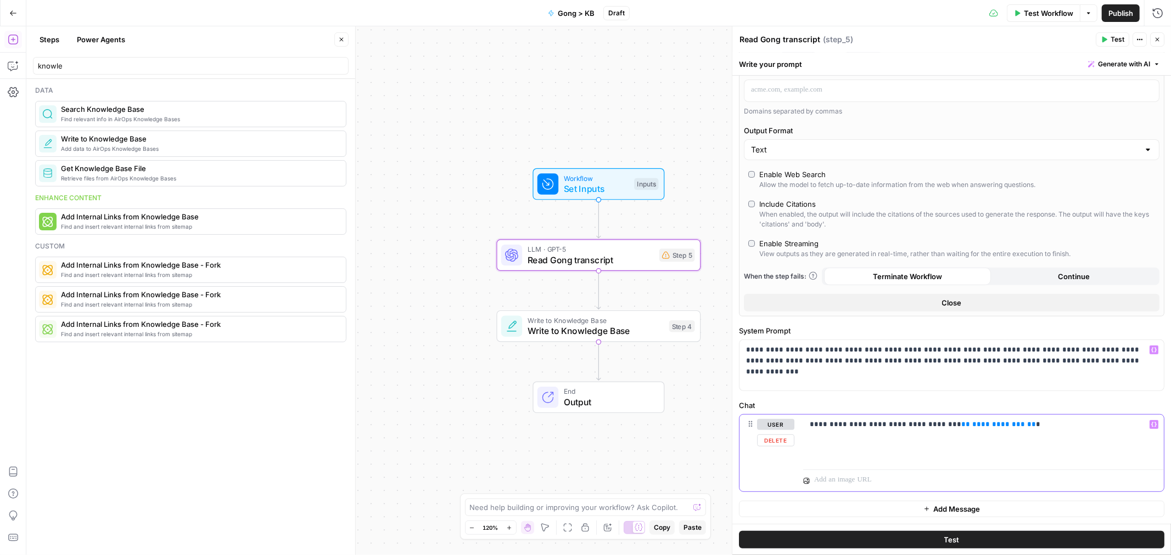
click at [1151, 426] on icon "button" at bounding box center [1153, 425] width 5 height 5
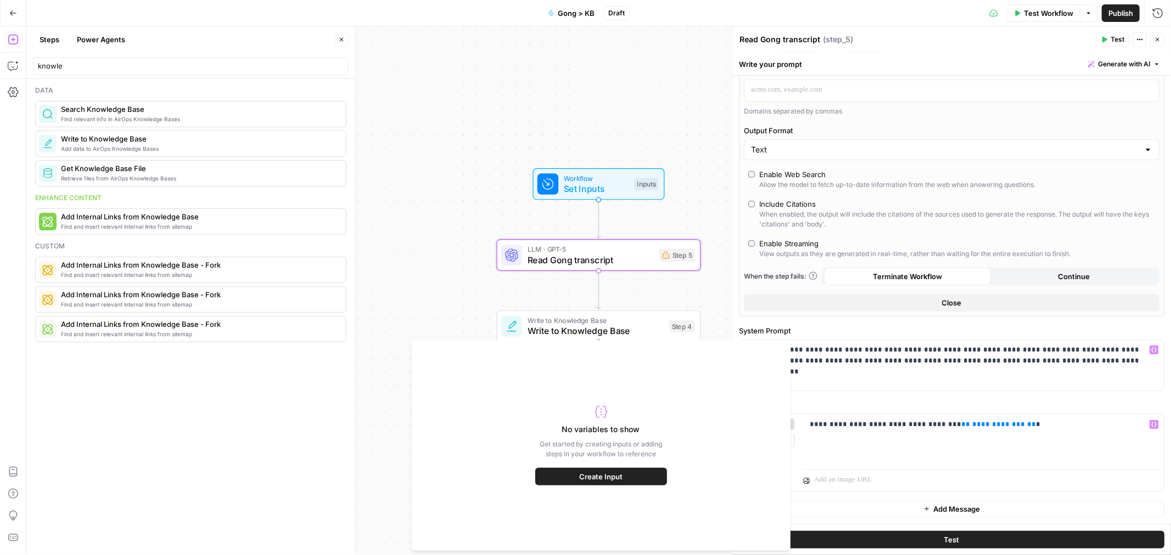
click at [596, 462] on div "No variables to show Get started by creating inputs or adding steps in your wor…" at bounding box center [601, 445] width 132 height 211
click at [578, 485] on button "Create Input" at bounding box center [601, 477] width 132 height 18
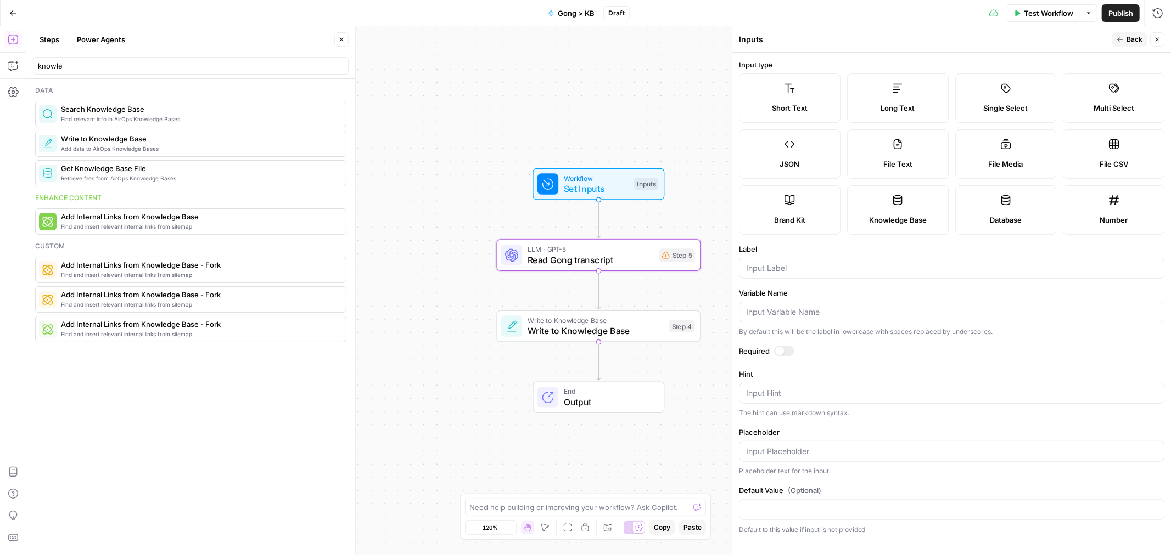
click at [901, 86] on icon at bounding box center [897, 88] width 11 height 11
click at [798, 269] on input "Label" at bounding box center [951, 268] width 411 height 11
type input "Gong transcript"
click at [788, 348] on div at bounding box center [784, 351] width 20 height 11
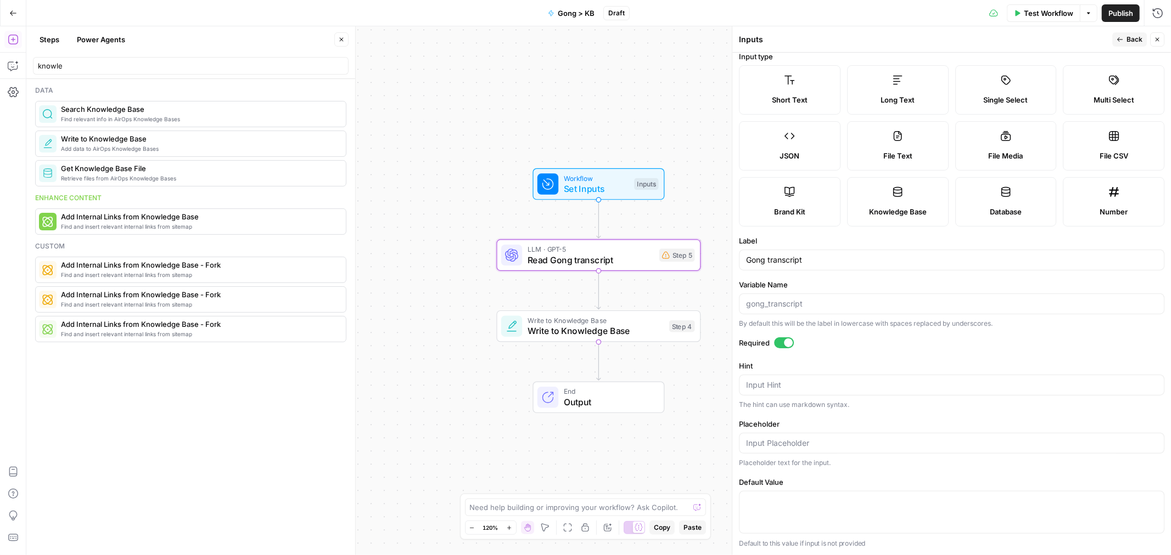
click at [1129, 25] on div "Test Workflow Options Publish Run History" at bounding box center [899, 13] width 541 height 26
click at [1127, 32] on button "Back" at bounding box center [1129, 39] width 35 height 14
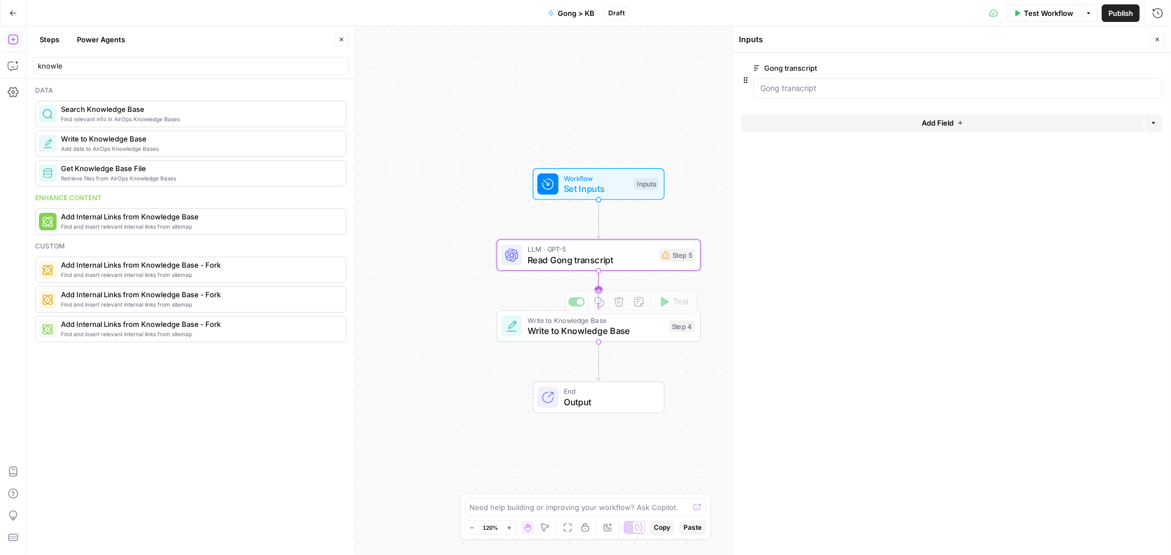
click at [600, 279] on icon "Edge from step_5 to step_4" at bounding box center [599, 290] width 4 height 38
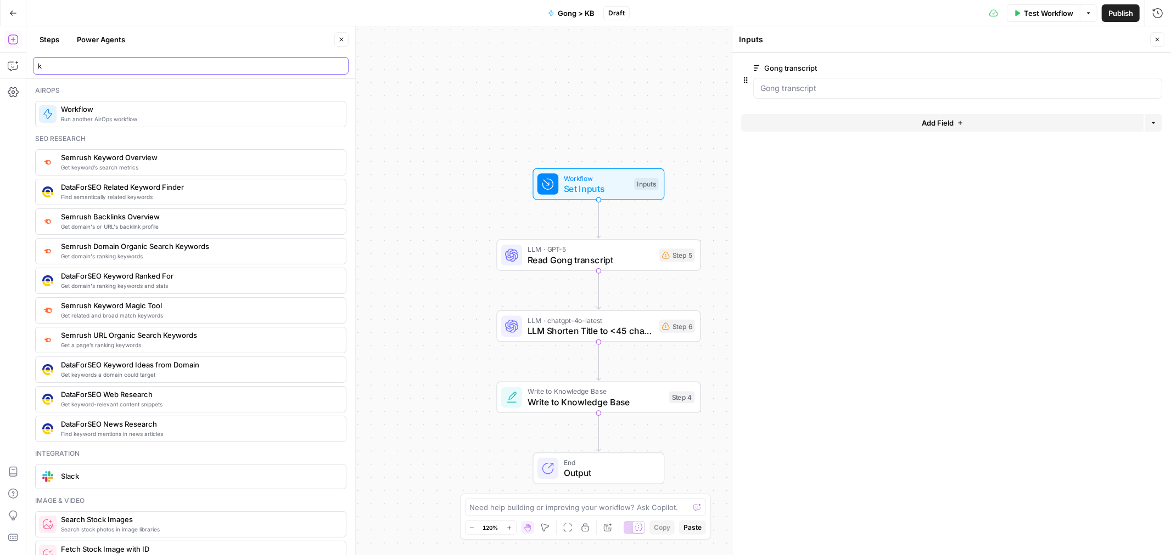
type input "k"
click at [640, 302] on div "Workflow Set Inputs Inputs LLM · GPT-5 Read Gong transcript Step 5 LLM · chatgp…" at bounding box center [598, 290] width 1144 height 529
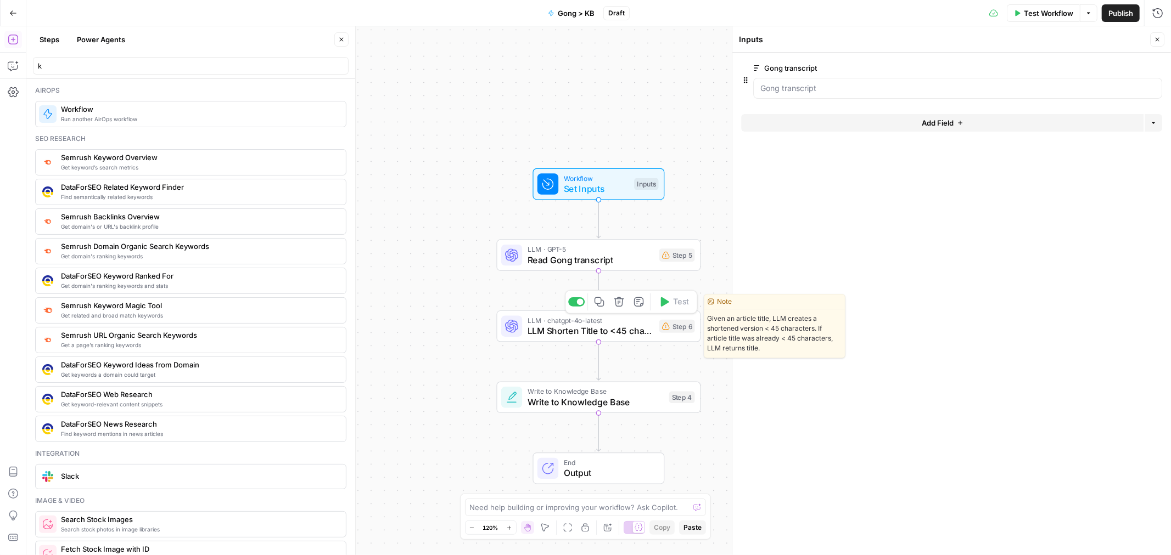
click at [623, 307] on button "Delete step" at bounding box center [618, 302] width 17 height 17
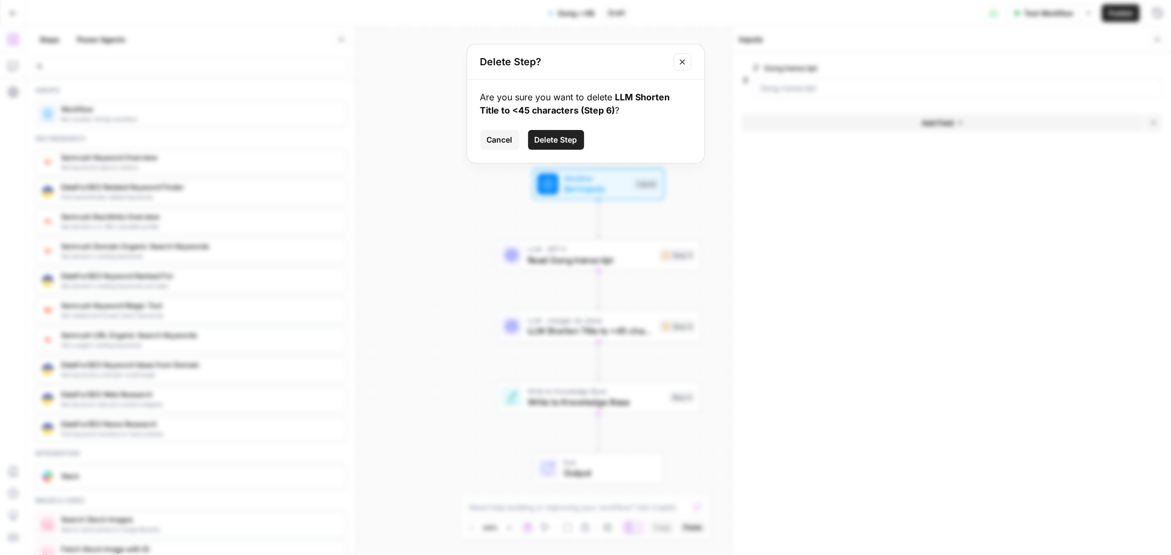
click at [573, 131] on button "Delete Step" at bounding box center [556, 140] width 56 height 20
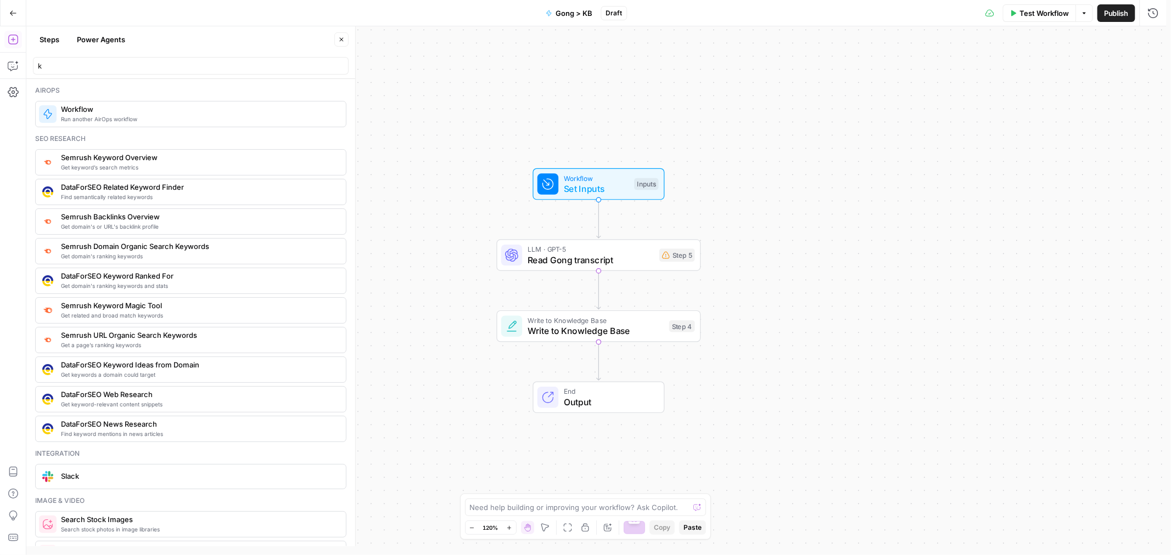
click at [617, 249] on span "LLM · GPT-5" at bounding box center [590, 249] width 126 height 10
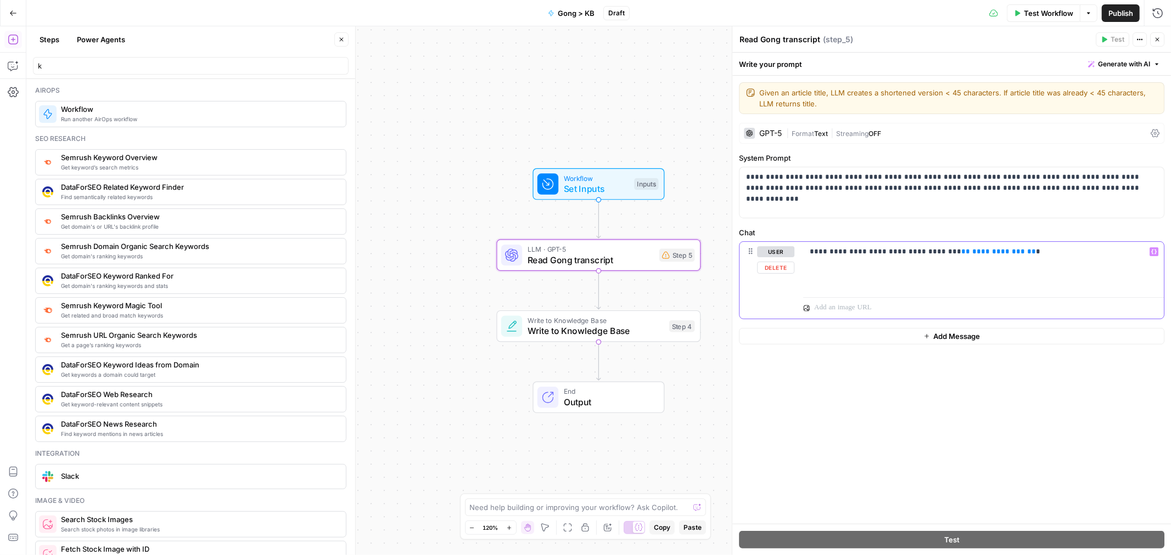
click at [997, 267] on div "**********" at bounding box center [983, 267] width 361 height 50
click at [800, 262] on div "**********" at bounding box center [951, 280] width 424 height 77
click at [805, 251] on div "**********" at bounding box center [983, 267] width 361 height 50
drag, startPoint x: 807, startPoint y: 249, endPoint x: 969, endPoint y: 251, distance: 161.4
click at [969, 251] on div "**********" at bounding box center [983, 267] width 361 height 50
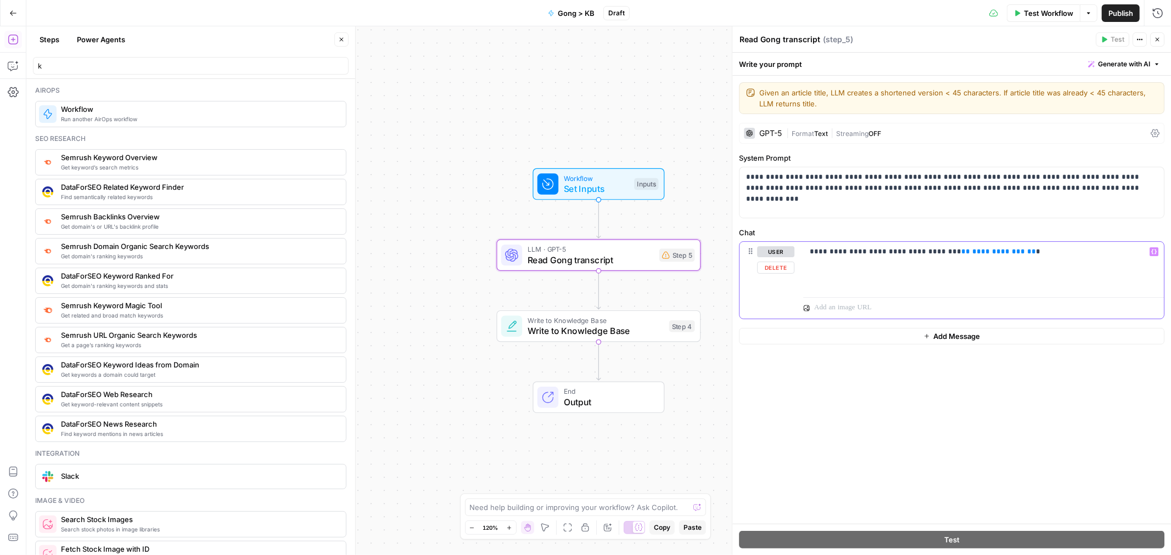
click at [933, 250] on p "**********" at bounding box center [982, 251] width 347 height 11
click at [972, 250] on span "**********" at bounding box center [998, 251] width 53 height 7
click at [972, 255] on span "**********" at bounding box center [998, 251] width 53 height 7
click at [1005, 281] on div "**********" at bounding box center [983, 267] width 361 height 50
click at [1039, 255] on span "**********" at bounding box center [1033, 251] width 122 height 9
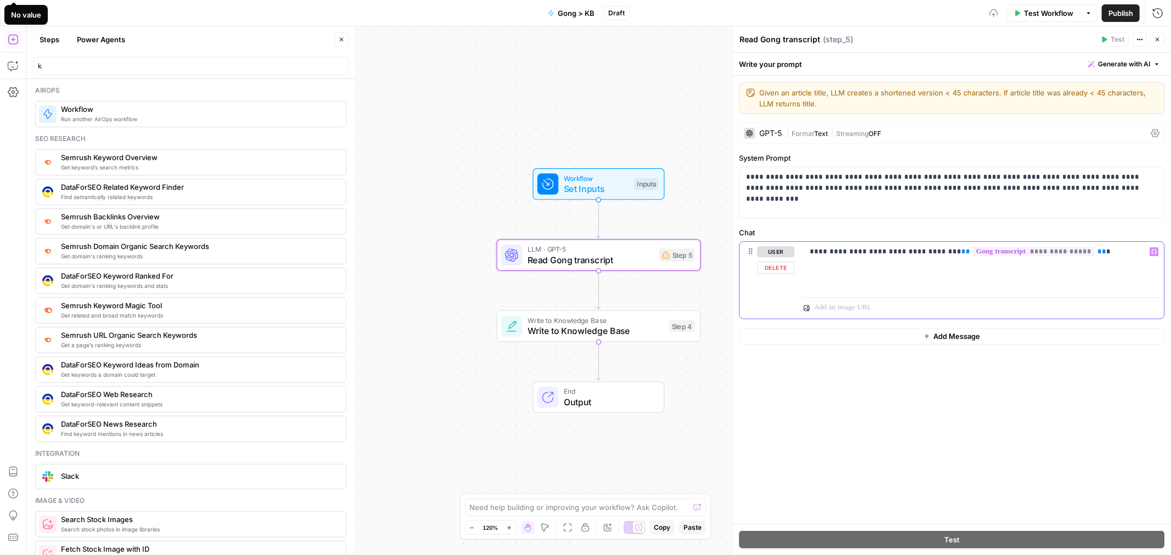
click at [1034, 261] on div "**********" at bounding box center [983, 267] width 361 height 50
click at [986, 255] on span "**********" at bounding box center [1033, 251] width 122 height 9
click at [989, 297] on hr at bounding box center [983, 297] width 361 height 1
click at [948, 282] on div "**********" at bounding box center [983, 267] width 361 height 50
click at [1103, 248] on p "**********" at bounding box center [982, 251] width 347 height 11
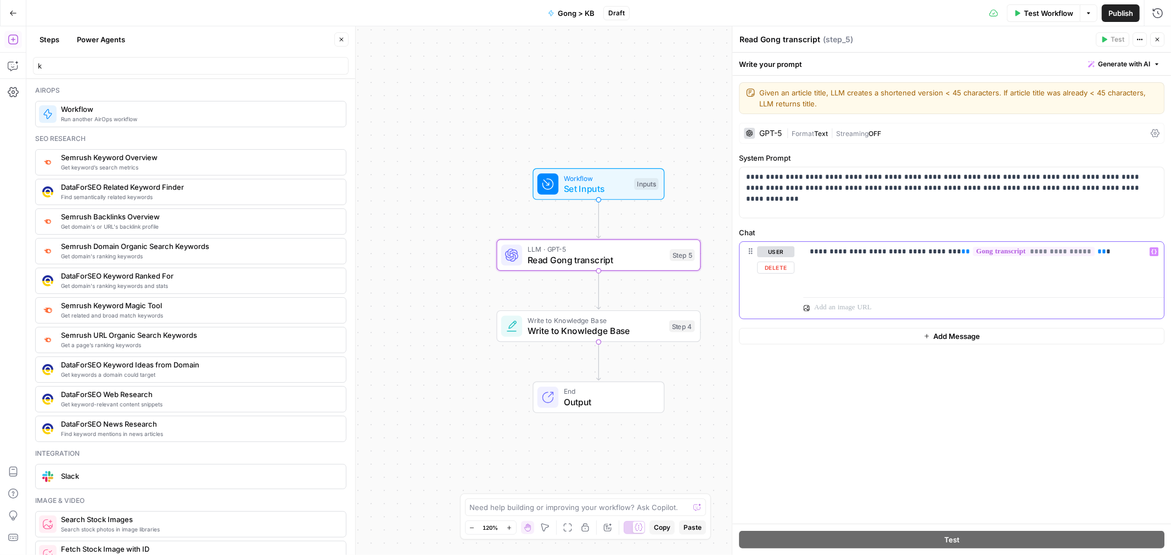
drag, startPoint x: 919, startPoint y: 256, endPoint x: 767, endPoint y: 238, distance: 153.6
click at [767, 238] on div "**********" at bounding box center [951, 273] width 425 height 92
click at [820, 177] on p "**********" at bounding box center [951, 183] width 411 height 22
click at [1000, 173] on p "**********" at bounding box center [951, 183] width 411 height 22
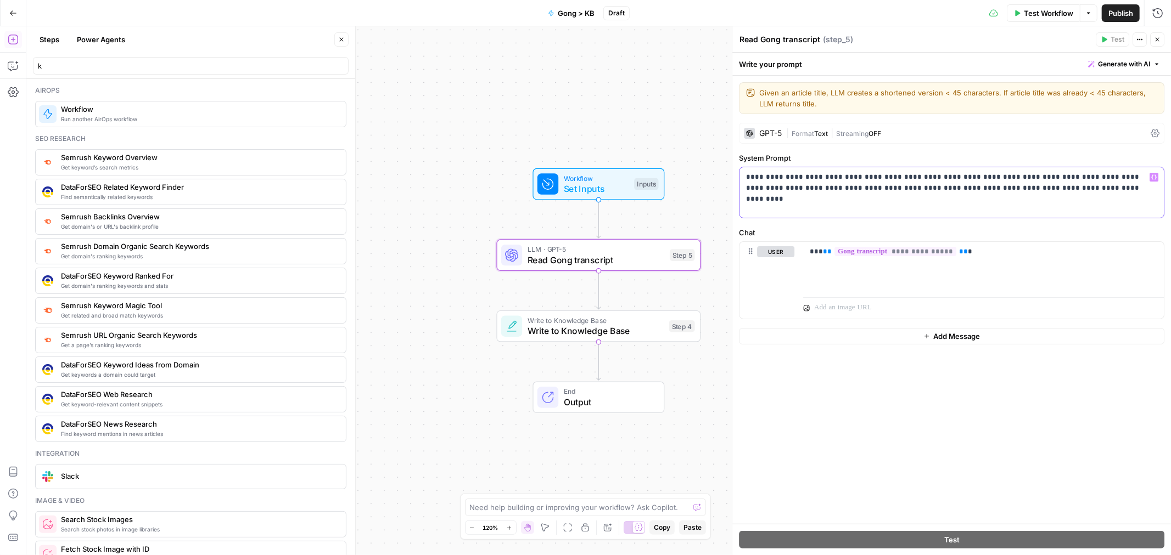
click at [1025, 179] on p "**********" at bounding box center [951, 183] width 411 height 22
click at [1005, 267] on div "**********" at bounding box center [983, 267] width 361 height 50
click at [815, 255] on p "**********" at bounding box center [982, 251] width 347 height 11
click at [862, 251] on p "**********" at bounding box center [982, 251] width 347 height 11
click at [1002, 249] on p "**********" at bounding box center [982, 251] width 347 height 11
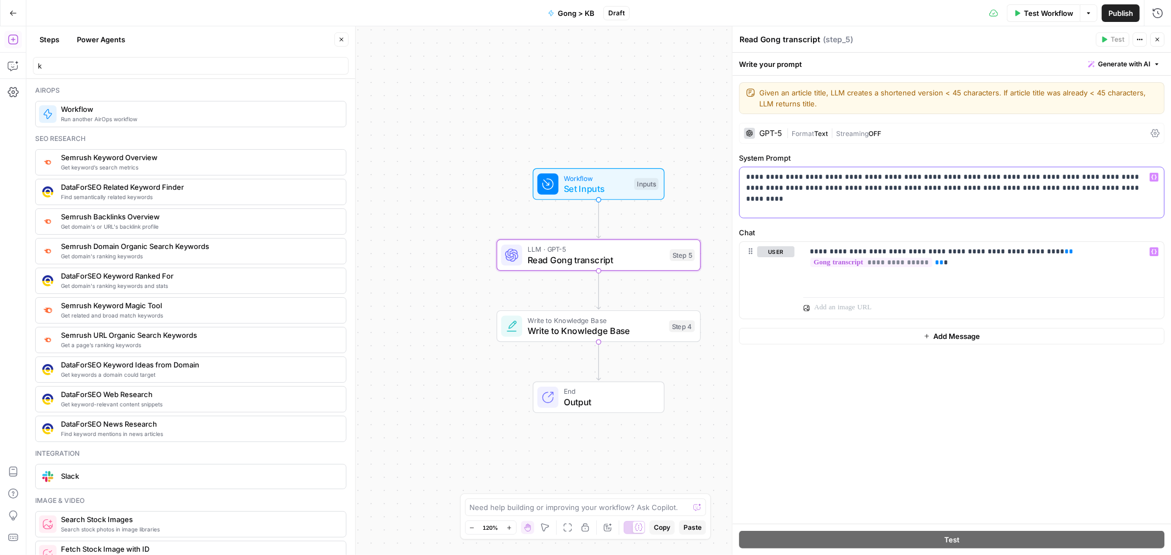
drag, startPoint x: 859, startPoint y: 190, endPoint x: 1028, endPoint y: 195, distance: 169.7
click at [1028, 195] on div "**********" at bounding box center [951, 192] width 424 height 50
click at [1002, 247] on p "**********" at bounding box center [982, 251] width 347 height 11
click at [968, 275] on div "**********" at bounding box center [983, 267] width 361 height 50
click at [865, 254] on p "**********" at bounding box center [982, 251] width 347 height 11
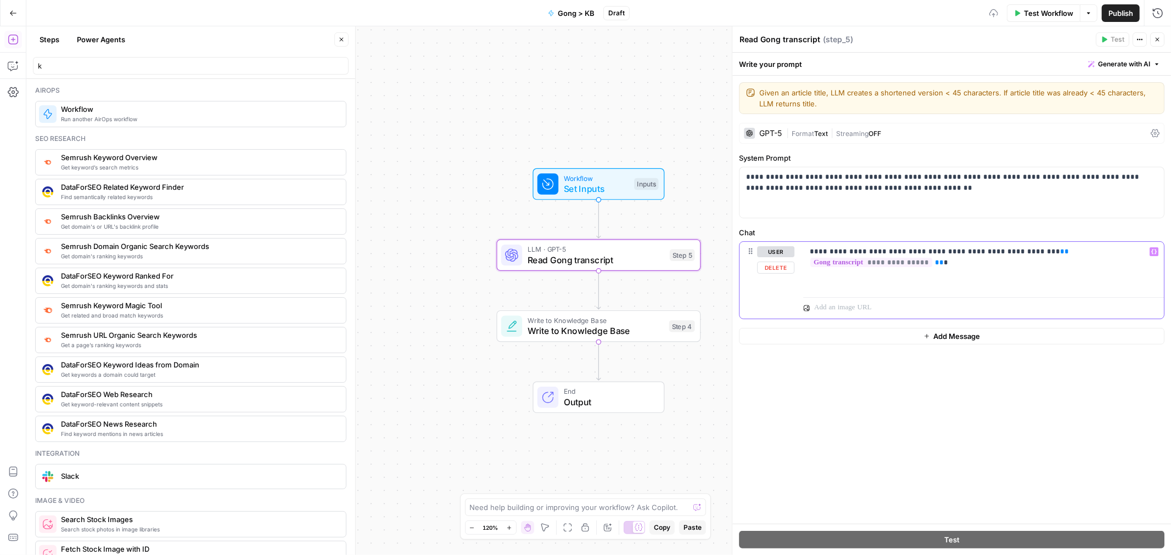
click at [866, 251] on p "**********" at bounding box center [982, 251] width 347 height 11
click at [1010, 282] on div "**********" at bounding box center [983, 267] width 361 height 50
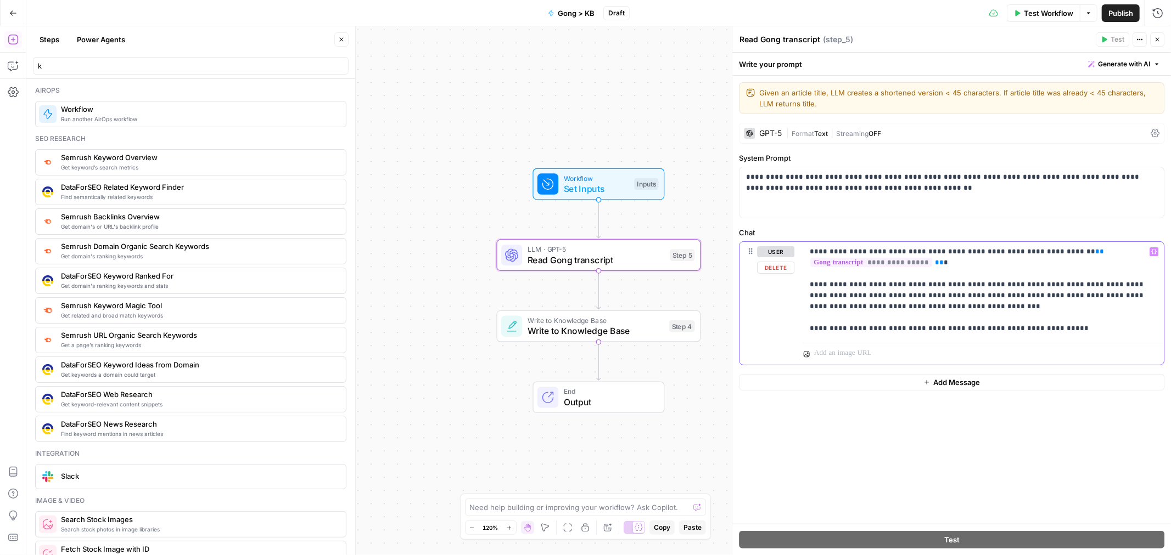
click at [897, 319] on p "**********" at bounding box center [982, 290] width 347 height 88
click at [944, 427] on div "**********" at bounding box center [951, 300] width 438 height 448
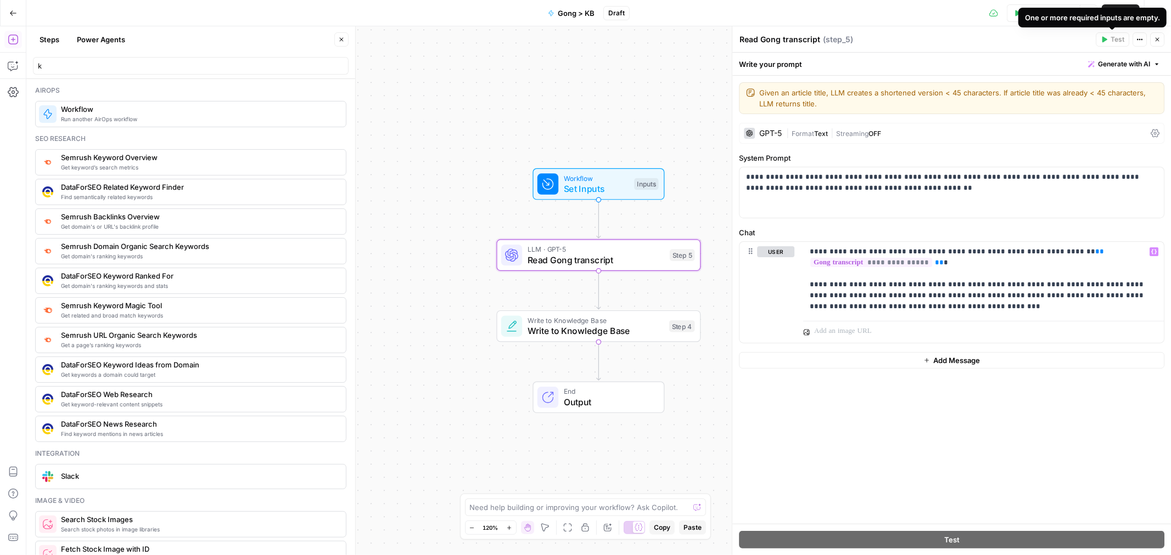
click at [1121, 14] on div "One or more required inputs are empty." at bounding box center [1092, 17] width 135 height 11
click at [278, 59] on div "k" at bounding box center [191, 66] width 316 height 18
click at [336, 65] on input "k" at bounding box center [191, 65] width 306 height 11
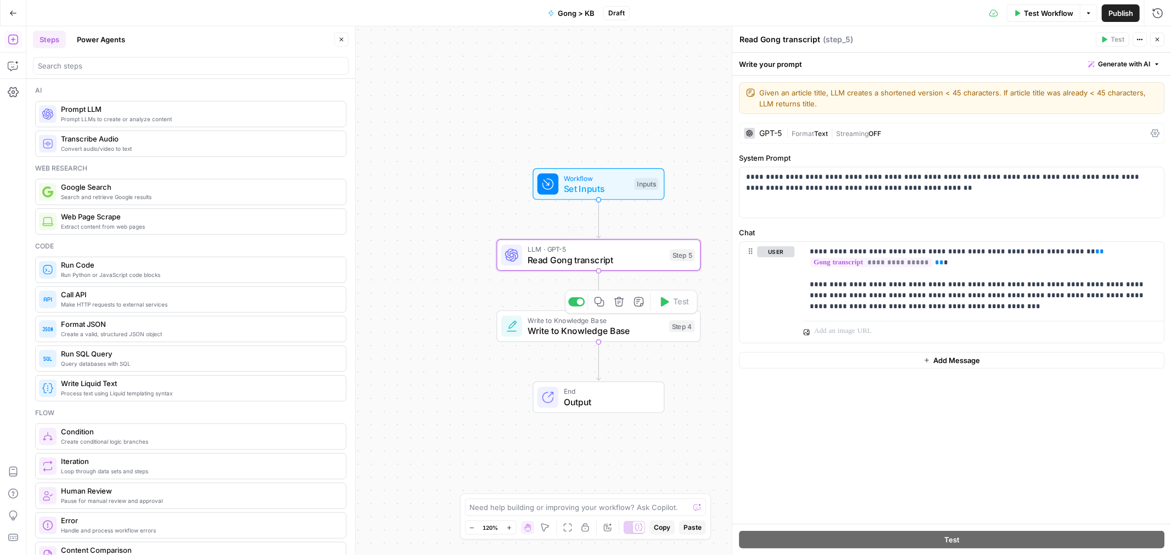
click at [604, 190] on span "Set Inputs" at bounding box center [596, 188] width 65 height 13
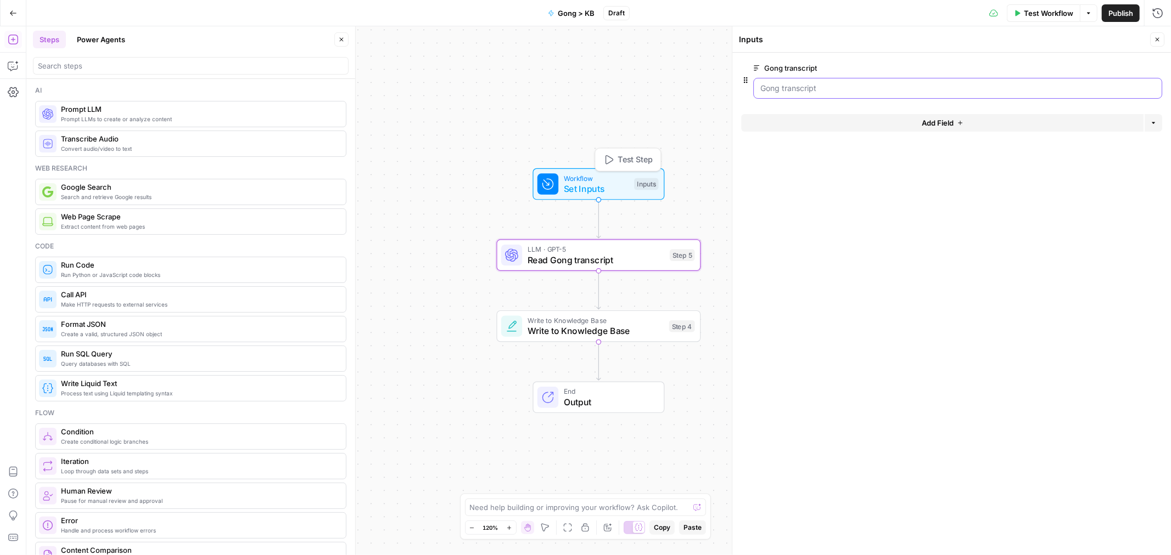
click at [848, 86] on transcript "Gong transcript" at bounding box center [957, 88] width 395 height 11
click at [1133, 68] on button "edit field" at bounding box center [1125, 67] width 42 height 13
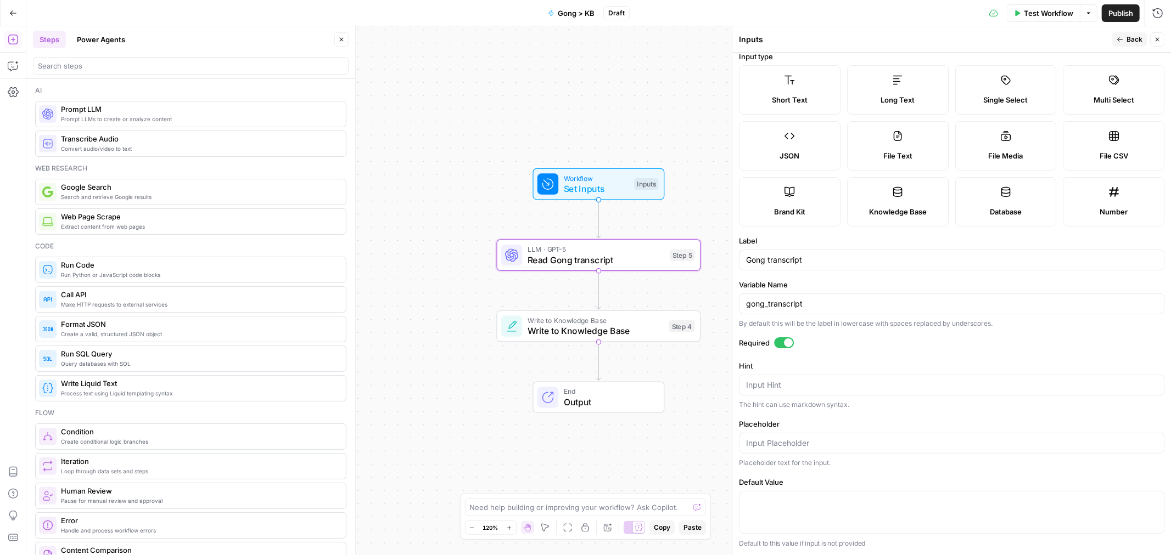
click at [840, 508] on div at bounding box center [951, 512] width 425 height 43
click at [1138, 30] on header "Inputs Back Close" at bounding box center [951, 39] width 438 height 26
click at [1125, 39] on button "Back" at bounding box center [1129, 39] width 35 height 14
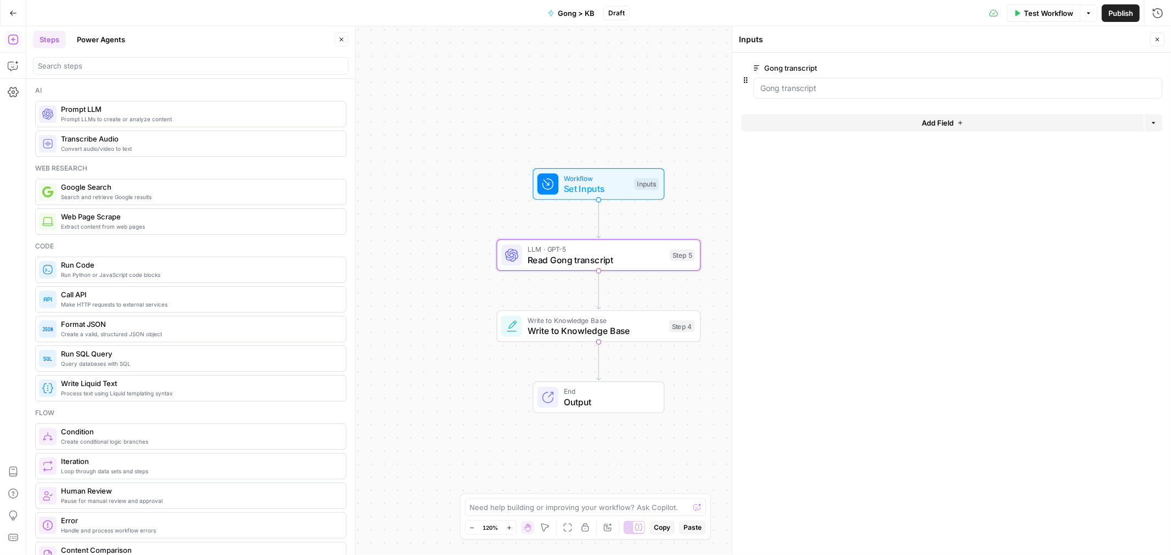
click at [632, 330] on span "Write to Knowledge Base" at bounding box center [595, 330] width 136 height 13
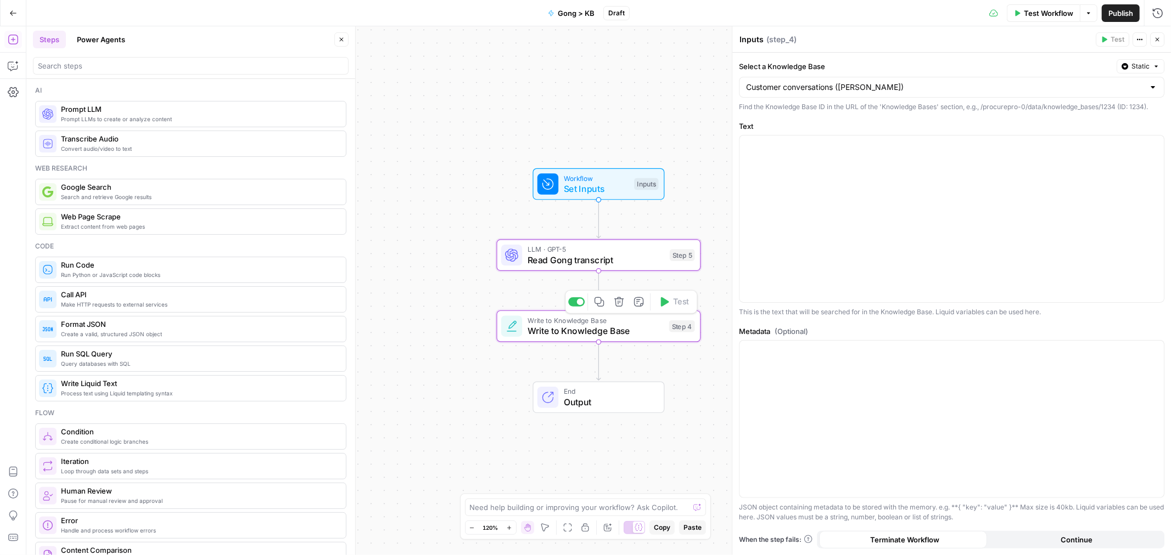
type textarea "Write to Knowledge Base"
drag, startPoint x: 1051, startPoint y: 9, endPoint x: 989, endPoint y: 36, distance: 67.1
click at [989, 36] on body "ProcurePro New Home Browse Insights Opportunities Your Data Recent Grids SEO bl…" at bounding box center [585, 277] width 1171 height 555
click at [599, 242] on div "Copy step Delete step Edit Note Test" at bounding box center [631, 231] width 132 height 24
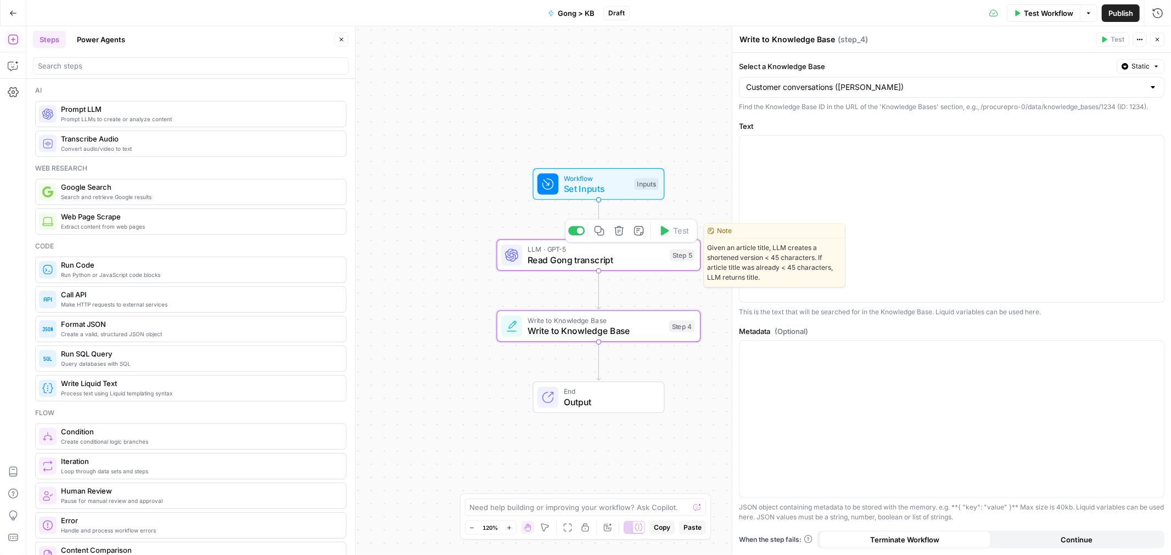
click at [590, 256] on span "Read Gong transcript" at bounding box center [595, 260] width 137 height 13
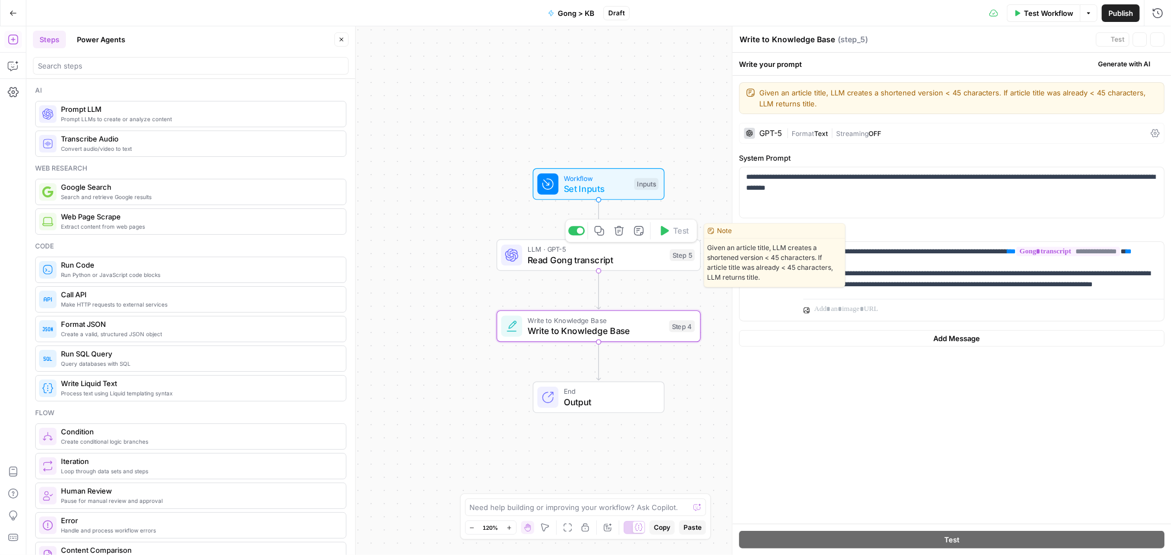
type textarea "Read Gong transcript"
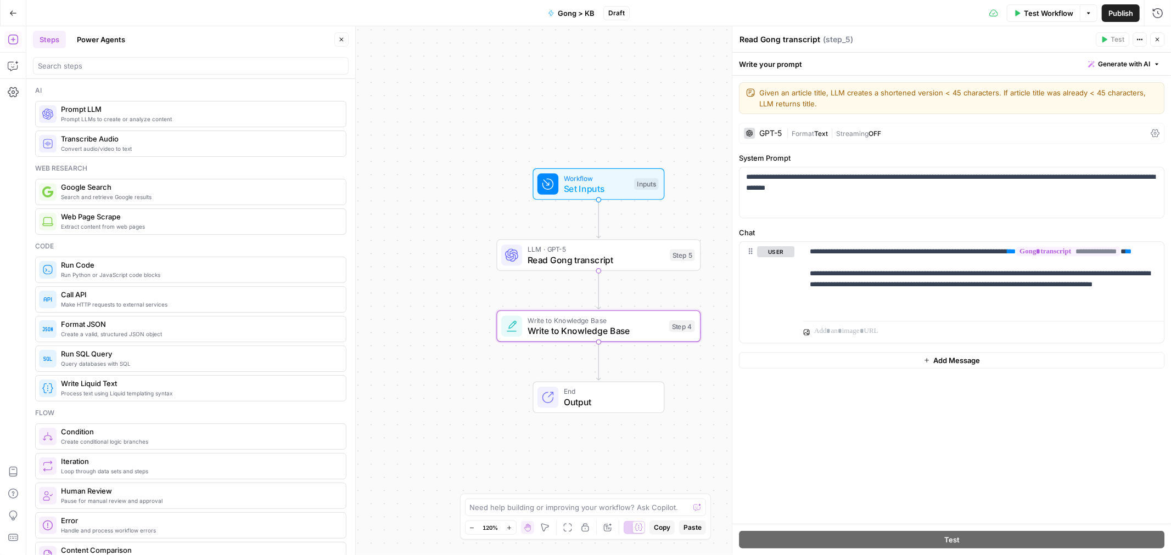
click at [1070, 8] on span "Test Workflow" at bounding box center [1047, 13] width 49 height 11
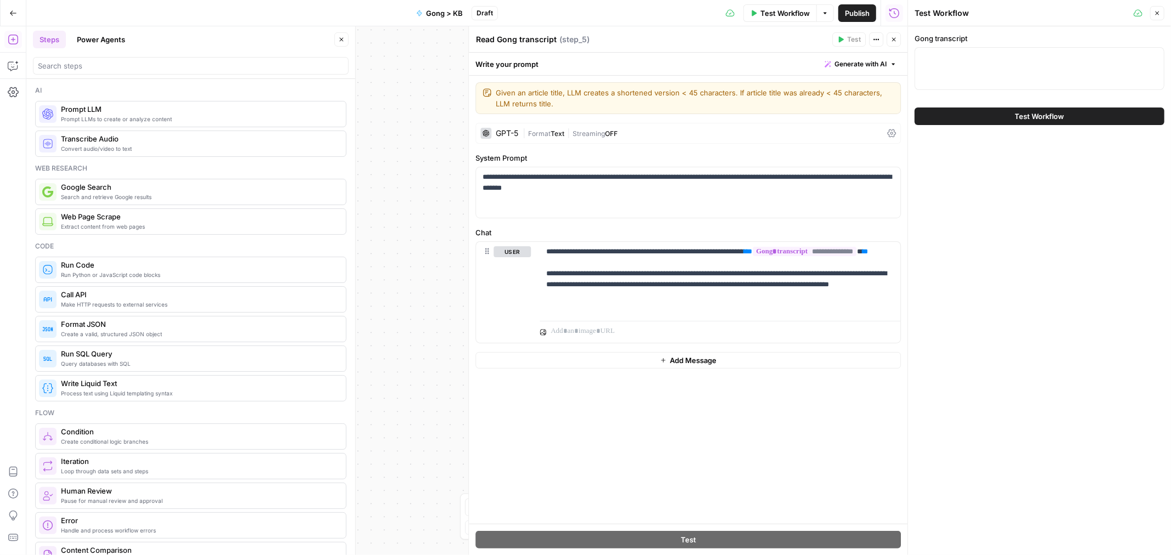
click at [1007, 83] on div at bounding box center [1039, 68] width 250 height 43
paste textarea "hello, Paul. Dodd. Hey, Paul, Alistair blankens, CEO of procurepro calling mate…"
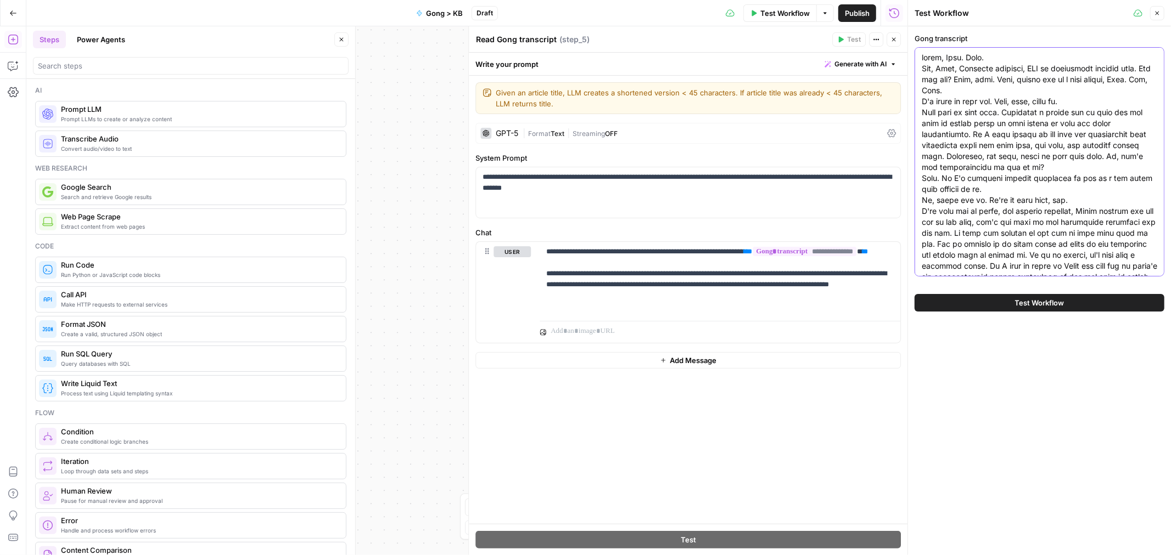
scroll to position [532, 0]
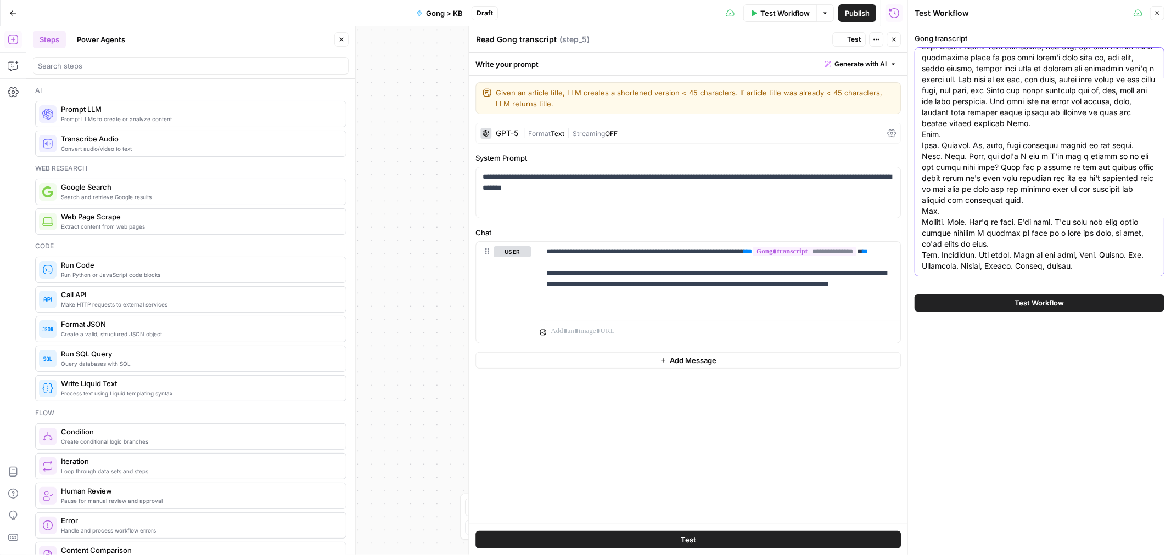
type textarea "hello, Paul. Dodd. Hey, Paul, Alistair blankens, CEO of procurepro calling mate…"
click at [1025, 307] on span "Test Workflow" at bounding box center [1039, 302] width 49 height 11
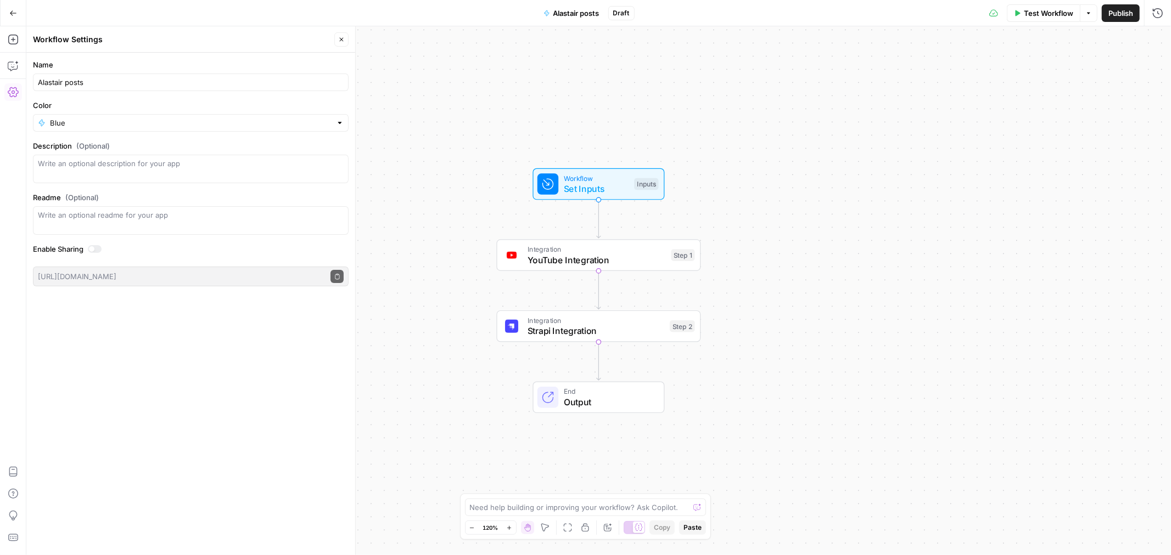
type input "Alastair posts"
click at [138, 70] on label "Name" at bounding box center [191, 64] width 316 height 11
click at [138, 77] on input "Alastair posts" at bounding box center [191, 82] width 306 height 11
click at [12, 9] on icon "button" at bounding box center [13, 13] width 8 height 8
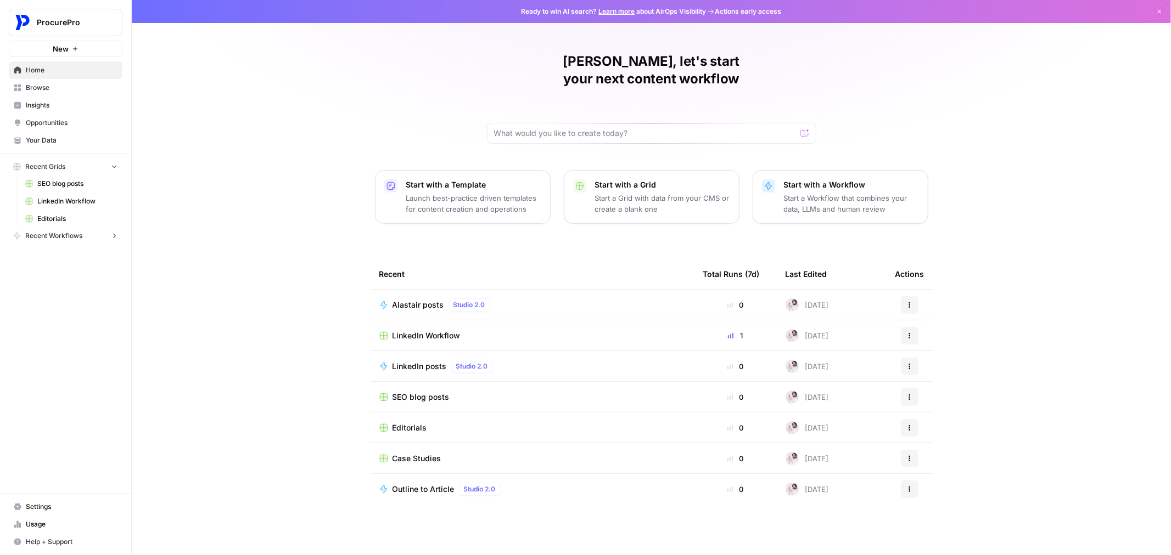
click at [67, 505] on span "Settings" at bounding box center [72, 507] width 92 height 10
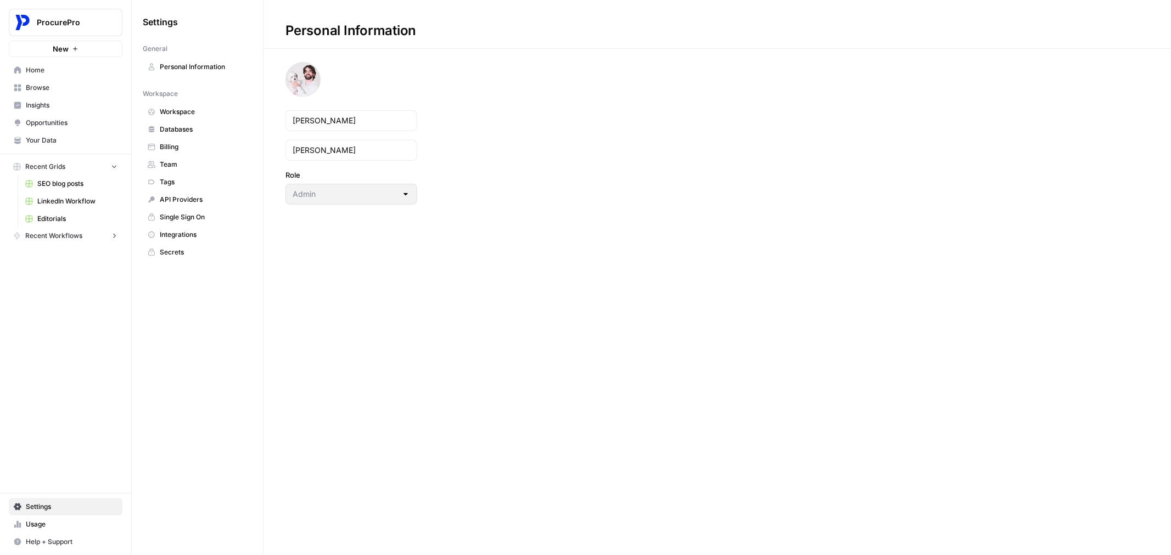
click at [188, 196] on span "API Providers" at bounding box center [203, 200] width 87 height 10
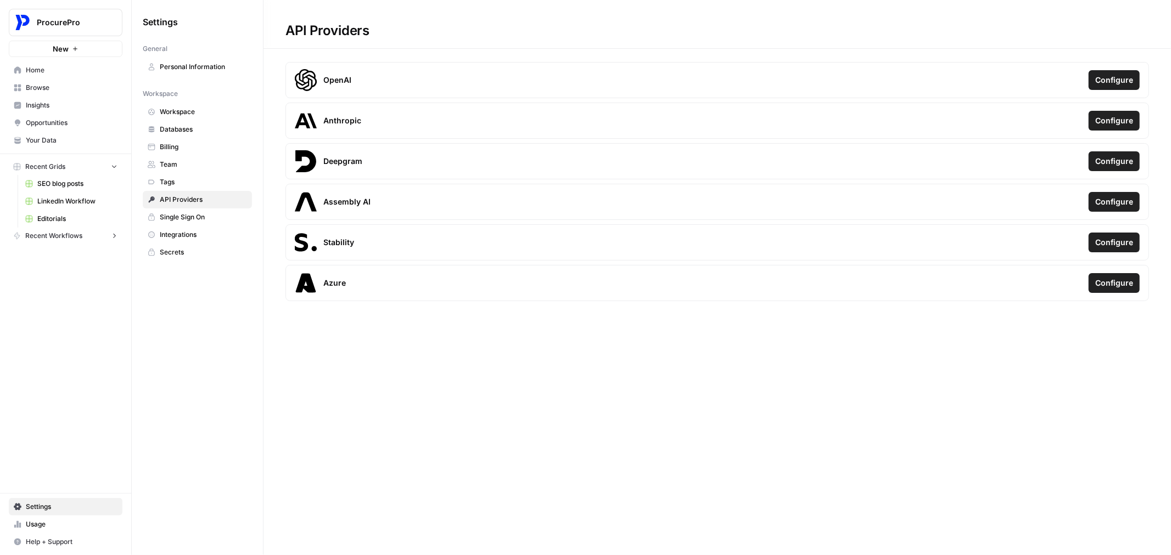
click at [179, 110] on span "Workspace" at bounding box center [203, 112] width 87 height 10
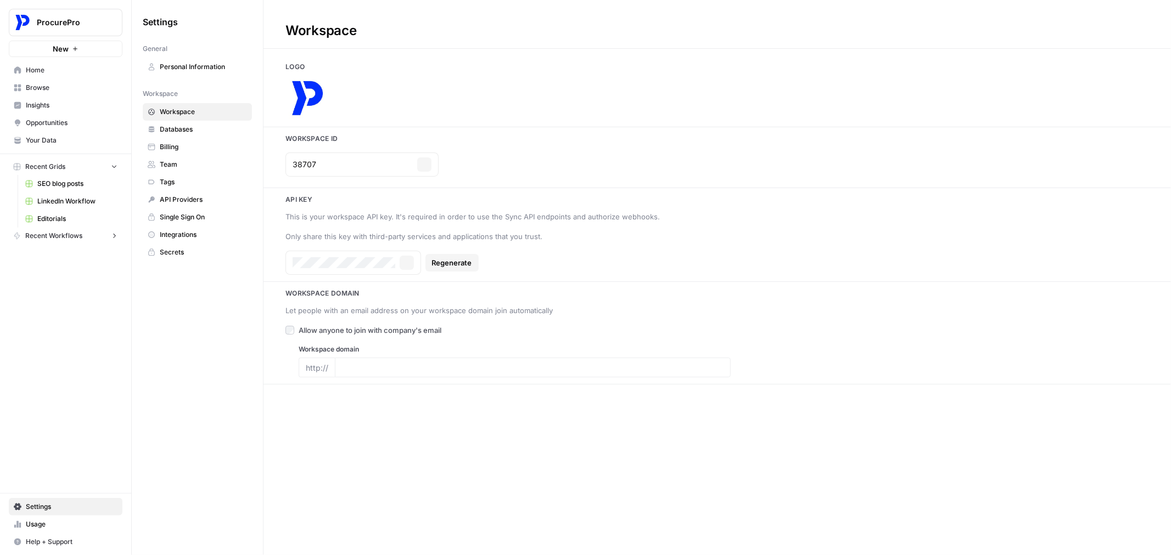
type input "procurepro.co"
click at [400, 261] on button "Copy" at bounding box center [407, 263] width 14 height 14
click at [64, 207] on link "LinkedIn Workflow" at bounding box center [71, 202] width 102 height 18
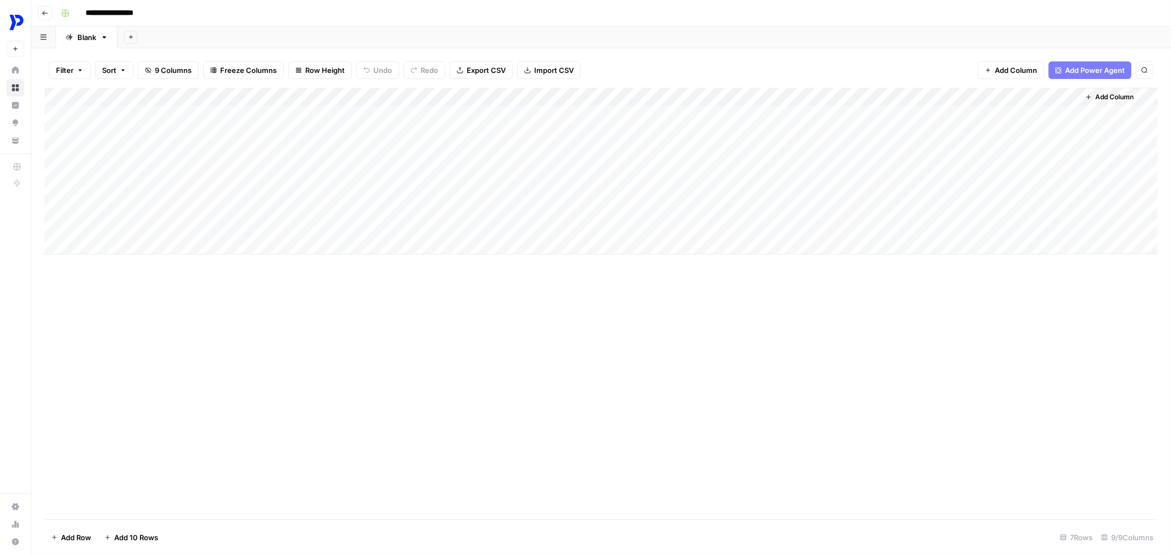
click at [129, 102] on div "Add Column" at bounding box center [600, 171] width 1113 height 167
click at [129, 102] on div at bounding box center [132, 99] width 99 height 22
click at [119, 134] on div "New Column Datetime Sort Ascending Sort Descending Filter Hide Column Remove Co…" at bounding box center [148, 184] width 131 height 148
click at [113, 109] on div at bounding box center [132, 99] width 99 height 22
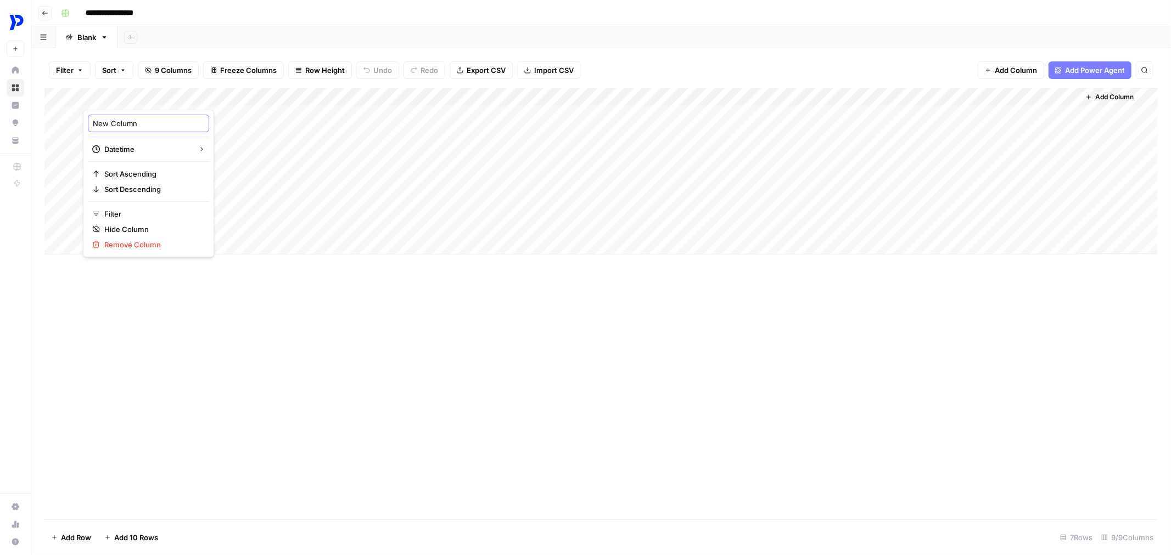
click at [108, 118] on input "New Column" at bounding box center [148, 123] width 111 height 11
type input "Date"
click at [206, 286] on div "Add Column" at bounding box center [600, 304] width 1113 height 432
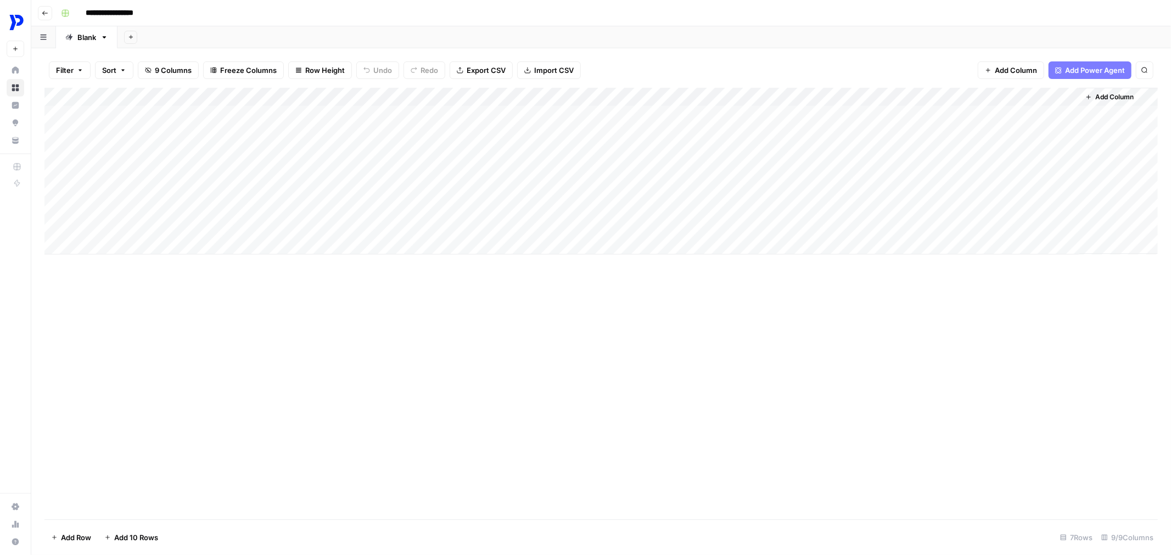
click at [216, 132] on div "Add Column" at bounding box center [600, 171] width 1113 height 167
click at [225, 133] on div "Add Column" at bounding box center [600, 171] width 1113 height 167
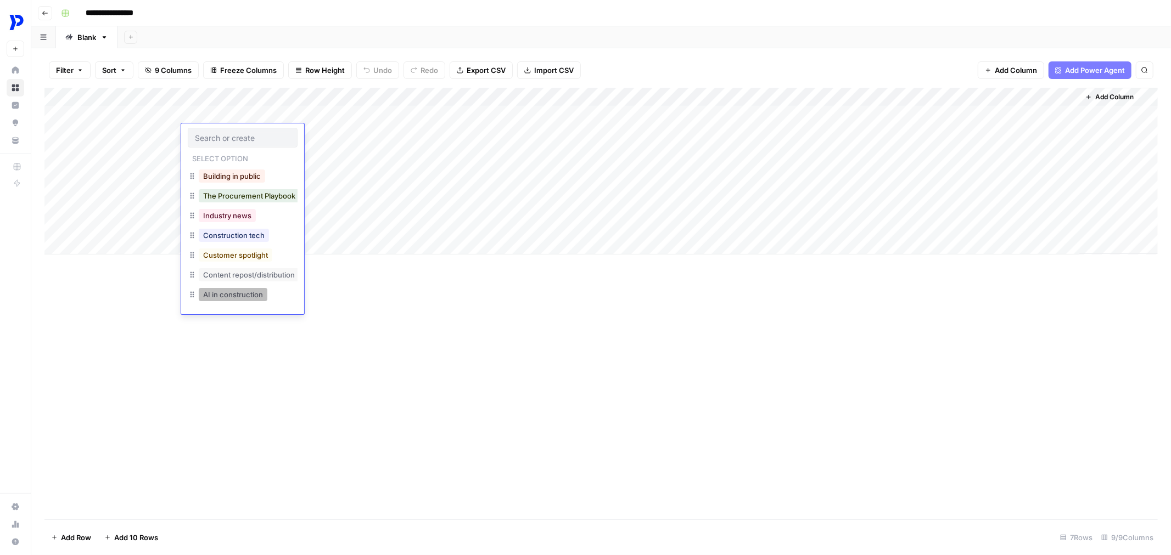
scroll to position [7, 0]
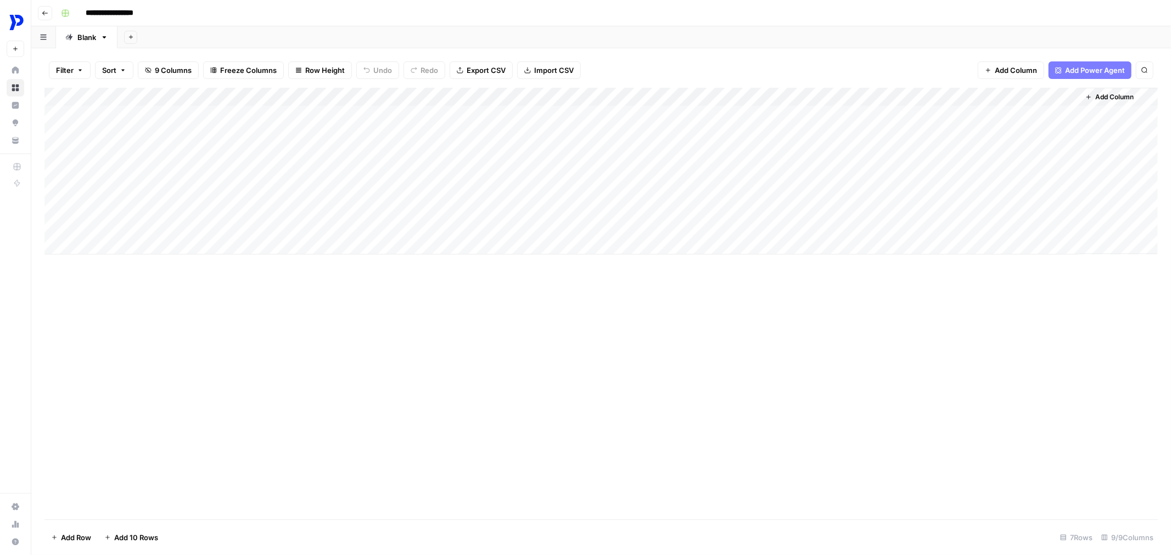
click at [415, 323] on div "Add Column" at bounding box center [600, 304] width 1113 height 432
click at [328, 113] on div "Add Column" at bounding box center [600, 171] width 1113 height 167
click at [497, 124] on div "Add Column" at bounding box center [600, 171] width 1113 height 167
click at [473, 111] on div "Add Column" at bounding box center [600, 171] width 1113 height 167
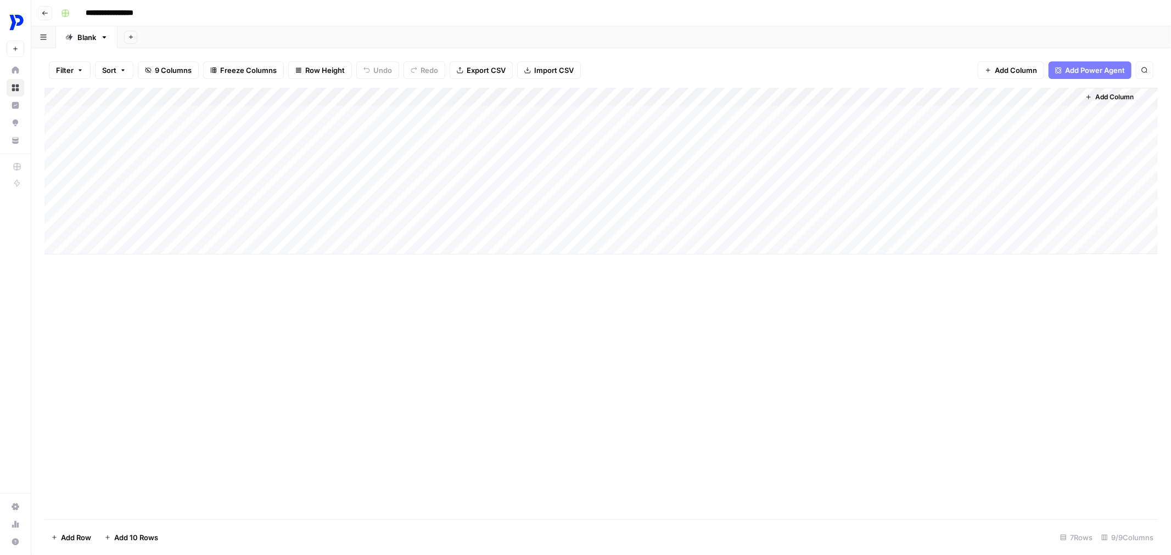
click at [584, 353] on div "Add Column" at bounding box center [600, 304] width 1113 height 432
click at [311, 116] on div "Add Column" at bounding box center [600, 171] width 1113 height 167
type textarea "****"
click at [539, 251] on div "Add Column" at bounding box center [600, 171] width 1113 height 167
click at [553, 312] on div "Add Column" at bounding box center [600, 304] width 1113 height 432
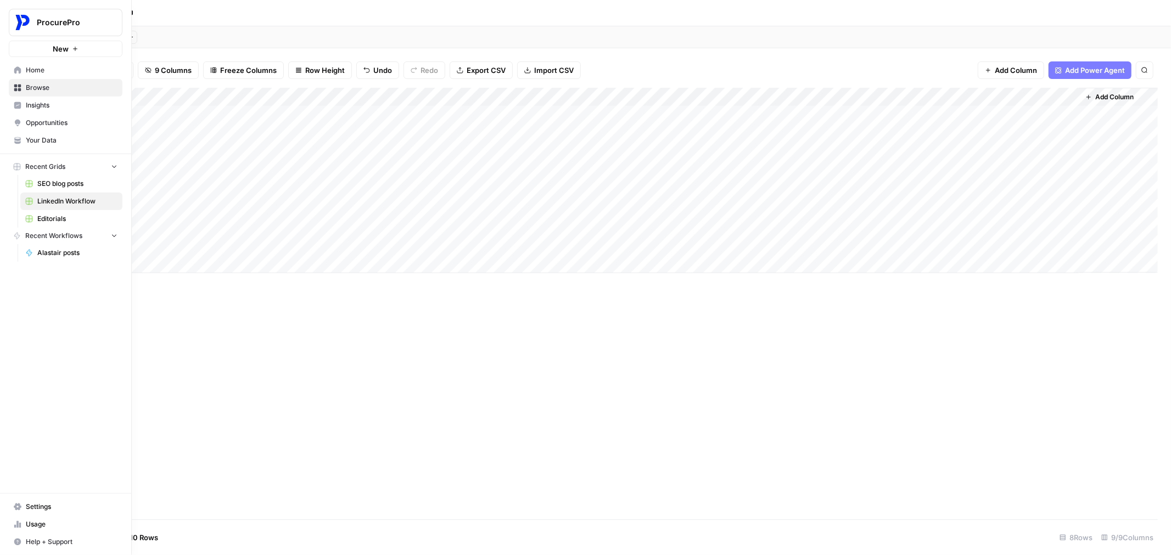
click at [40, 89] on span "Browse" at bounding box center [72, 88] width 92 height 10
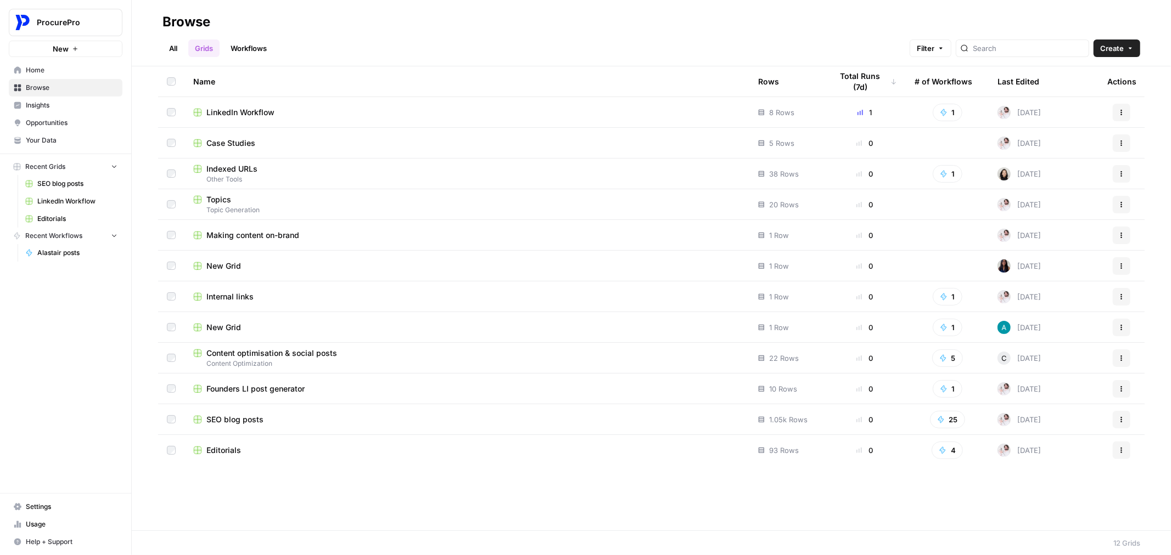
click at [173, 47] on link "All" at bounding box center [172, 49] width 21 height 18
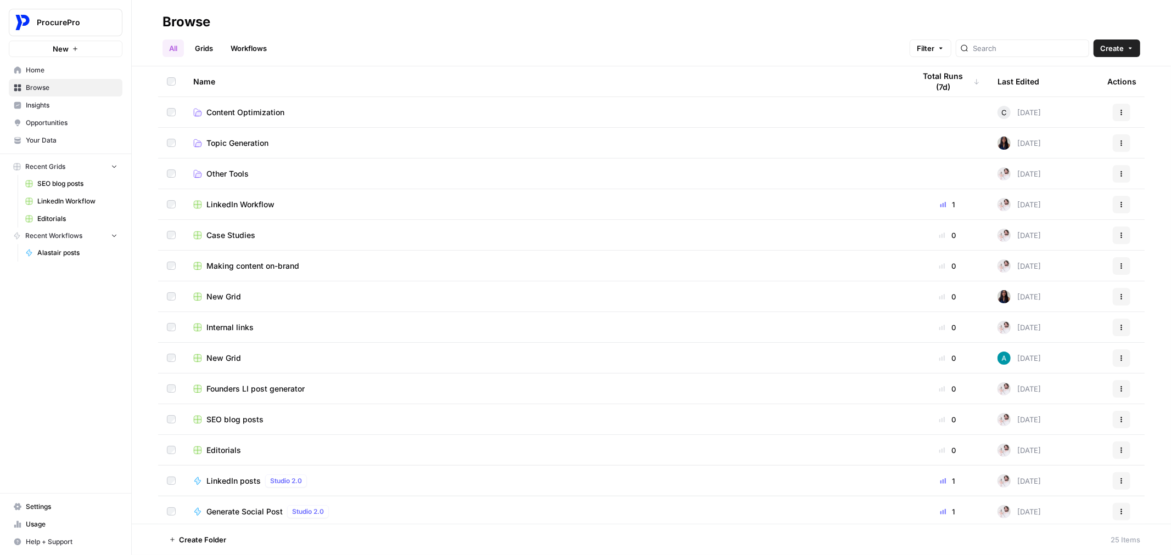
click at [37, 132] on link "Your Data" at bounding box center [66, 141] width 114 height 18
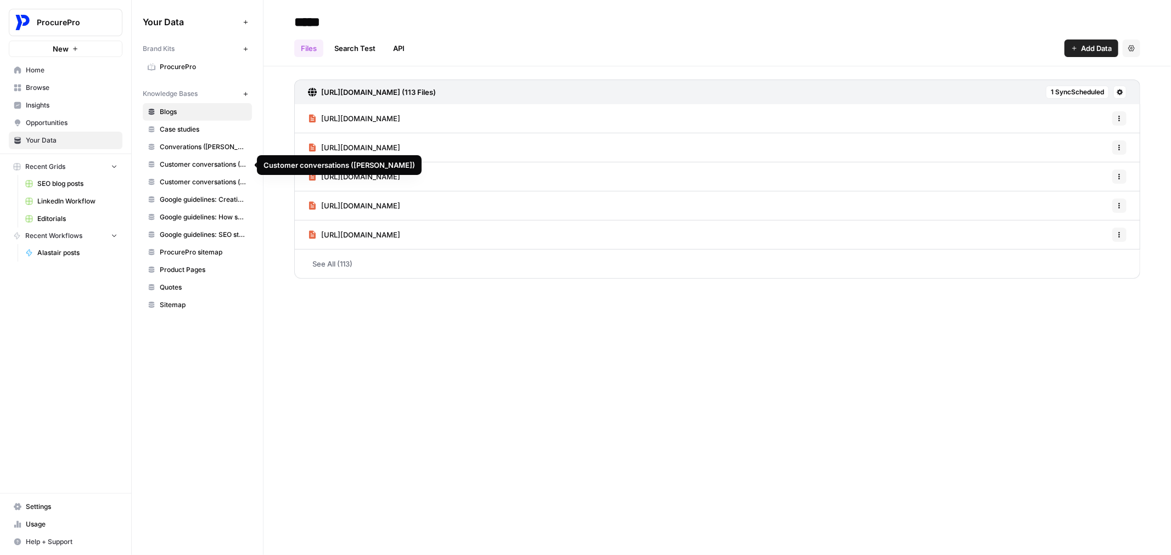
click at [159, 60] on link "ProcurePro" at bounding box center [197, 67] width 109 height 18
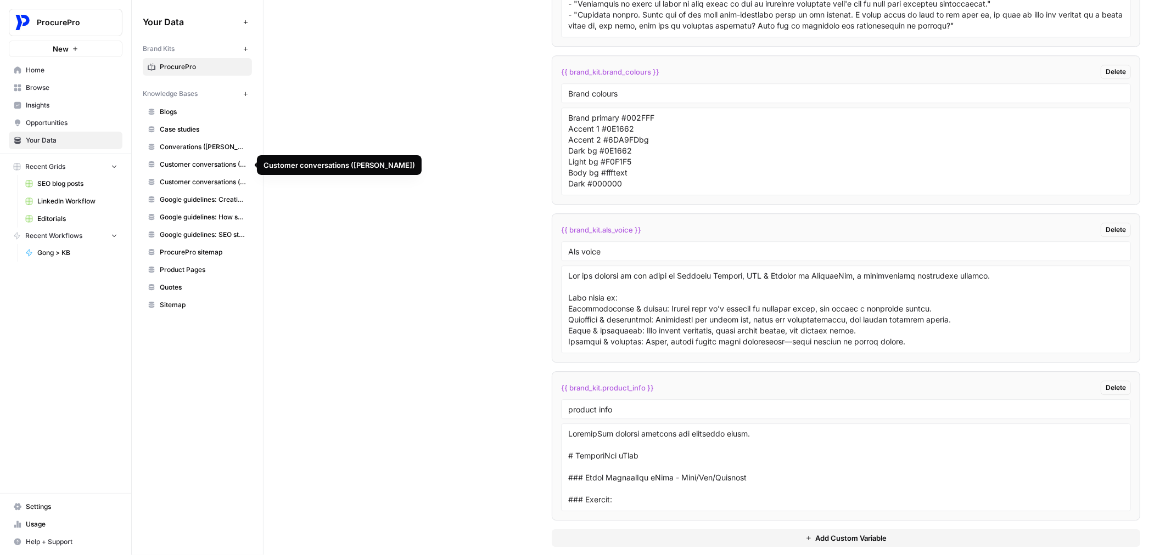
click at [195, 163] on span "Customer conversations ([PERSON_NAME])" at bounding box center [203, 165] width 87 height 10
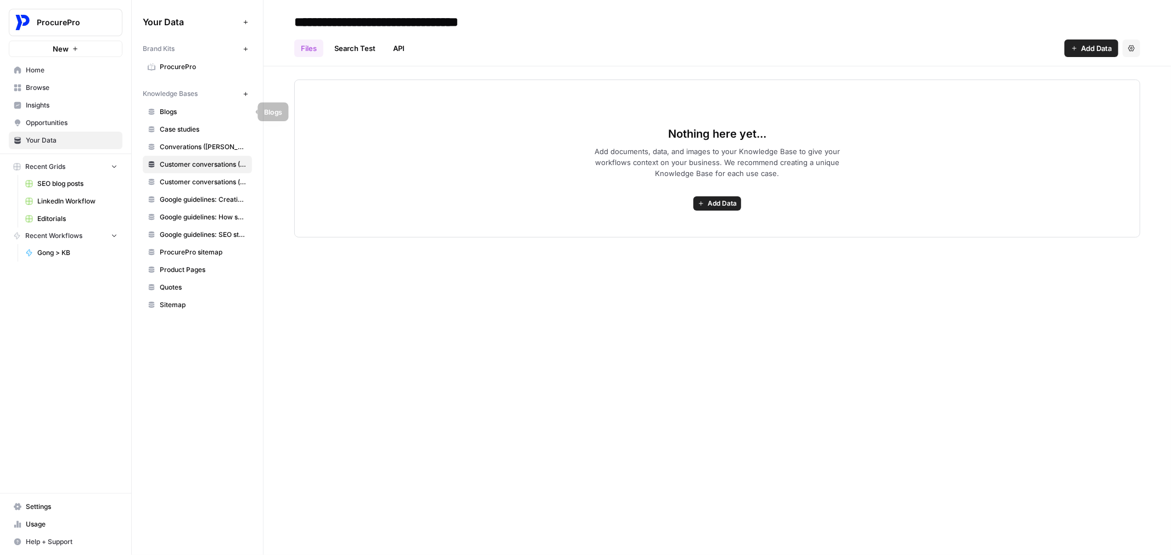
click at [177, 126] on span "Case studies" at bounding box center [203, 130] width 87 height 10
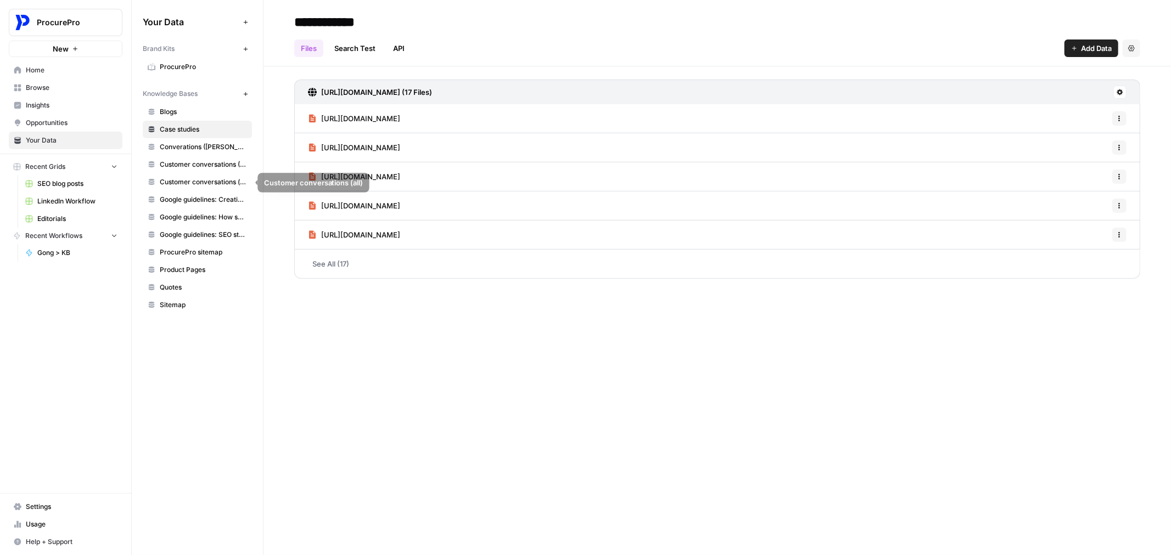
click at [198, 167] on span "Customer conversations ([PERSON_NAME])" at bounding box center [203, 165] width 87 height 10
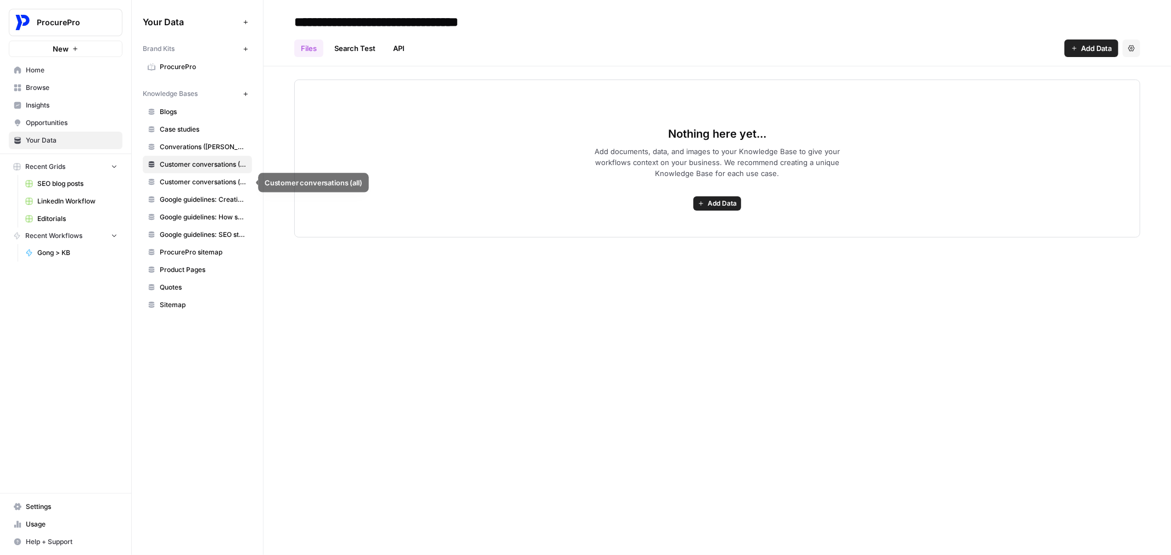
click at [206, 180] on span "Customer conversations (all)" at bounding box center [203, 182] width 87 height 10
click at [286, 24] on header "**********" at bounding box center [716, 33] width 907 height 66
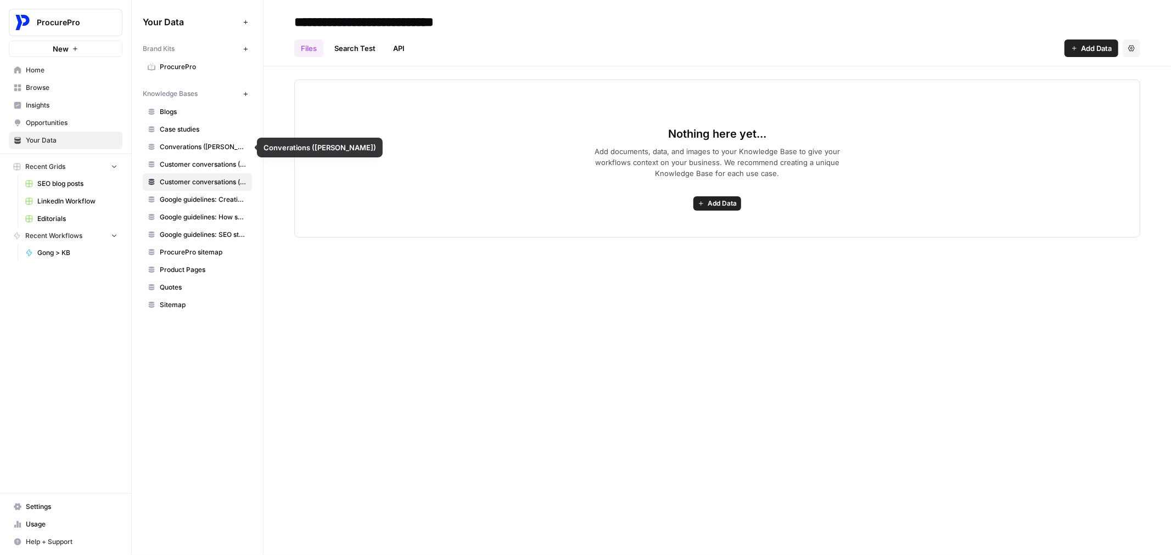
click at [200, 148] on span "Converations (Tim)" at bounding box center [203, 147] width 87 height 10
click at [200, 166] on span "Customer conversations ([PERSON_NAME])" at bounding box center [203, 165] width 87 height 10
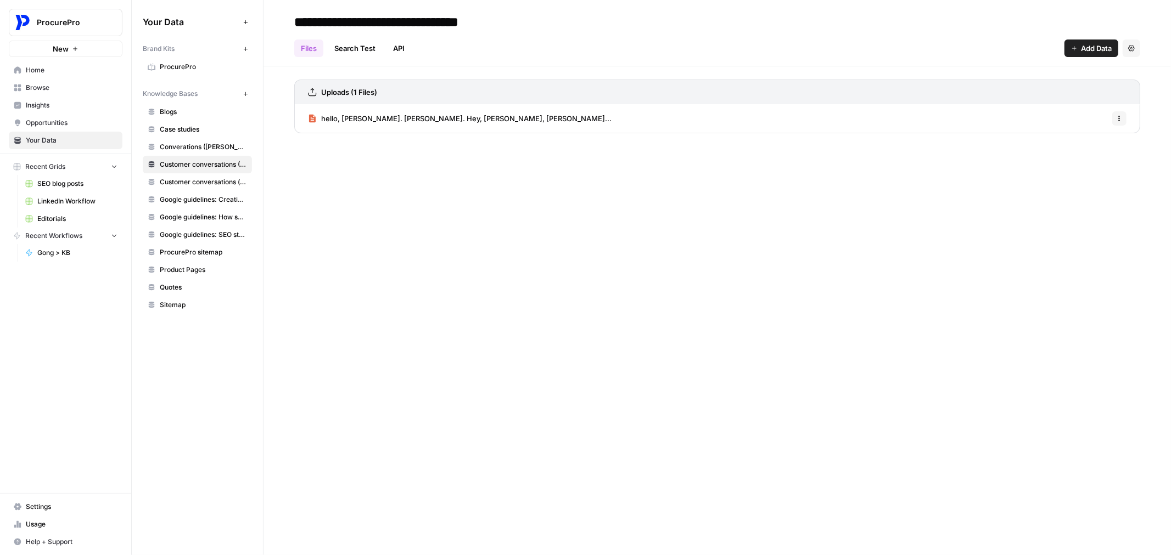
click at [193, 179] on span "Customer conversations (all)" at bounding box center [203, 182] width 87 height 10
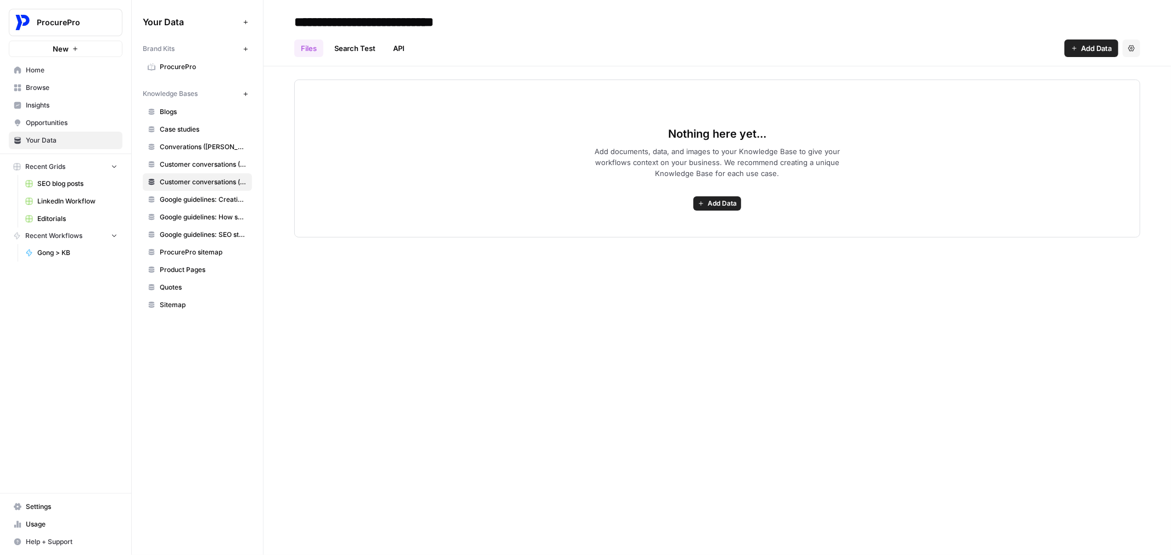
click at [205, 154] on link "Converations (Tim)" at bounding box center [197, 147] width 109 height 18
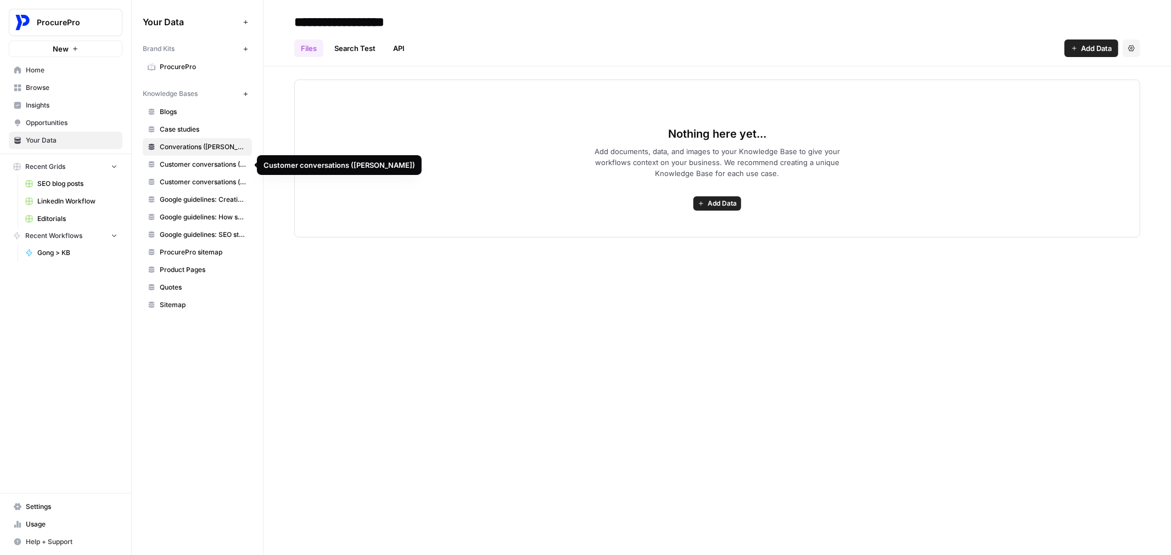
click at [198, 166] on span "Customer conversations ([PERSON_NAME])" at bounding box center [203, 165] width 87 height 10
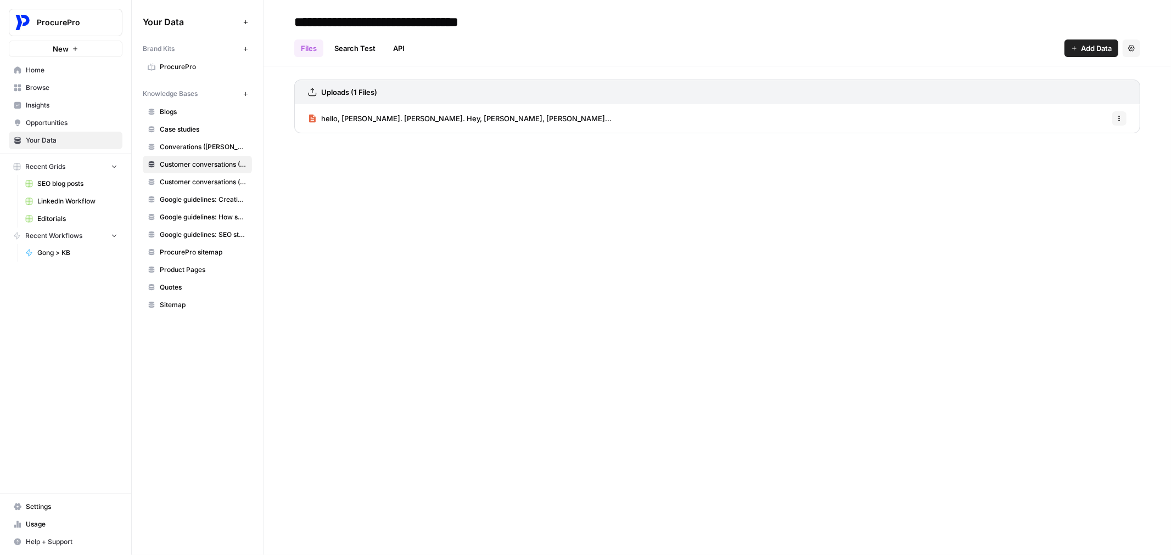
click at [397, 122] on span "hello, Paul. Dodd. Hey, Paul, Alistair blankens..." at bounding box center [466, 118] width 290 height 11
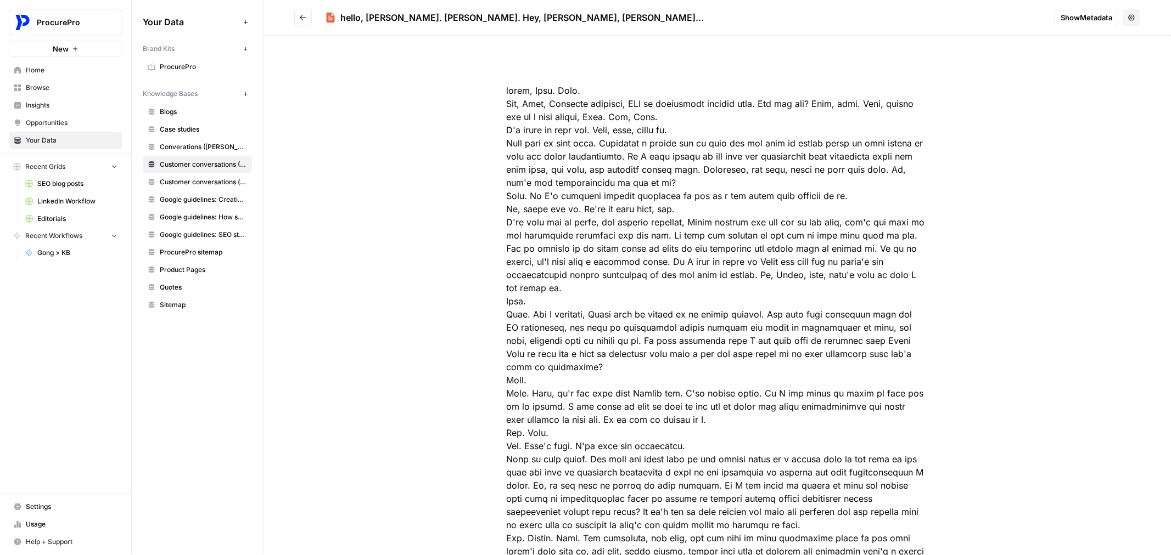
drag, startPoint x: 507, startPoint y: 92, endPoint x: 621, endPoint y: 131, distance: 119.9
click at [621, 131] on div at bounding box center [717, 407] width 492 height 698
click at [594, 102] on div at bounding box center [717, 407] width 492 height 698
drag, startPoint x: 612, startPoint y: 103, endPoint x: 551, endPoint y: 103, distance: 61.5
click at [551, 103] on div at bounding box center [717, 407] width 492 height 698
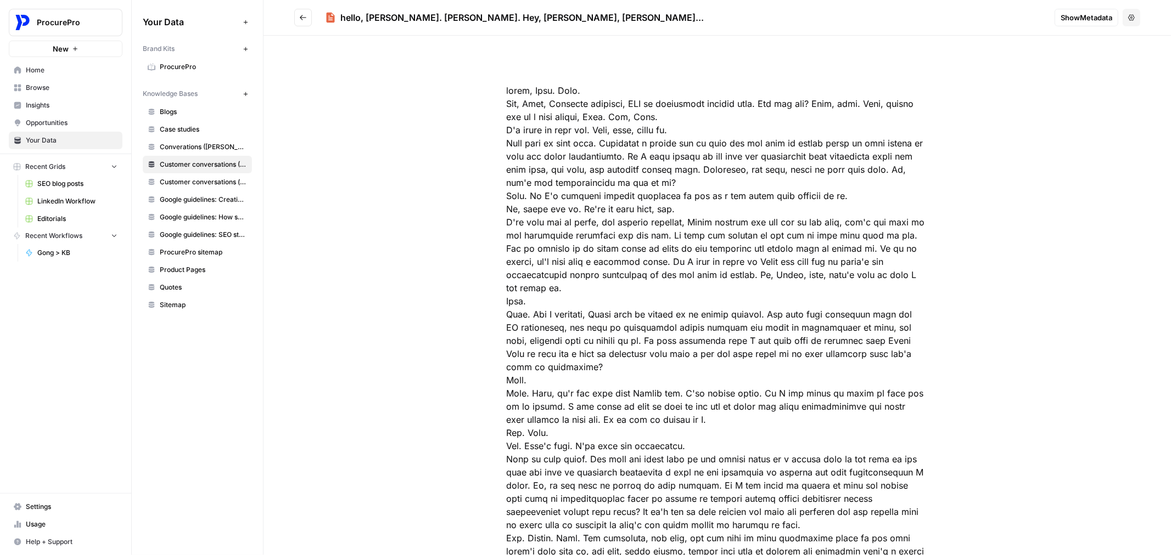
click at [543, 182] on div at bounding box center [717, 407] width 492 height 698
drag, startPoint x: 545, startPoint y: 106, endPoint x: 614, endPoint y: 103, distance: 68.1
click at [614, 103] on div at bounding box center [717, 407] width 492 height 698
click at [571, 113] on div at bounding box center [717, 407] width 492 height 698
drag, startPoint x: 541, startPoint y: 97, endPoint x: 618, endPoint y: 111, distance: 78.7
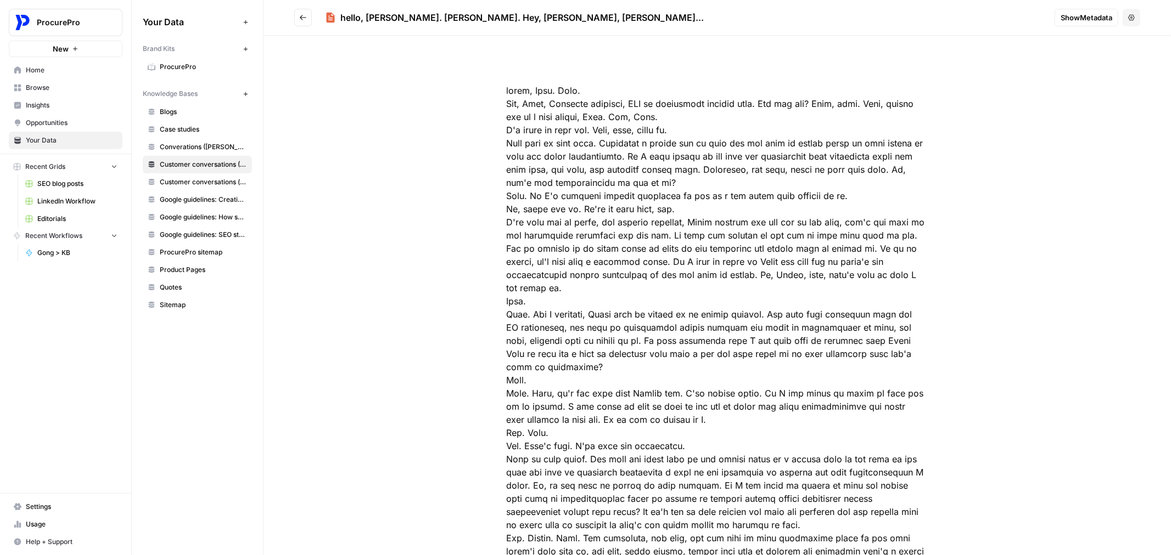
click at [618, 111] on div at bounding box center [717, 407] width 492 height 698
click at [614, 105] on div at bounding box center [717, 407] width 492 height 698
click at [294, 18] on button "Go back" at bounding box center [303, 18] width 18 height 18
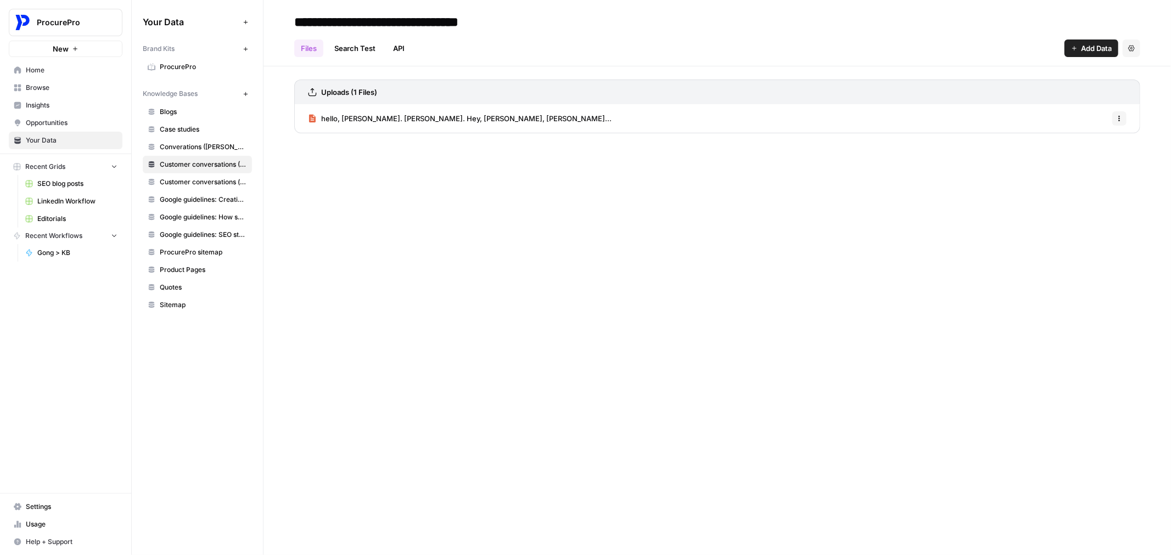
click at [45, 68] on span "Home" at bounding box center [72, 70] width 92 height 10
click at [166, 57] on div "Brand Kits New" at bounding box center [197, 49] width 109 height 19
click at [160, 68] on span "ProcurePro" at bounding box center [203, 67] width 87 height 10
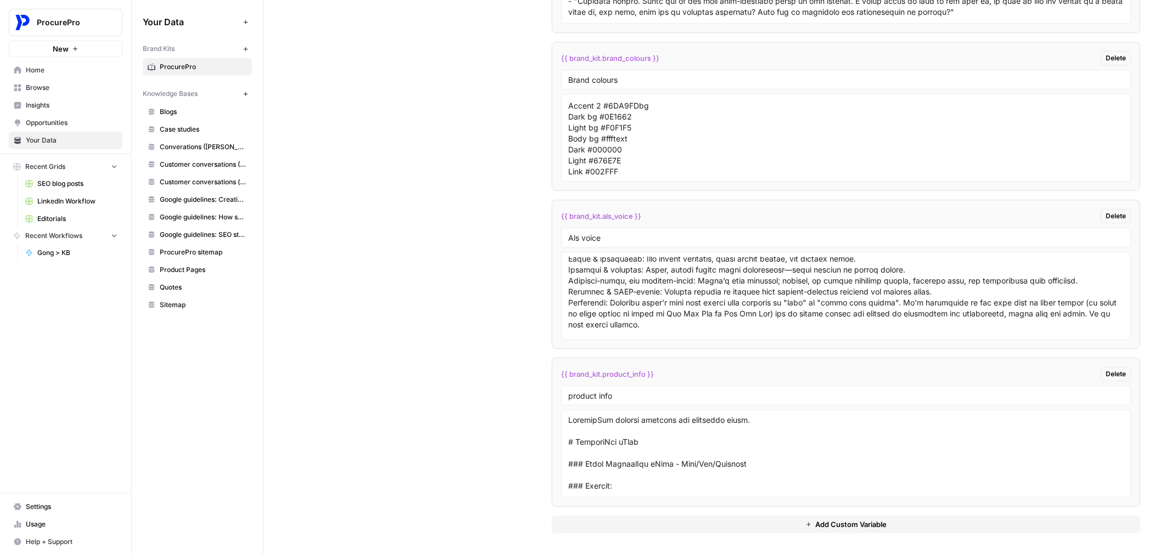
scroll to position [59, 0]
drag, startPoint x: 580, startPoint y: 278, endPoint x: 628, endPoint y: 291, distance: 50.2
click at [627, 291] on textarea at bounding box center [845, 296] width 555 height 78
click at [682, 278] on textarea at bounding box center [845, 296] width 555 height 78
click at [350, 217] on div "Custom Variables Create custom variables that will appear as global brand varia…" at bounding box center [717, 51] width 846 height 1010
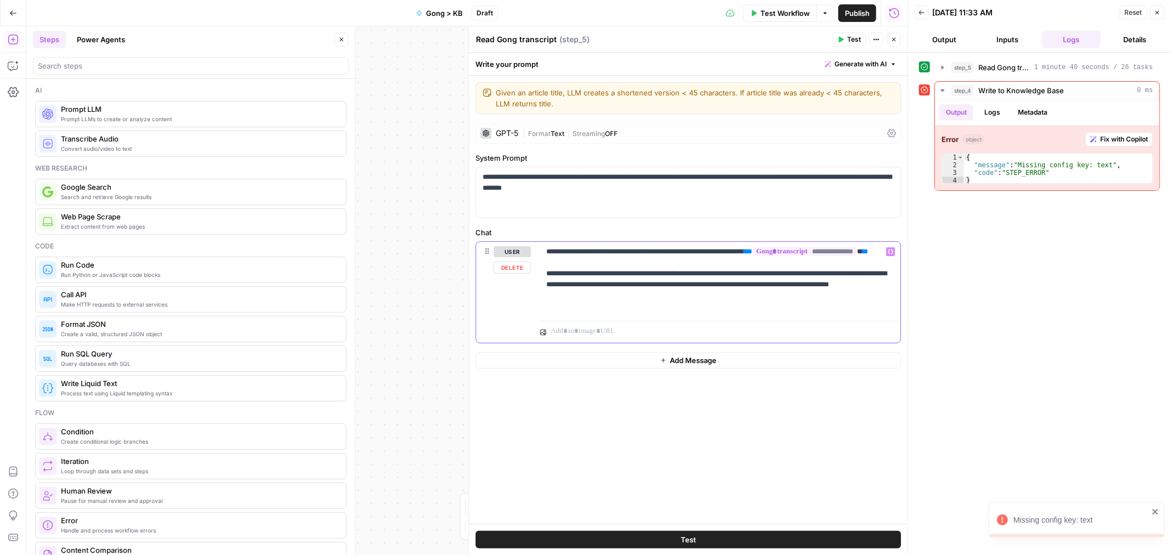
drag, startPoint x: 547, startPoint y: 251, endPoint x: 664, endPoint y: 319, distance: 135.7
click at [664, 319] on div "**********" at bounding box center [719, 292] width 361 height 101
click at [1055, 257] on div "step_5 Read Gong transcript 1 minute 40 seconds / 26 tasks step_4 Write to Know…" at bounding box center [1039, 304] width 241 height 492
click at [1006, 72] on span "Read Gong transcript" at bounding box center [1004, 67] width 52 height 11
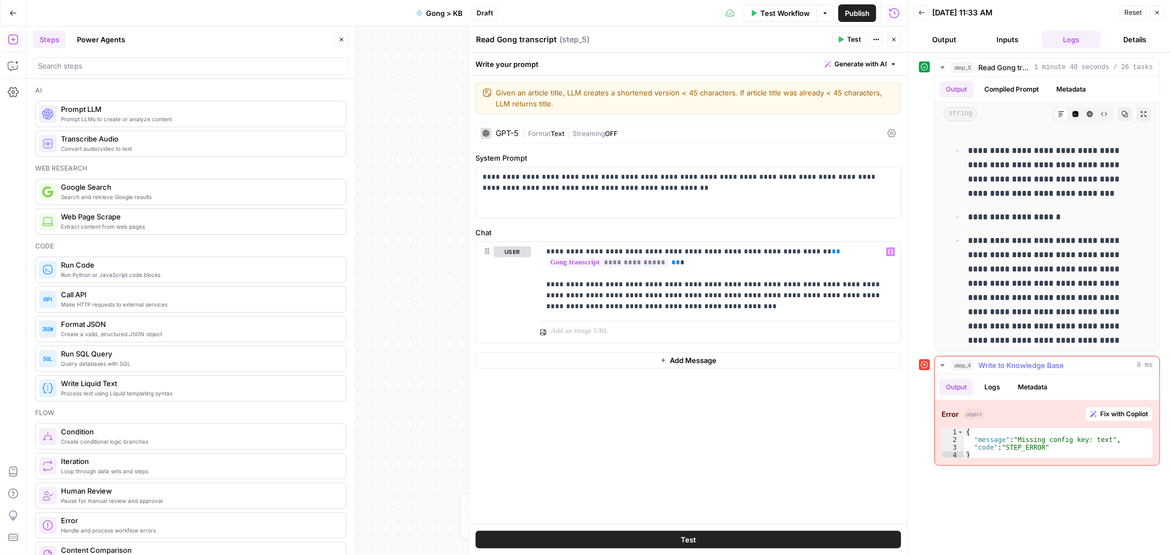
click at [1005, 369] on span "Write to Knowledge Base" at bounding box center [1021, 365] width 86 height 11
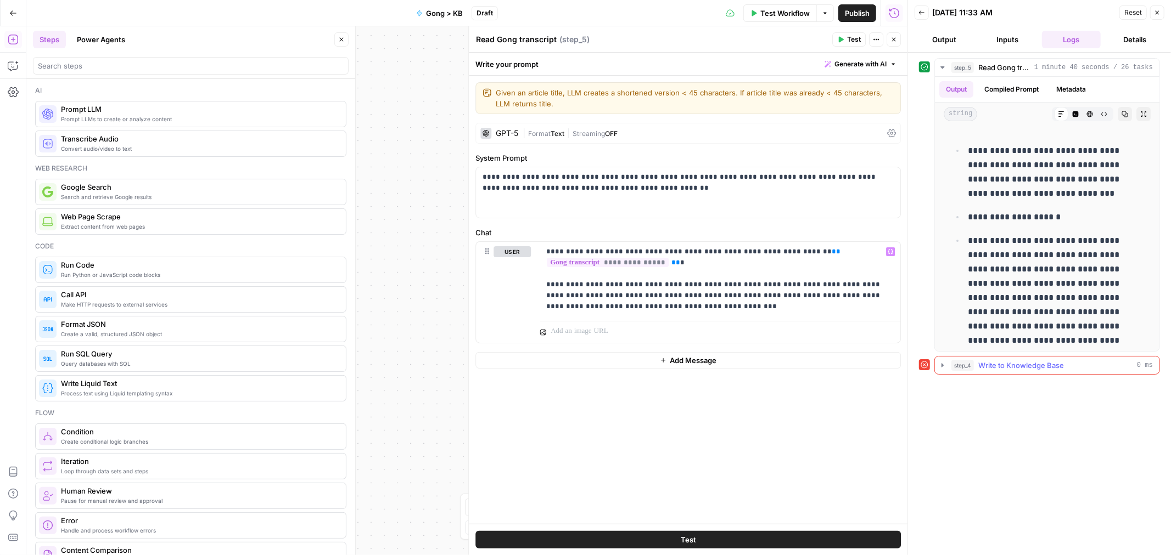
click at [1005, 369] on span "Write to Knowledge Base" at bounding box center [1021, 365] width 86 height 11
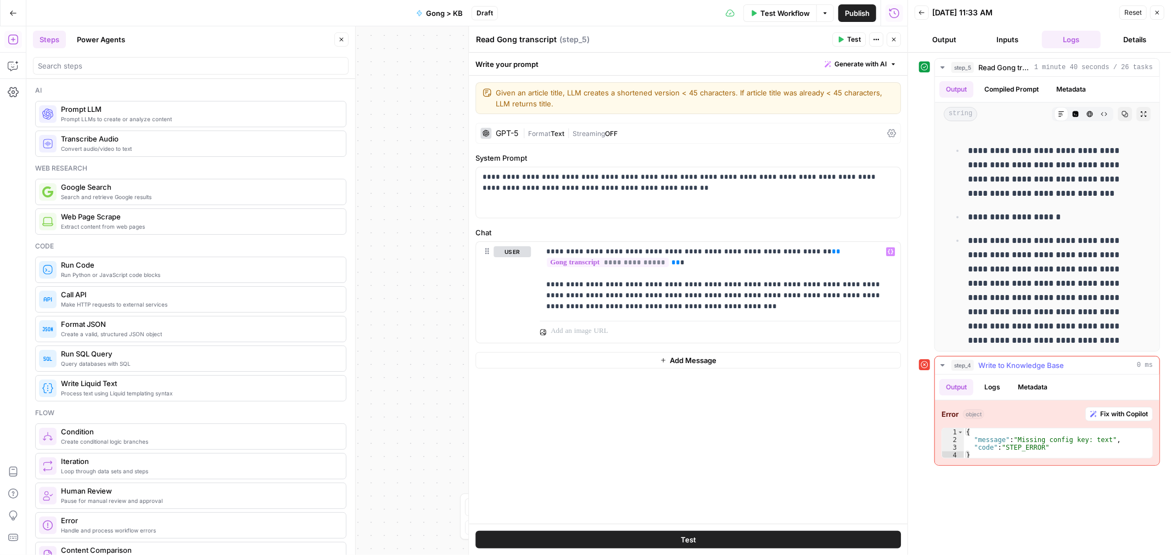
type textarea "*"
click at [1002, 436] on div "{ "message" : "Missing config key: text" , "code" : "STEP_ERROR" }" at bounding box center [1058, 452] width 188 height 46
click at [1155, 11] on icon "button" at bounding box center [1157, 12] width 7 height 7
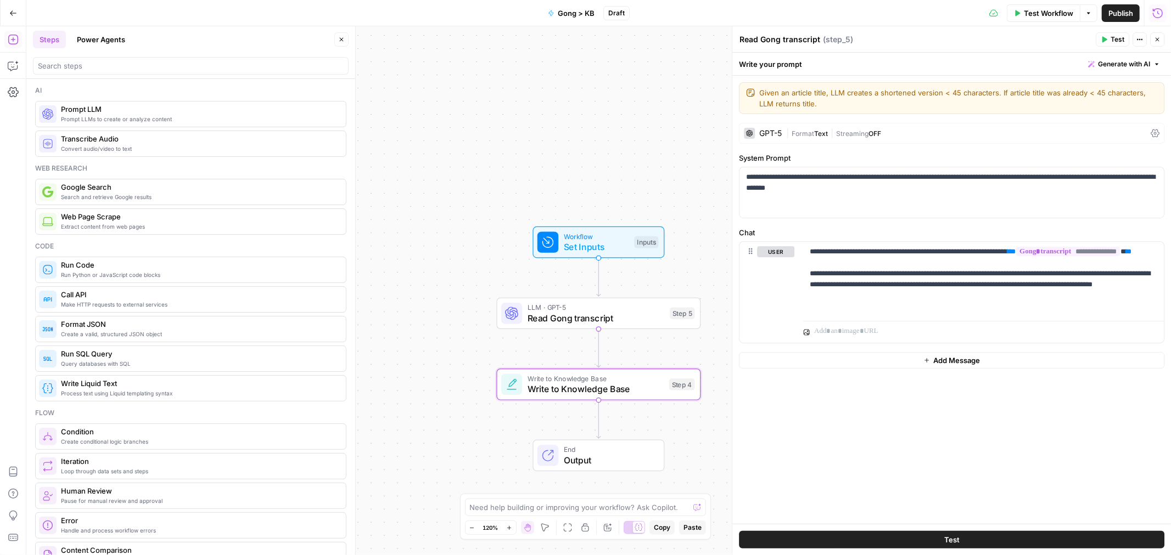
click at [567, 392] on span "Write to Knowledge Base" at bounding box center [595, 389] width 136 height 13
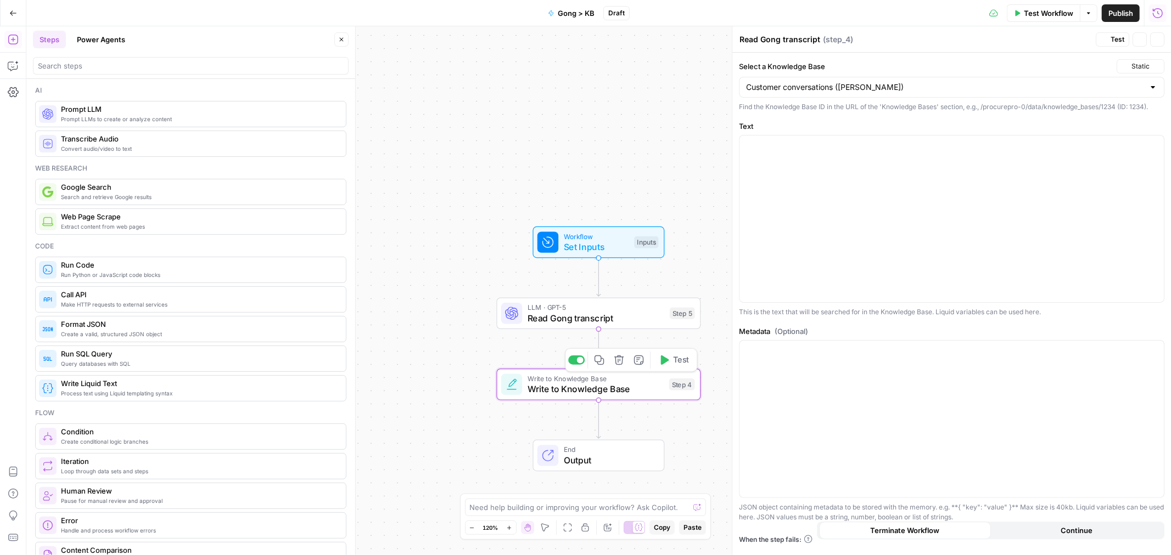
type textarea "Write to Knowledge Base"
click at [567, 392] on span "Write to Knowledge Base" at bounding box center [595, 389] width 136 height 13
click at [921, 189] on div at bounding box center [951, 219] width 424 height 167
click at [1148, 145] on span "“/” to reference" at bounding box center [1121, 145] width 56 height 9
click at [1151, 145] on icon "button" at bounding box center [1153, 145] width 5 height 5
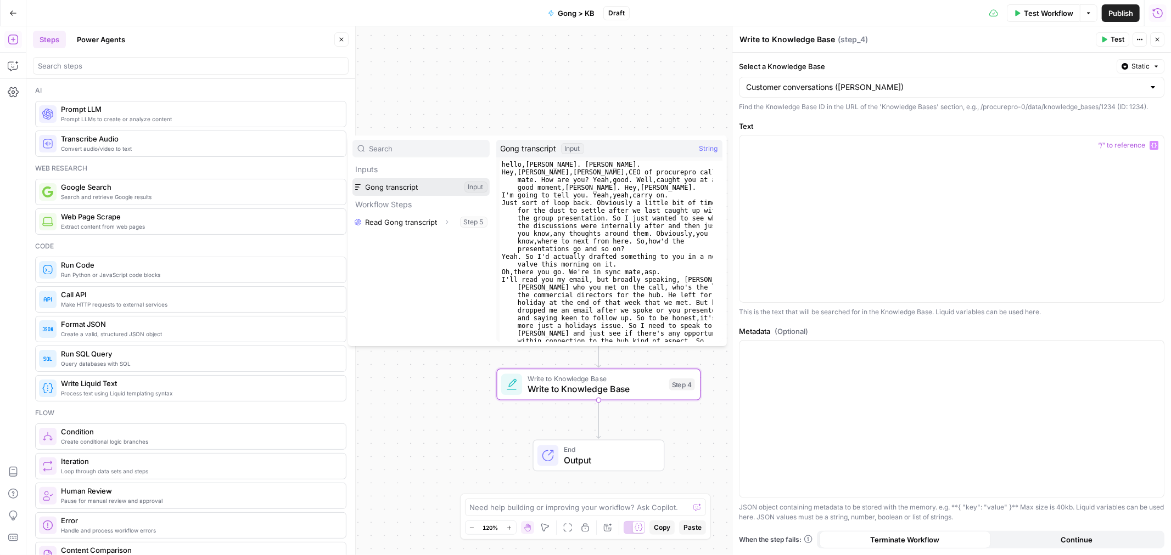
click at [432, 188] on button "Select variable Gong transcript" at bounding box center [420, 187] width 137 height 18
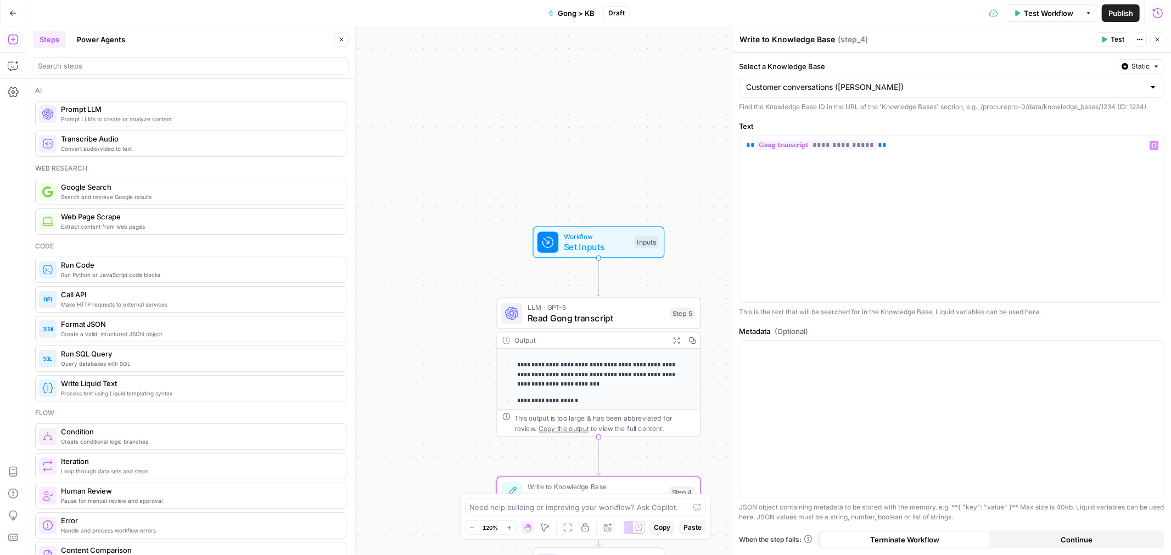
click at [1113, 36] on span "Test" at bounding box center [1117, 40] width 14 height 10
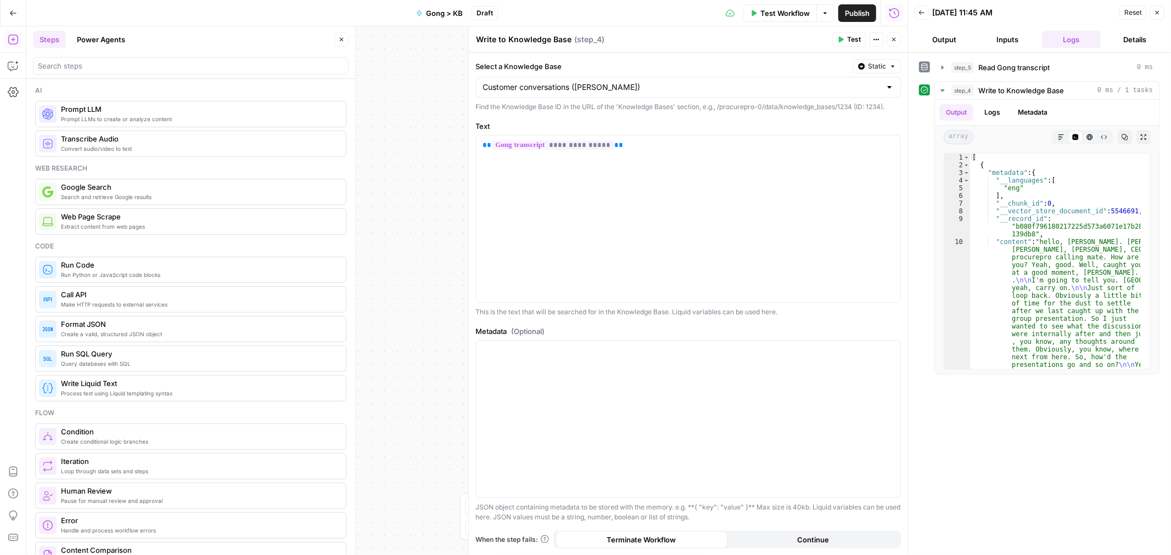
drag, startPoint x: 1034, startPoint y: 67, endPoint x: 933, endPoint y: 66, distance: 101.0
click at [933, 66] on div "step_5 Read Gong transcript 0 ms" at bounding box center [1039, 67] width 241 height 19
click at [944, 65] on icon "button" at bounding box center [942, 67] width 9 height 9
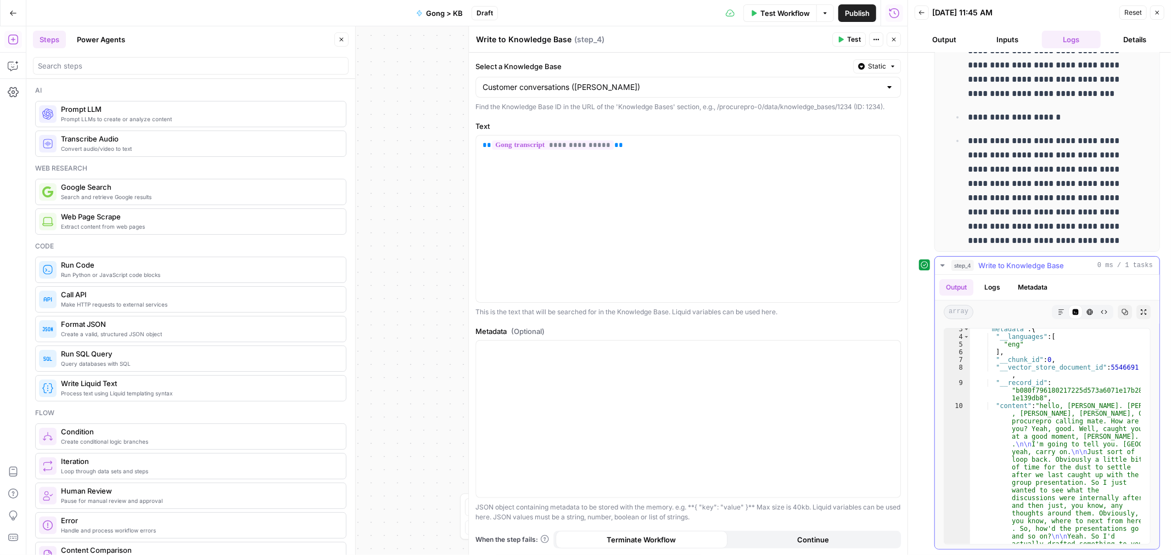
scroll to position [19, 0]
click at [862, 18] on span "Publish" at bounding box center [857, 13] width 25 height 11
click at [1162, 9] on button "Close" at bounding box center [1157, 12] width 14 height 14
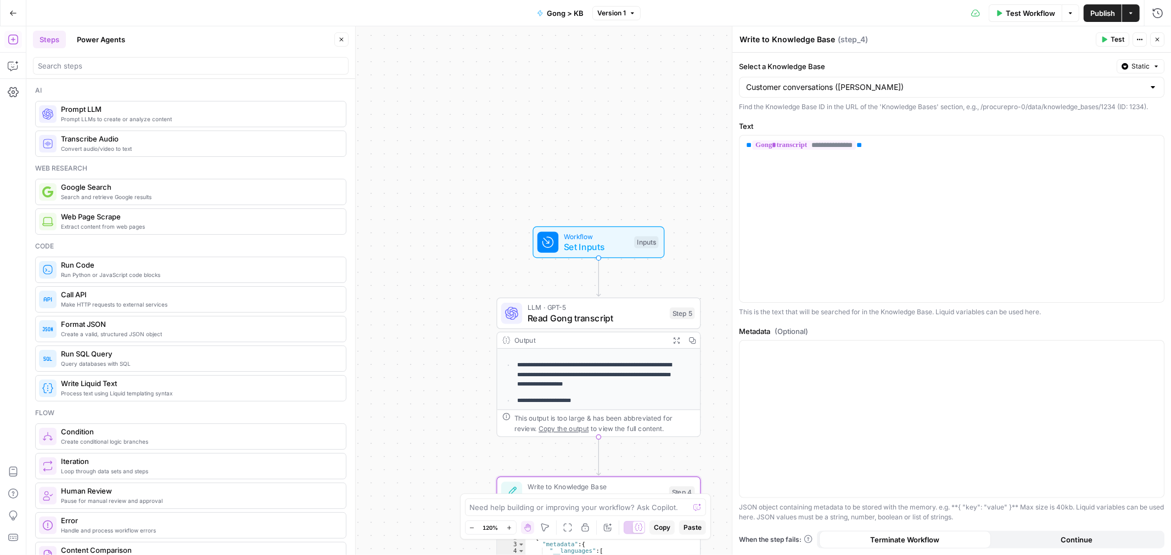
scroll to position [173, 0]
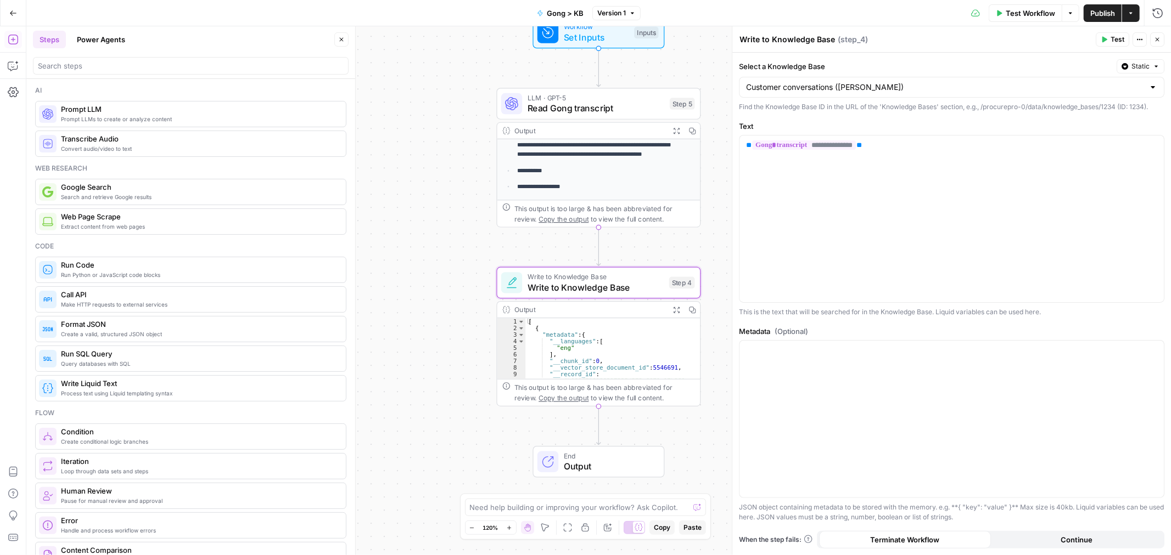
click at [551, 373] on div "[ { "metadata" : { "__languages" : [ "eng" ] , "__chunk_id" : 0 , "__vector_sto…" at bounding box center [607, 361] width 164 height 87
click at [563, 289] on span "Write to Knowledge Base" at bounding box center [595, 287] width 136 height 13
click at [594, 292] on span "Write to Knowledge Base" at bounding box center [595, 287] width 136 height 13
click at [1072, 16] on button "Options" at bounding box center [1070, 13] width 18 height 18
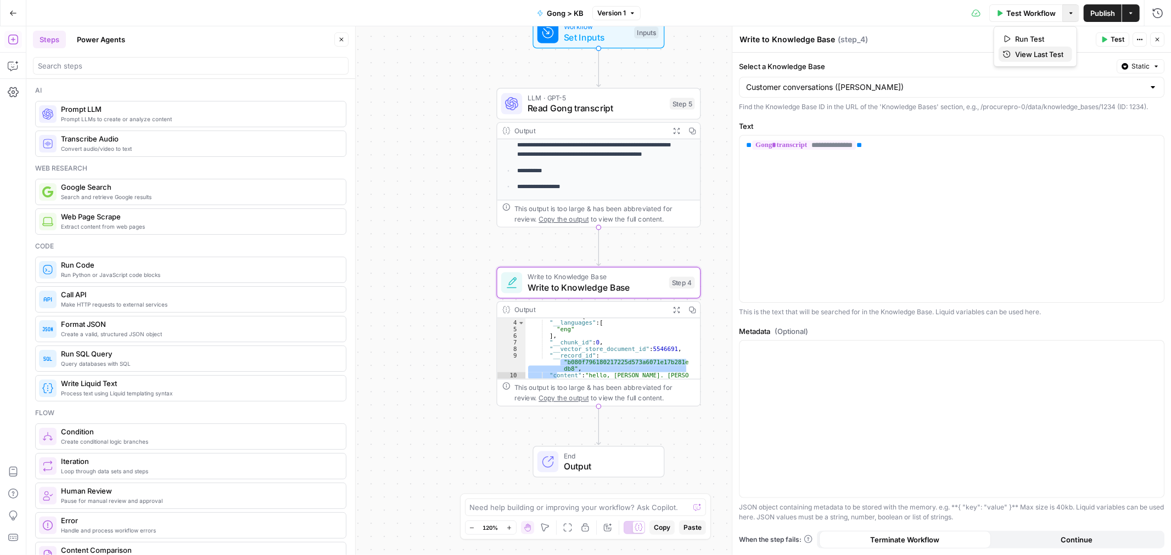
click at [1027, 53] on span "View Last Test" at bounding box center [1039, 54] width 48 height 11
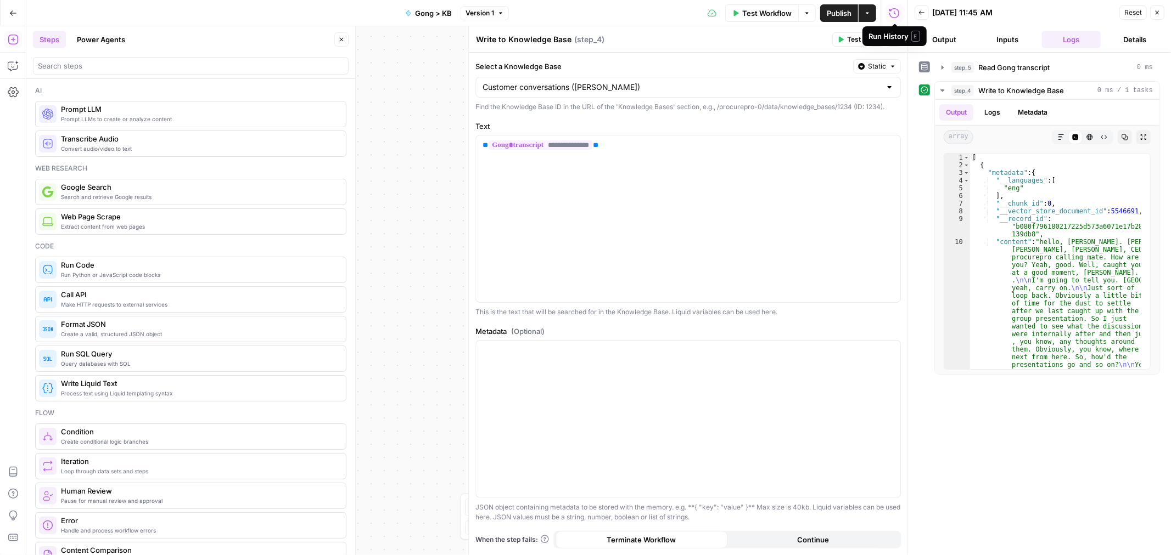
click at [1155, 13] on icon "button" at bounding box center [1157, 12] width 7 height 7
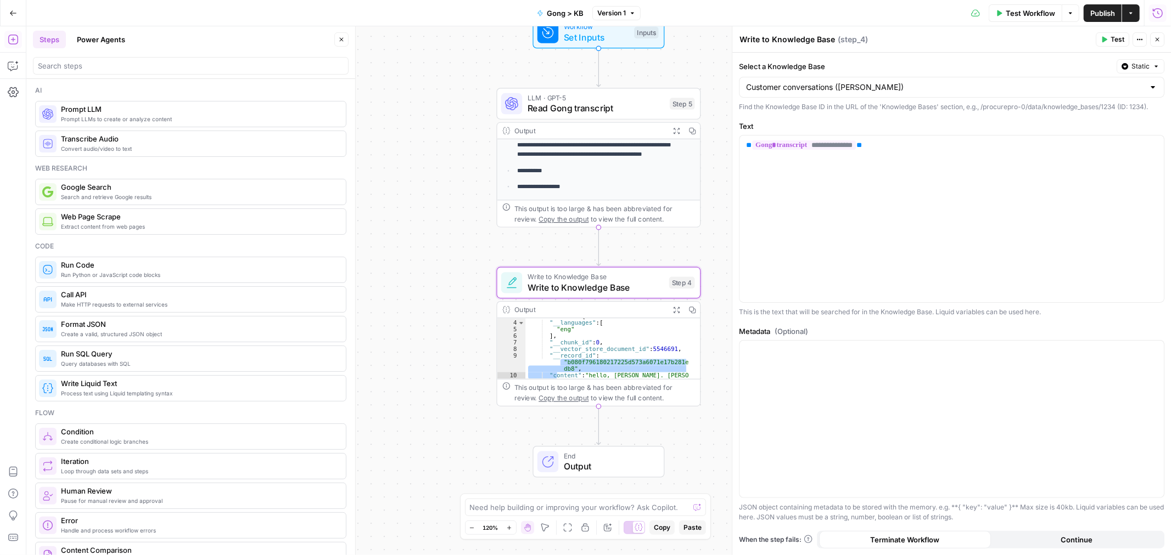
click at [1161, 42] on button "Close" at bounding box center [1157, 39] width 14 height 14
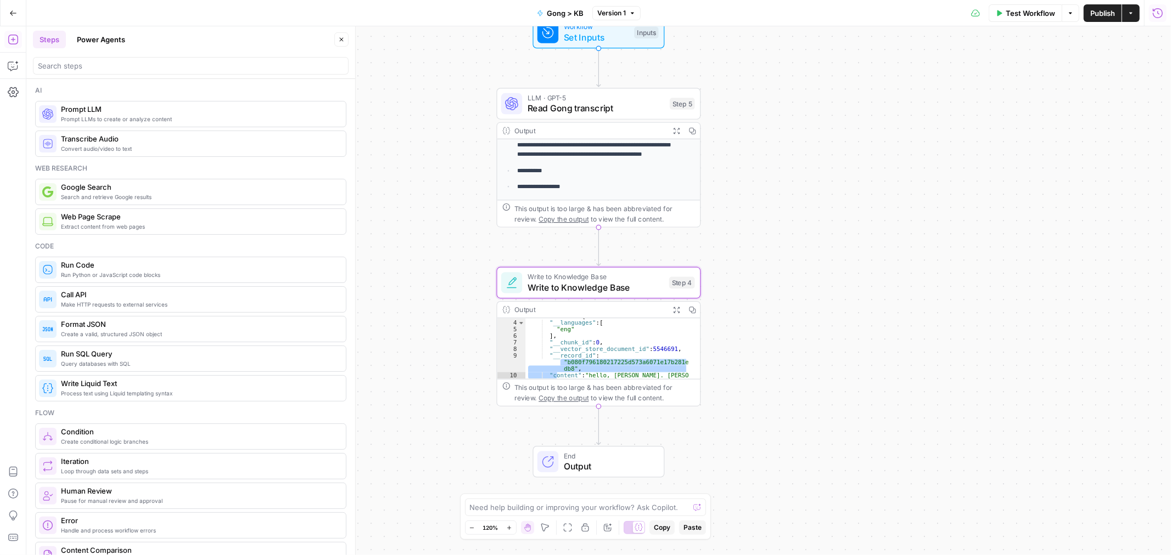
click at [627, 156] on p "**********" at bounding box center [599, 126] width 164 height 68
click at [601, 190] on p "**********" at bounding box center [599, 186] width 164 height 9
click at [582, 172] on p "**********" at bounding box center [599, 170] width 164 height 9
click at [1070, 8] on button "Options" at bounding box center [1070, 13] width 18 height 18
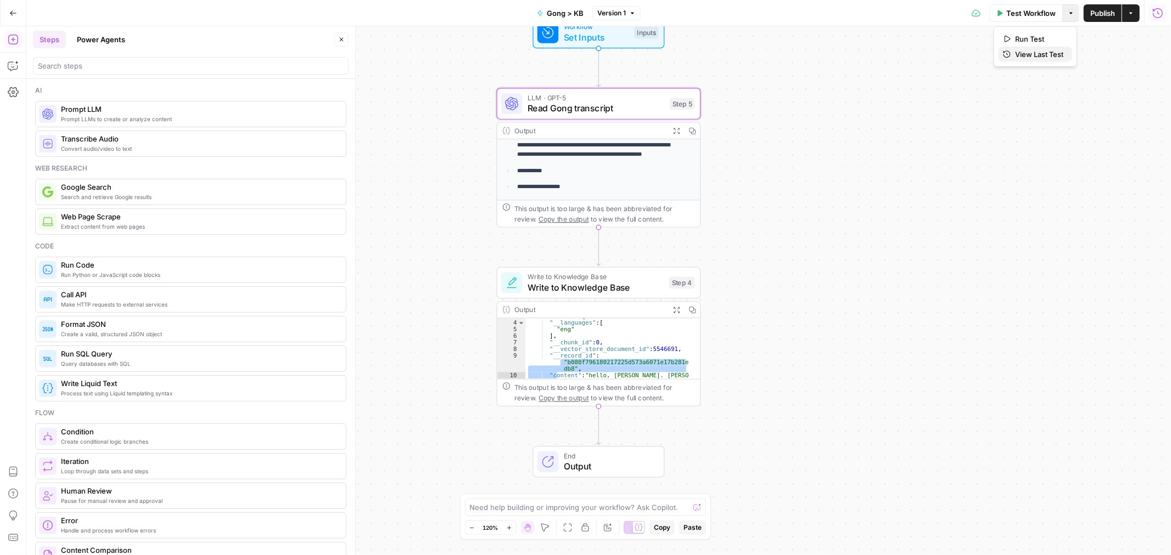
click at [1040, 58] on span "View Last Test" at bounding box center [1039, 54] width 48 height 11
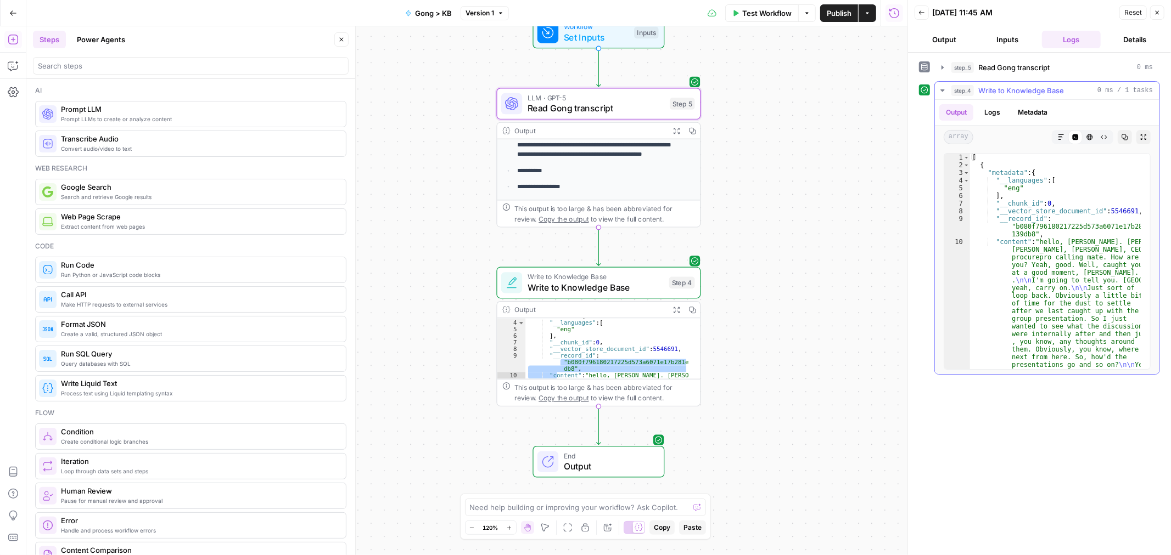
click at [1008, 71] on span "Read Gong transcript" at bounding box center [1013, 67] width 71 height 11
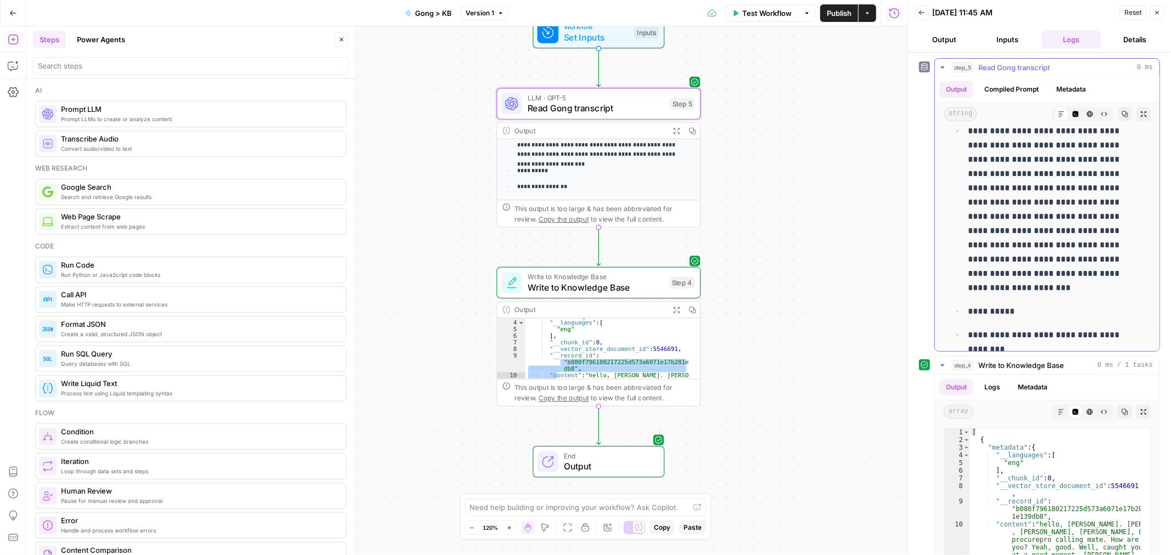
scroll to position [310, 0]
click at [952, 35] on button "Output" at bounding box center [943, 40] width 59 height 18
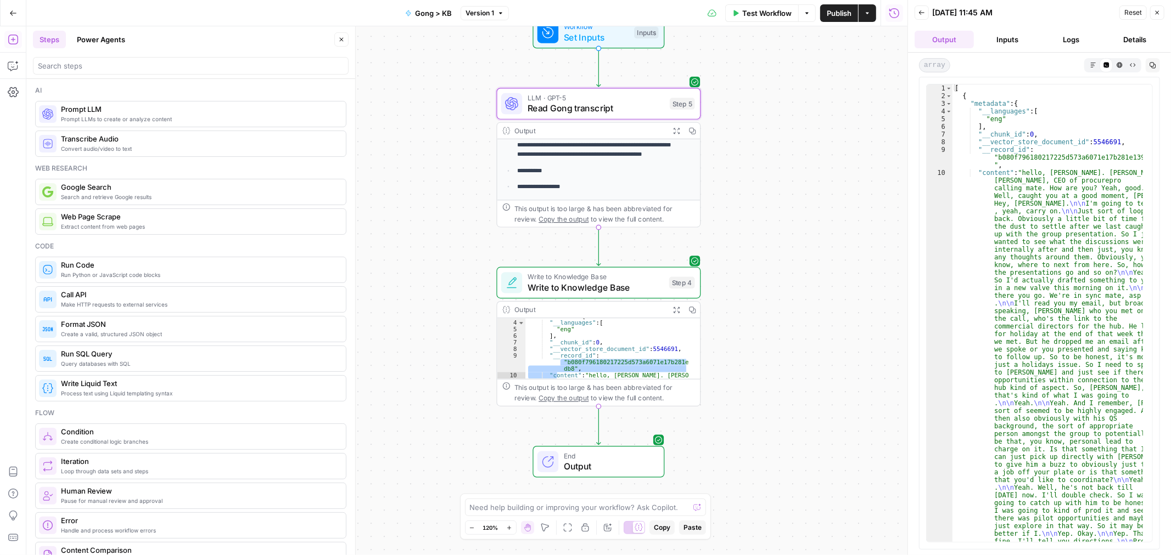
click at [590, 110] on span "Read Gong transcript" at bounding box center [595, 108] width 137 height 13
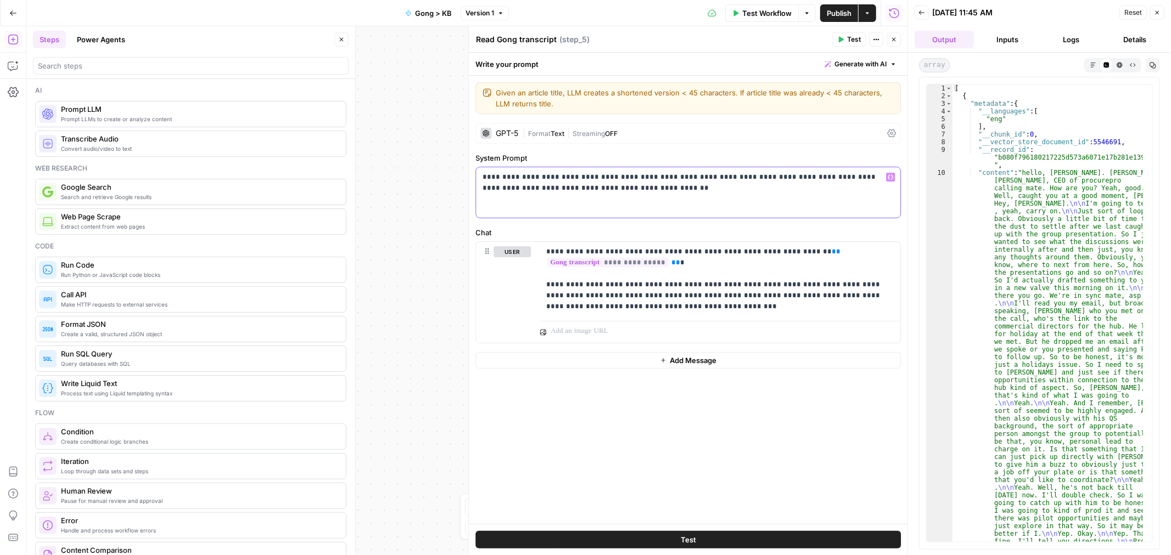
drag, startPoint x: 530, startPoint y: 185, endPoint x: 583, endPoint y: 198, distance: 54.3
click at [583, 198] on div "**********" at bounding box center [688, 192] width 424 height 50
click at [604, 193] on p "**********" at bounding box center [687, 183] width 411 height 22
drag, startPoint x: 545, startPoint y: 286, endPoint x: 688, endPoint y: 307, distance: 144.2
click at [688, 307] on div "**********" at bounding box center [719, 279] width 361 height 75
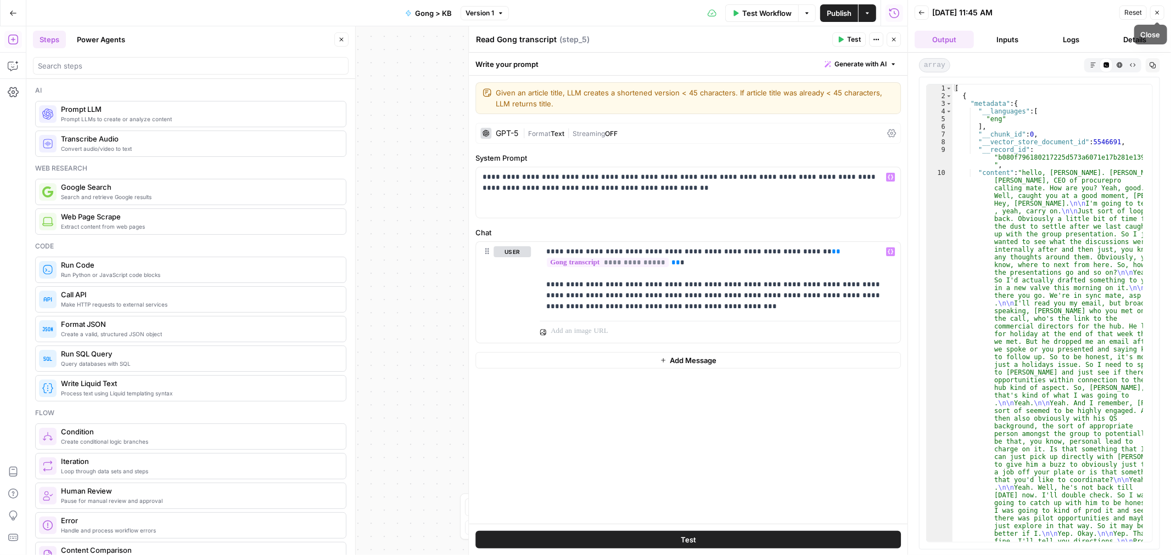
drag, startPoint x: 1160, startPoint y: 19, endPoint x: 815, endPoint y: 132, distance: 363.2
click at [815, 132] on body "**********" at bounding box center [585, 277] width 1171 height 555
click at [406, 93] on div "**********" at bounding box center [466, 290] width 881 height 529
click at [893, 38] on icon "button" at bounding box center [893, 39] width 7 height 7
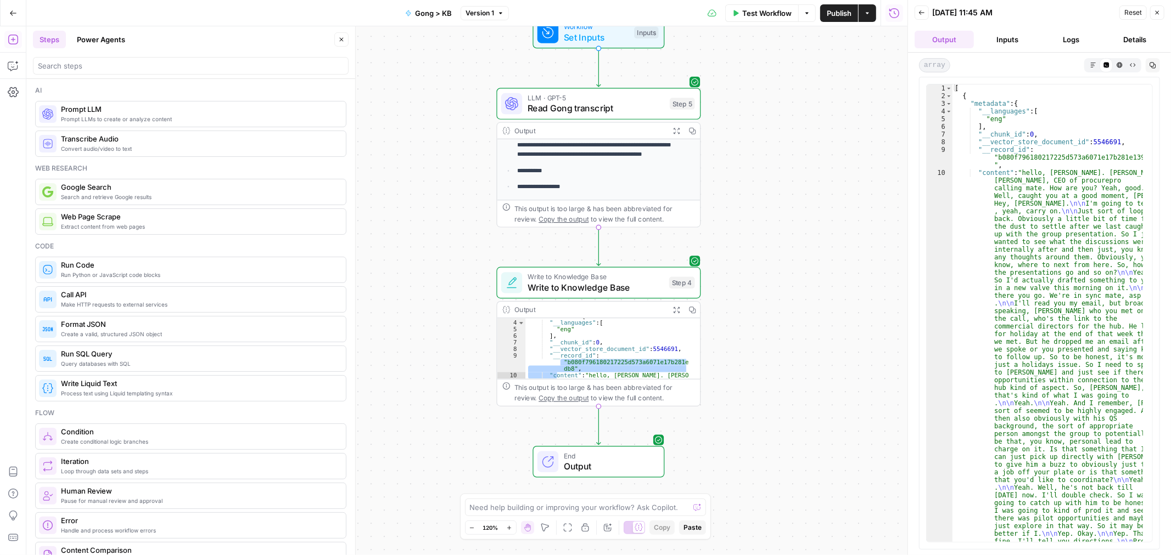
drag, startPoint x: 893, startPoint y: 38, endPoint x: 833, endPoint y: 40, distance: 60.4
click at [833, 40] on div "**********" at bounding box center [466, 290] width 881 height 529
click at [556, 99] on span "LLM · GPT-5" at bounding box center [595, 98] width 137 height 10
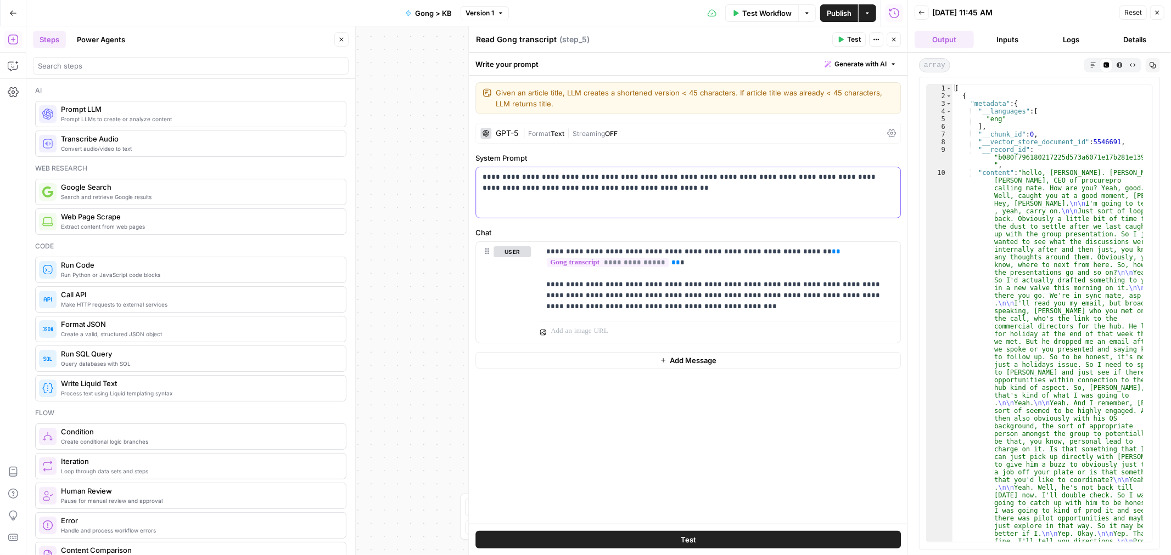
click at [725, 168] on div "**********" at bounding box center [688, 192] width 424 height 50
click at [743, 140] on div "GPT-5 | Format Text | Streaming OFF" at bounding box center [687, 133] width 425 height 21
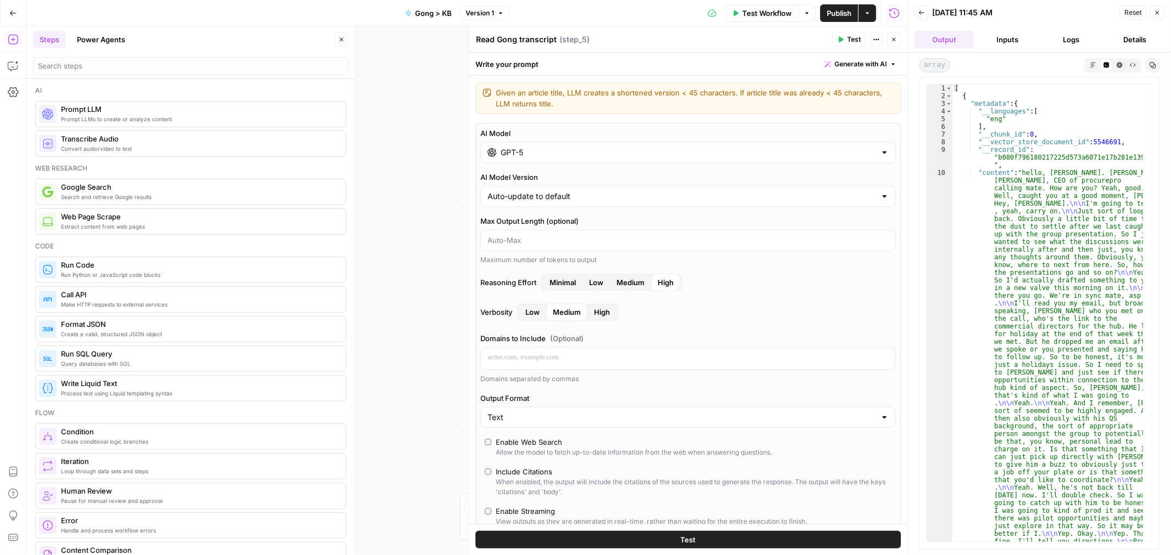
click at [548, 161] on div "GPT-5" at bounding box center [687, 152] width 415 height 21
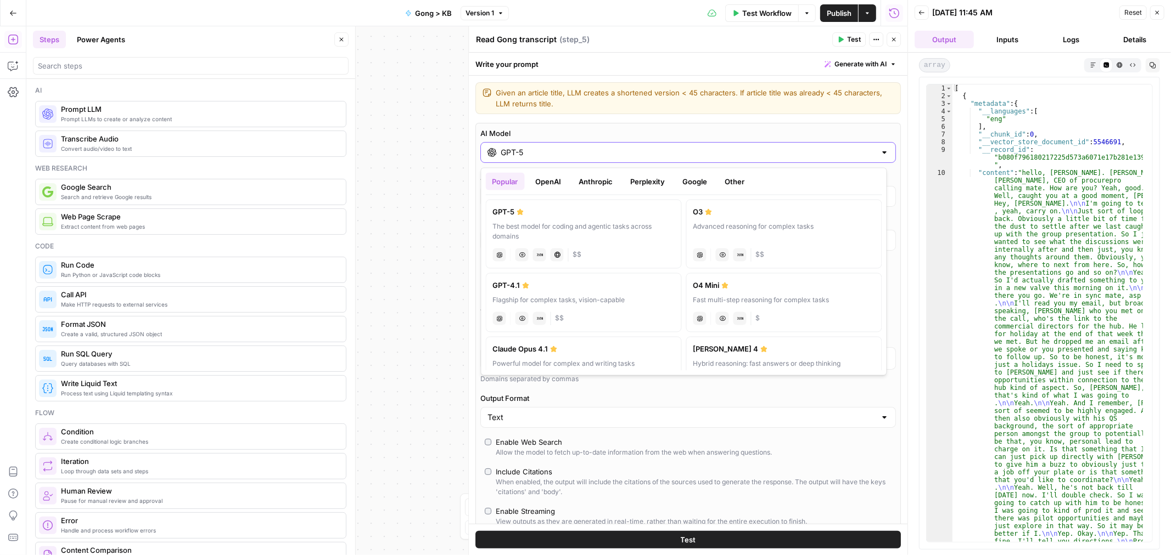
scroll to position [157, 0]
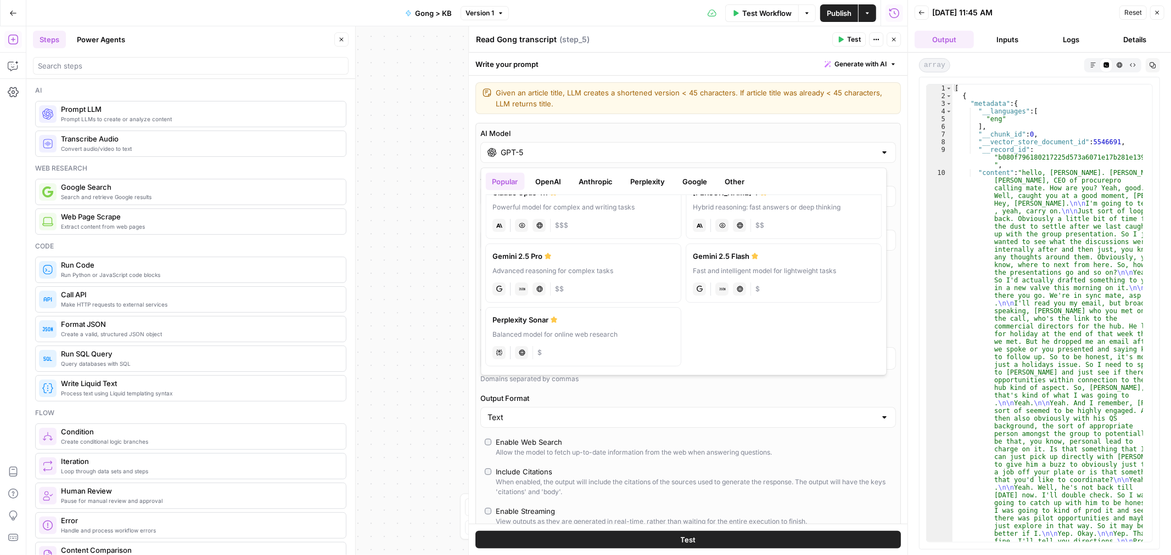
click at [899, 40] on button "Close" at bounding box center [893, 39] width 14 height 14
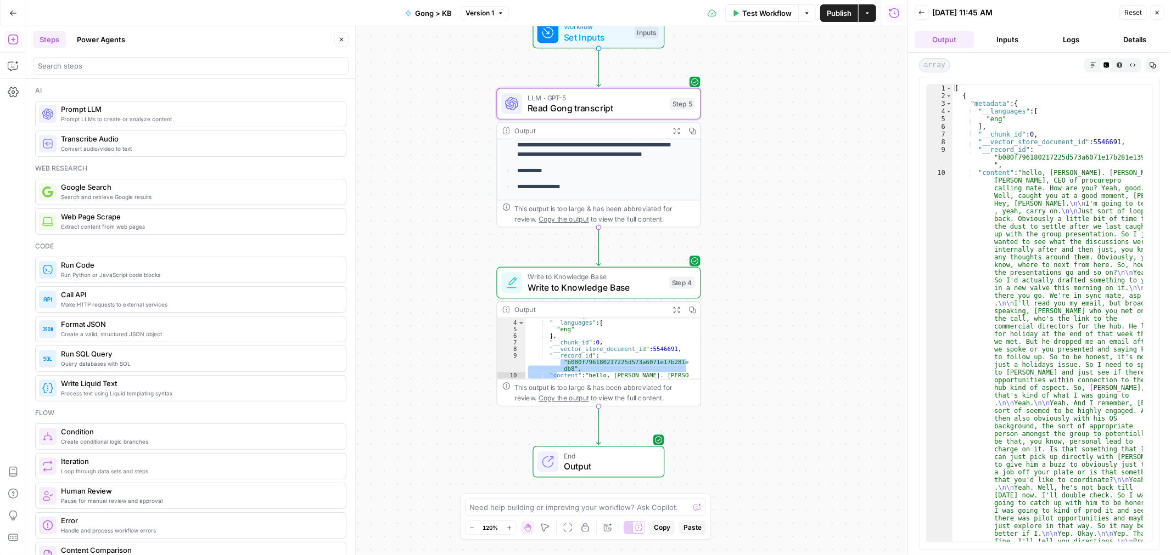
type textarea "**"
click at [601, 297] on div "Write to Knowledge Base Write to Knowledge Base Step 4 Copy step Delete step Ad…" at bounding box center [599, 283] width 204 height 32
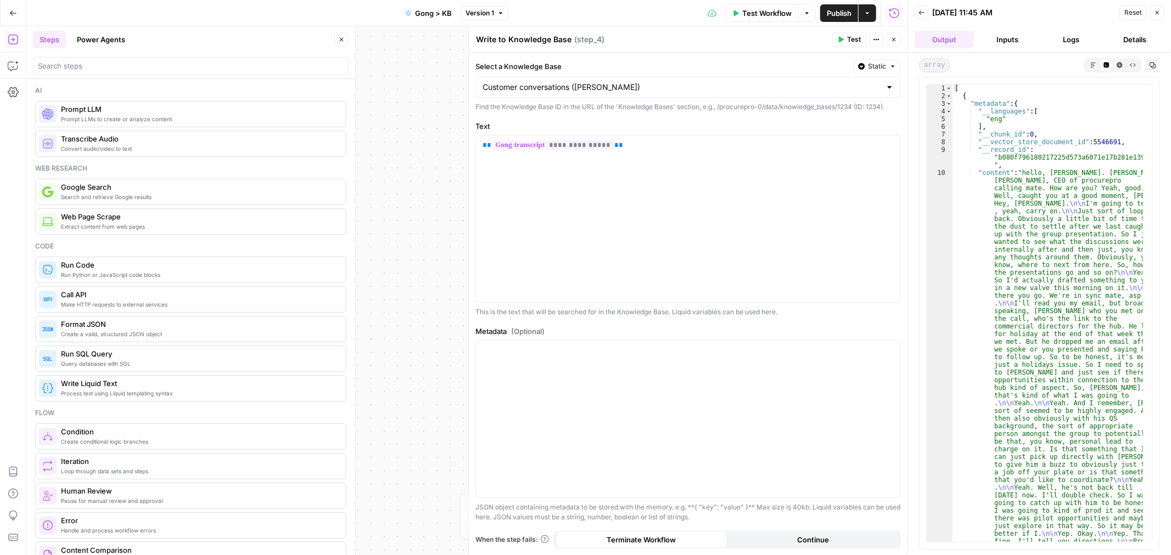
click at [1162, 9] on button "Close" at bounding box center [1157, 12] width 14 height 14
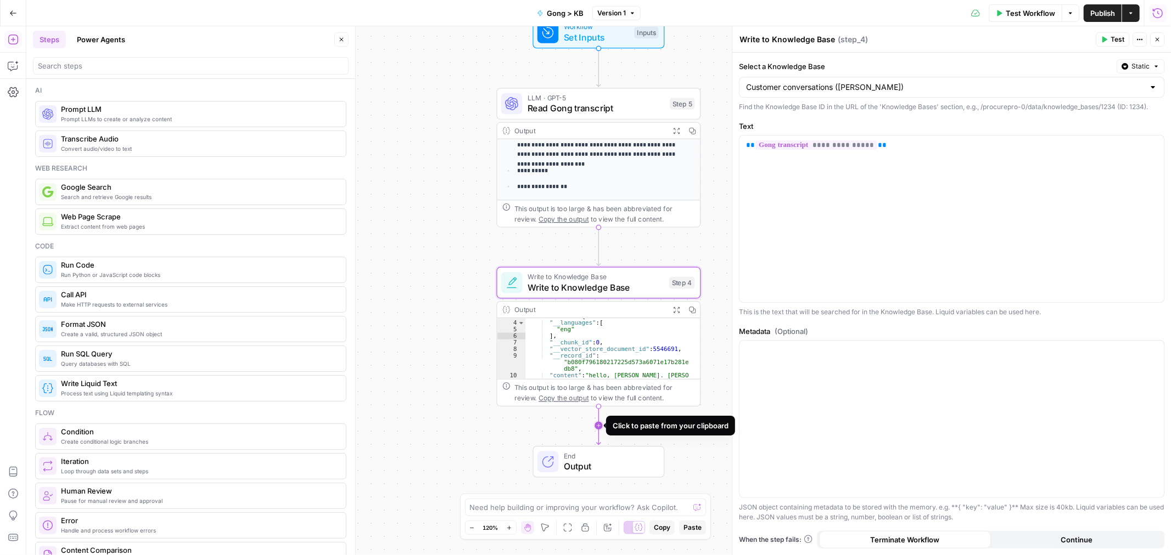
click at [597, 430] on icon "Edge from step_4 to end" at bounding box center [599, 426] width 4 height 38
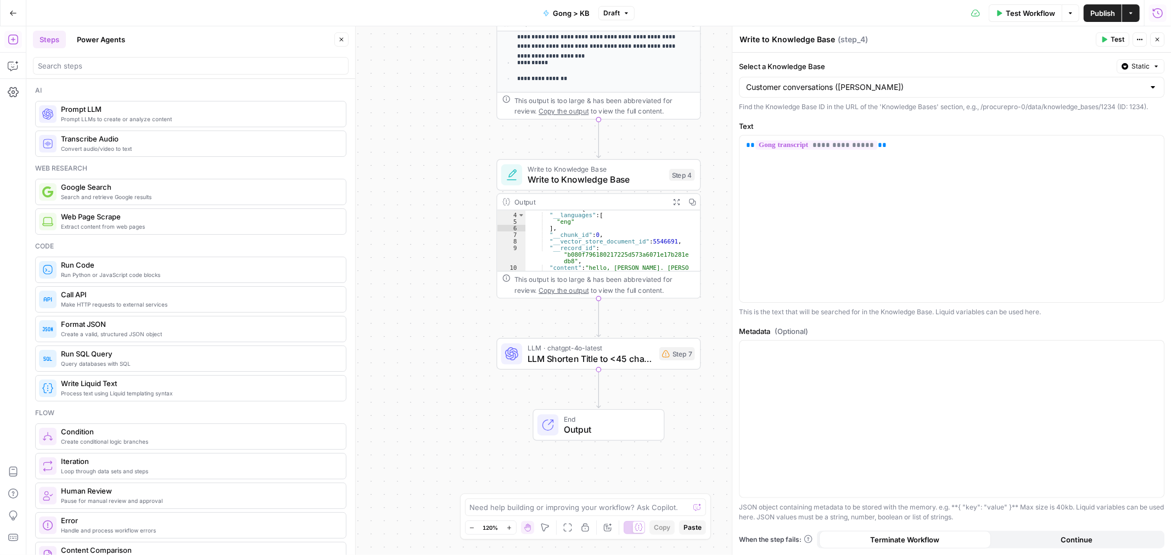
click at [558, 361] on span "LLM Shorten Title to <45 characters" at bounding box center [590, 358] width 126 height 13
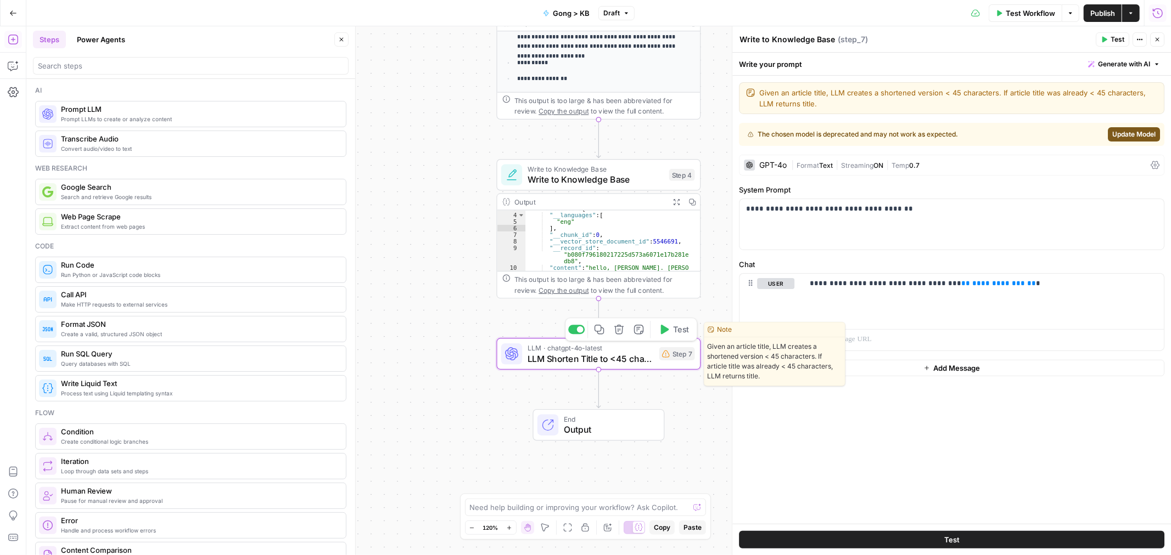
type textarea "LLM Shorten Title to <45 characters"
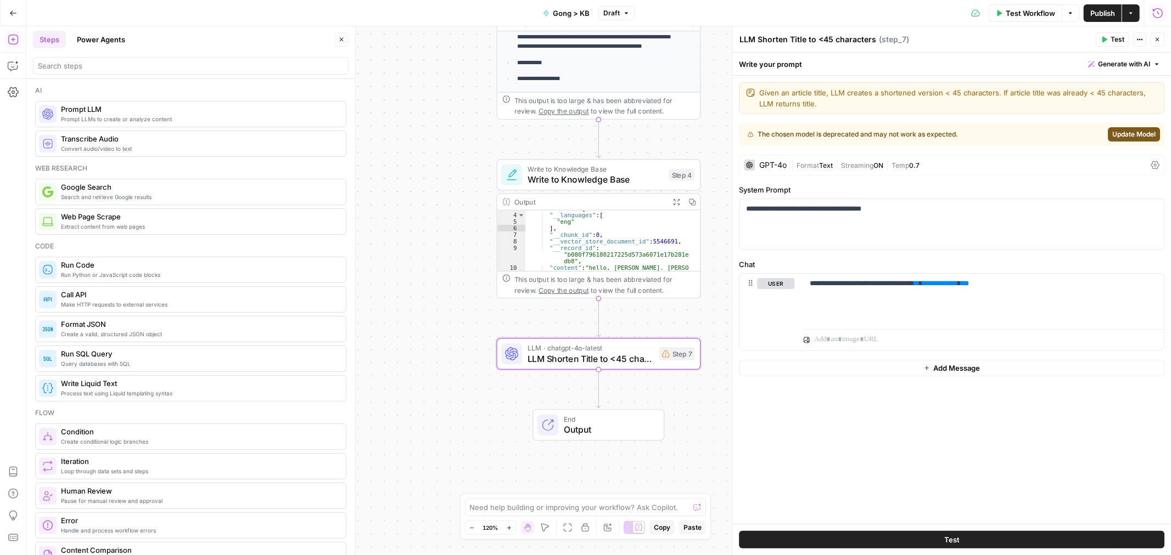
click at [860, 40] on textarea "LLM Shorten Title to <45 characters" at bounding box center [807, 39] width 137 height 11
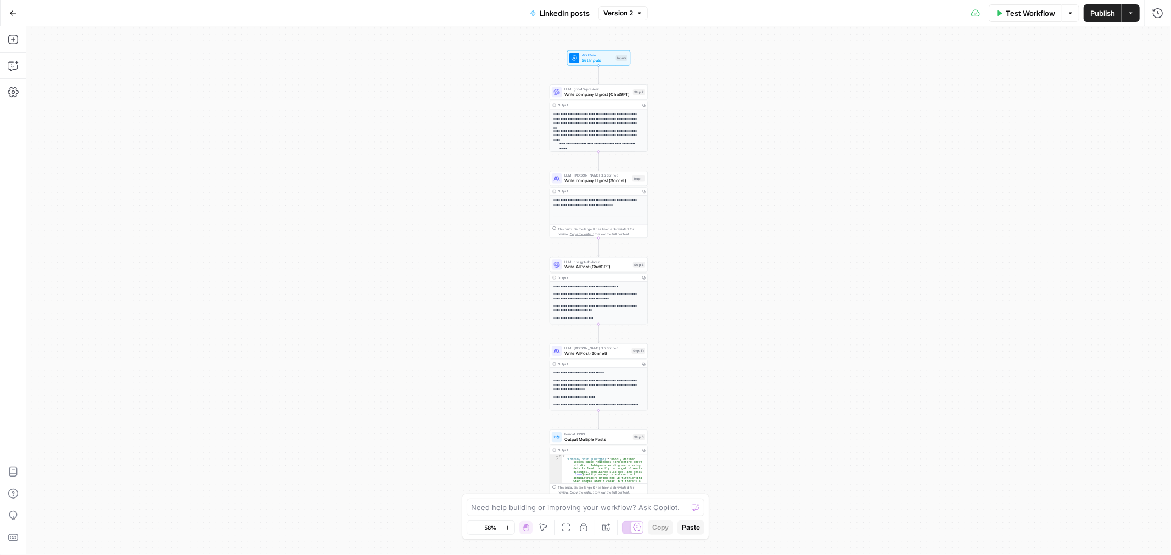
click at [11, 15] on icon "button" at bounding box center [13, 13] width 8 height 8
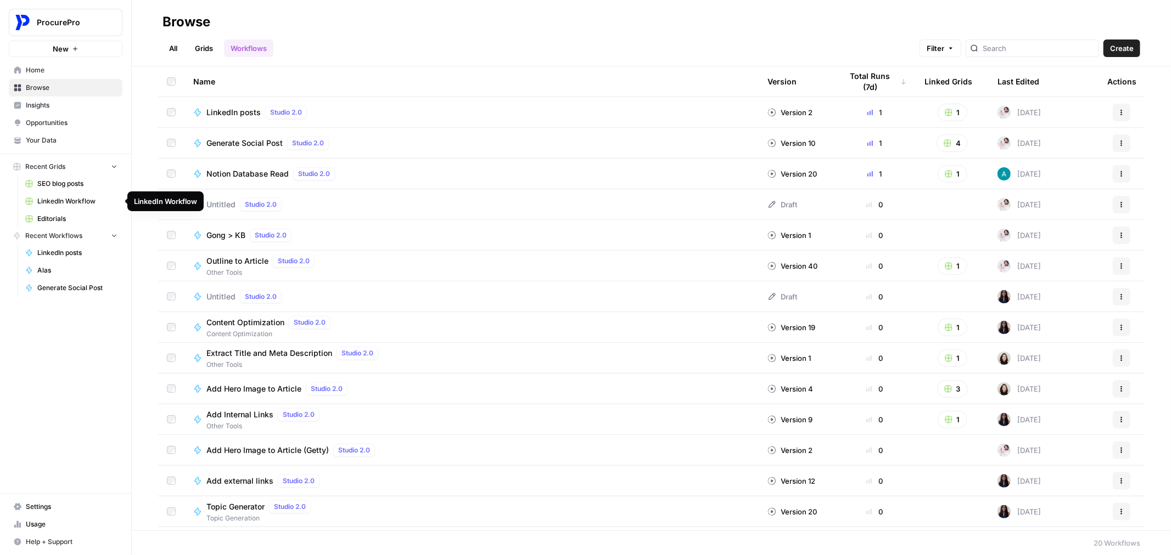
click at [78, 203] on span "LinkedIn Workflow" at bounding box center [77, 201] width 80 height 10
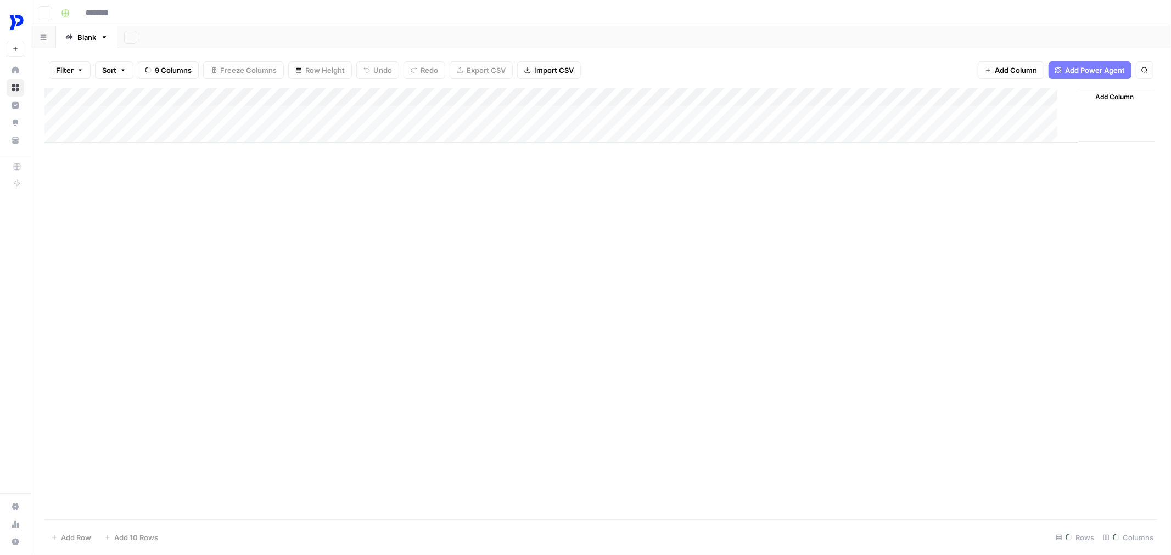
type input "**********"
click at [213, 104] on div "Add Column" at bounding box center [600, 180] width 1113 height 185
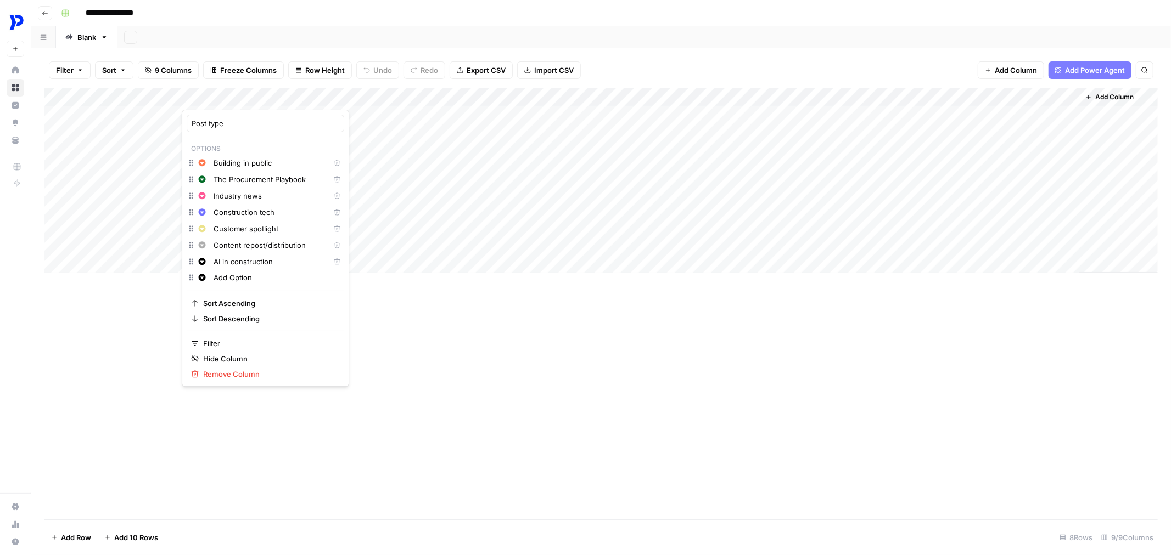
click at [385, 329] on div "Add Column" at bounding box center [600, 304] width 1113 height 432
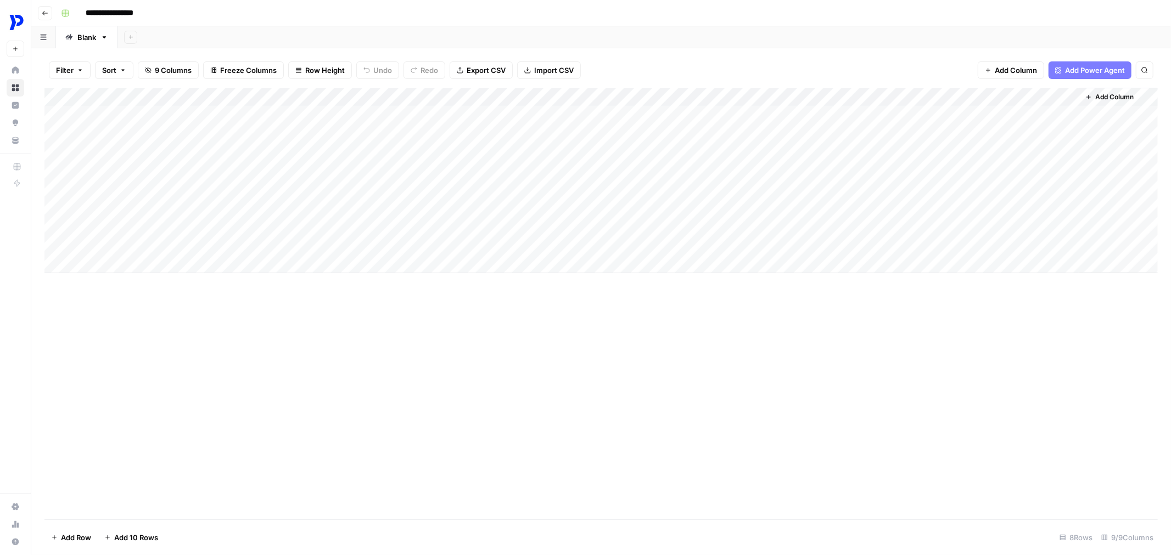
click at [346, 111] on div "Add Column" at bounding box center [600, 180] width 1113 height 185
click at [451, 114] on div "Add Column" at bounding box center [600, 180] width 1113 height 185
click at [829, 117] on div "Add Column" at bounding box center [600, 180] width 1113 height 185
click at [930, 114] on div "Add Column" at bounding box center [600, 180] width 1113 height 185
click at [946, 111] on div "Add Column" at bounding box center [600, 180] width 1113 height 185
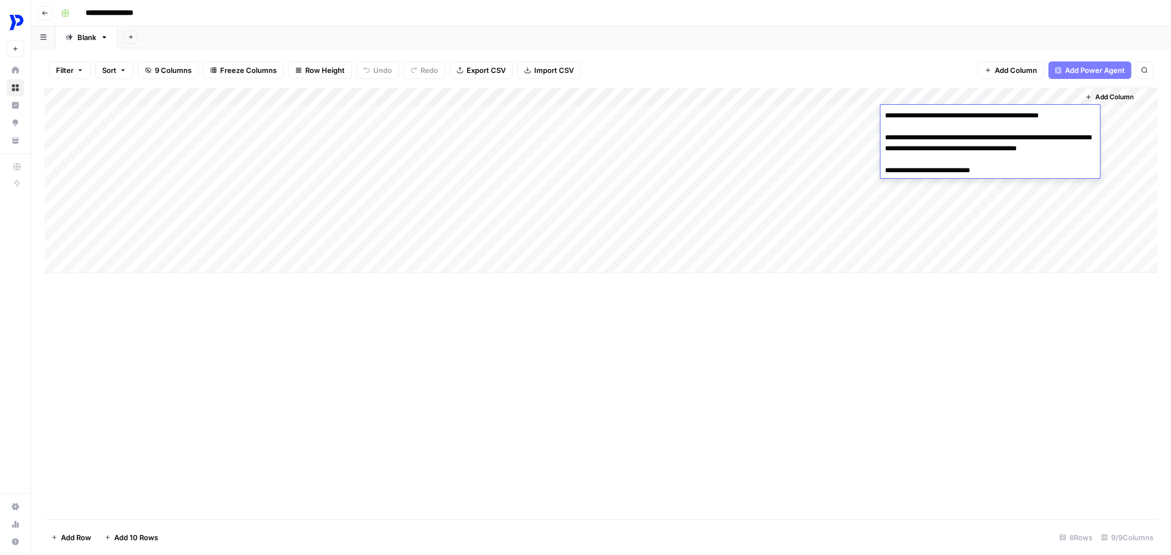
click at [914, 76] on div "Filter Sort 9 Columns Freeze Columns Row Height Undo Redo Export CSV Import CSV…" at bounding box center [600, 70] width 1113 height 35
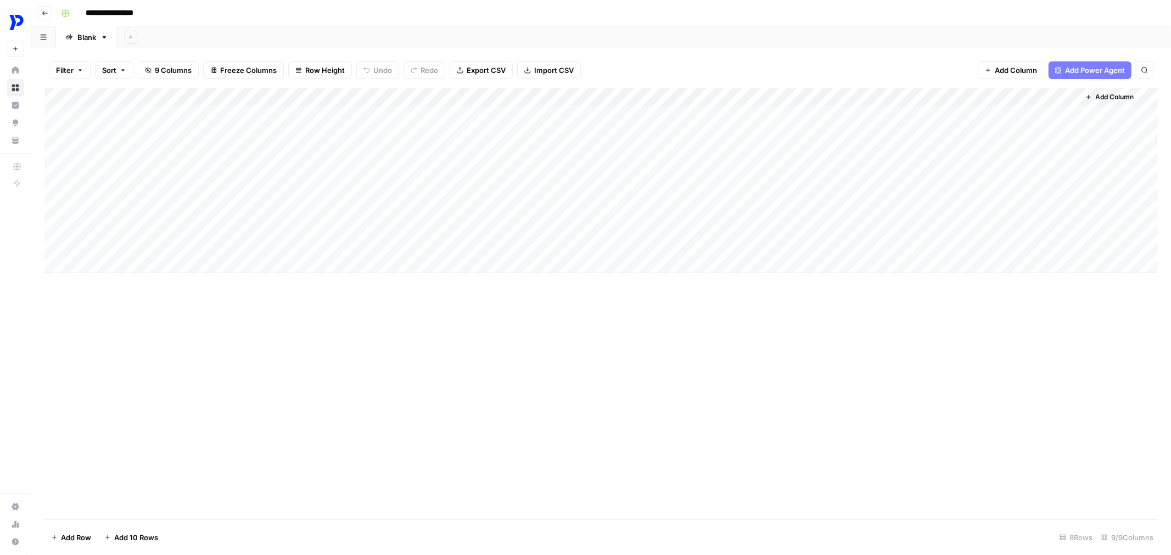
click at [927, 109] on div "Add Column" at bounding box center [600, 180] width 1113 height 185
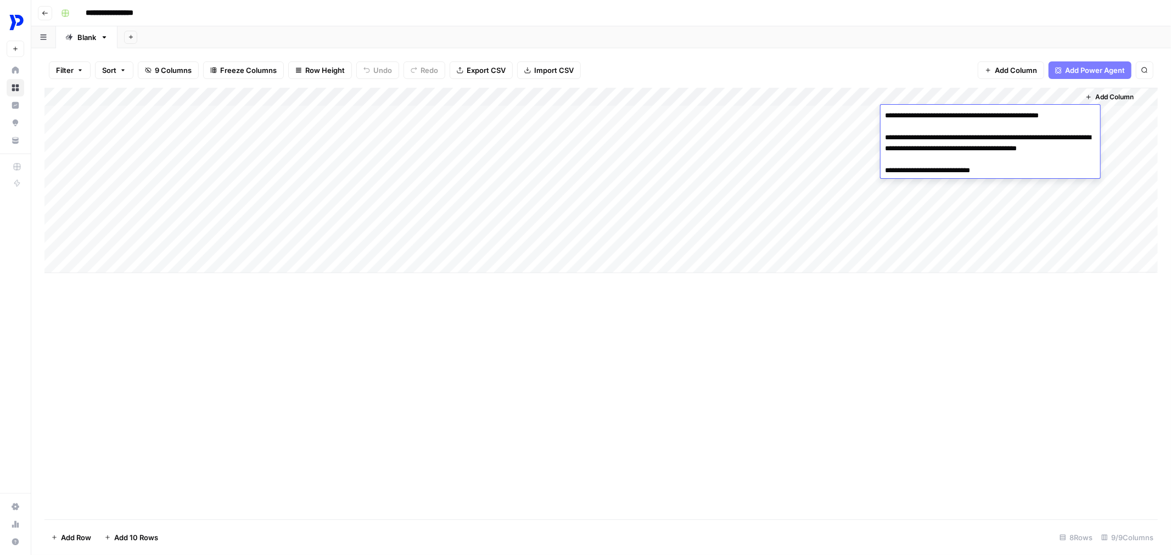
click at [892, 65] on div "Filter Sort 9 Columns Freeze Columns Row Height Undo Redo Export CSV Import CSV…" at bounding box center [600, 70] width 1113 height 35
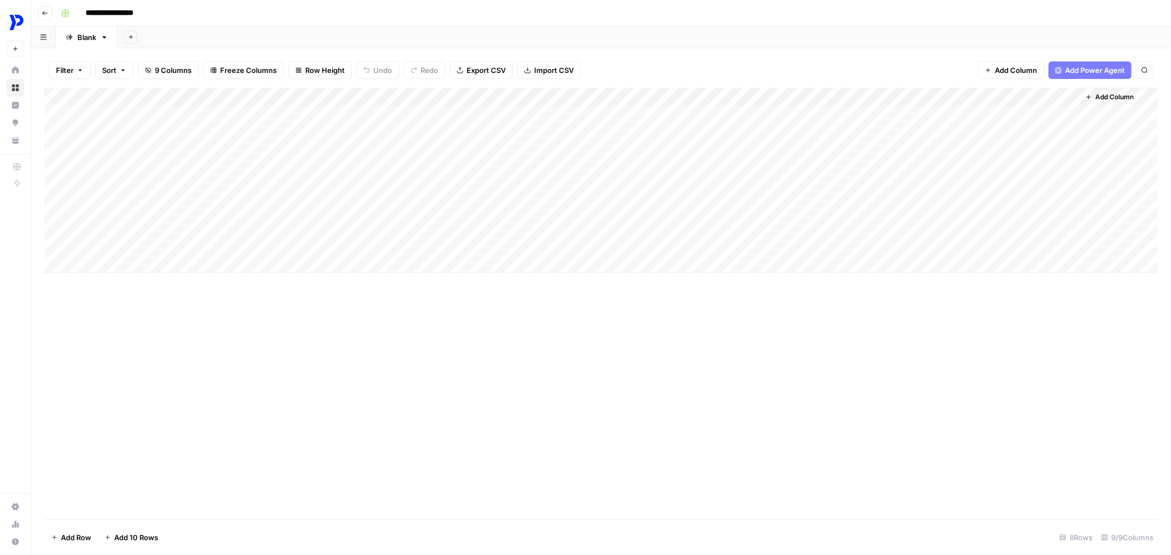
click at [892, 113] on div "Add Column" at bounding box center [600, 180] width 1113 height 185
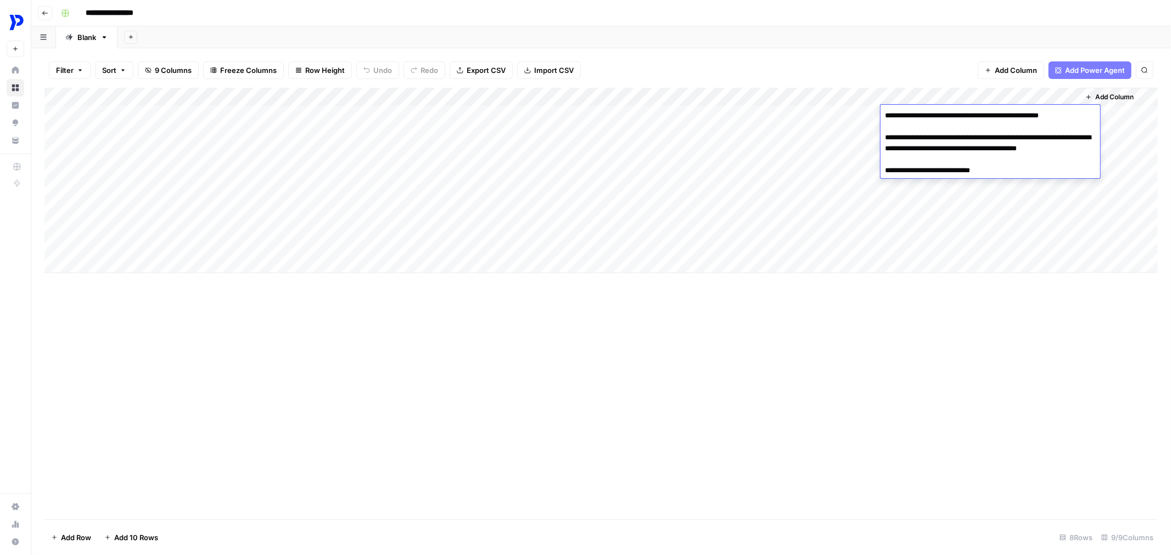
click at [819, 60] on div "Filter Sort 9 Columns Freeze Columns Row Height Undo Redo Export CSV Import CSV…" at bounding box center [600, 70] width 1113 height 35
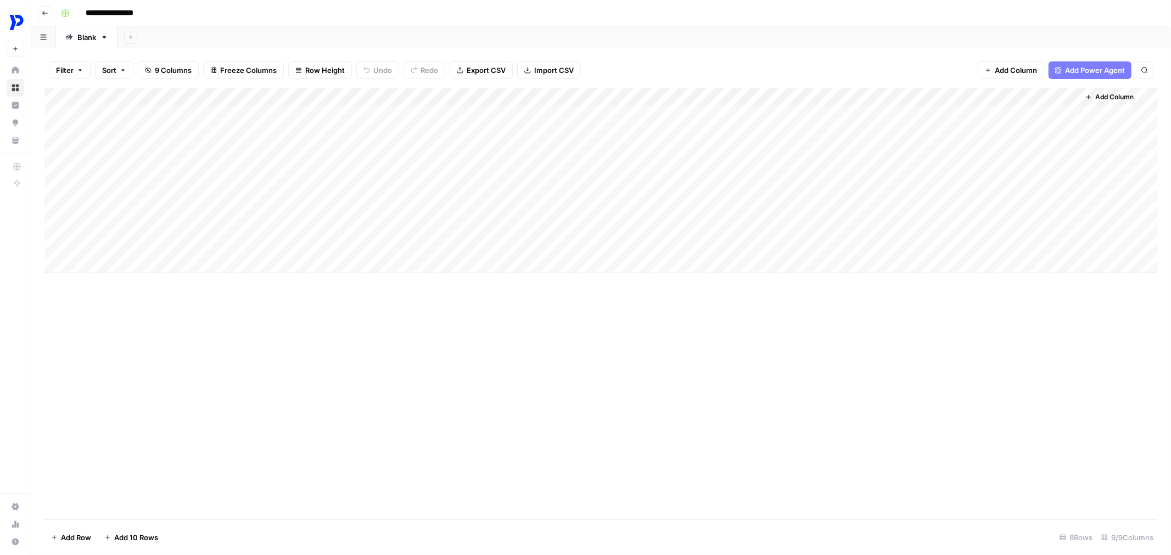
click at [716, 40] on div "Add Sheet" at bounding box center [643, 37] width 1053 height 22
click at [659, 95] on div "Add Column" at bounding box center [600, 180] width 1113 height 185
click at [624, 204] on span "Edit Workflow" at bounding box center [651, 204] width 96 height 11
click at [209, 146] on div "Add Column" at bounding box center [600, 180] width 1113 height 185
click at [231, 130] on div "Add Column" at bounding box center [600, 180] width 1113 height 185
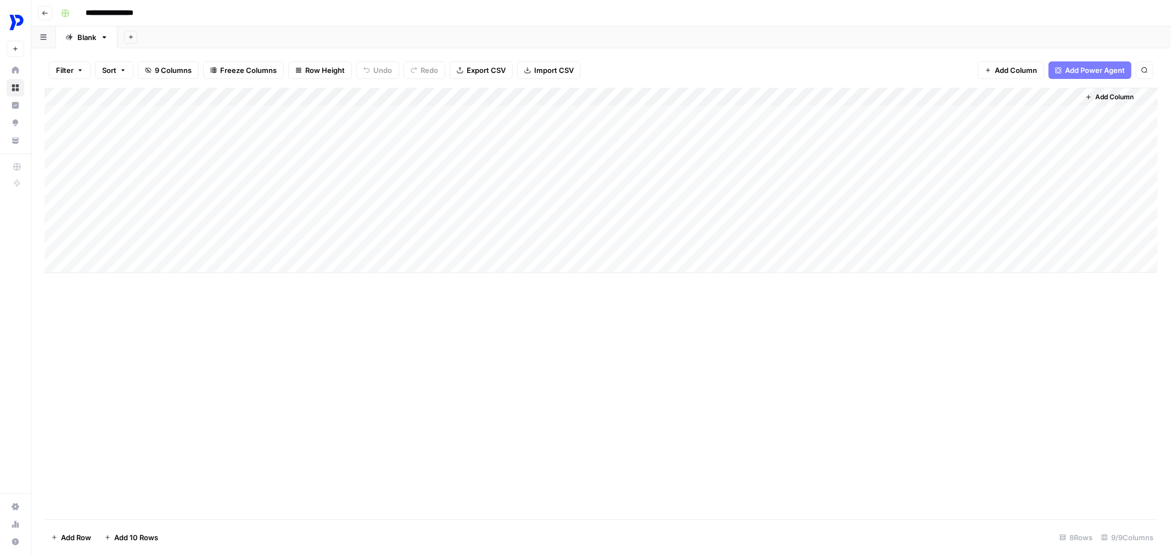
click at [226, 134] on div "Add Column" at bounding box center [600, 180] width 1113 height 185
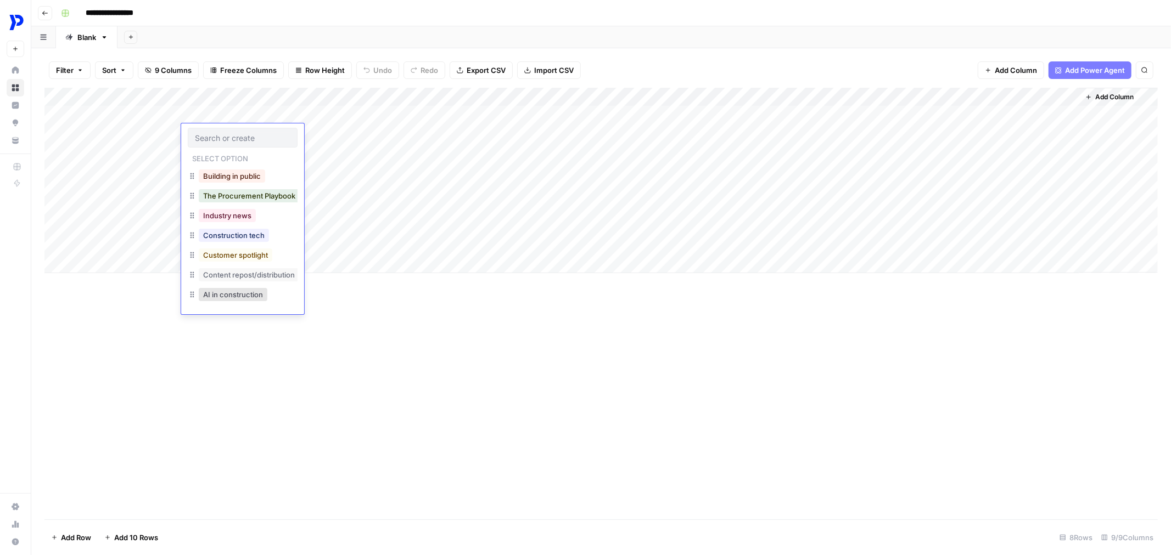
click at [450, 310] on div "Add Column" at bounding box center [600, 304] width 1113 height 432
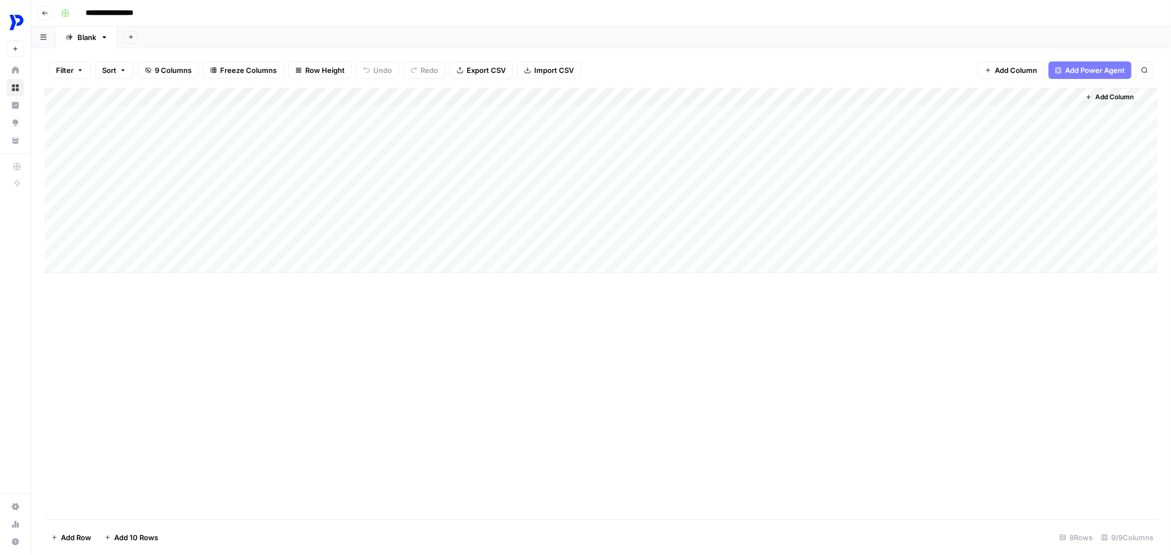
click at [130, 41] on button "Add Sheet" at bounding box center [130, 37] width 13 height 13
